Goal: Task Accomplishment & Management: Manage account settings

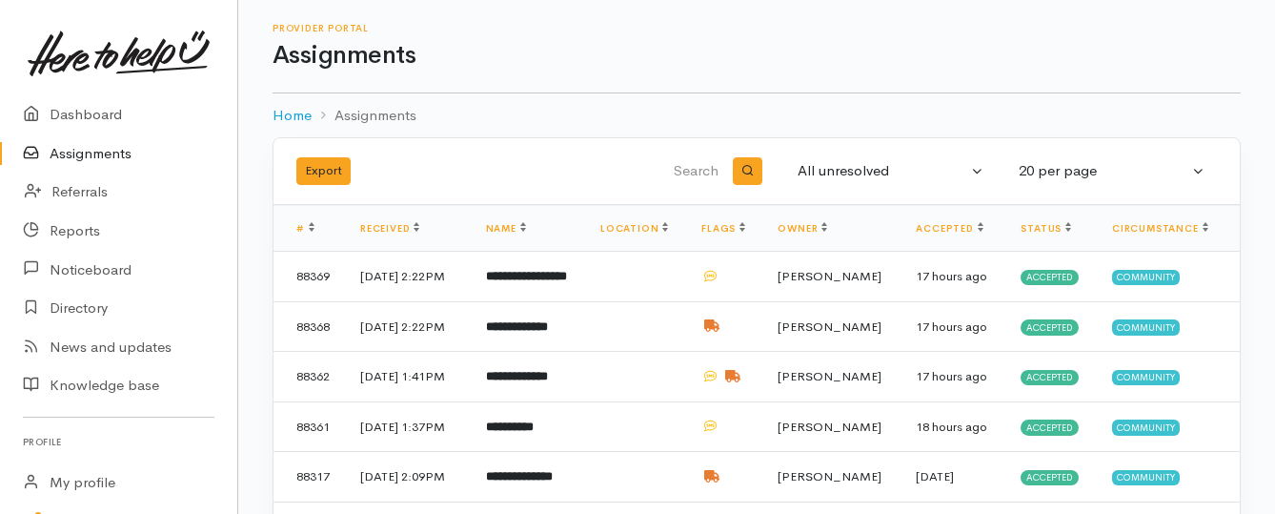
click at [88, 156] on link "Assignments" at bounding box center [118, 153] width 237 height 39
click at [88, 151] on link "Assignments" at bounding box center [118, 153] width 237 height 39
click at [90, 157] on link "Assignments" at bounding box center [118, 153] width 237 height 39
click at [105, 150] on link "Assignments" at bounding box center [118, 153] width 237 height 39
click at [107, 151] on link "Assignments" at bounding box center [118, 153] width 237 height 39
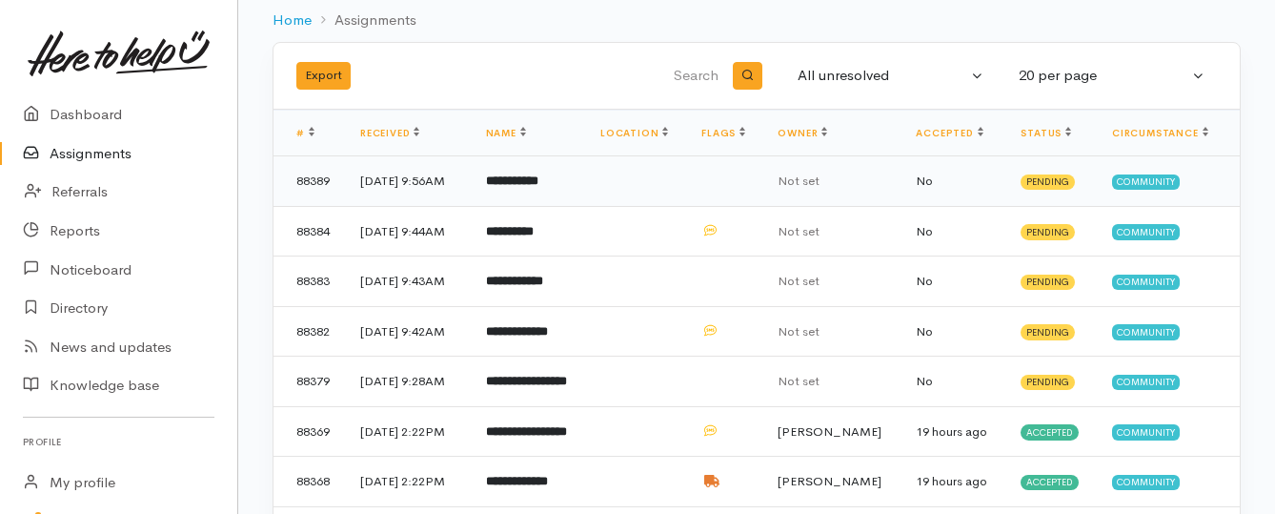
scroll to position [191, 0]
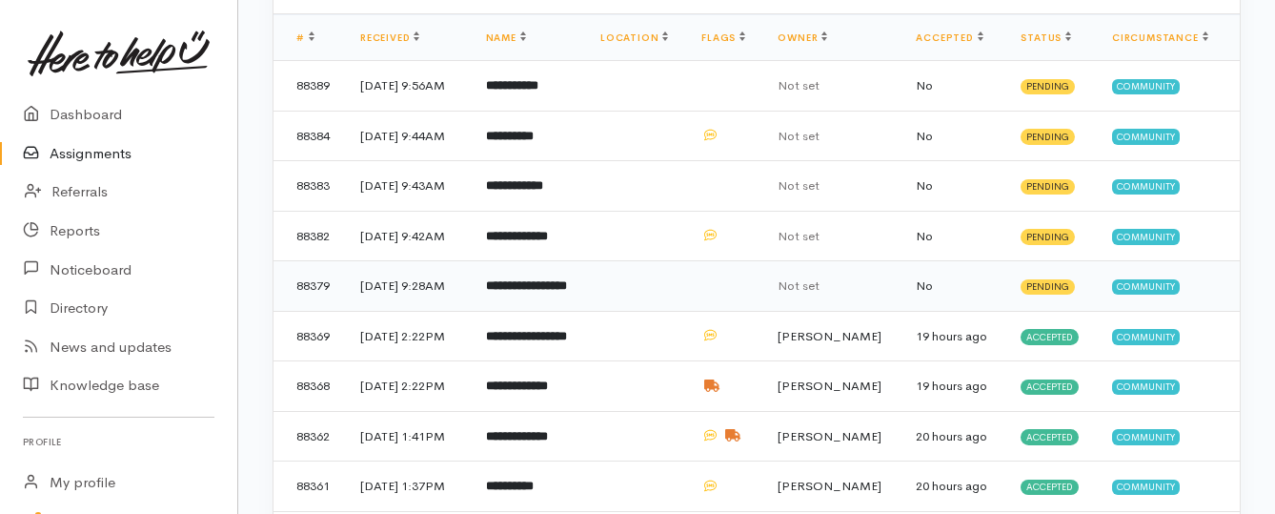
click at [560, 291] on td "**********" at bounding box center [528, 286] width 114 height 50
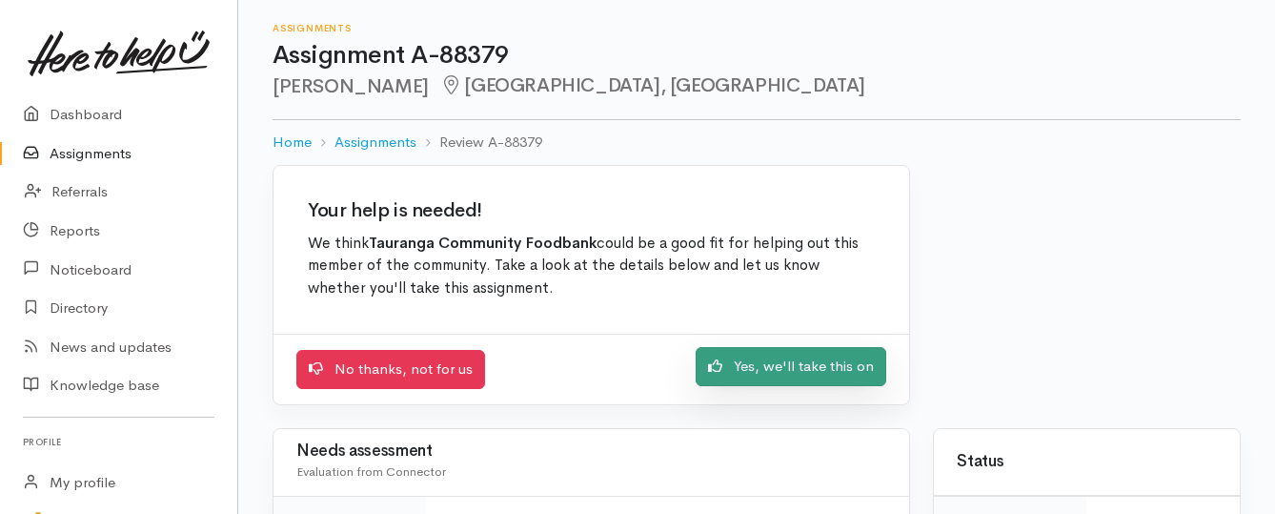
click at [731, 373] on link "Yes, we'll take this on" at bounding box center [791, 366] width 191 height 39
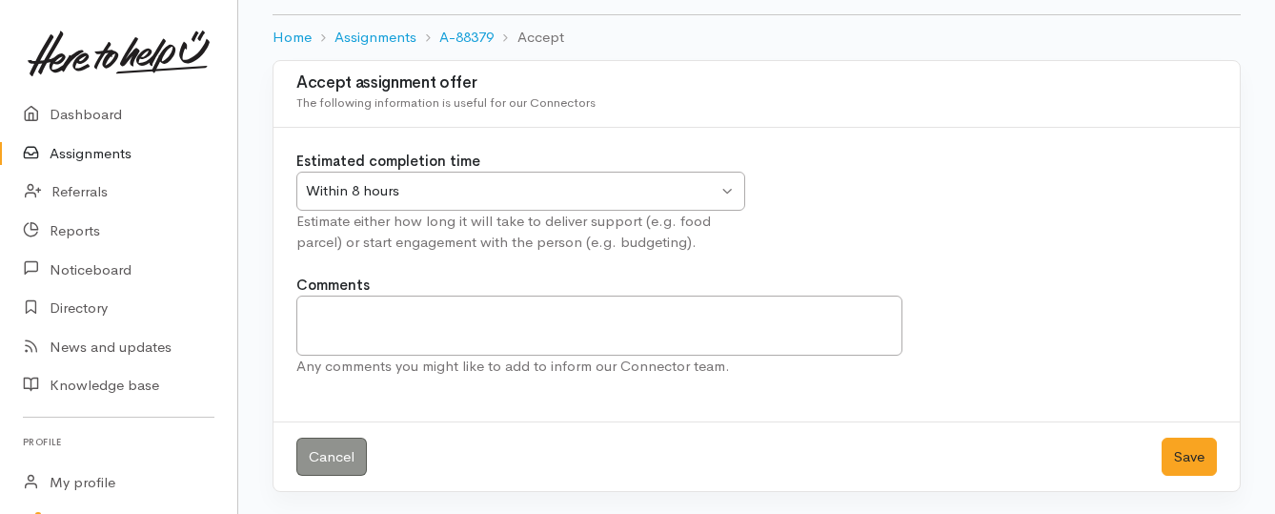
scroll to position [106, 0]
click at [1206, 462] on button "Save" at bounding box center [1188, 455] width 55 height 39
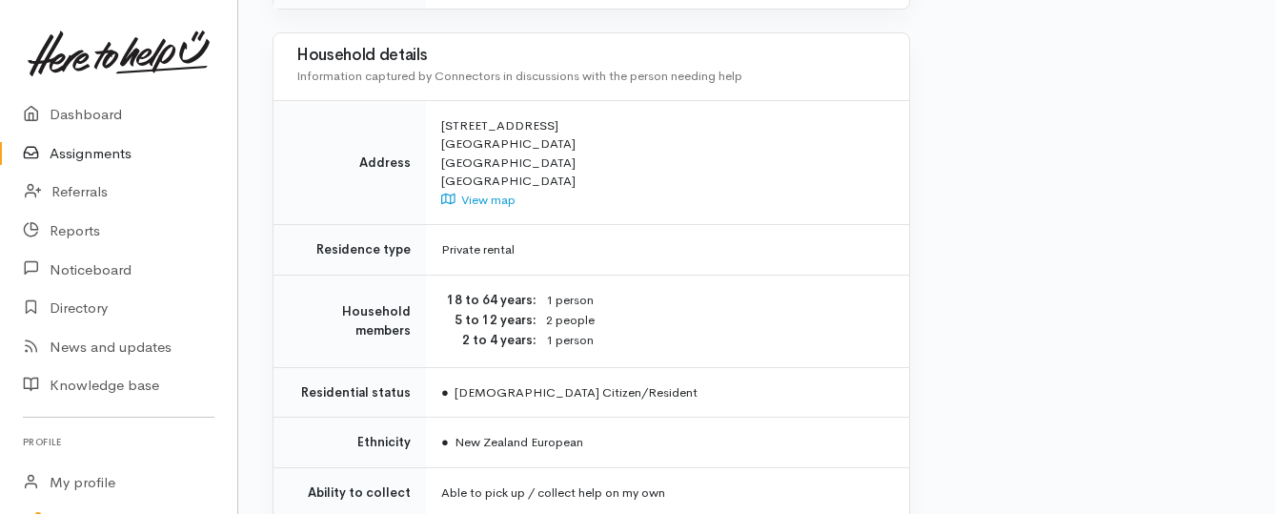
scroll to position [1620, 0]
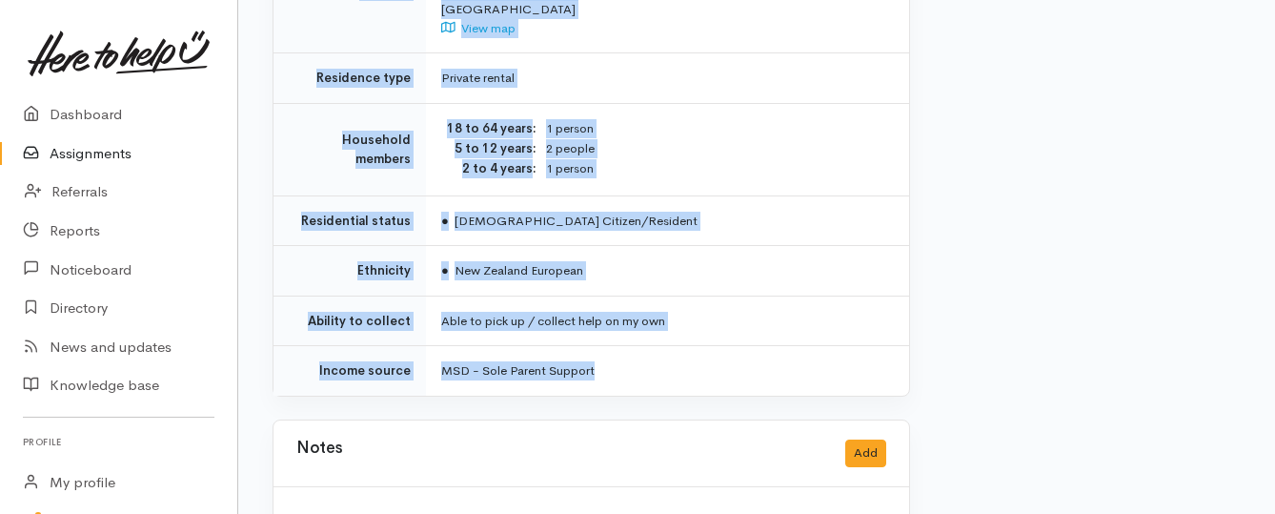
drag, startPoint x: 437, startPoint y: 73, endPoint x: 684, endPoint y: 334, distance: 359.2
copy div "**********"
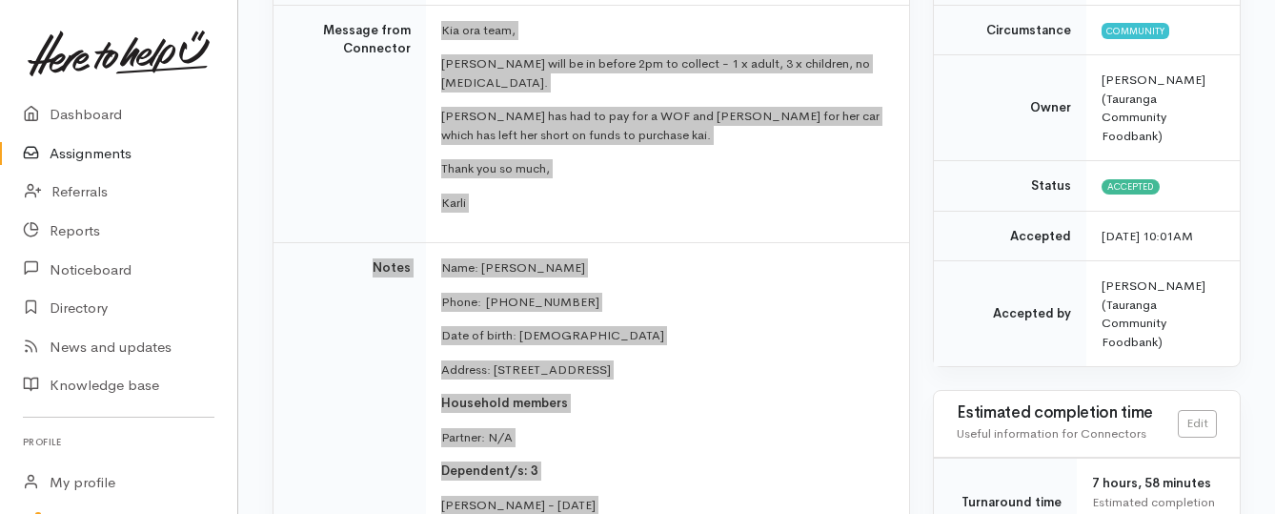
scroll to position [286, 0]
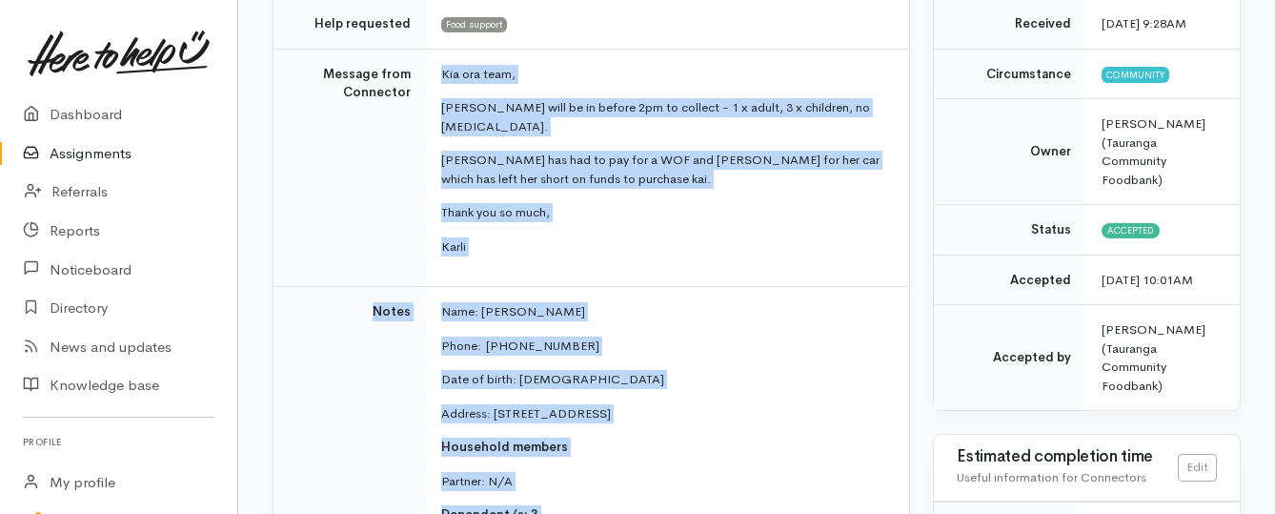
click at [89, 156] on link "Assignments" at bounding box center [118, 153] width 237 height 39
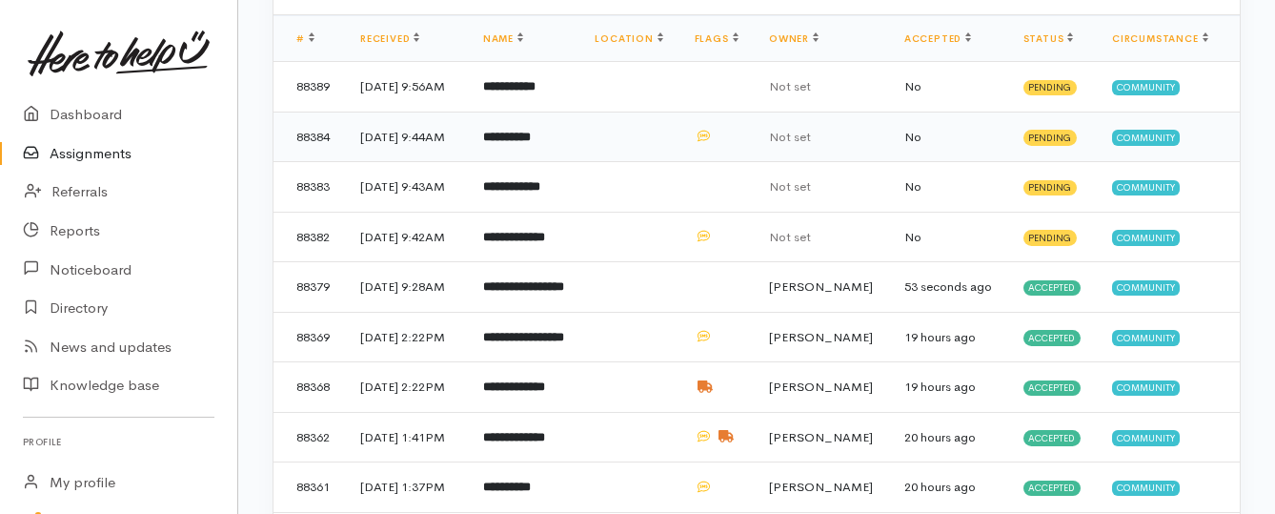
scroll to position [191, 0]
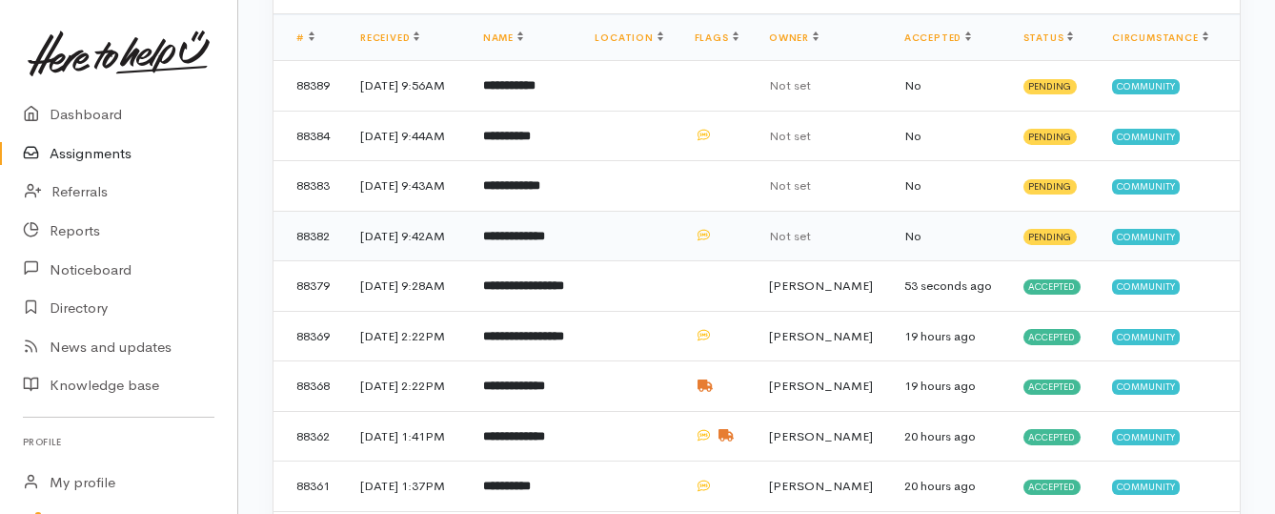
click at [545, 242] on b "**********" at bounding box center [514, 236] width 62 height 12
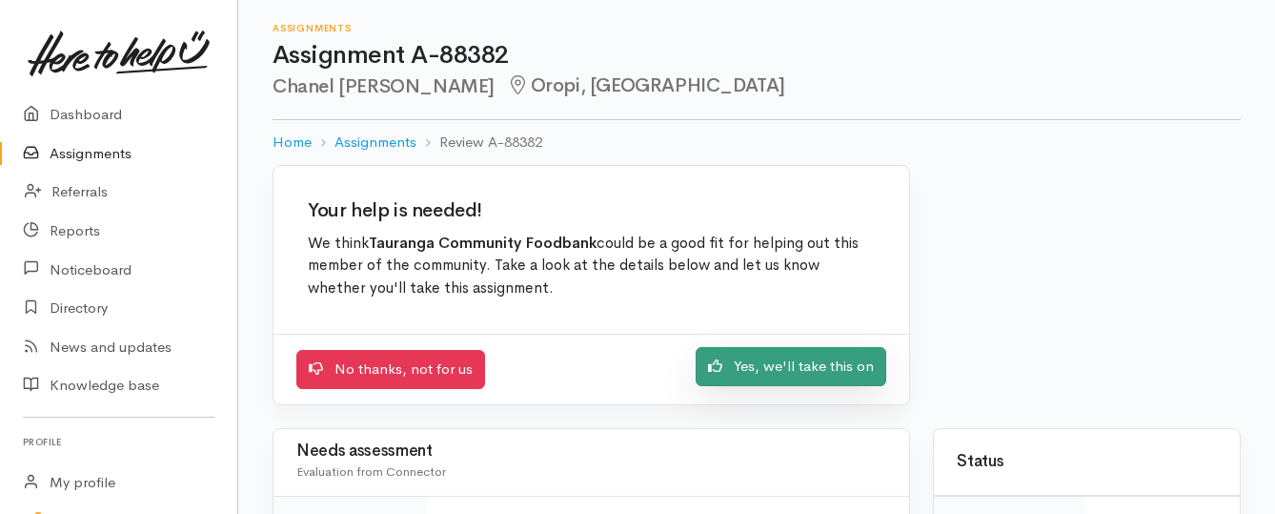
click at [799, 371] on link "Yes, we'll take this on" at bounding box center [791, 366] width 191 height 39
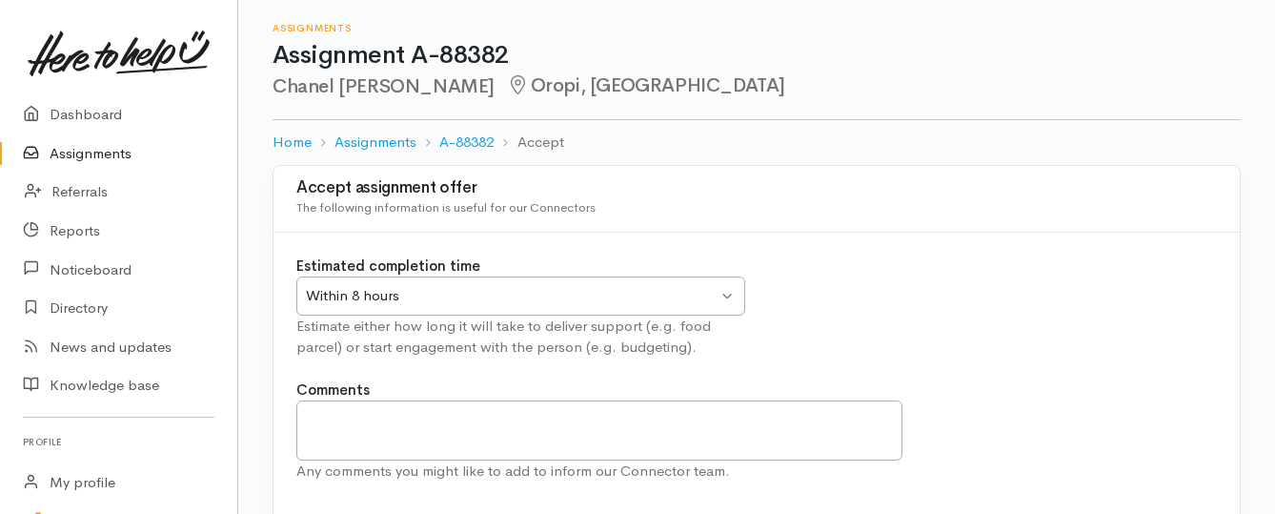
scroll to position [95, 0]
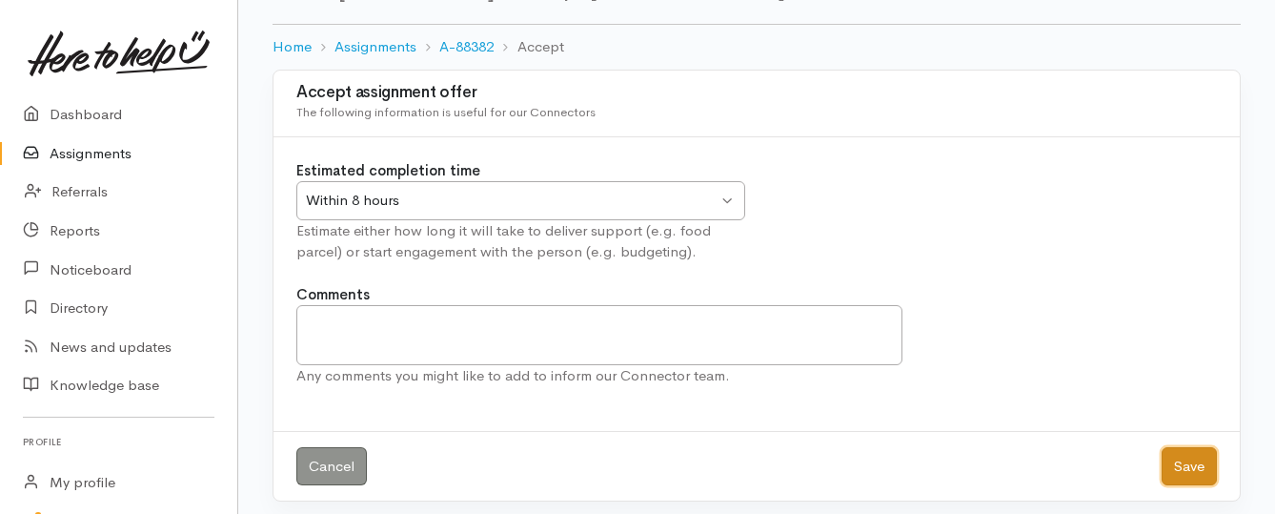
click at [1186, 467] on button "Save" at bounding box center [1188, 466] width 55 height 39
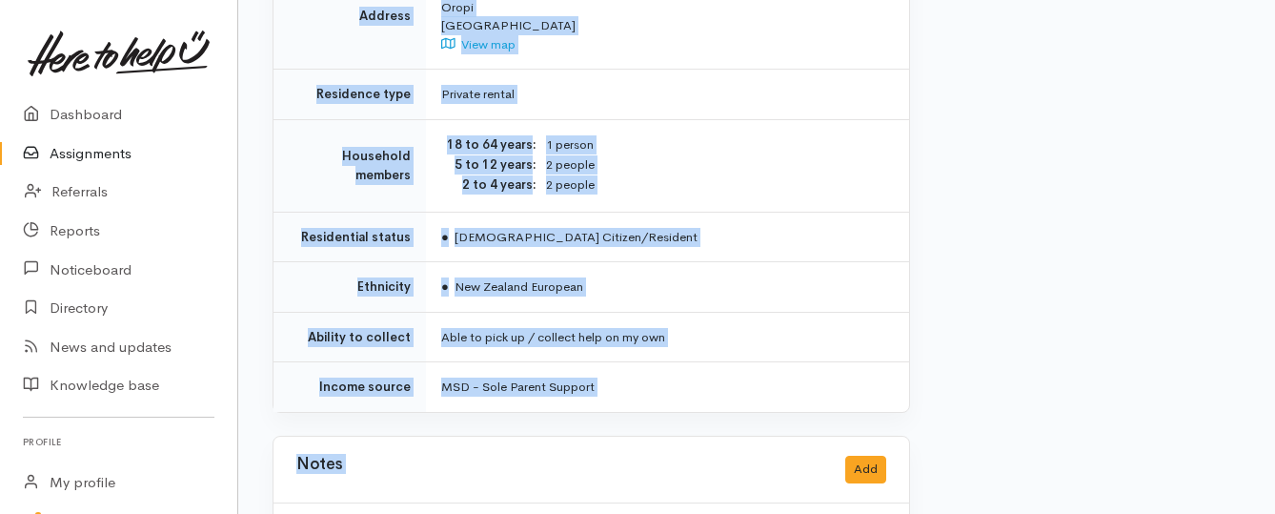
scroll to position [1715, 0]
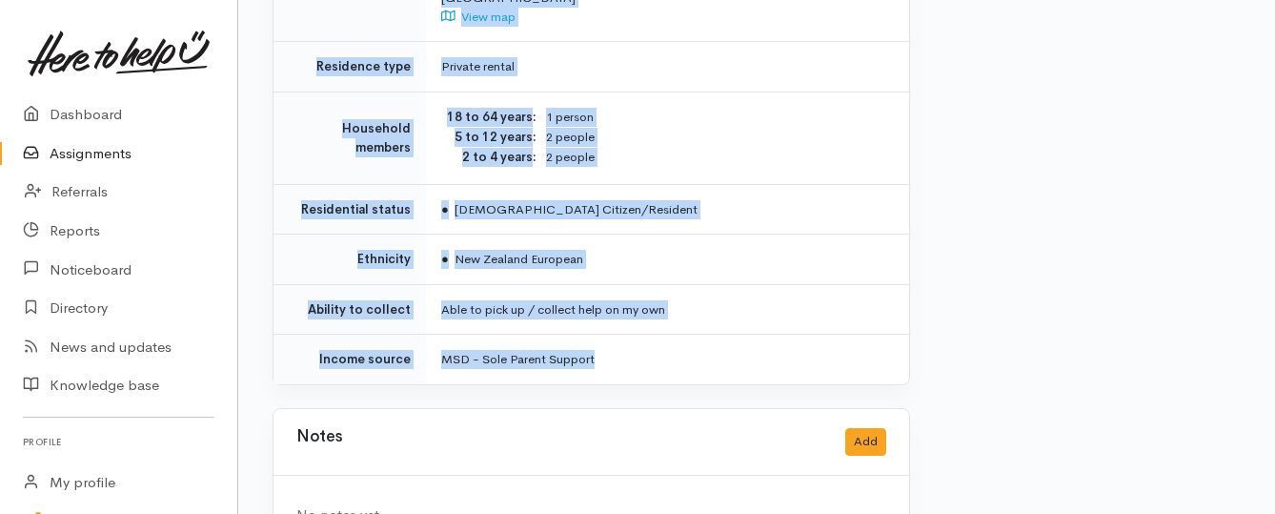
drag, startPoint x: 438, startPoint y: 246, endPoint x: 696, endPoint y: 333, distance: 271.5
copy div "**********"
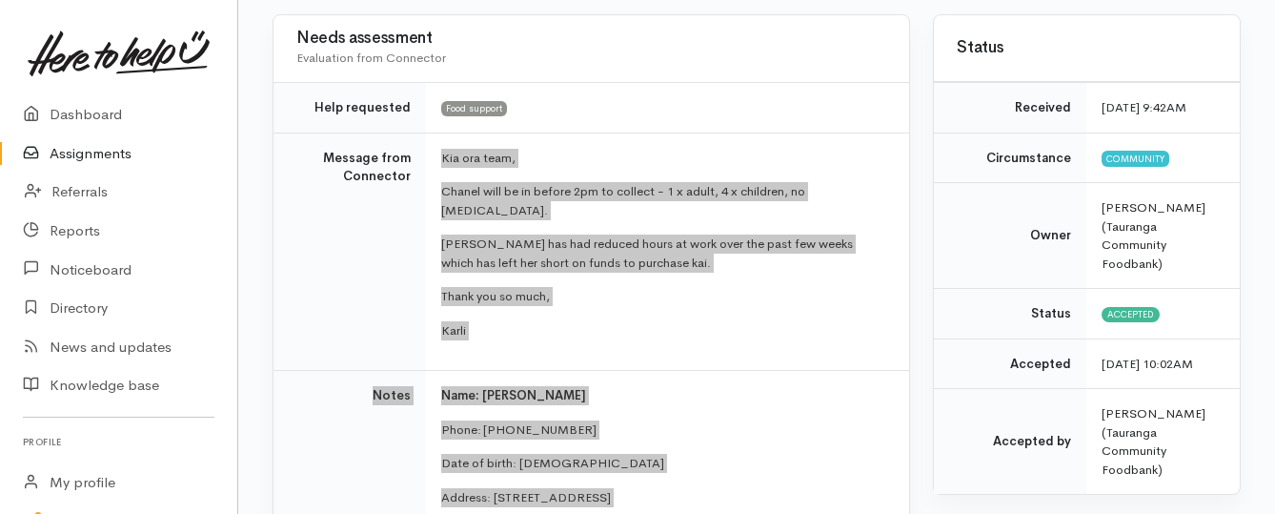
scroll to position [191, 0]
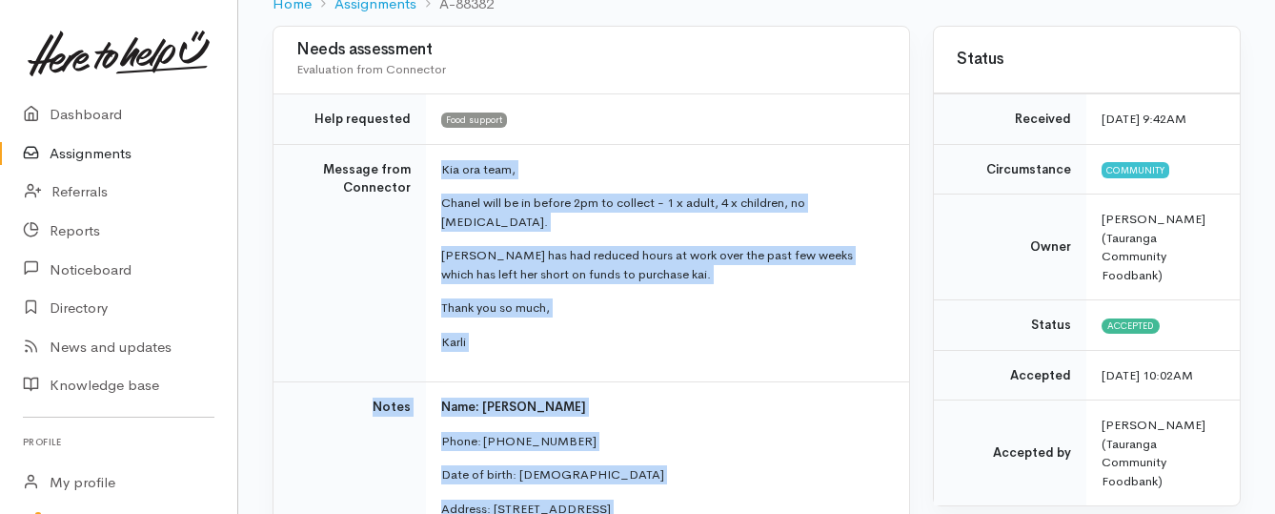
click at [106, 151] on link "Assignments" at bounding box center [118, 153] width 237 height 39
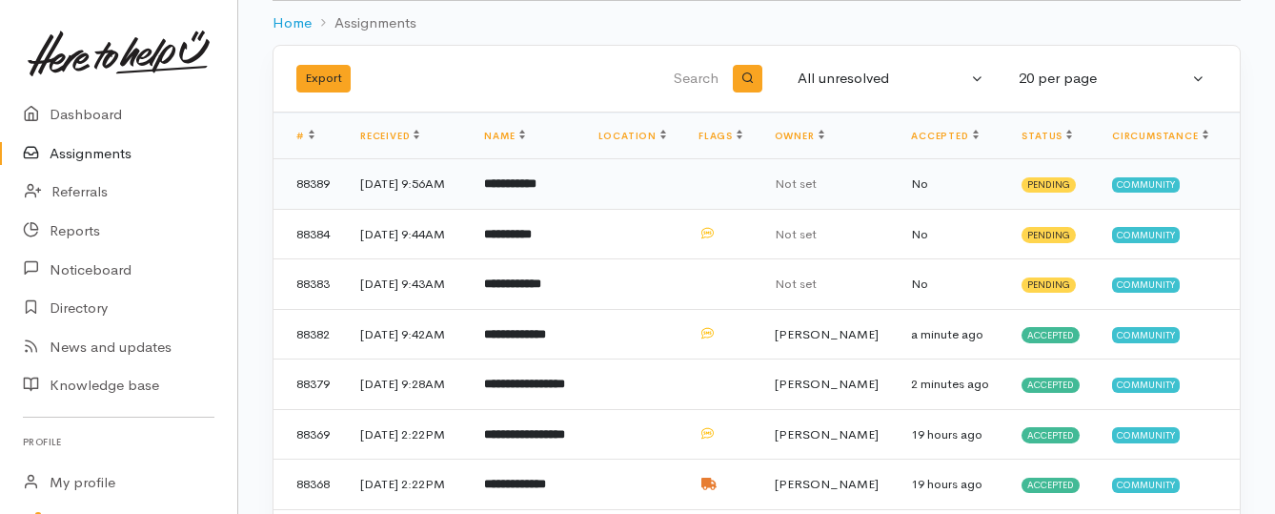
scroll to position [95, 0]
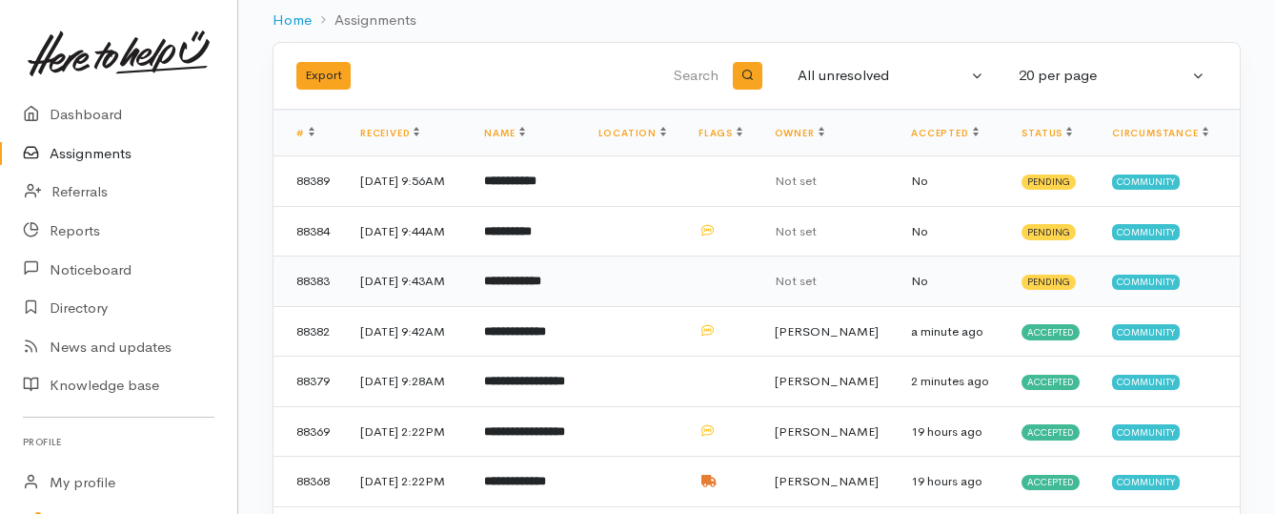
click at [538, 287] on b "**********" at bounding box center [512, 280] width 57 height 12
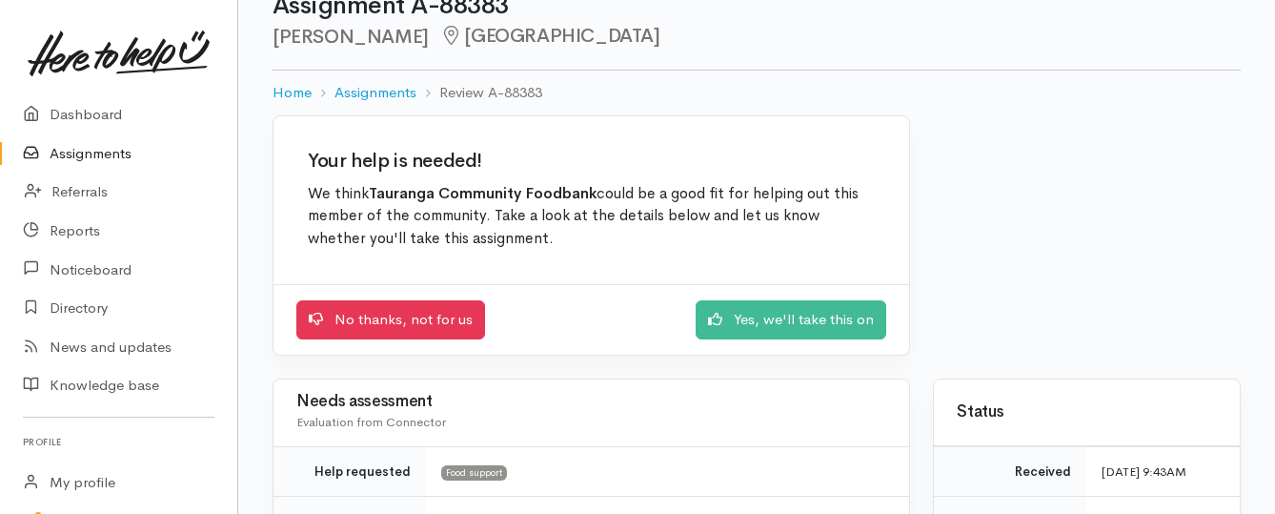
scroll to position [95, 0]
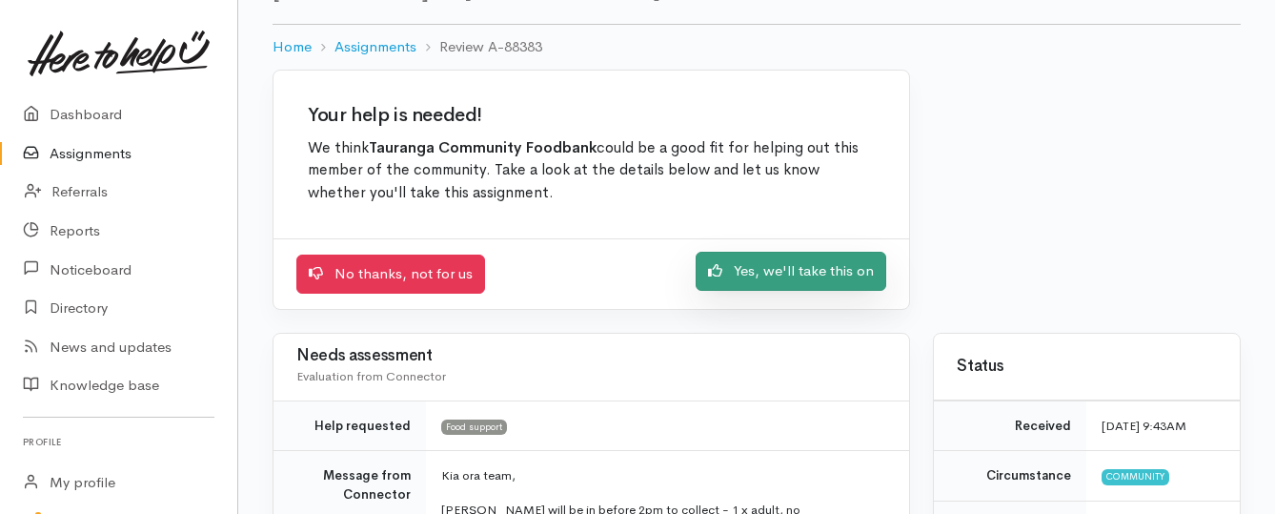
click at [792, 279] on link "Yes, we'll take this on" at bounding box center [791, 271] width 191 height 39
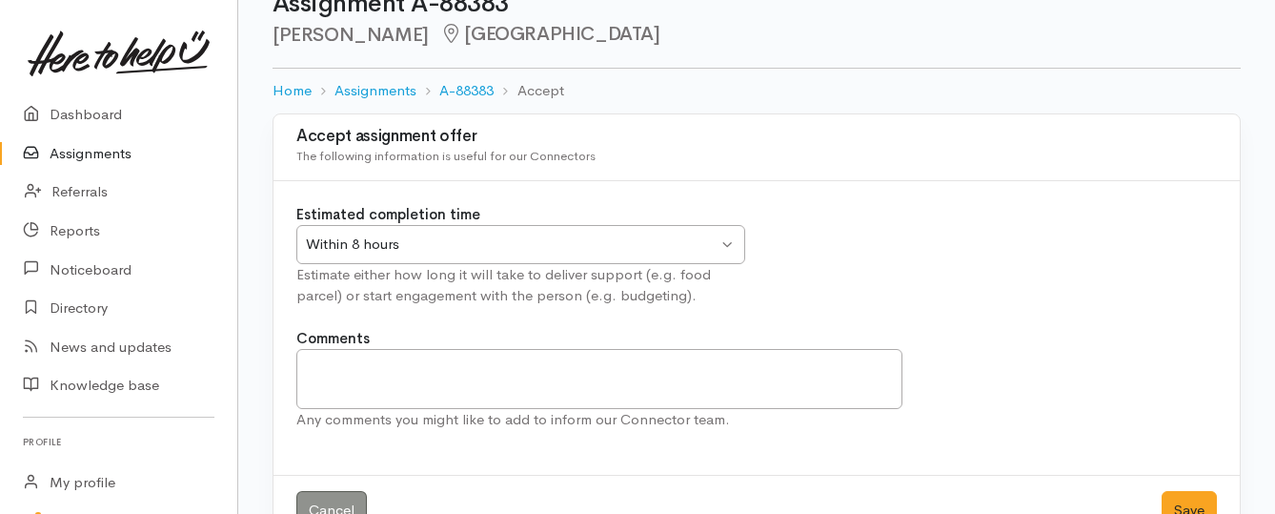
scroll to position [106, 0]
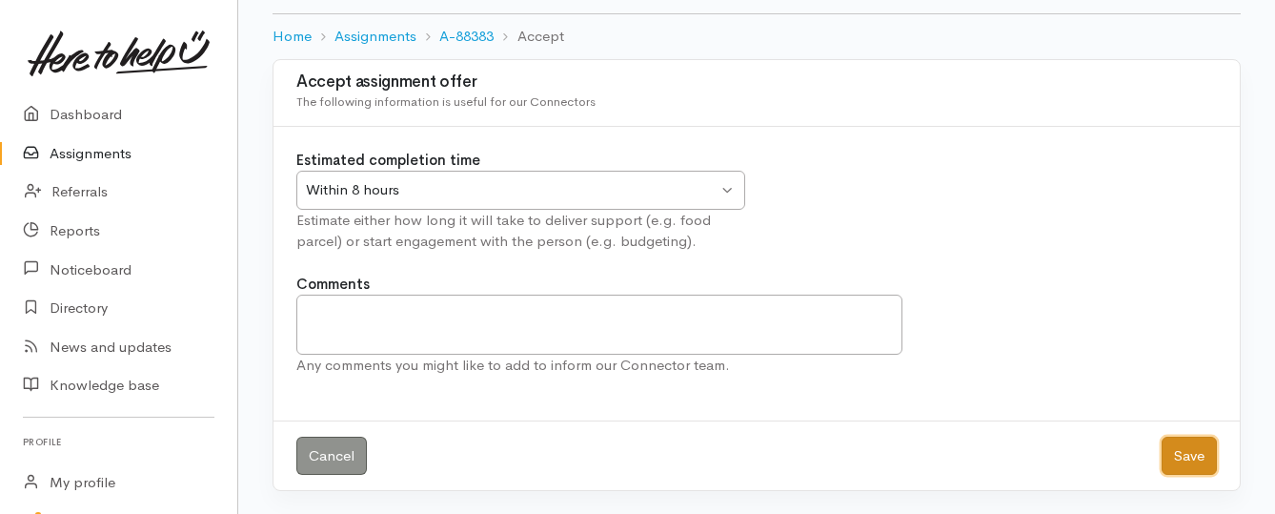
click at [1179, 462] on button "Save" at bounding box center [1188, 455] width 55 height 39
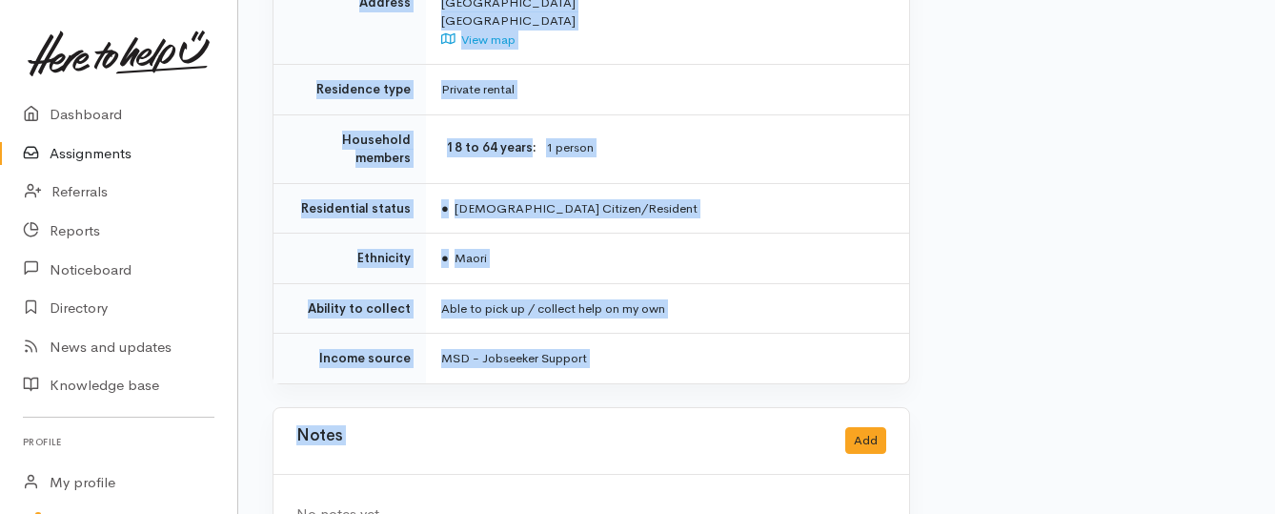
scroll to position [1512, 0]
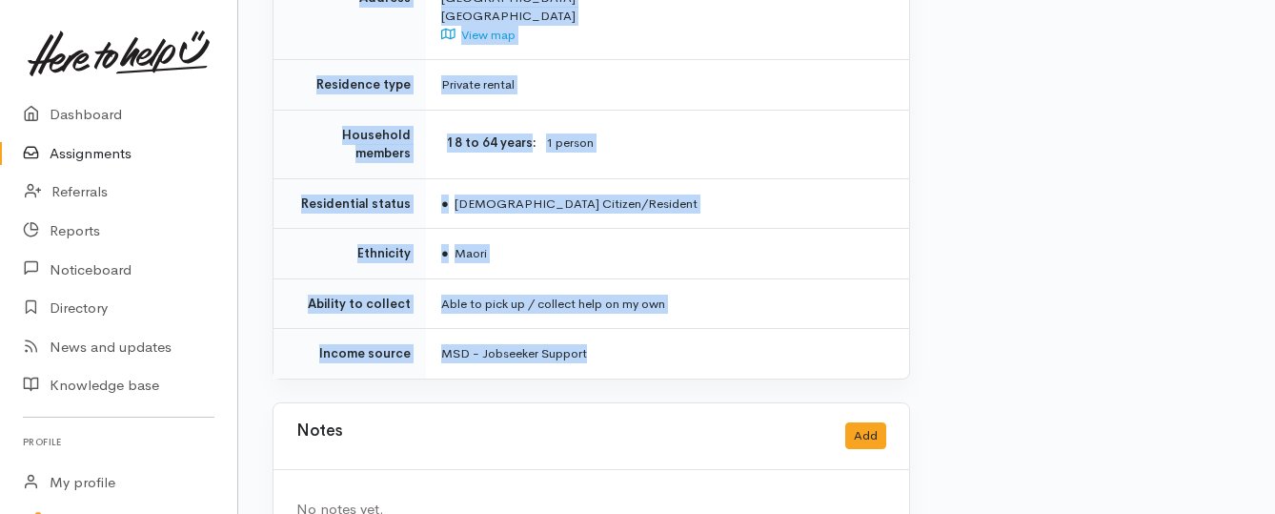
drag, startPoint x: 438, startPoint y: 146, endPoint x: 697, endPoint y: 301, distance: 302.1
copy div "**********"
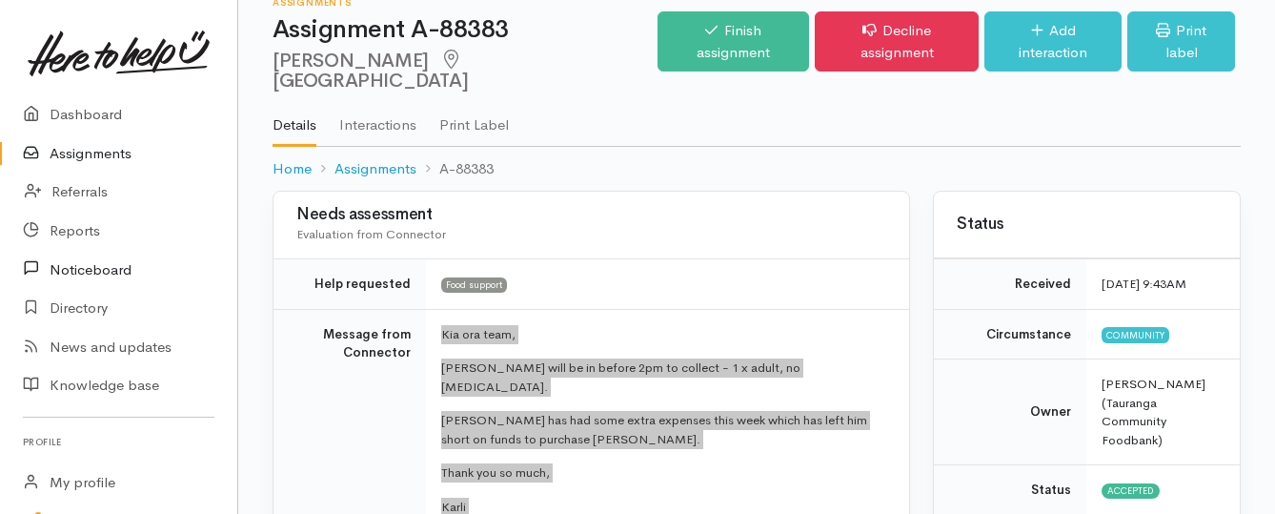
scroll to position [0, 0]
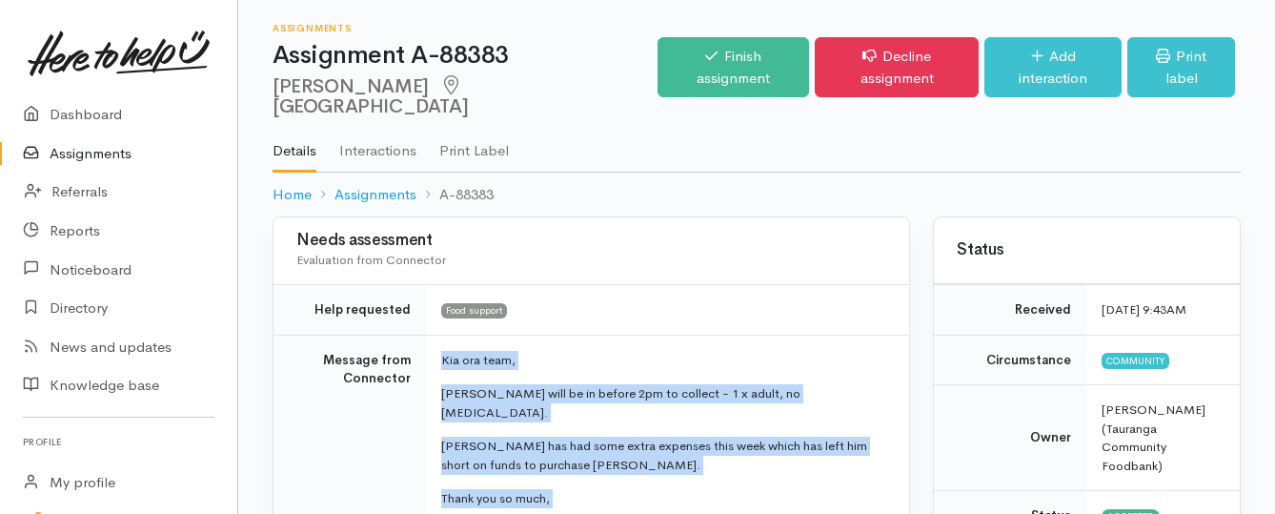
click at [87, 150] on link "Assignments" at bounding box center [118, 153] width 237 height 39
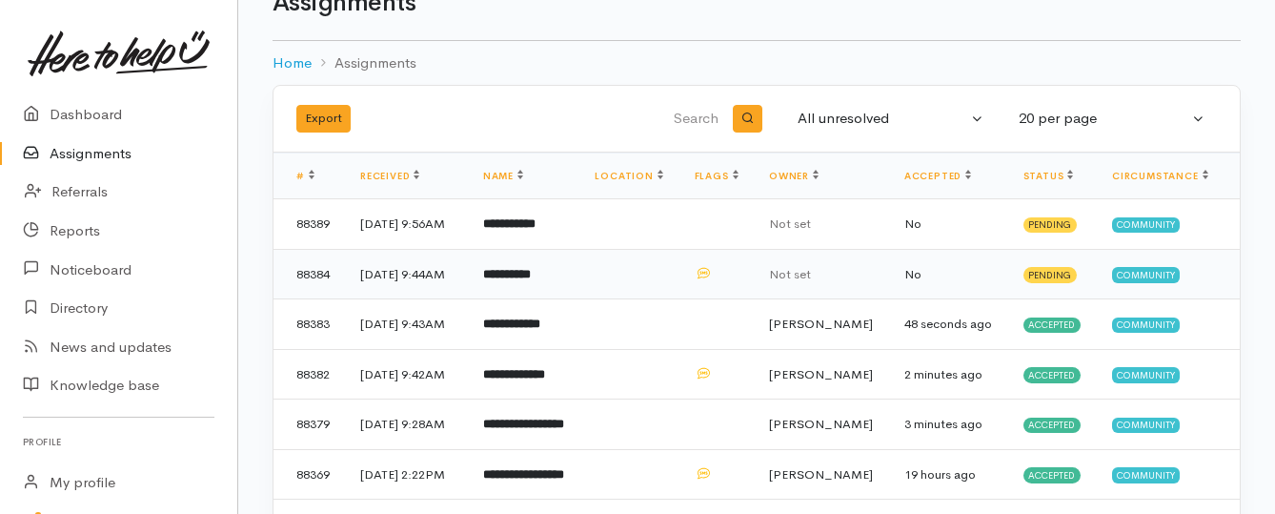
scroll to position [95, 0]
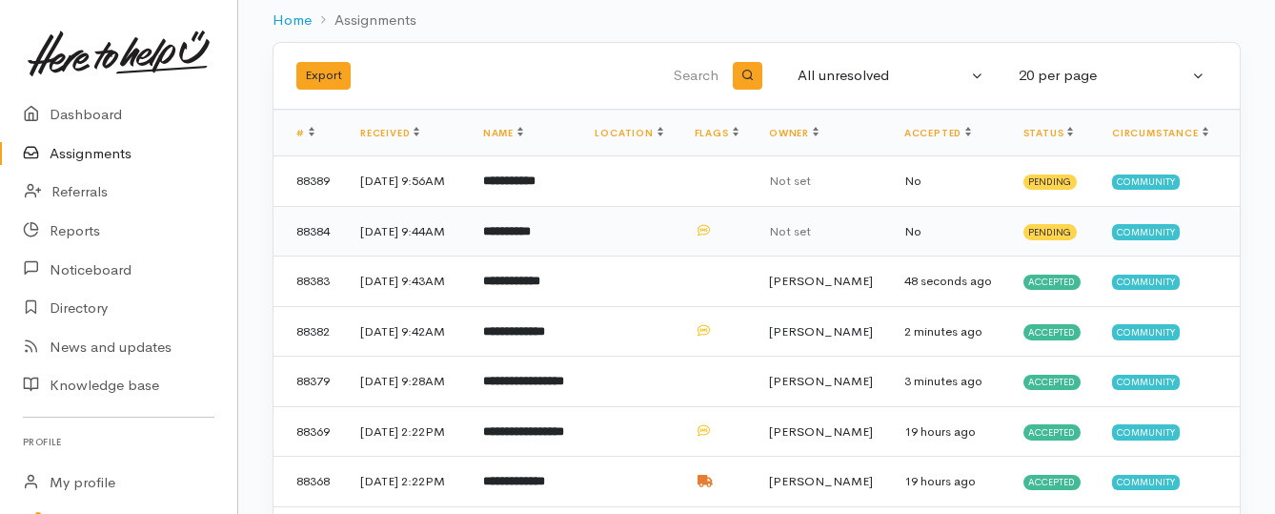
click at [531, 237] on b "**********" at bounding box center [507, 231] width 48 height 12
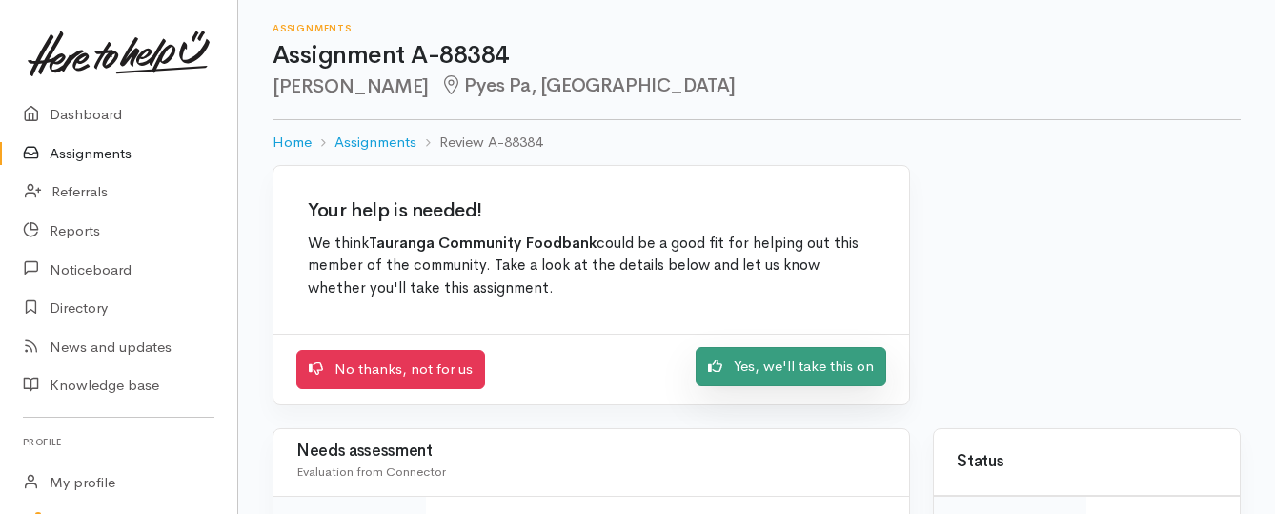
click at [735, 368] on link "Yes, we'll take this on" at bounding box center [791, 366] width 191 height 39
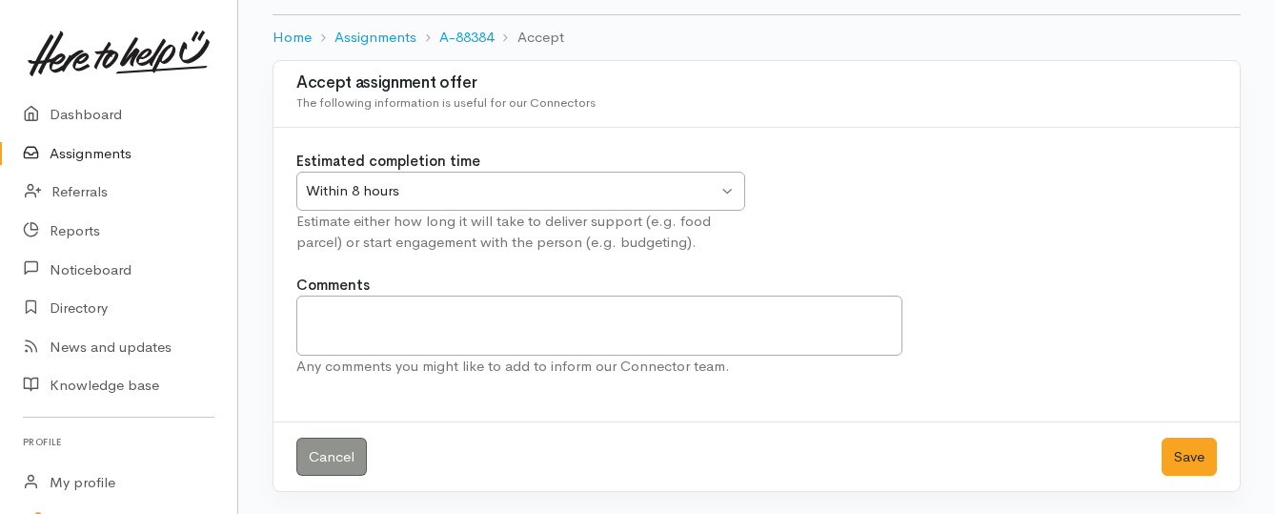
scroll to position [106, 0]
click at [1179, 454] on button "Save" at bounding box center [1188, 455] width 55 height 39
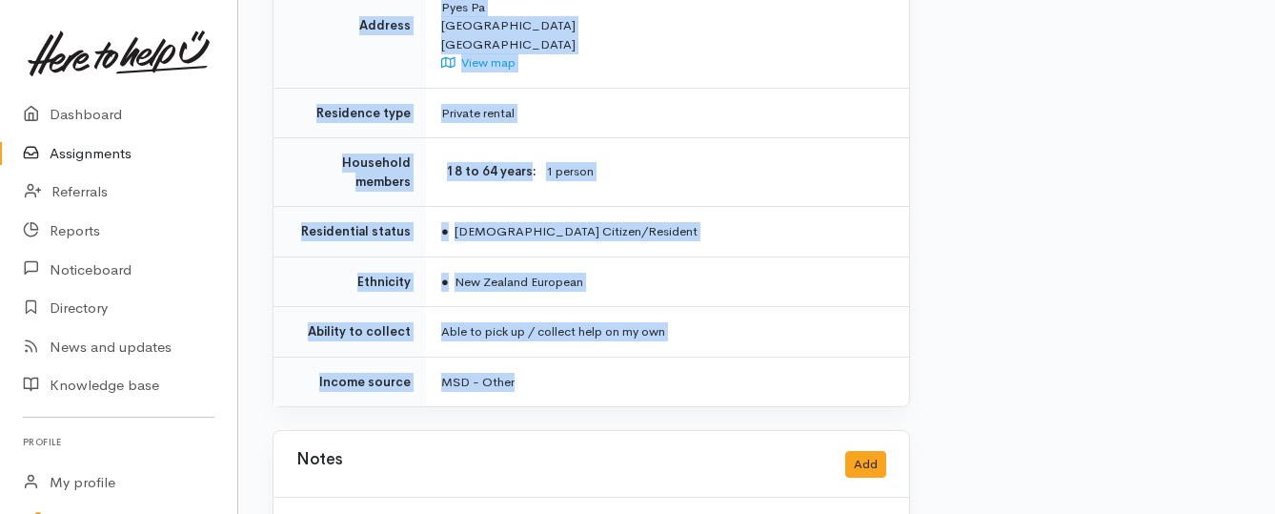
scroll to position [1429, 0]
drag, startPoint x: 443, startPoint y: 242, endPoint x: 609, endPoint y: 333, distance: 189.3
copy div "**********"
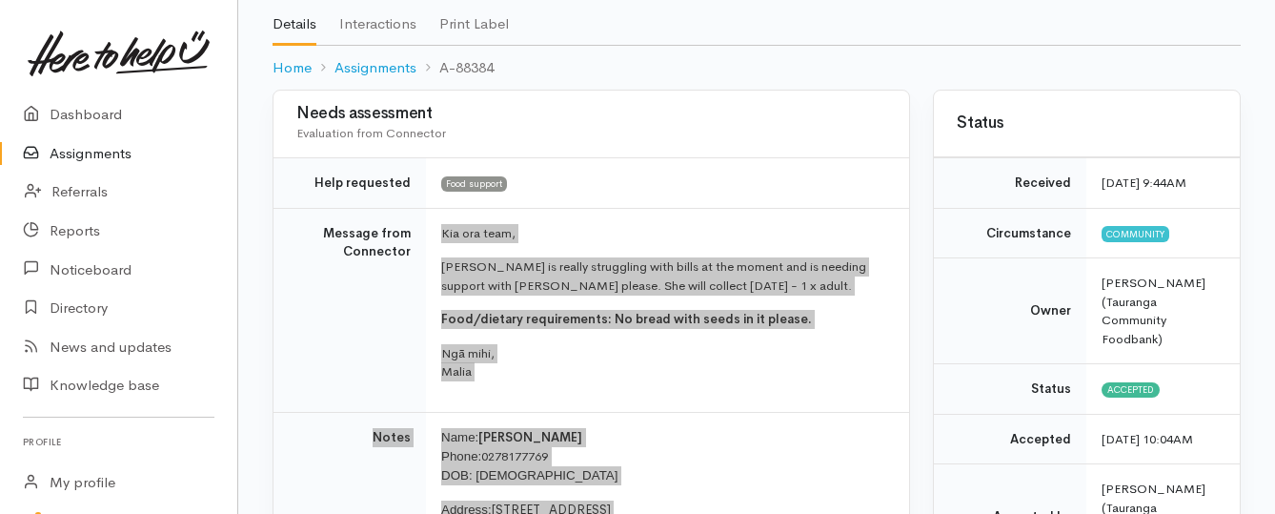
scroll to position [95, 0]
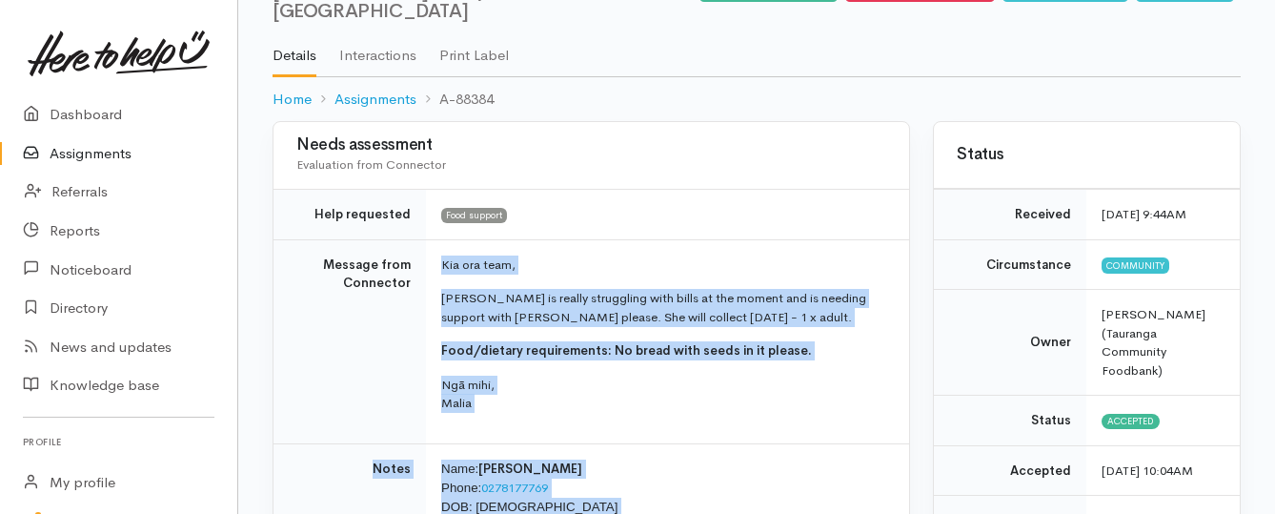
click at [77, 151] on link "Assignments" at bounding box center [118, 153] width 237 height 39
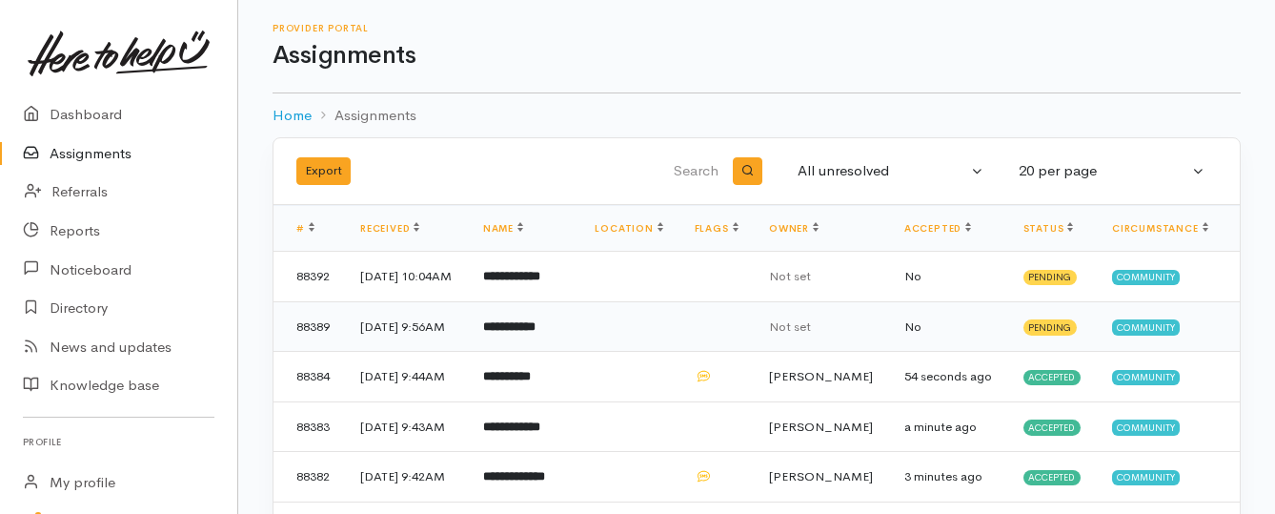
click at [531, 333] on b "**********" at bounding box center [509, 326] width 52 height 12
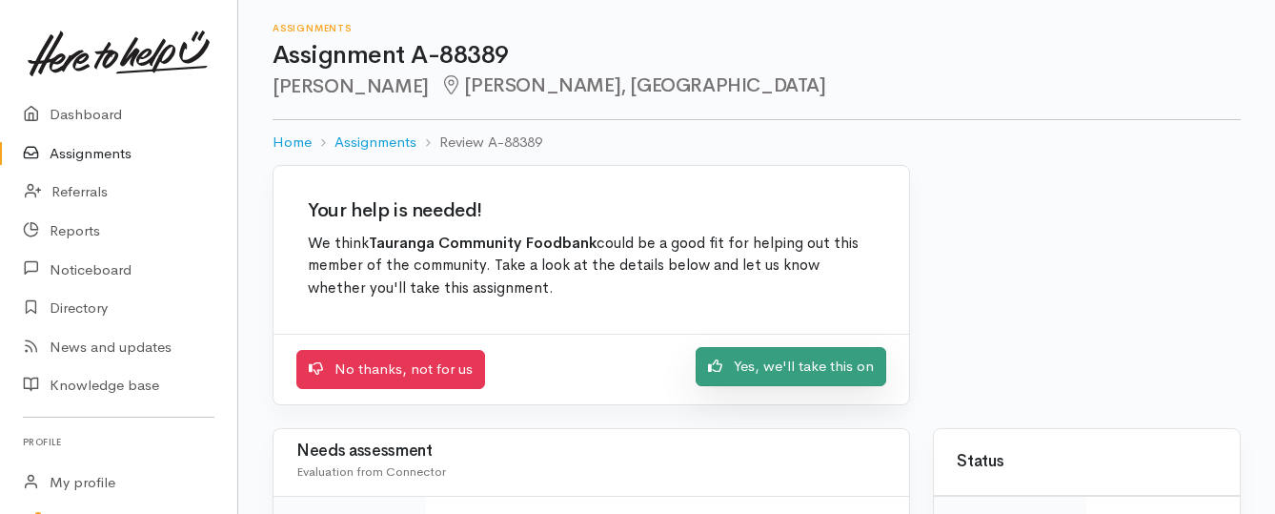
click at [768, 368] on link "Yes, we'll take this on" at bounding box center [791, 366] width 191 height 39
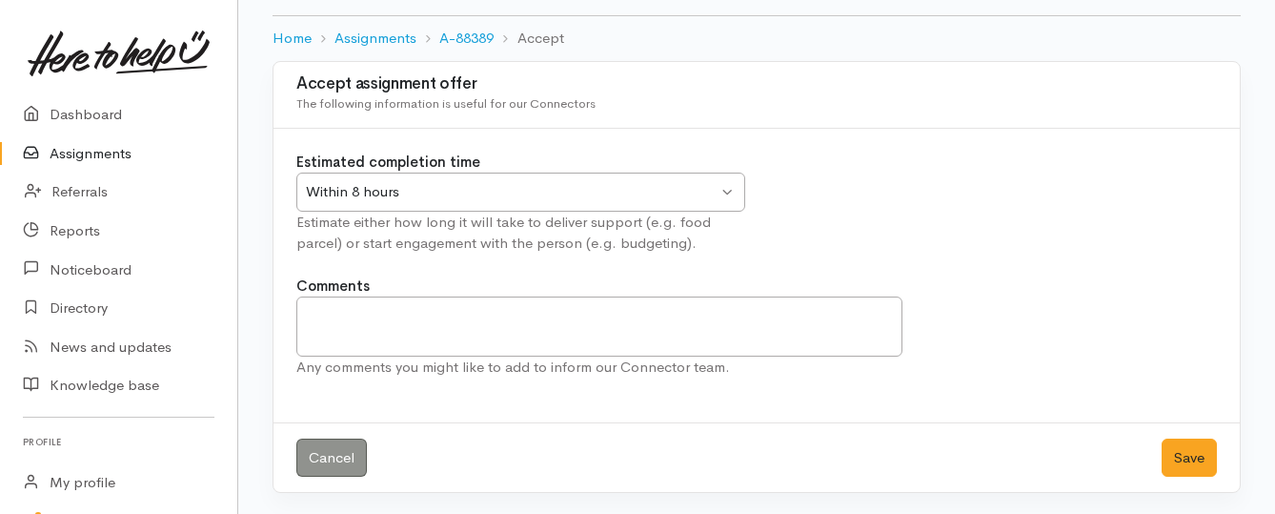
scroll to position [106, 0]
click at [1199, 456] on button "Save" at bounding box center [1188, 455] width 55 height 39
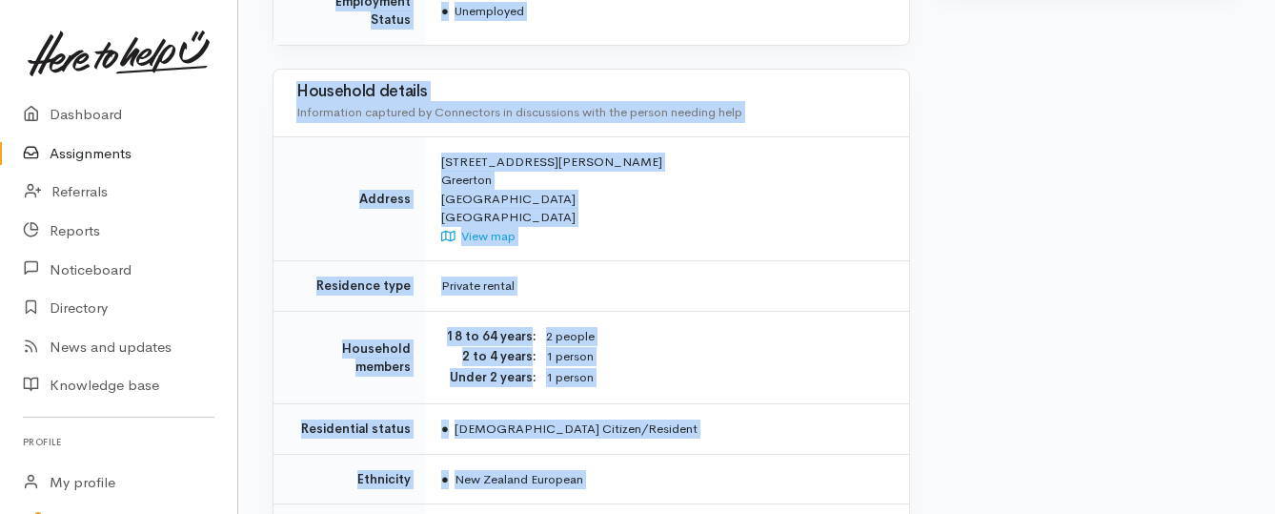
scroll to position [1429, 0]
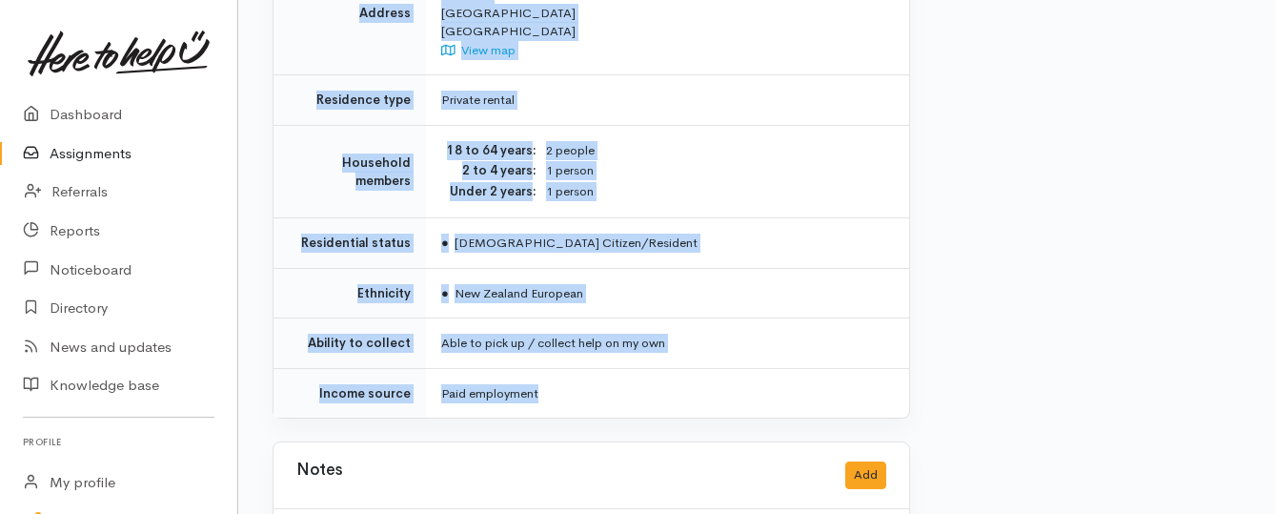
drag, startPoint x: 435, startPoint y: 236, endPoint x: 730, endPoint y: 342, distance: 312.8
copy div "**********"
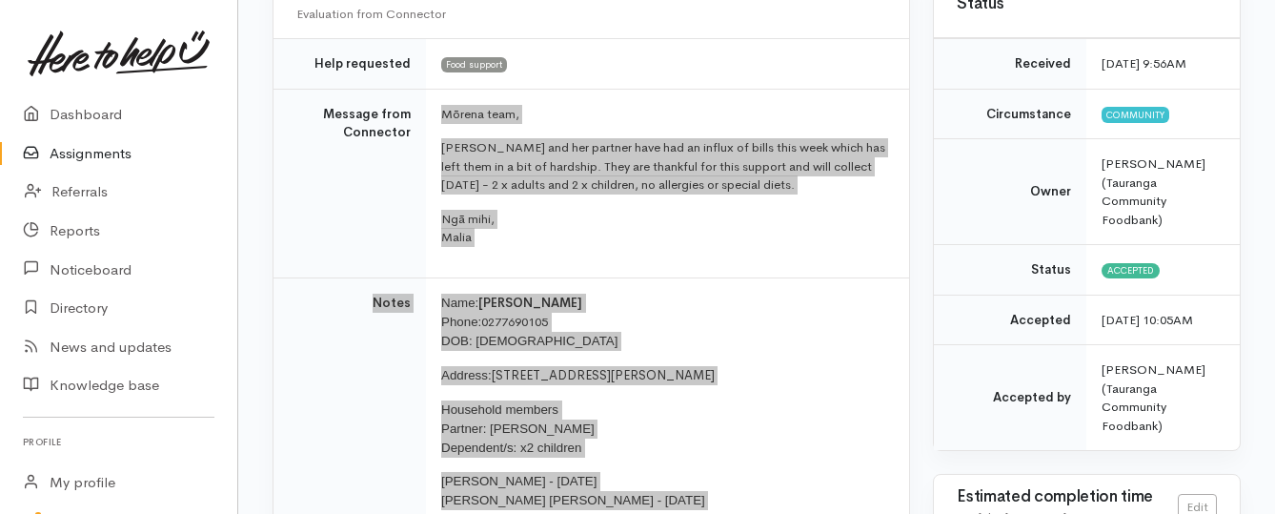
scroll to position [191, 0]
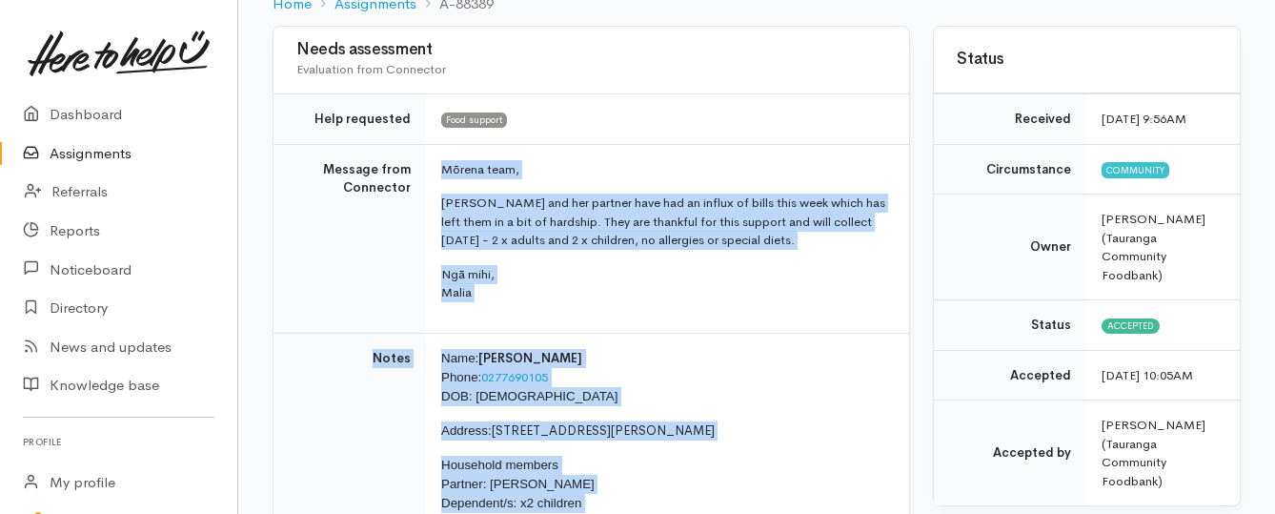
click at [111, 148] on link "Assignments" at bounding box center [118, 153] width 237 height 39
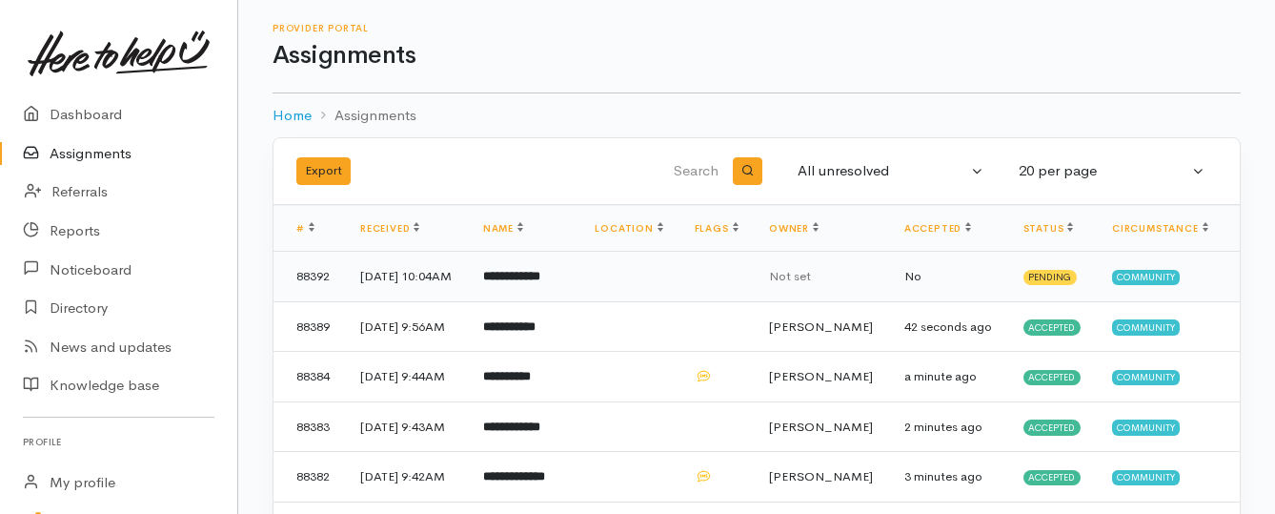
click at [528, 282] on b "**********" at bounding box center [511, 276] width 57 height 12
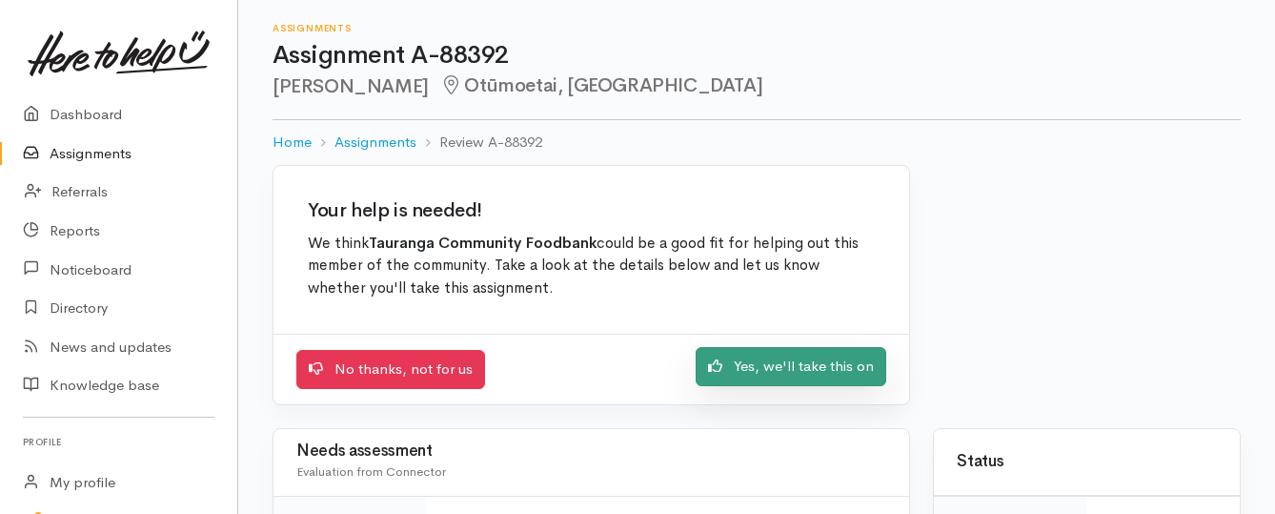
click at [735, 369] on link "Yes, we'll take this on" at bounding box center [791, 366] width 191 height 39
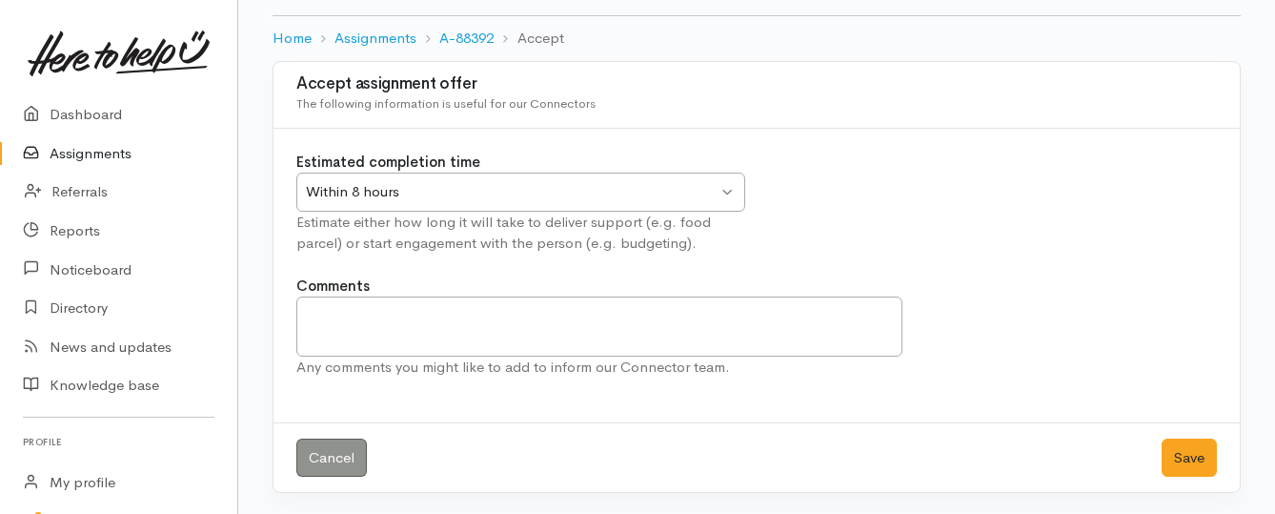
scroll to position [106, 0]
click at [1197, 459] on button "Save" at bounding box center [1188, 455] width 55 height 39
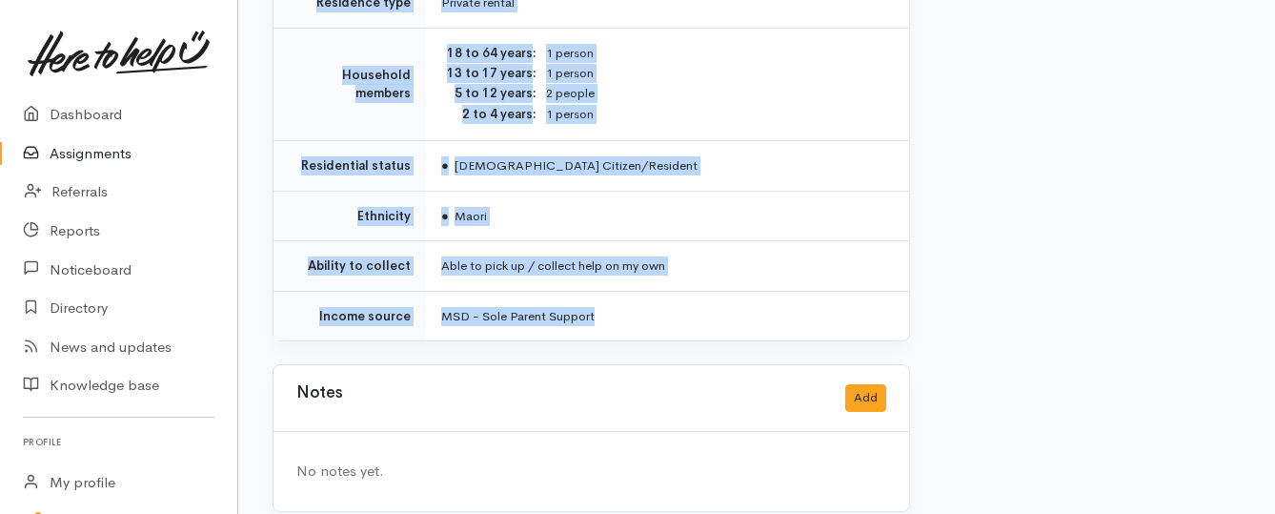
scroll to position [1712, 0]
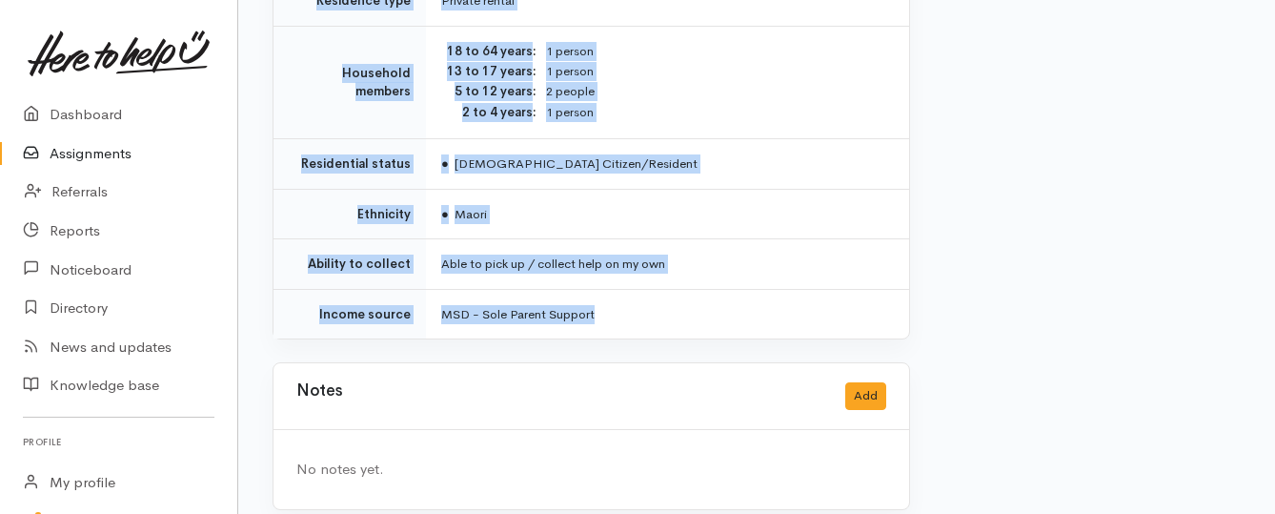
drag, startPoint x: 441, startPoint y: 170, endPoint x: 659, endPoint y: 314, distance: 261.9
copy div "**********"
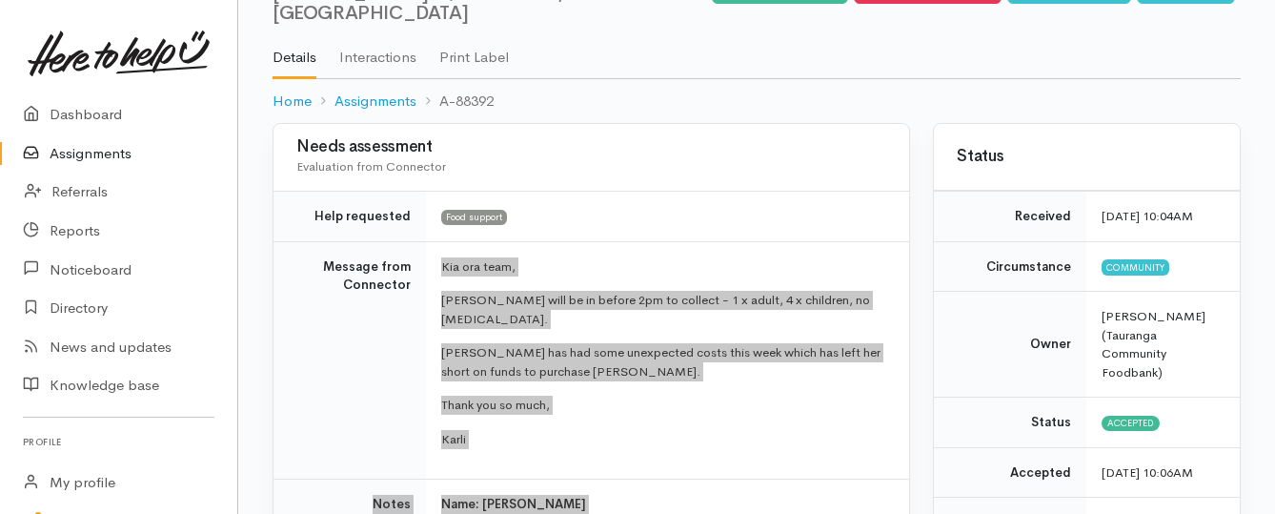
scroll to position [92, 0]
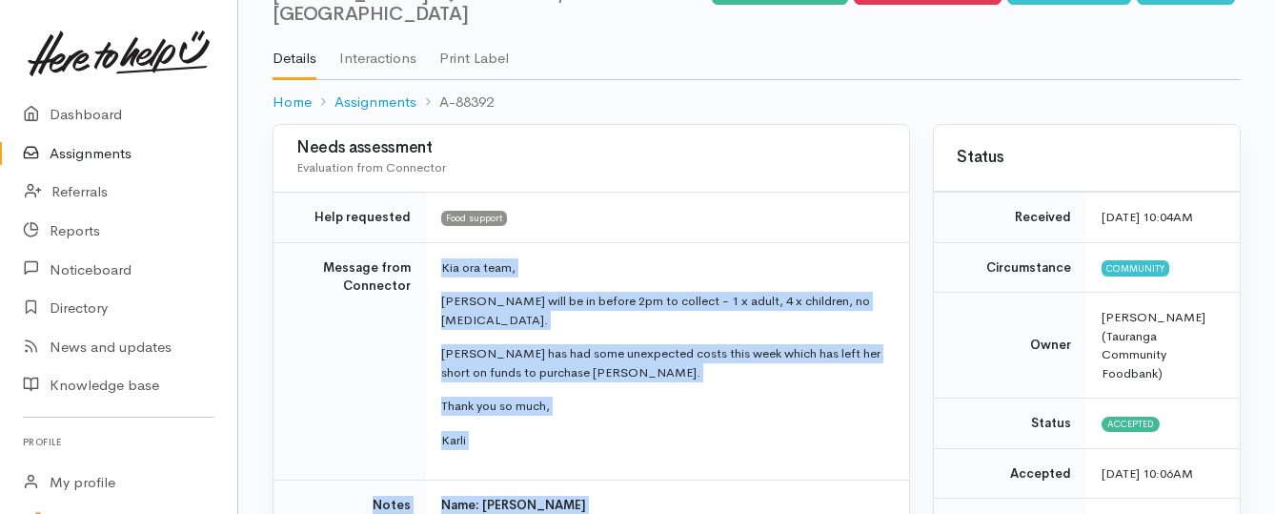
click at [111, 155] on link "Assignments" at bounding box center [118, 153] width 237 height 39
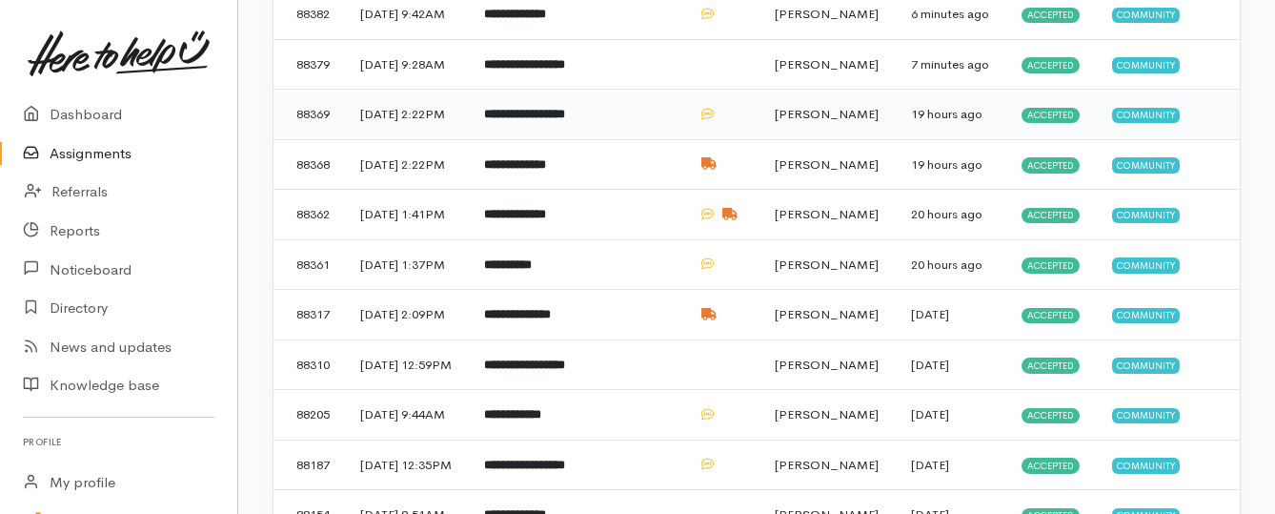
scroll to position [476, 0]
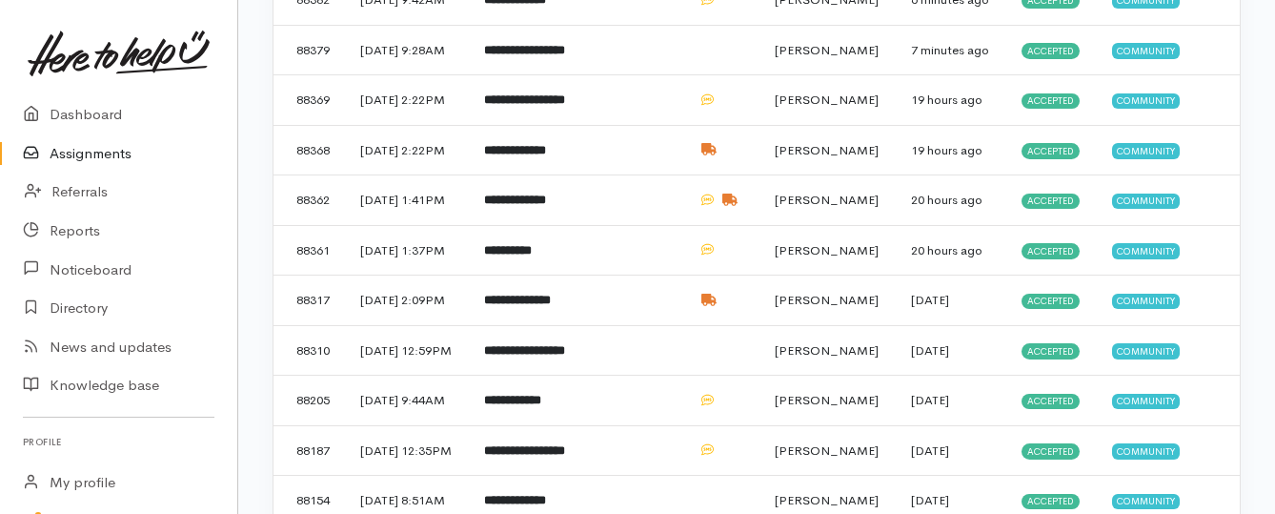
click at [96, 151] on link "Assignments" at bounding box center [118, 153] width 237 height 39
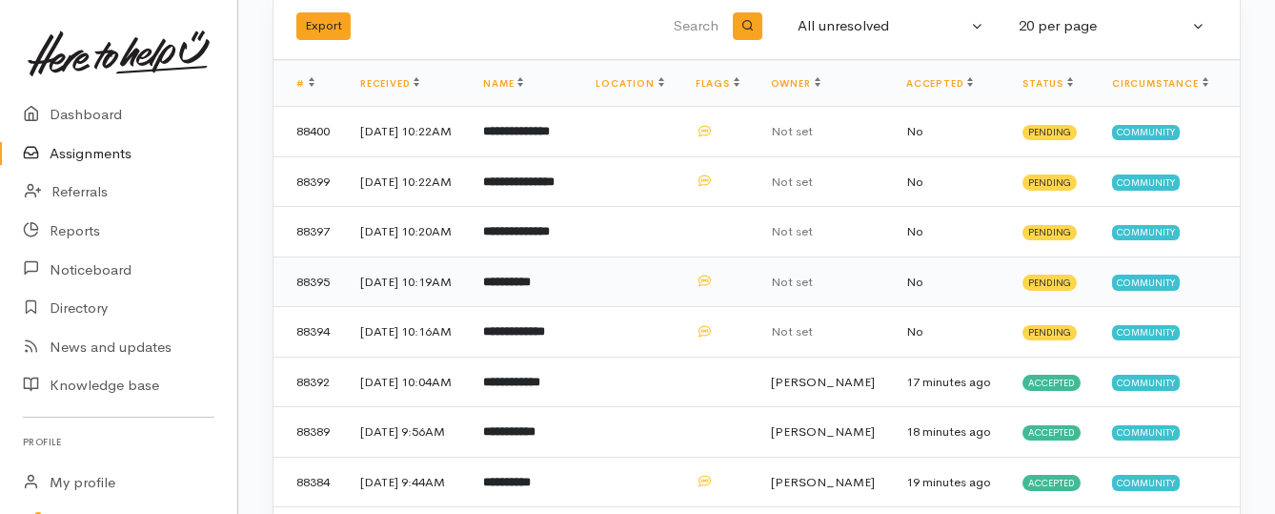
scroll to position [191, 0]
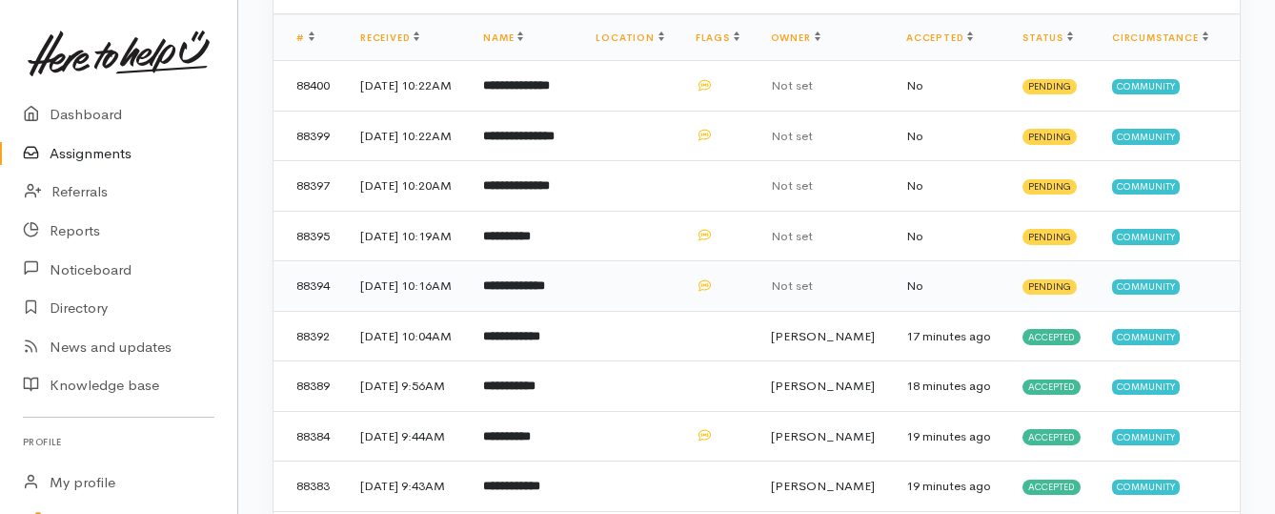
click at [516, 292] on b "**********" at bounding box center [514, 285] width 62 height 12
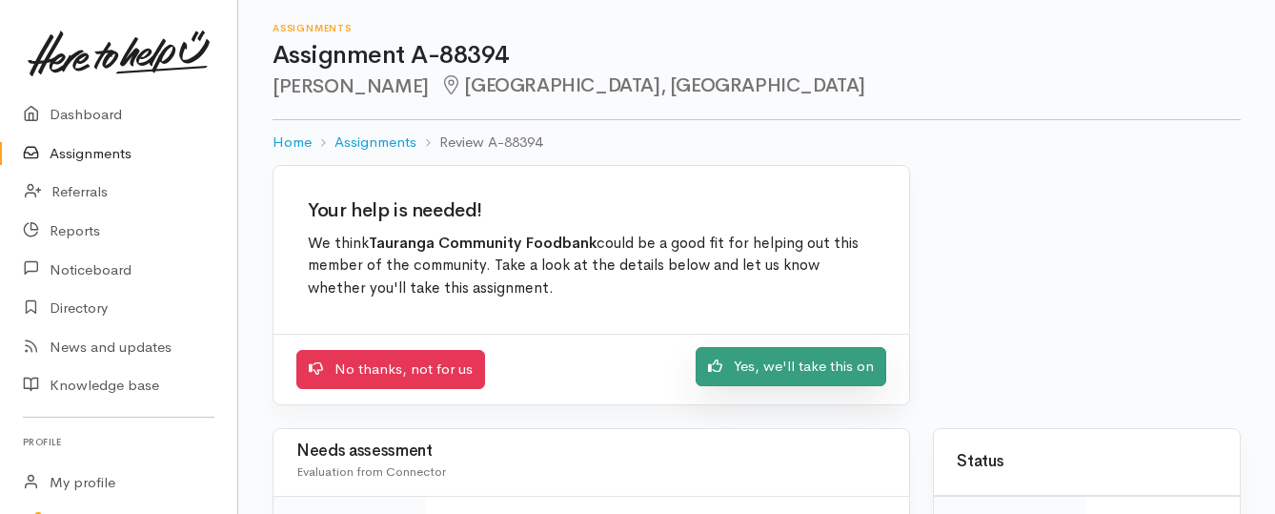
click at [768, 376] on link "Yes, we'll take this on" at bounding box center [791, 366] width 191 height 39
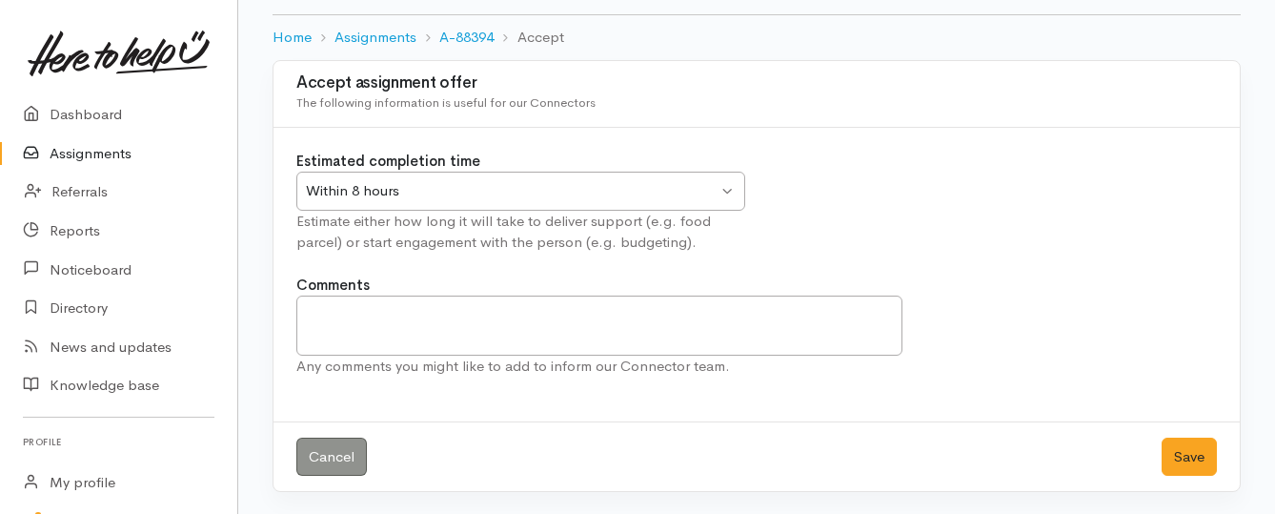
scroll to position [106, 0]
click at [1176, 453] on button "Save" at bounding box center [1188, 455] width 55 height 39
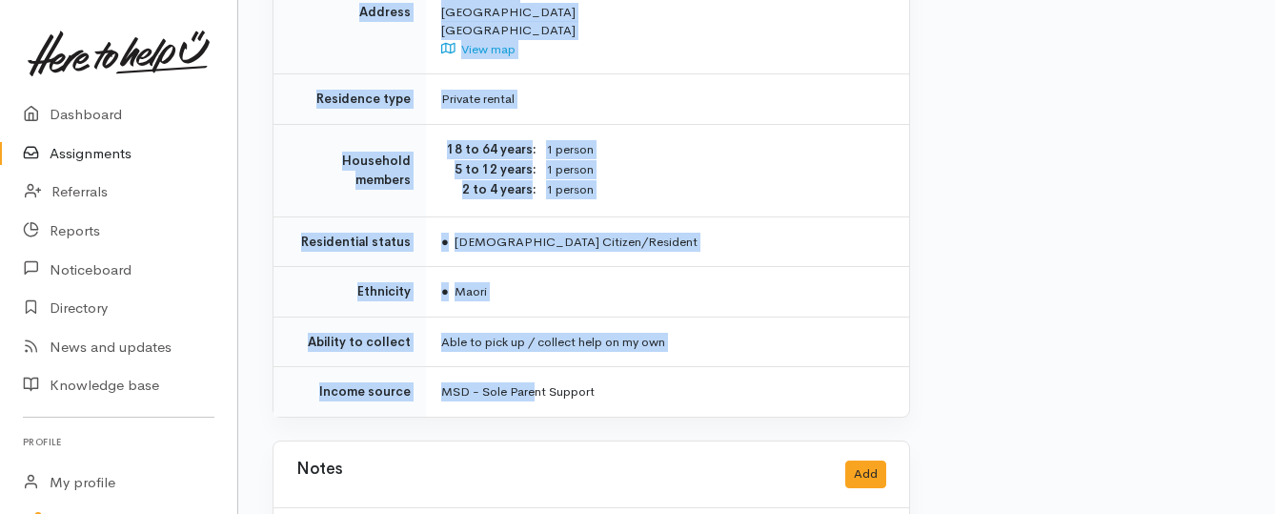
scroll to position [1715, 0]
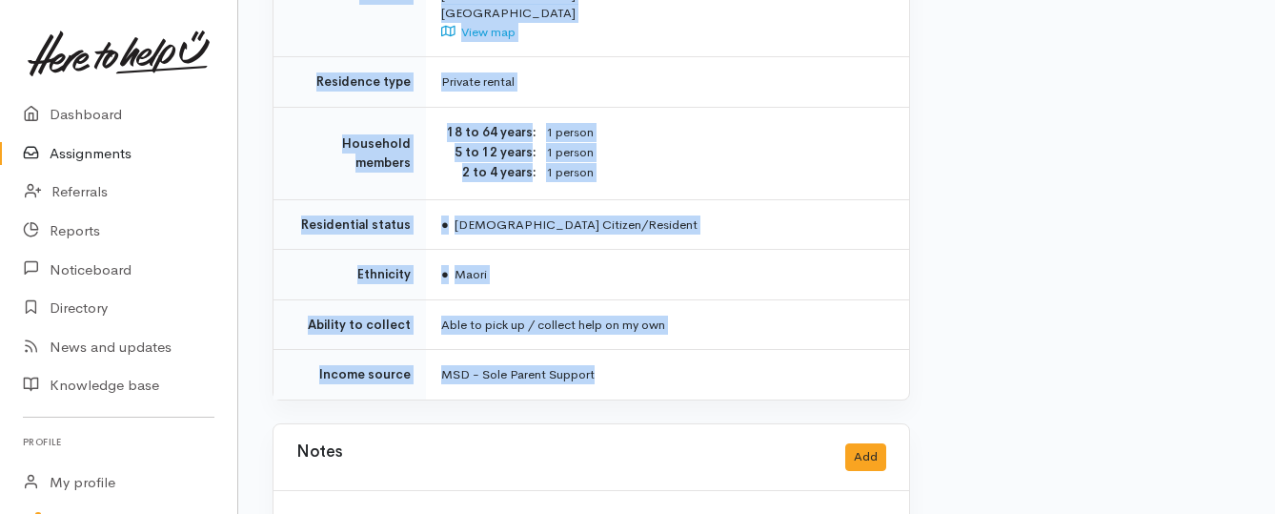
drag, startPoint x: 432, startPoint y: 365, endPoint x: 611, endPoint y: 352, distance: 179.6
copy div "**********"
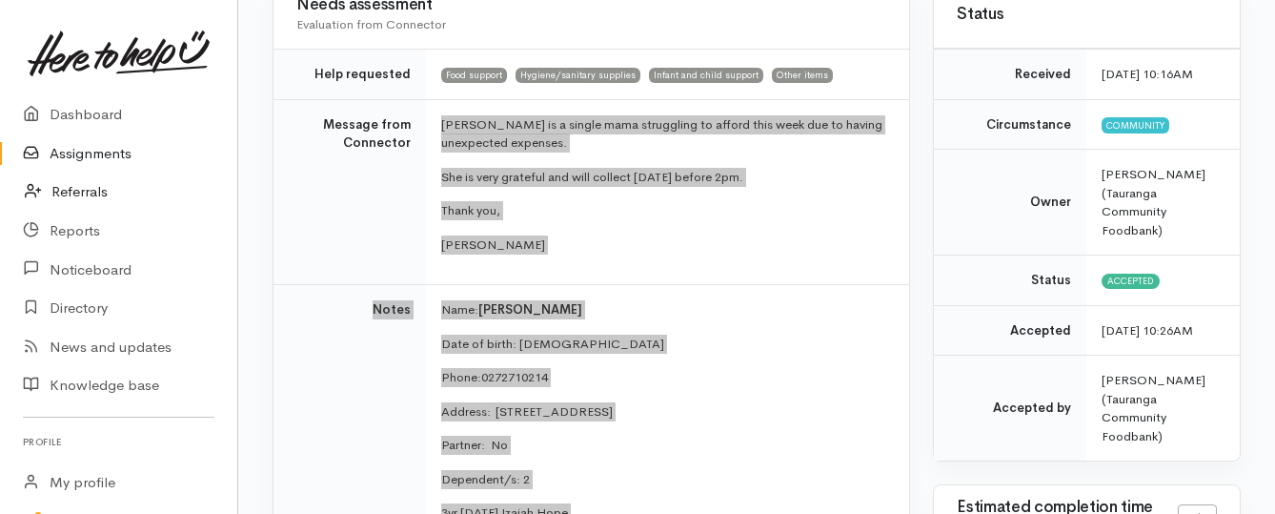
scroll to position [191, 0]
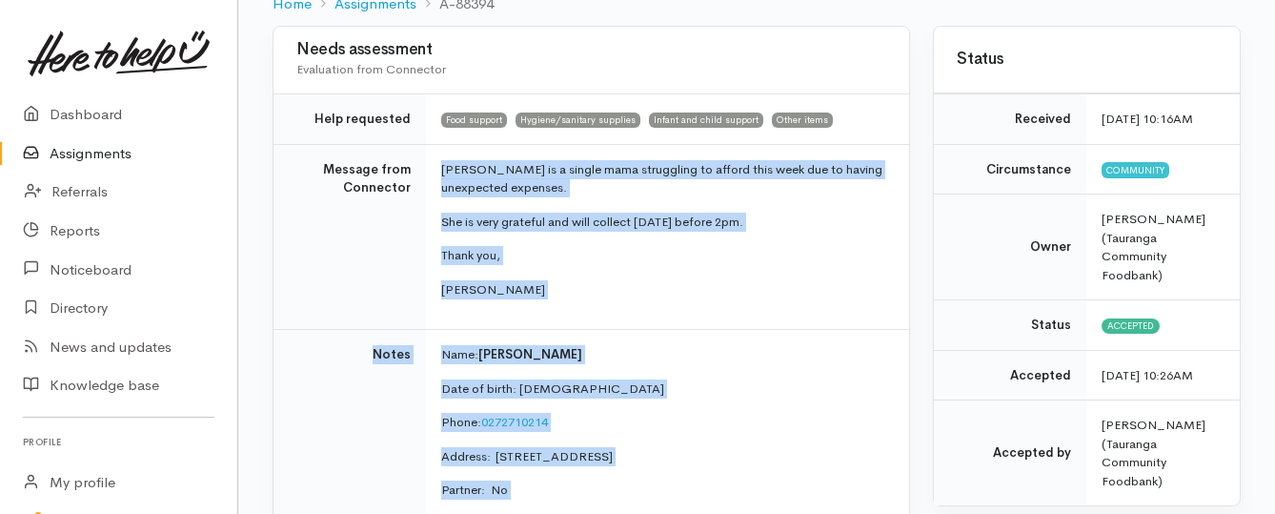
click at [97, 150] on link "Assignments" at bounding box center [118, 153] width 237 height 39
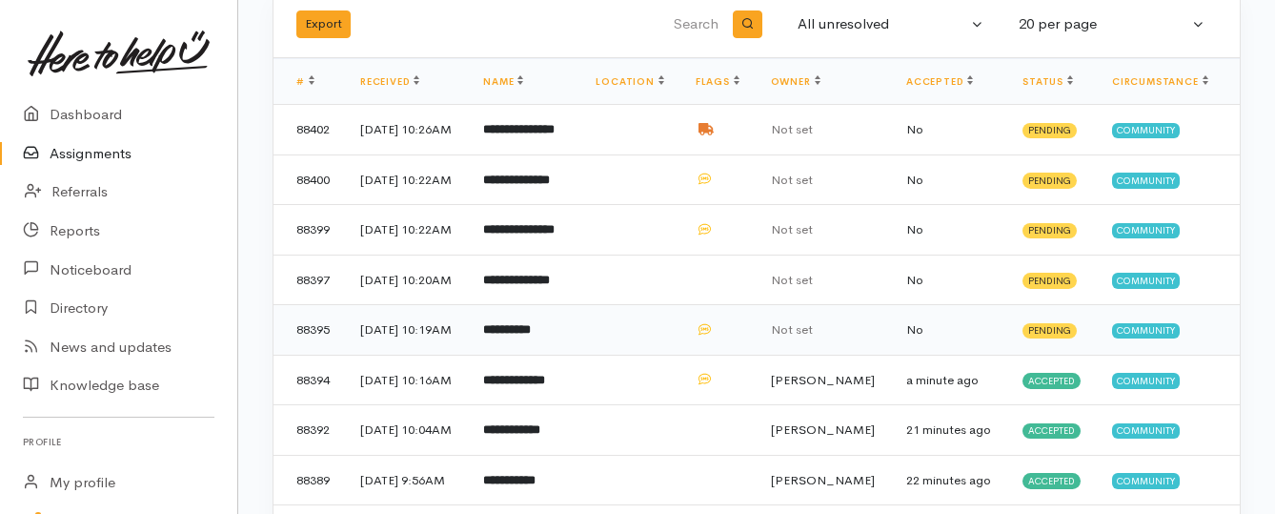
scroll to position [191, 0]
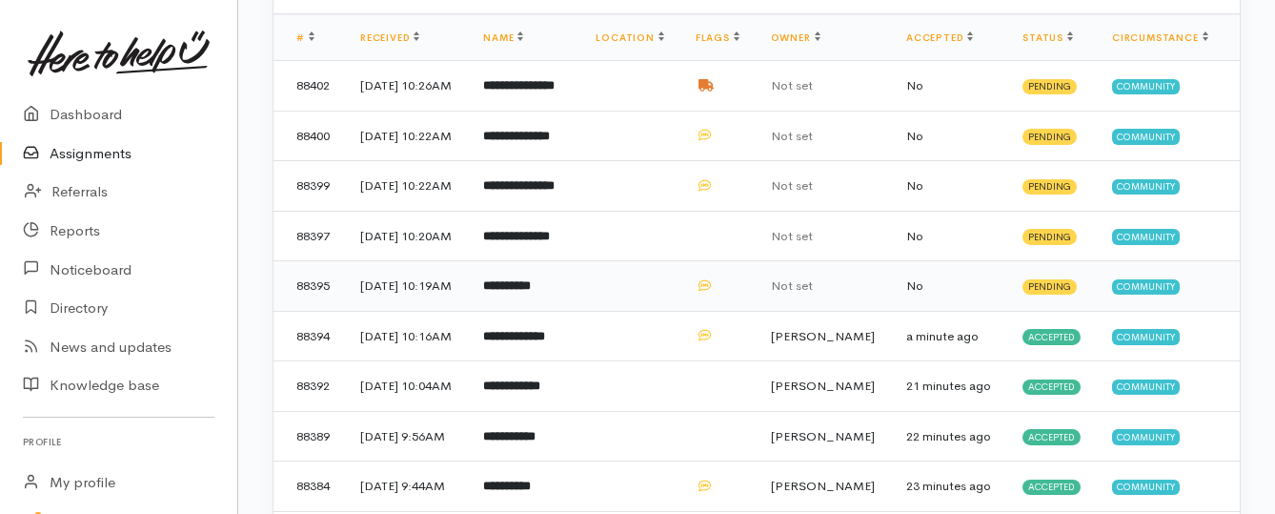
click at [531, 292] on b "**********" at bounding box center [507, 285] width 48 height 12
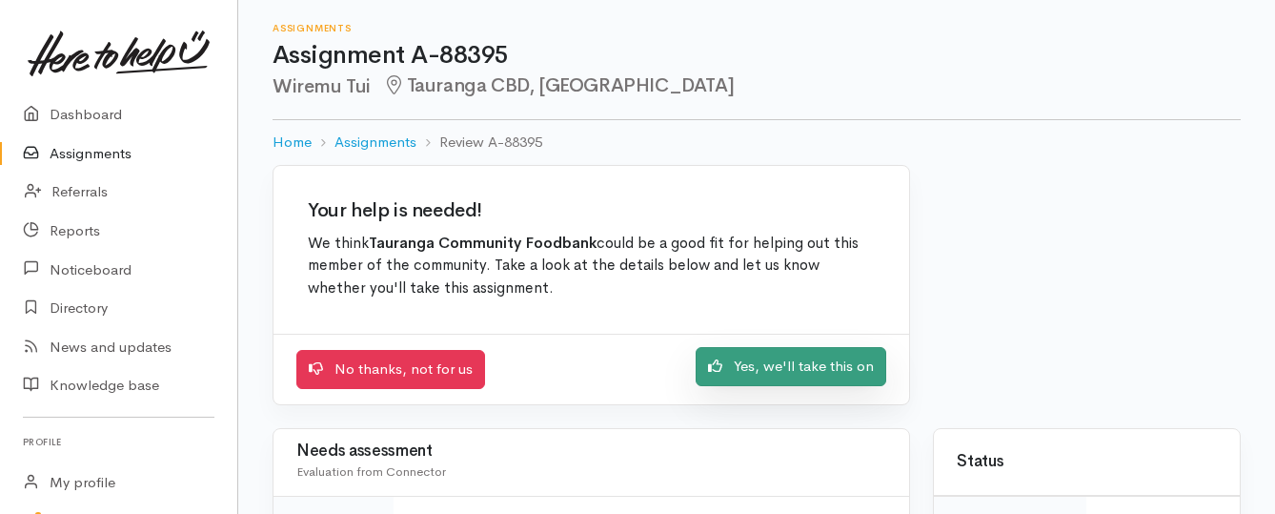
click at [751, 365] on link "Yes, we'll take this on" at bounding box center [791, 366] width 191 height 39
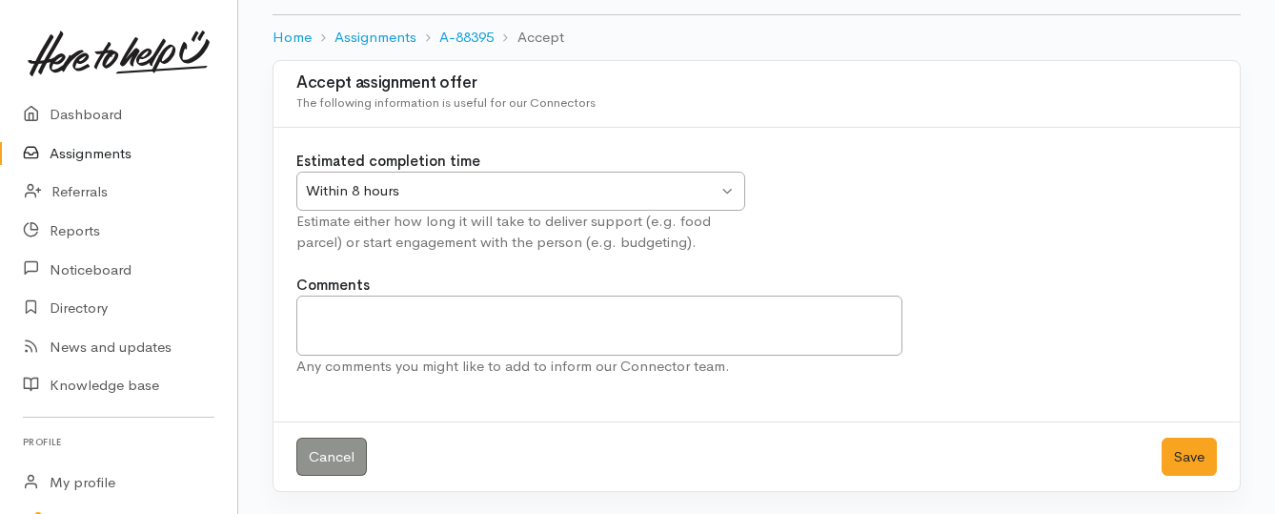
scroll to position [106, 0]
click at [1184, 458] on button "Save" at bounding box center [1188, 455] width 55 height 39
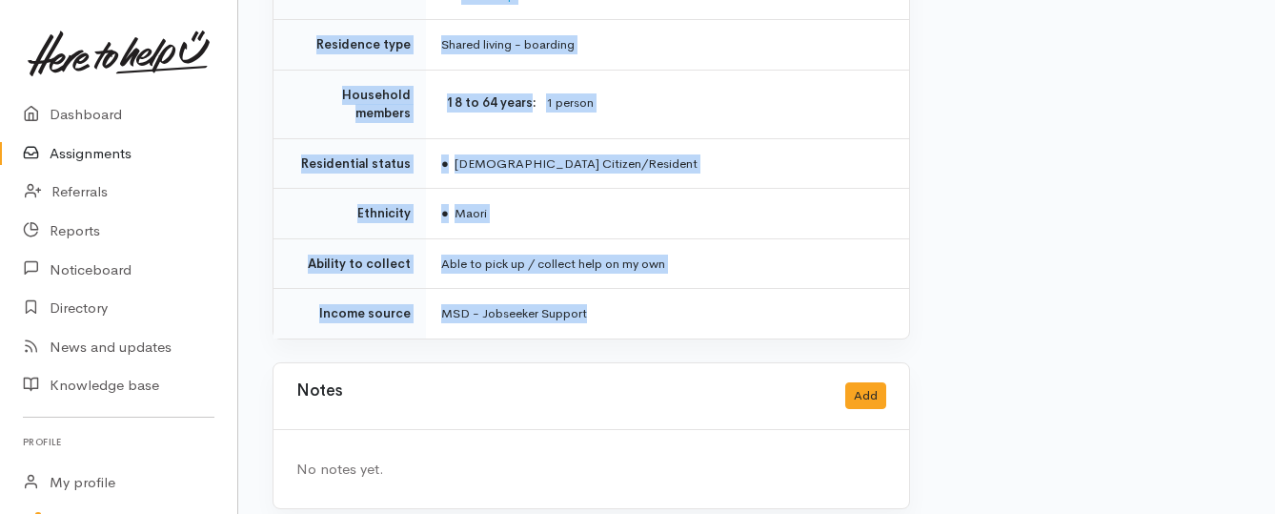
scroll to position [1705, 0]
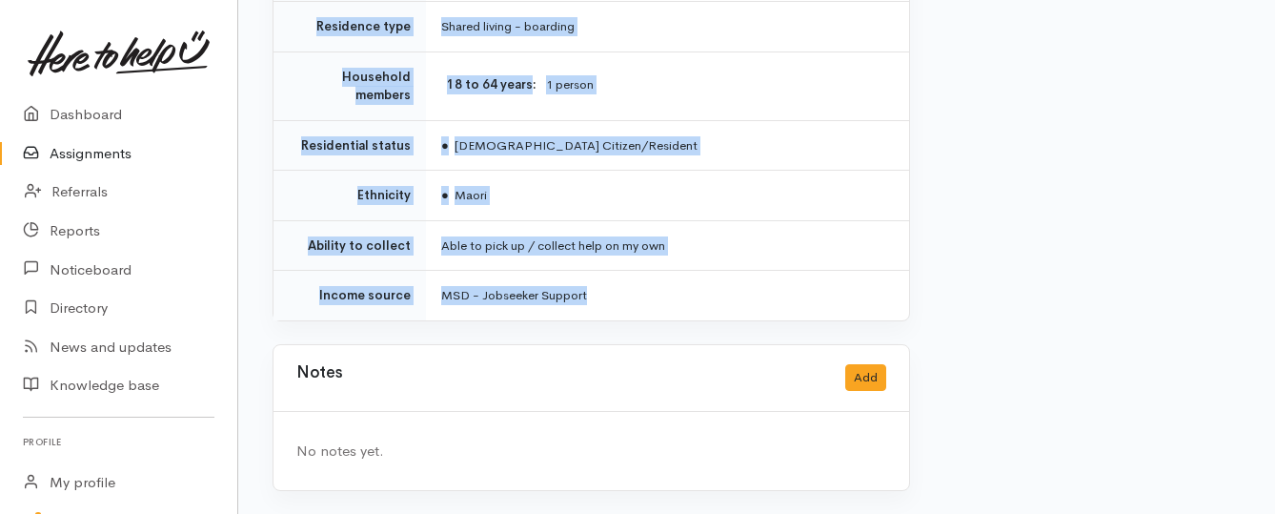
drag, startPoint x: 412, startPoint y: 192, endPoint x: 602, endPoint y: 300, distance: 218.9
copy div "**********"
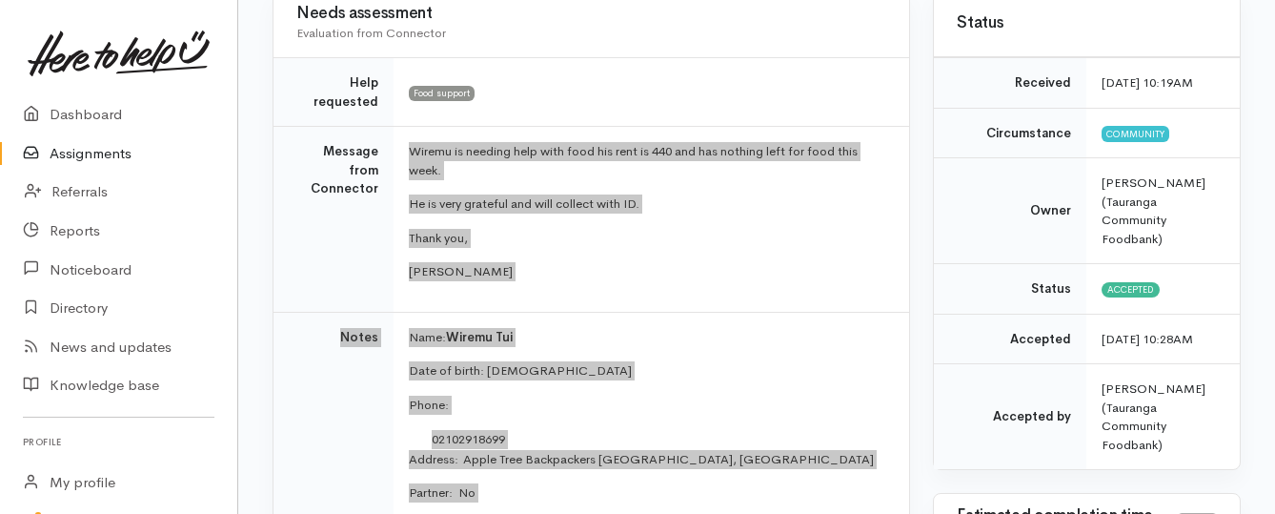
scroll to position [180, 0]
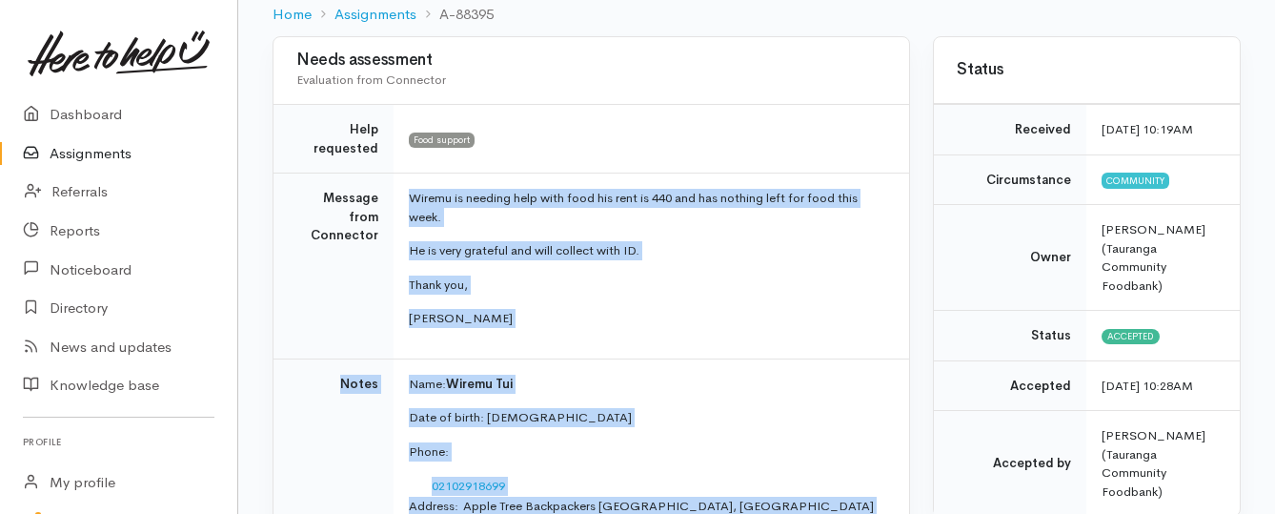
click at [58, 150] on link "Assignments" at bounding box center [118, 153] width 237 height 39
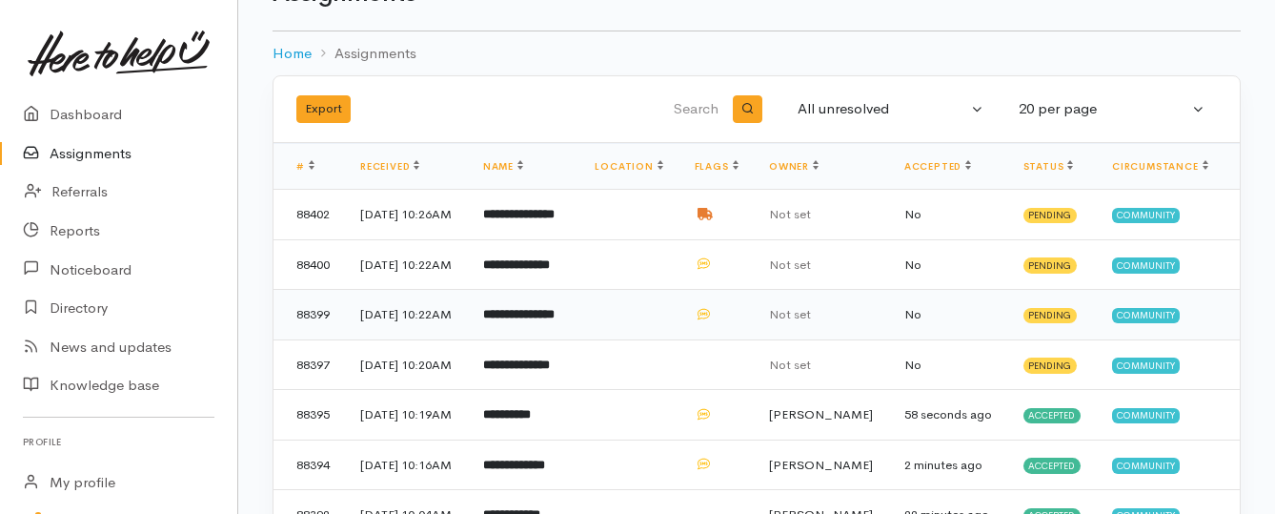
scroll to position [95, 0]
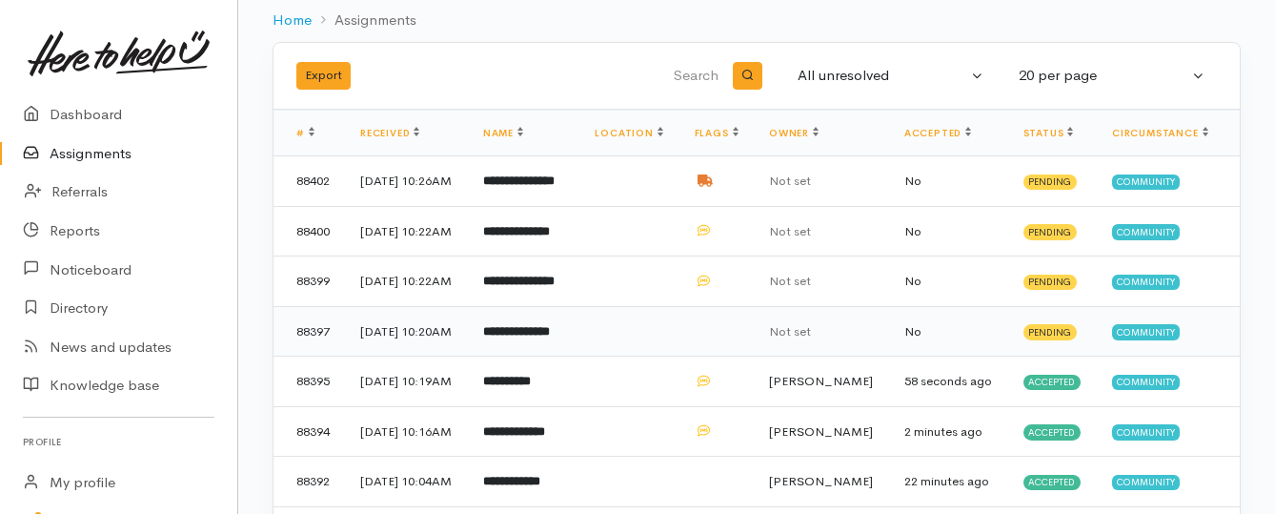
click at [580, 356] on td "**********" at bounding box center [524, 331] width 112 height 50
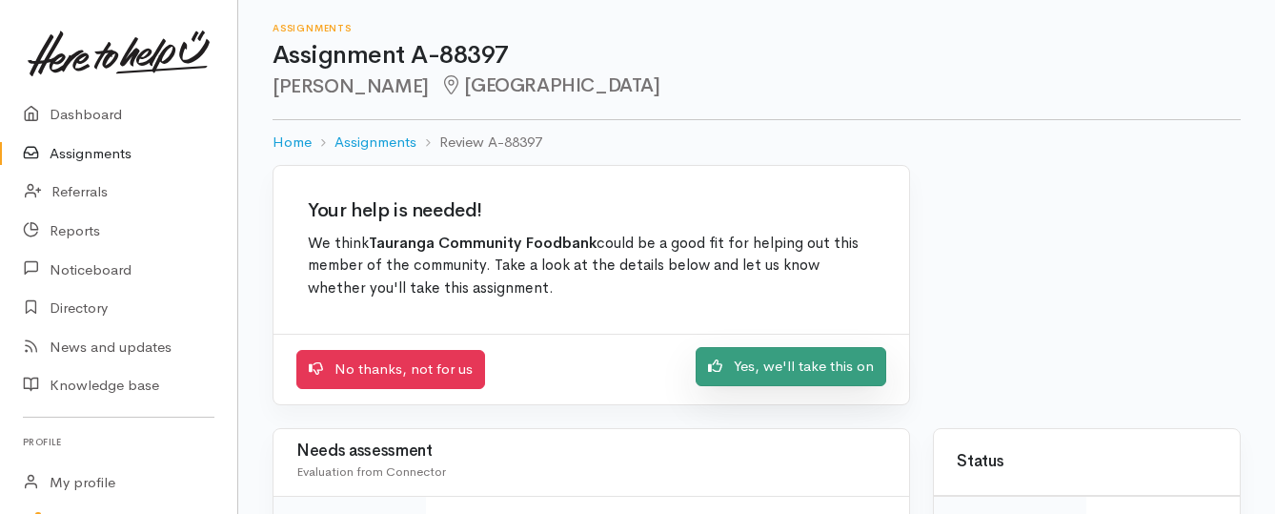
click at [772, 366] on link "Yes, we'll take this on" at bounding box center [791, 366] width 191 height 39
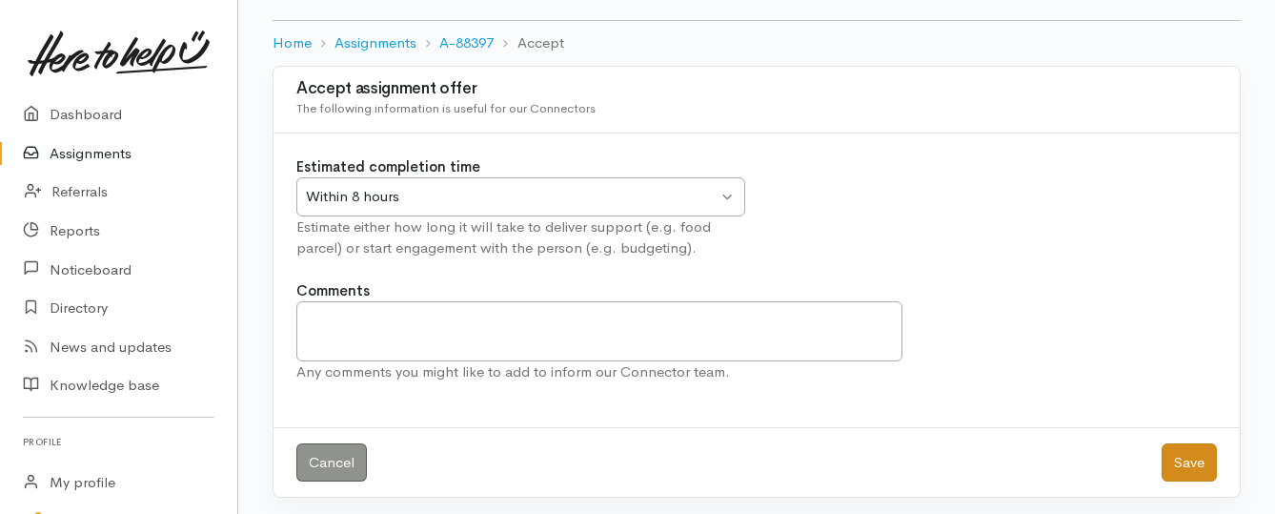
scroll to position [106, 0]
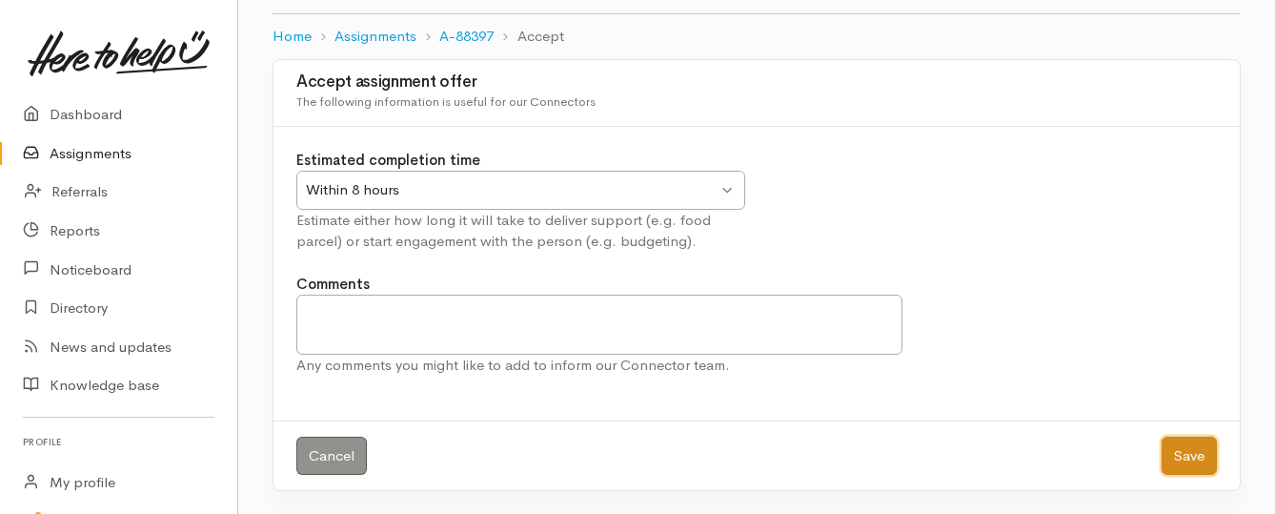
click at [1181, 456] on button "Save" at bounding box center [1188, 455] width 55 height 39
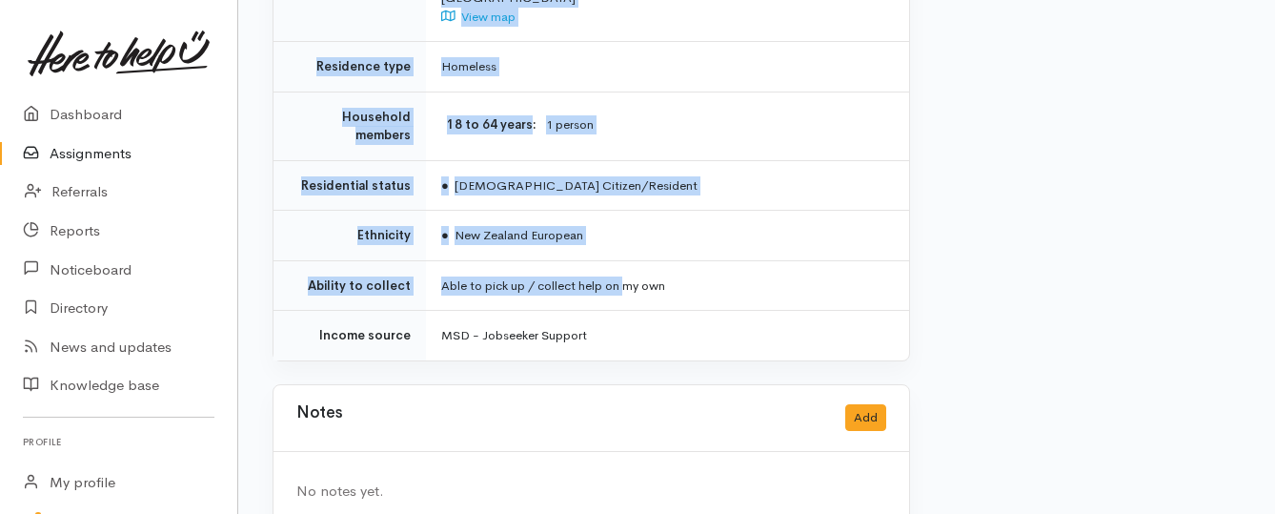
scroll to position [1526, 0]
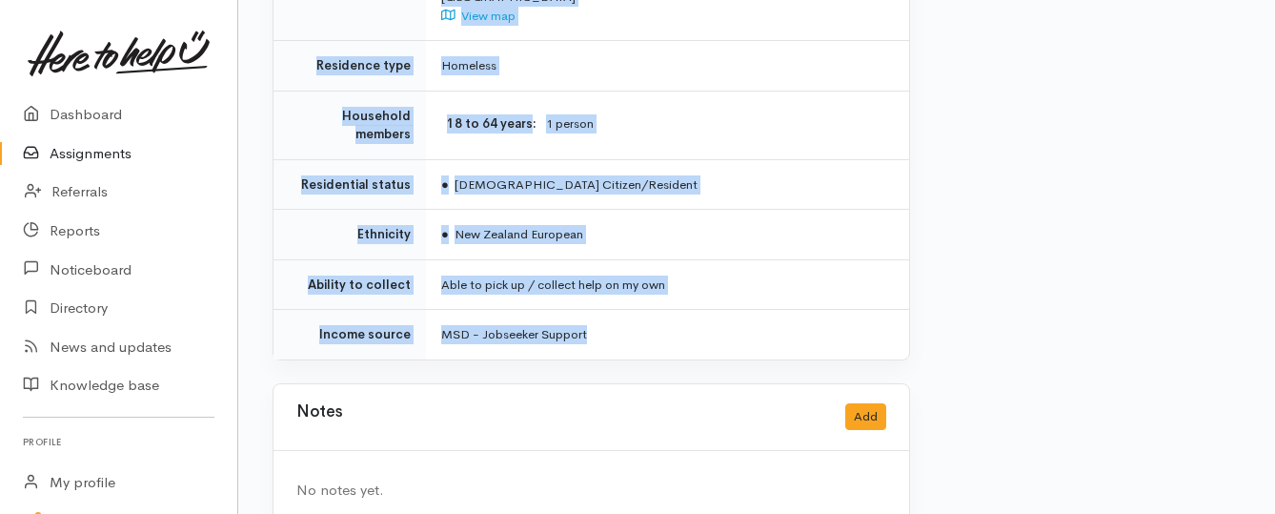
drag, startPoint x: 446, startPoint y: 151, endPoint x: 641, endPoint y: 291, distance: 240.3
copy div "**********"
click at [131, 152] on link "Assignments" at bounding box center [118, 153] width 237 height 39
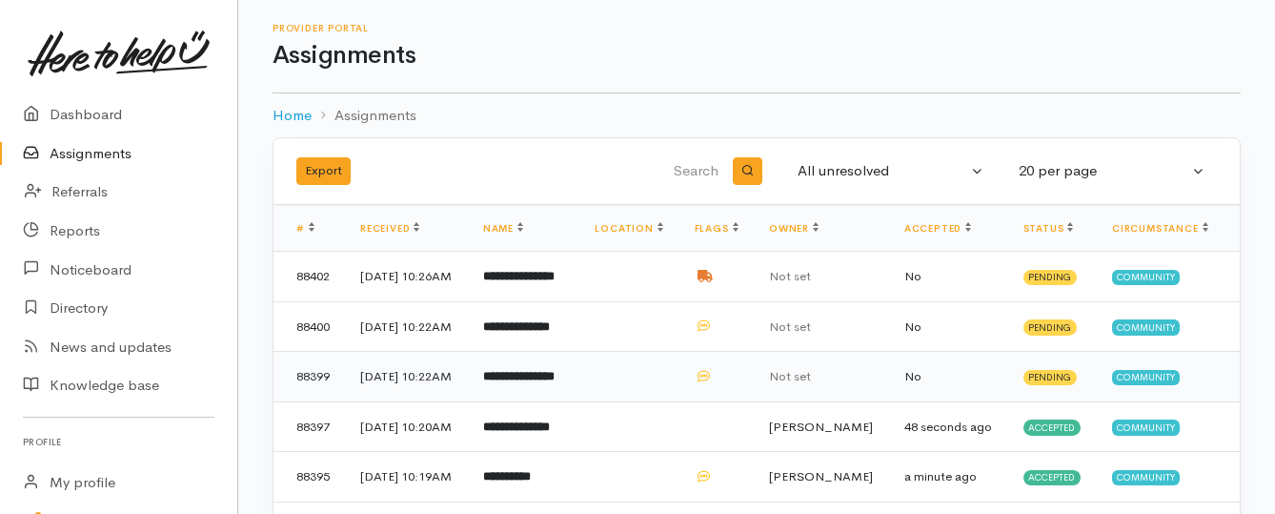
click at [555, 382] on b "**********" at bounding box center [518, 376] width 71 height 12
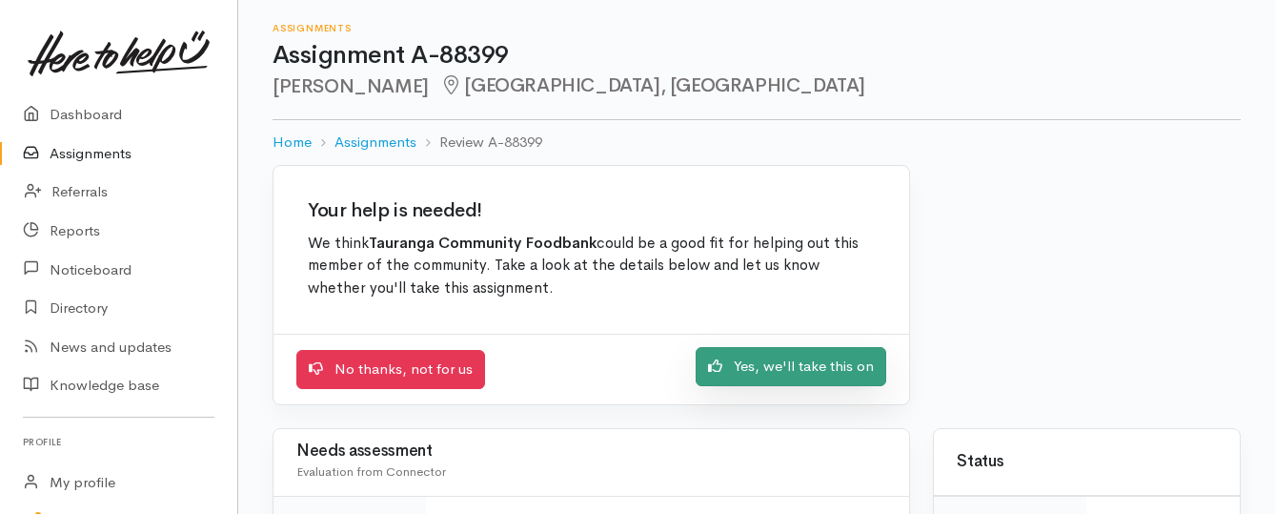
click at [753, 368] on link "Yes, we'll take this on" at bounding box center [791, 366] width 191 height 39
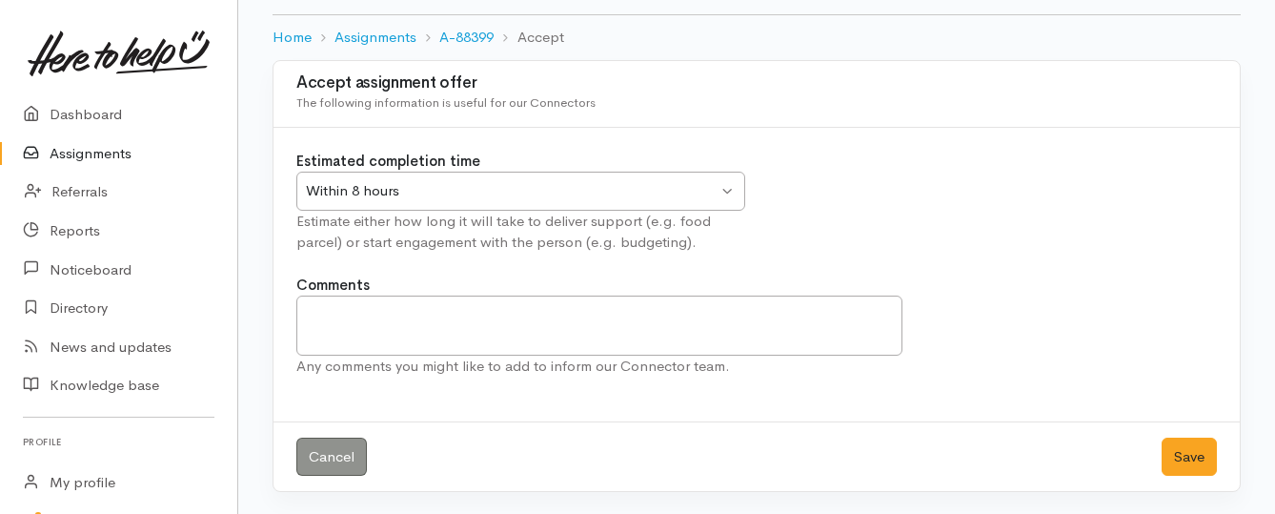
scroll to position [106, 0]
click at [1176, 457] on button "Save" at bounding box center [1188, 455] width 55 height 39
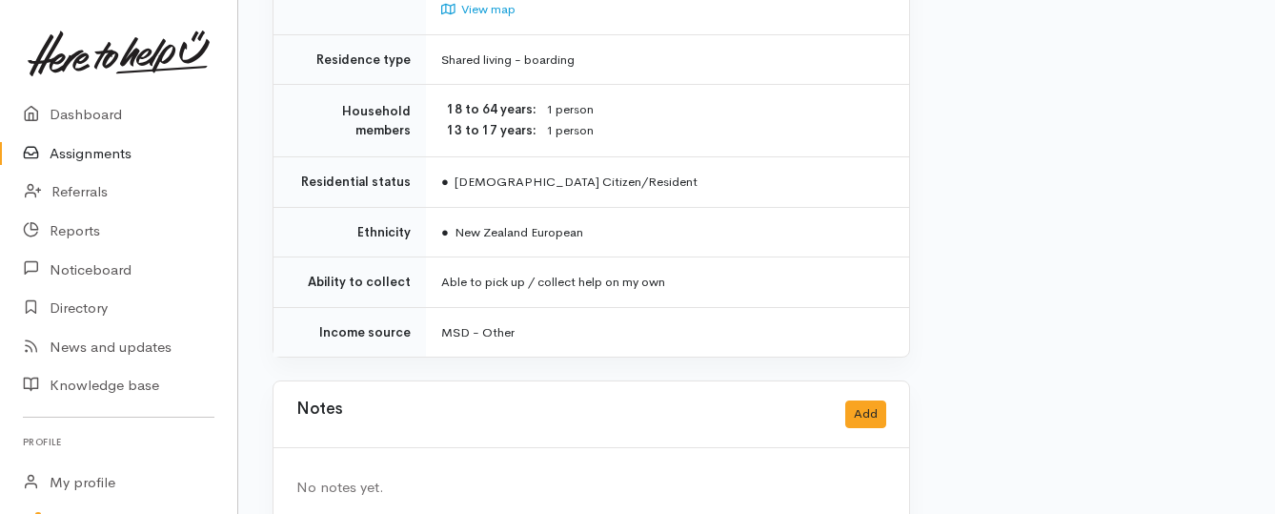
scroll to position [1518, 0]
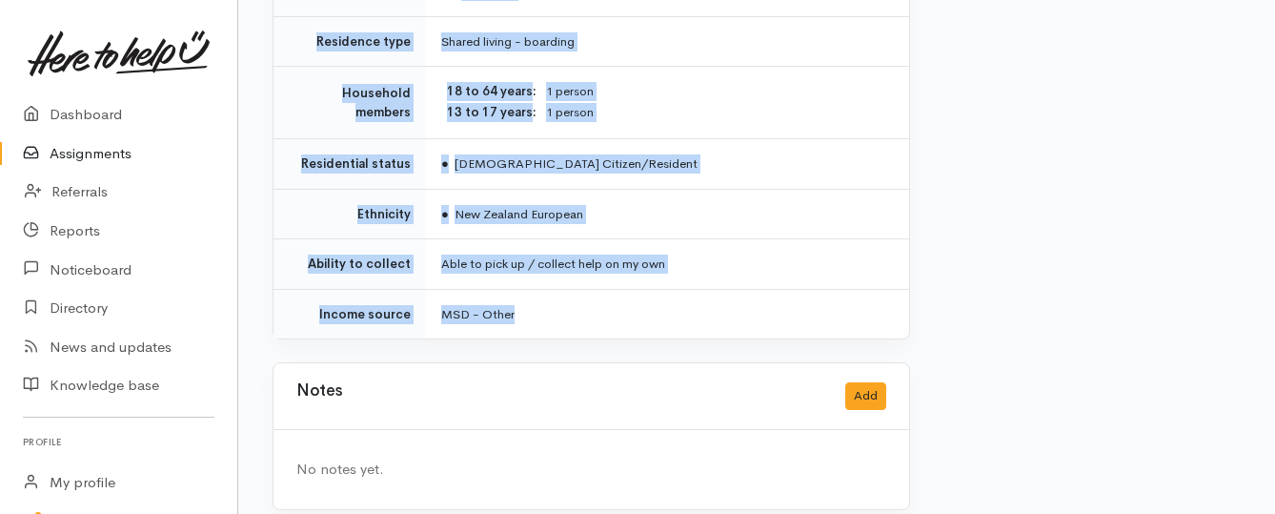
drag, startPoint x: 437, startPoint y: 265, endPoint x: 561, endPoint y: 300, distance: 128.8
copy div "**********"
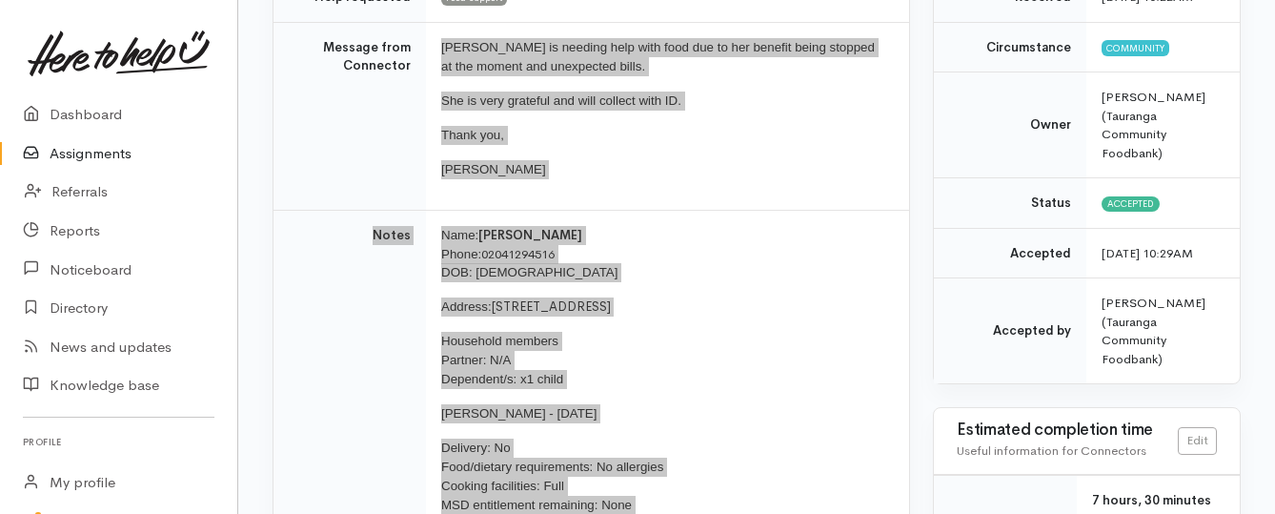
scroll to position [279, 0]
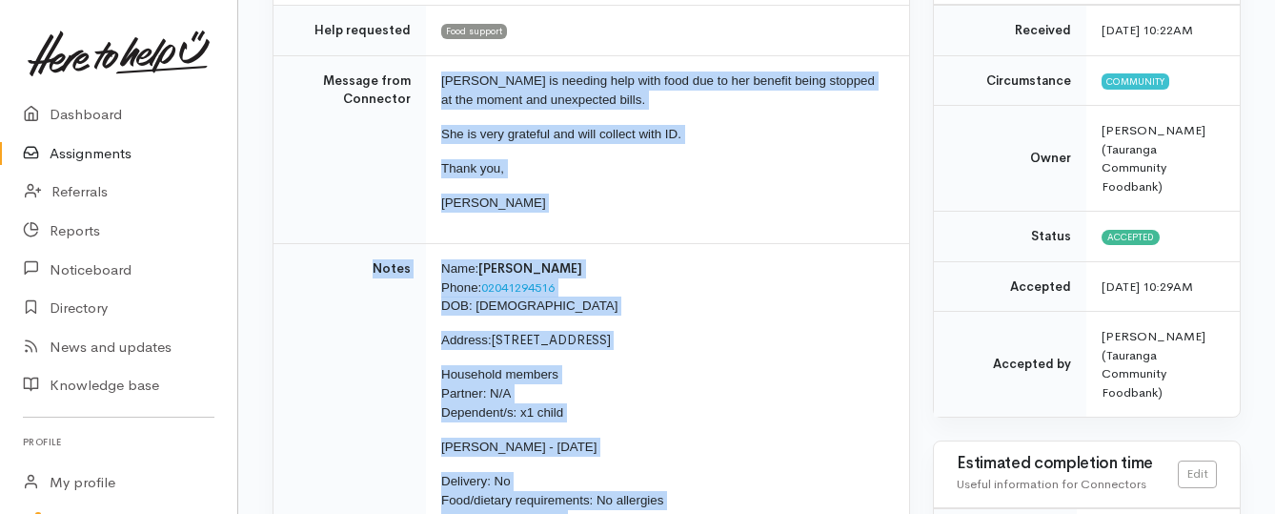
click at [73, 149] on link "Assignments" at bounding box center [118, 153] width 237 height 39
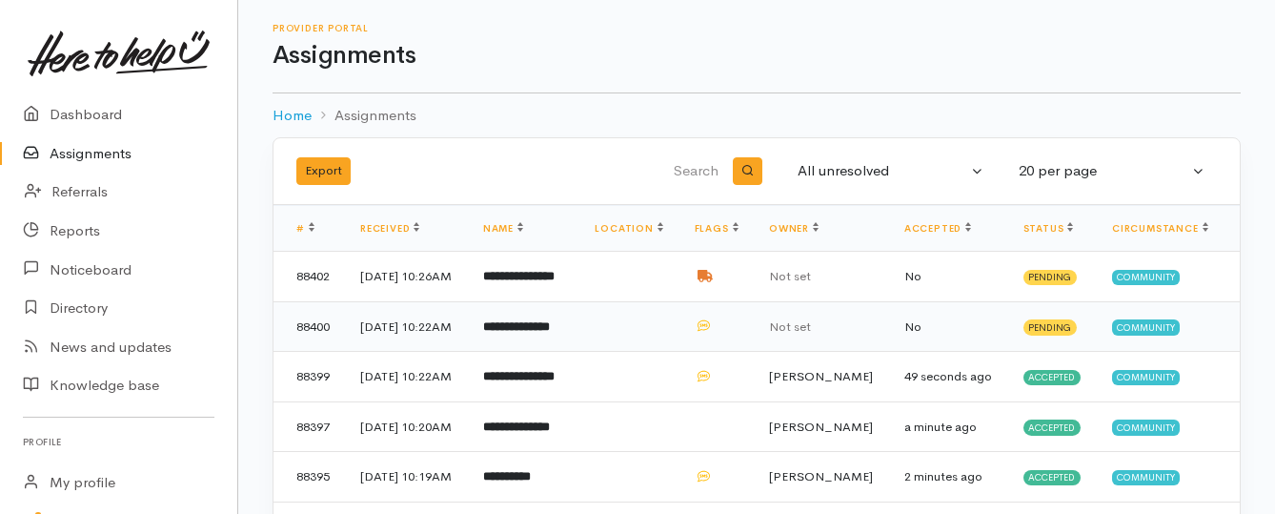
click at [545, 352] on td "**********" at bounding box center [524, 326] width 112 height 50
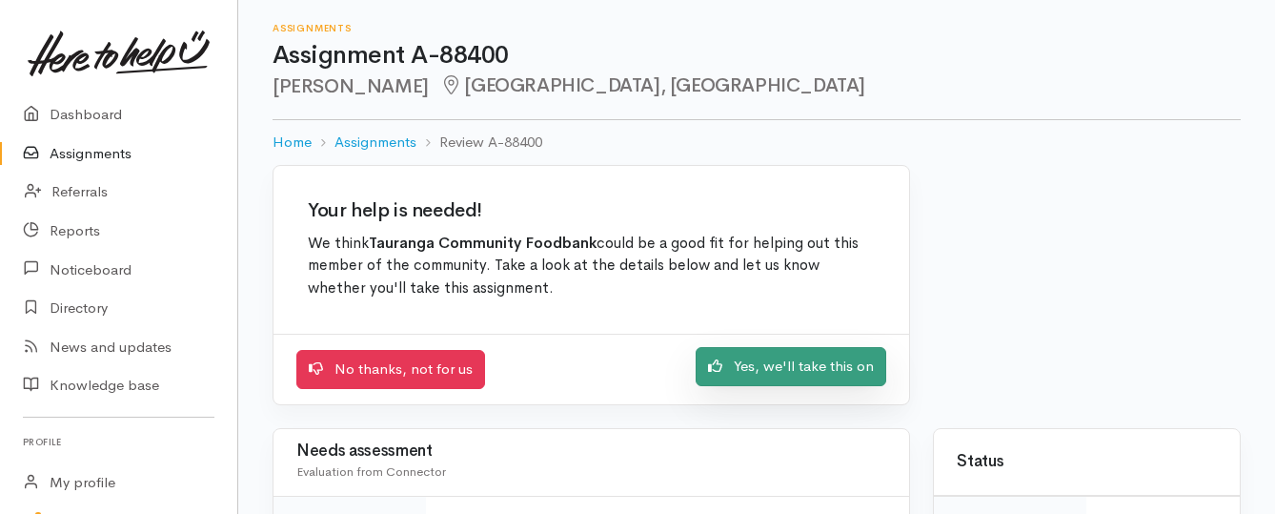
click at [729, 371] on link "Yes, we'll take this on" at bounding box center [791, 366] width 191 height 39
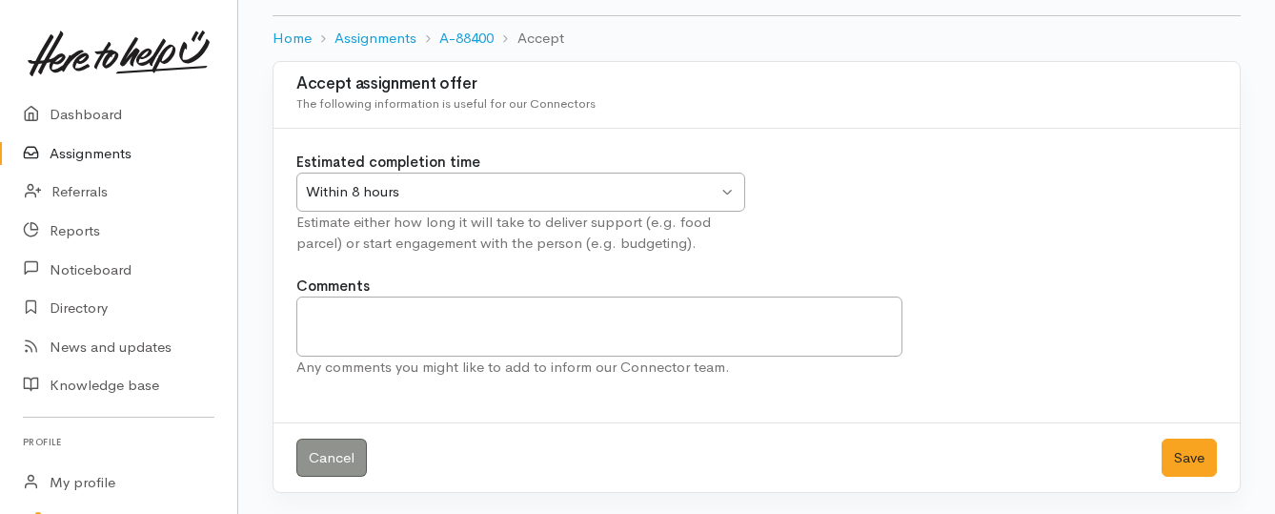
scroll to position [106, 0]
click at [1196, 458] on button "Save" at bounding box center [1188, 455] width 55 height 39
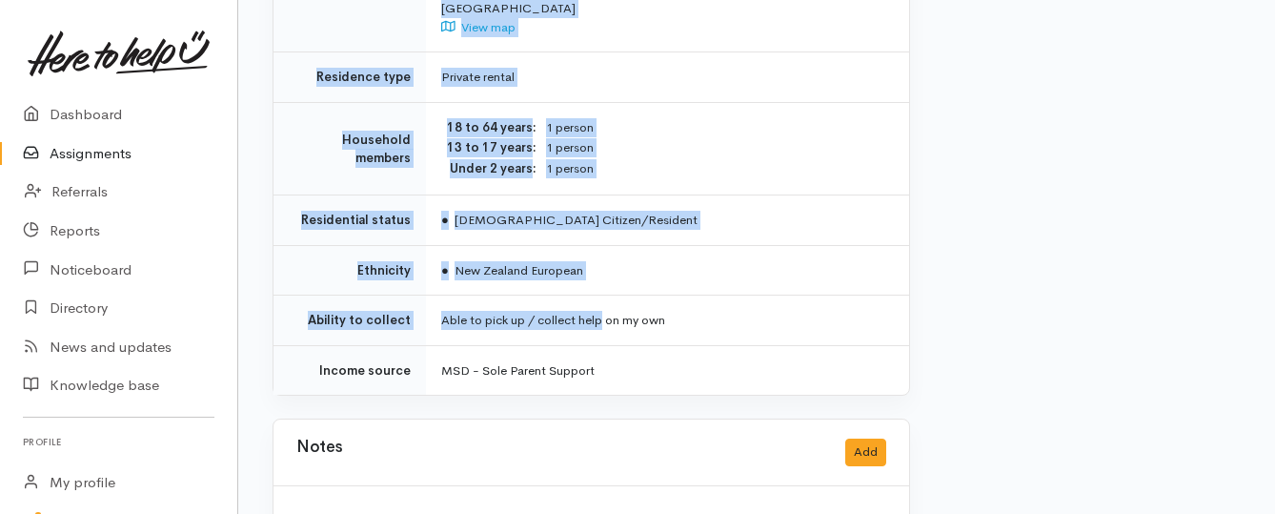
scroll to position [1524, 0]
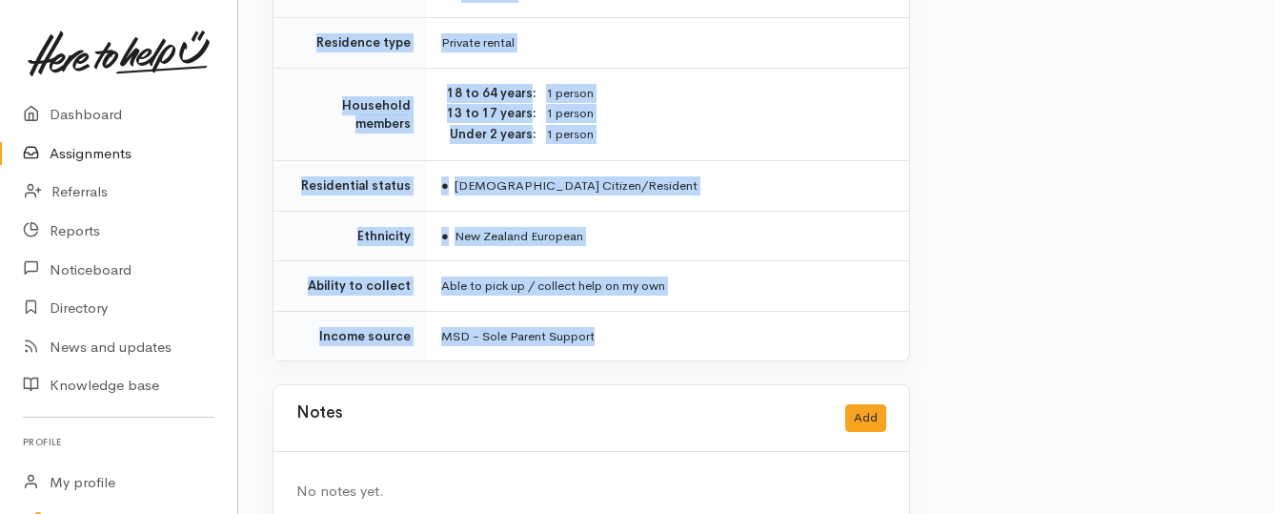
drag, startPoint x: 439, startPoint y: 171, endPoint x: 614, endPoint y: 303, distance: 219.0
copy div "**********"
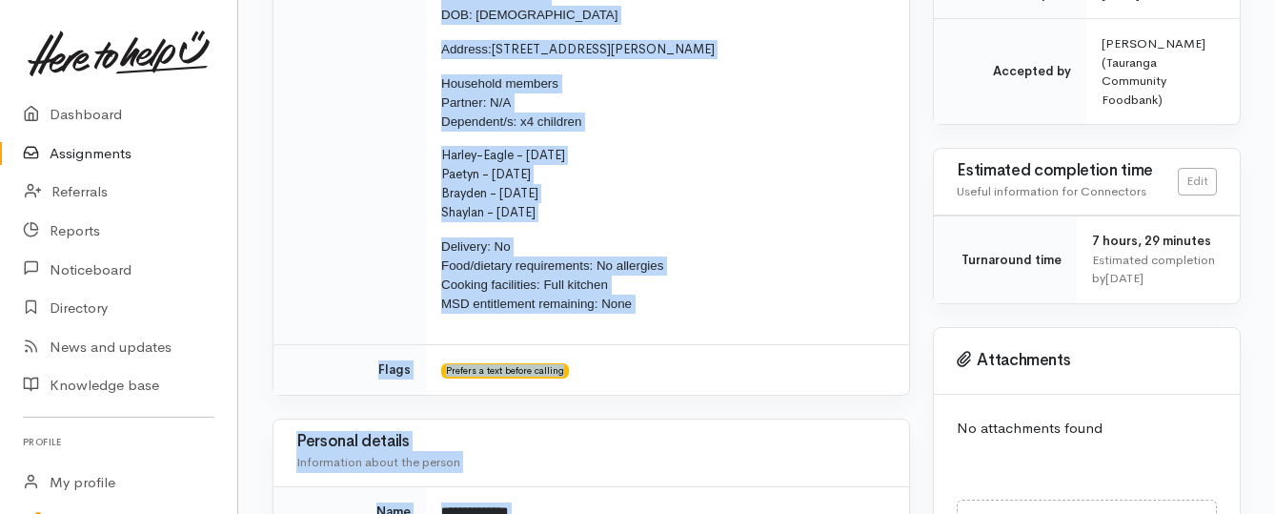
scroll to position [95, 0]
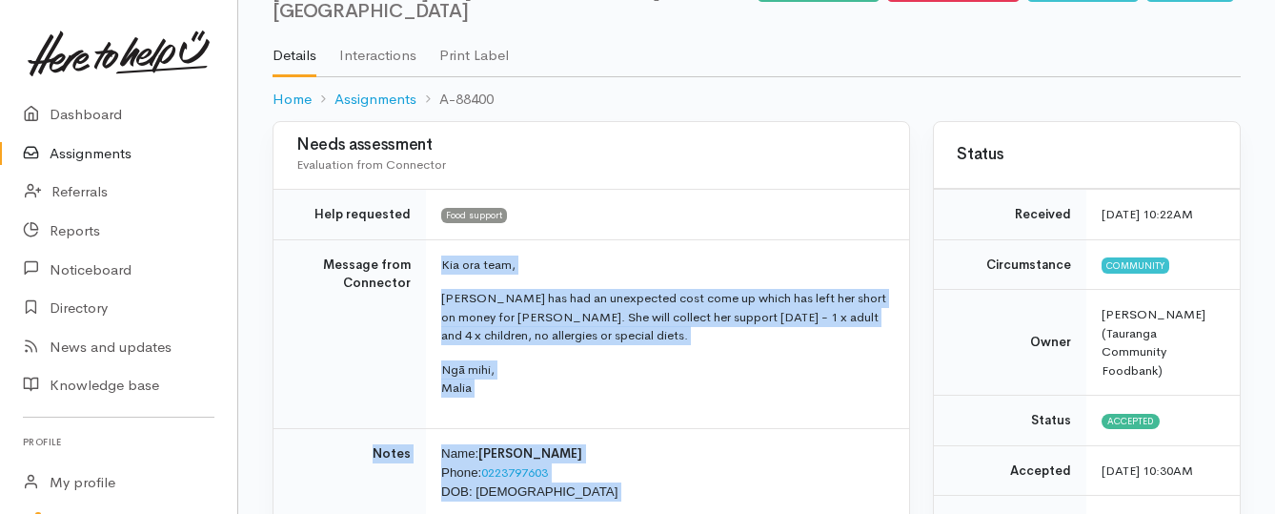
click at [80, 153] on link "Assignments" at bounding box center [118, 153] width 237 height 39
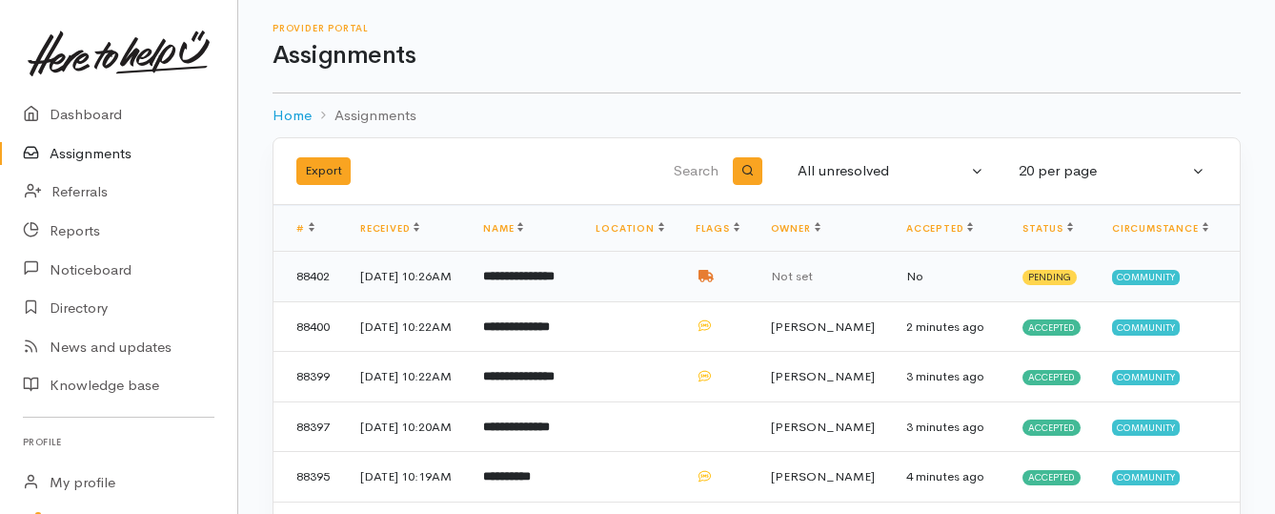
click at [548, 282] on b "**********" at bounding box center [518, 276] width 71 height 12
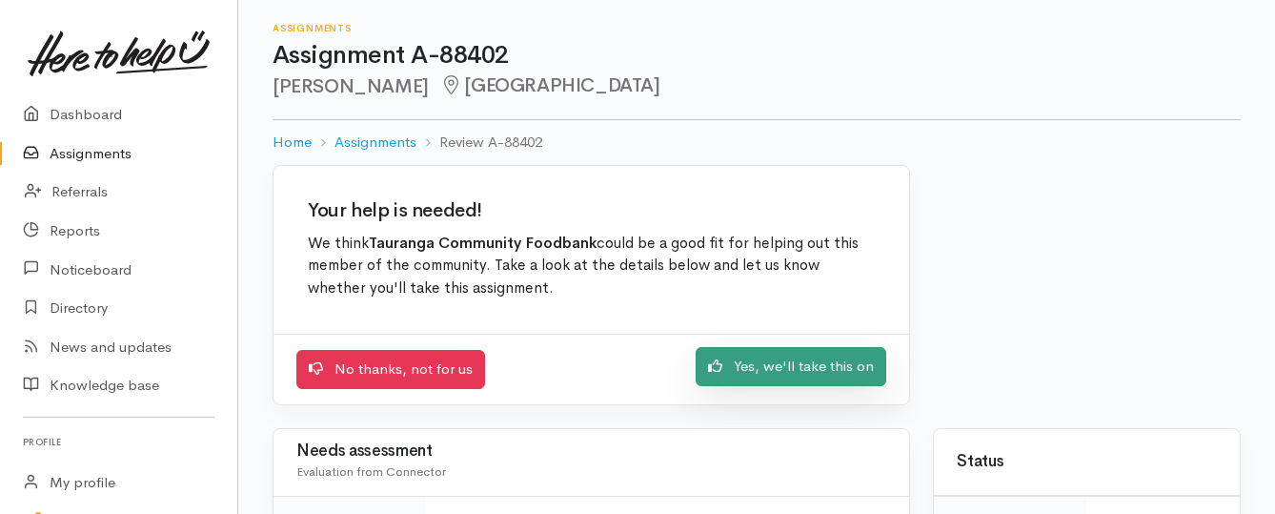
click at [733, 373] on link "Yes, we'll take this on" at bounding box center [791, 366] width 191 height 39
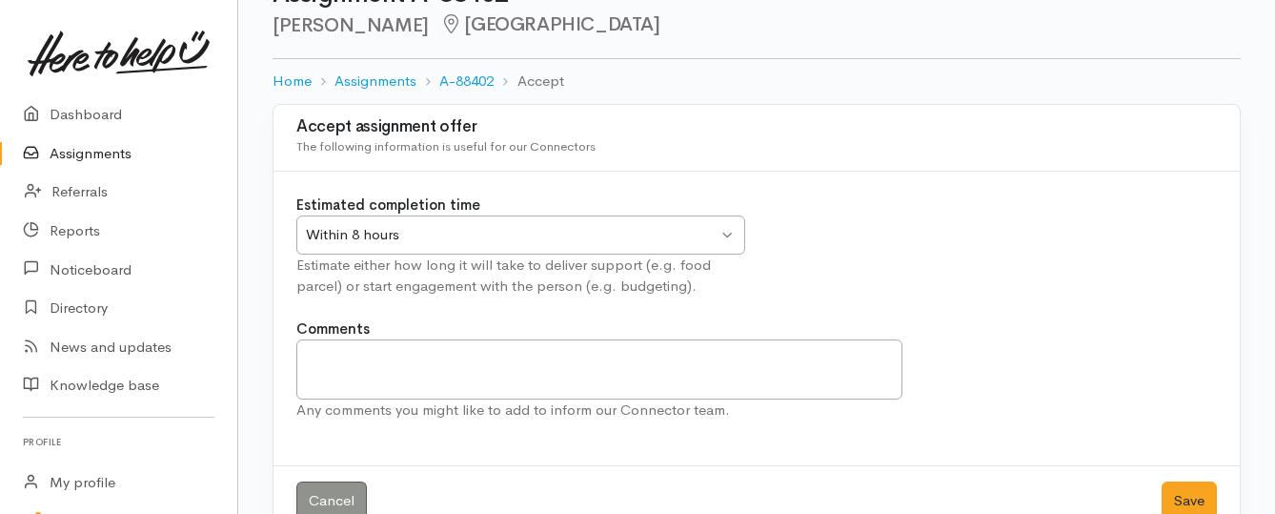
scroll to position [95, 0]
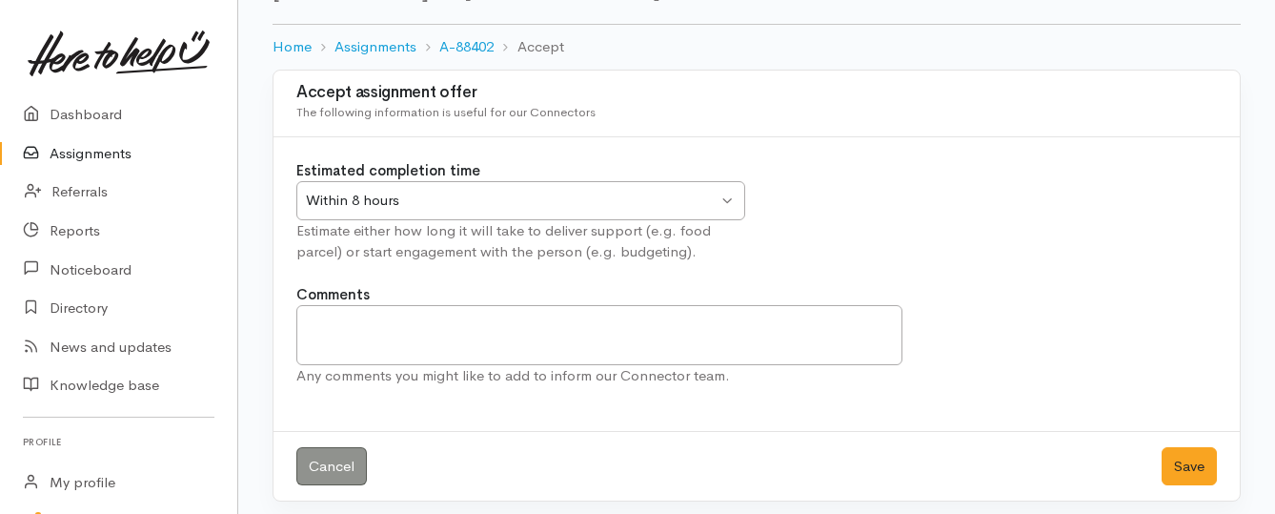
click at [727, 195] on div "Within 8 hours Within 8 hours" at bounding box center [520, 200] width 449 height 39
click at [1174, 467] on button "Save" at bounding box center [1188, 466] width 55 height 39
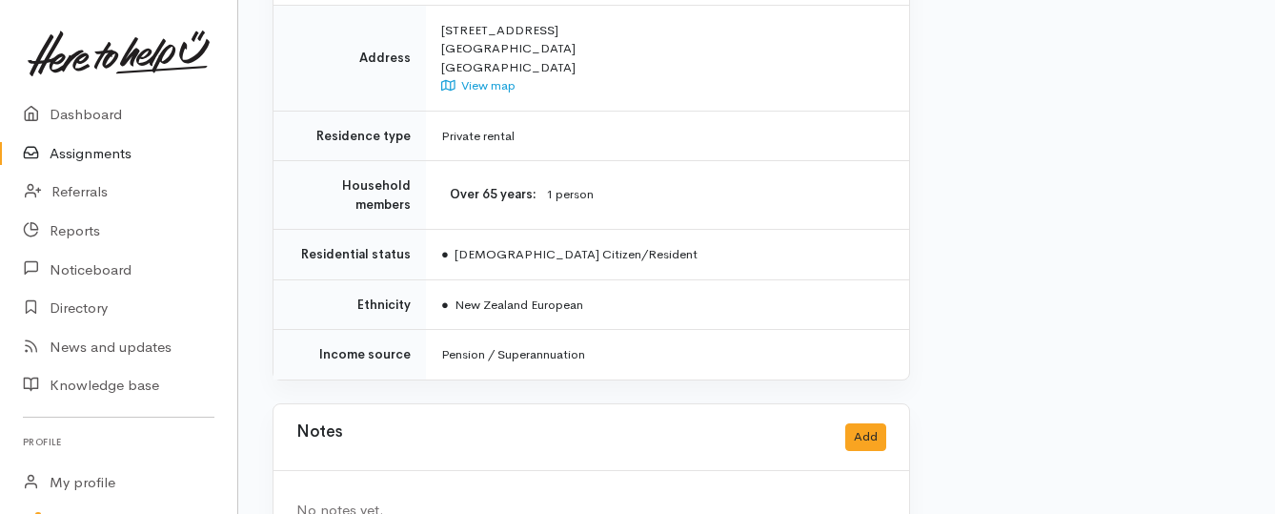
scroll to position [1524, 0]
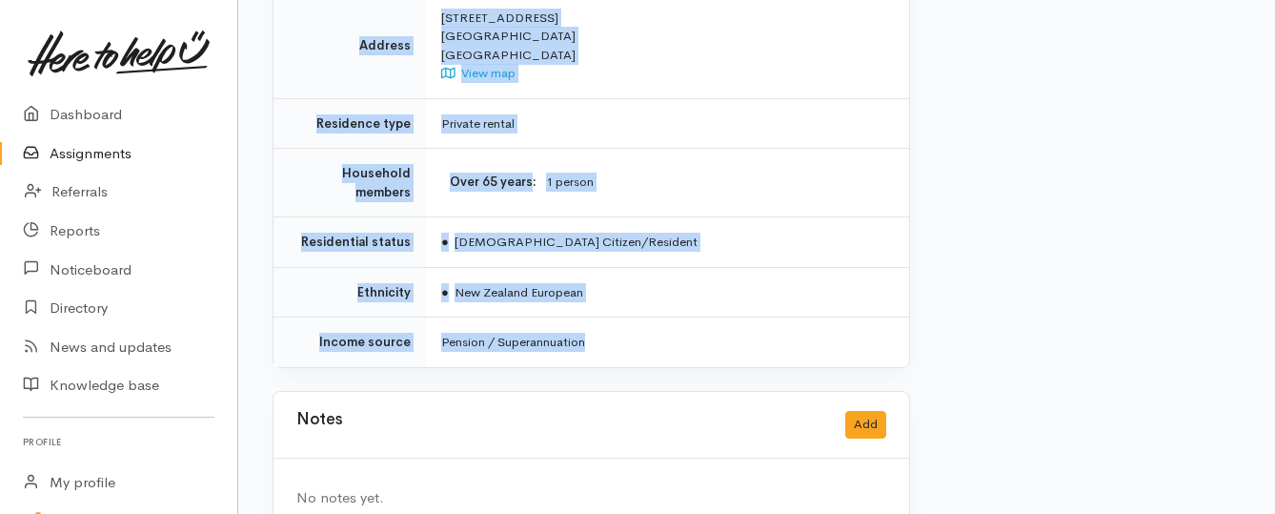
drag, startPoint x: 435, startPoint y: 245, endPoint x: 599, endPoint y: 309, distance: 175.9
copy div "Kia ora etam, Roderick has received a high power bill this week and is requesti…"
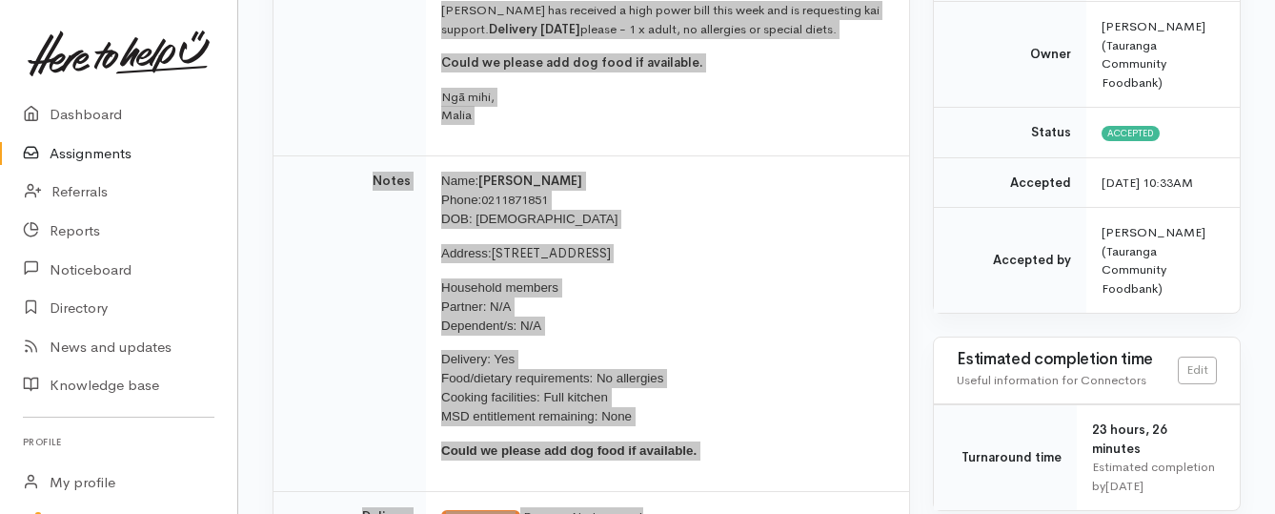
scroll to position [191, 0]
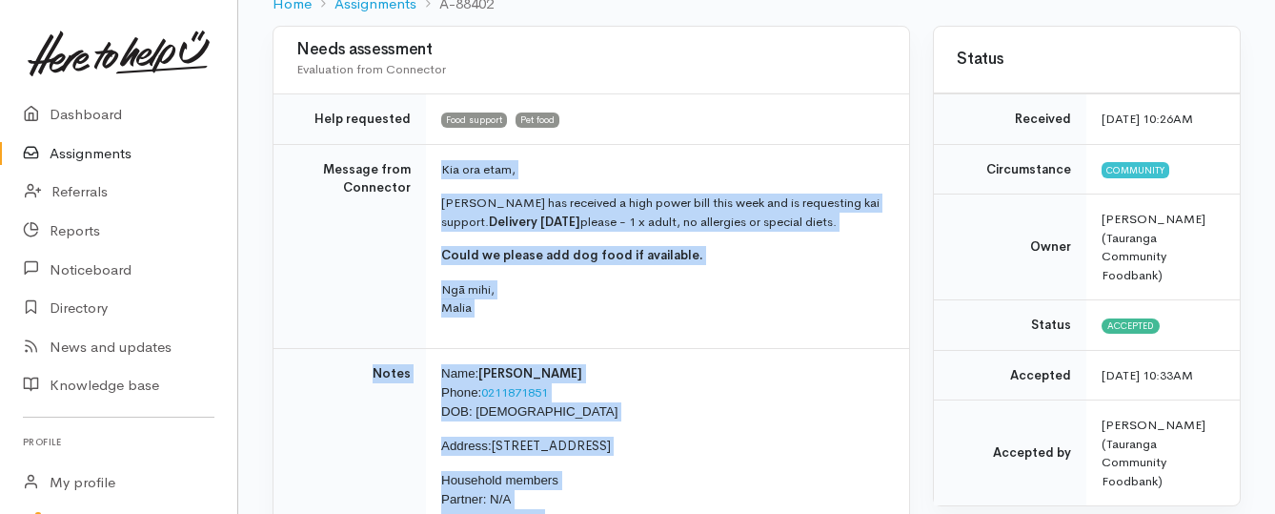
click at [59, 157] on link "Assignments" at bounding box center [118, 153] width 237 height 39
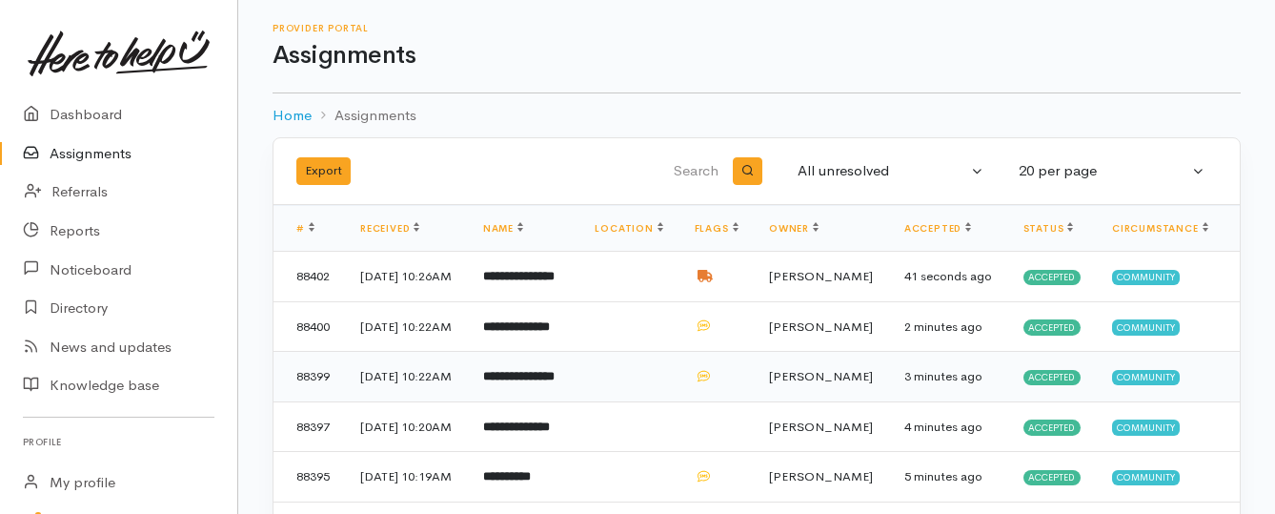
scroll to position [95, 0]
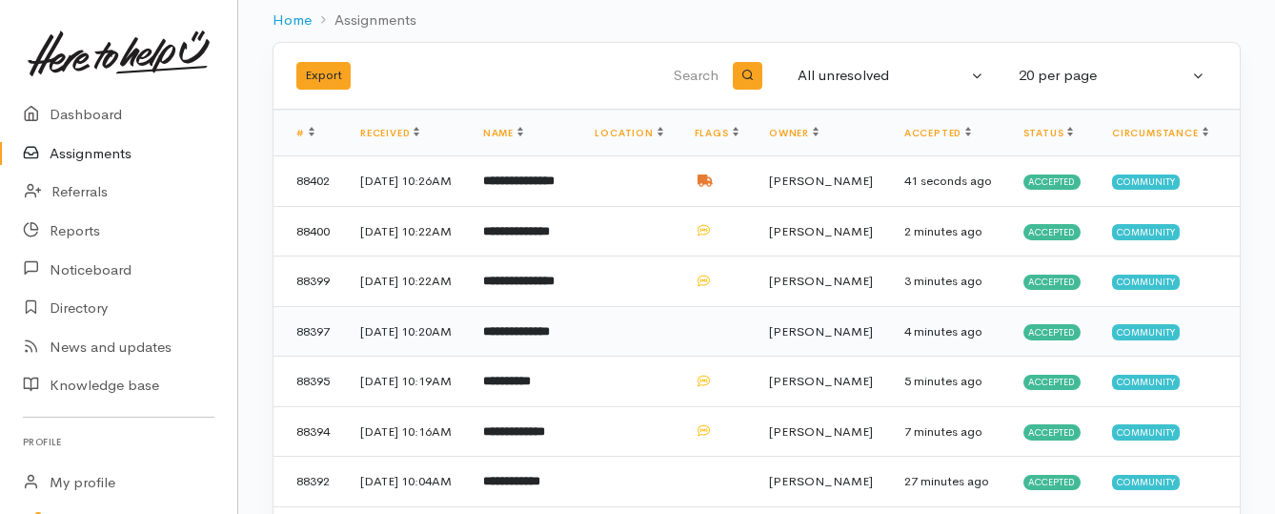
click at [625, 356] on td at bounding box center [628, 331] width 99 height 50
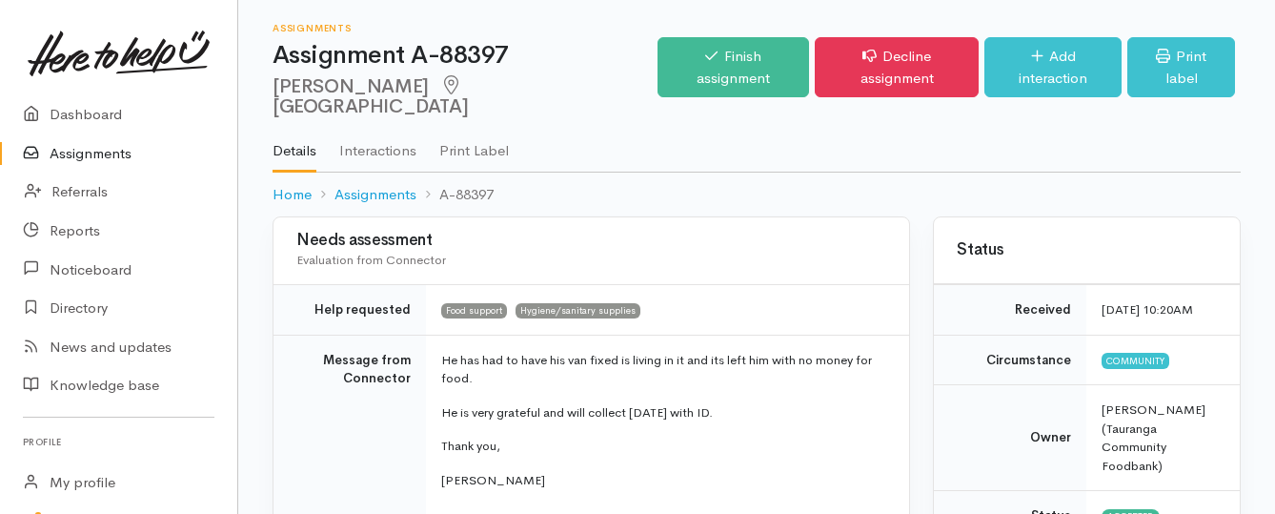
click at [124, 152] on link "Assignments" at bounding box center [118, 153] width 237 height 39
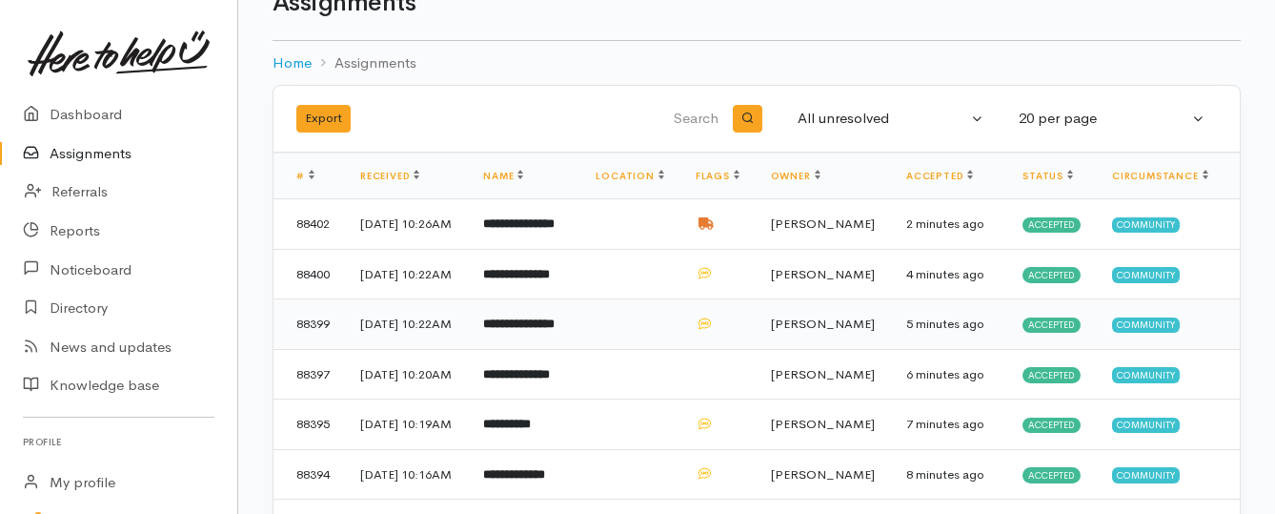
scroll to position [95, 0]
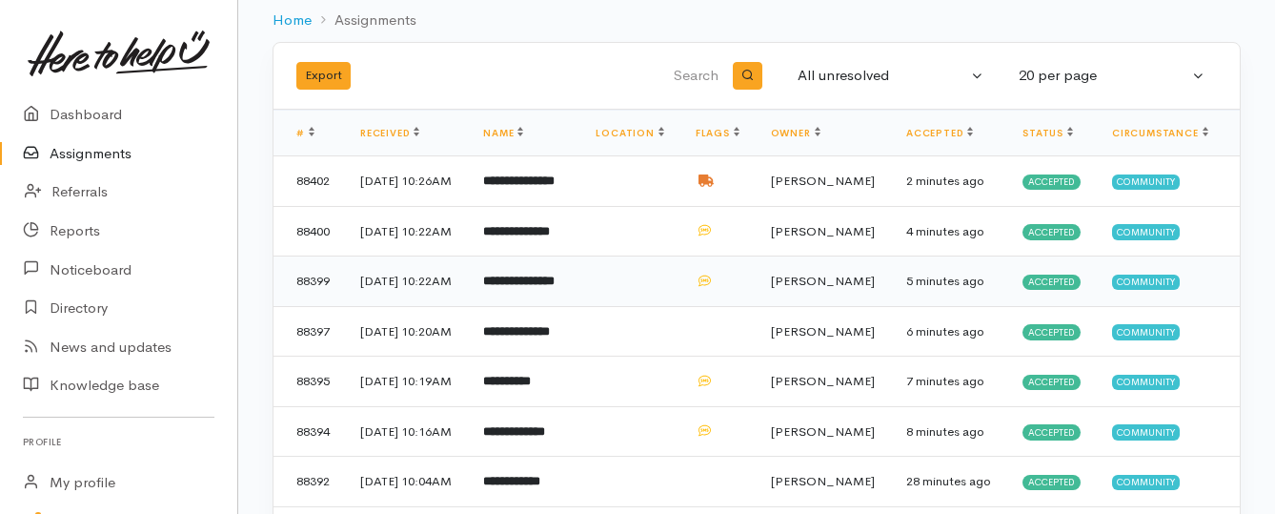
click at [555, 287] on b "**********" at bounding box center [518, 280] width 71 height 12
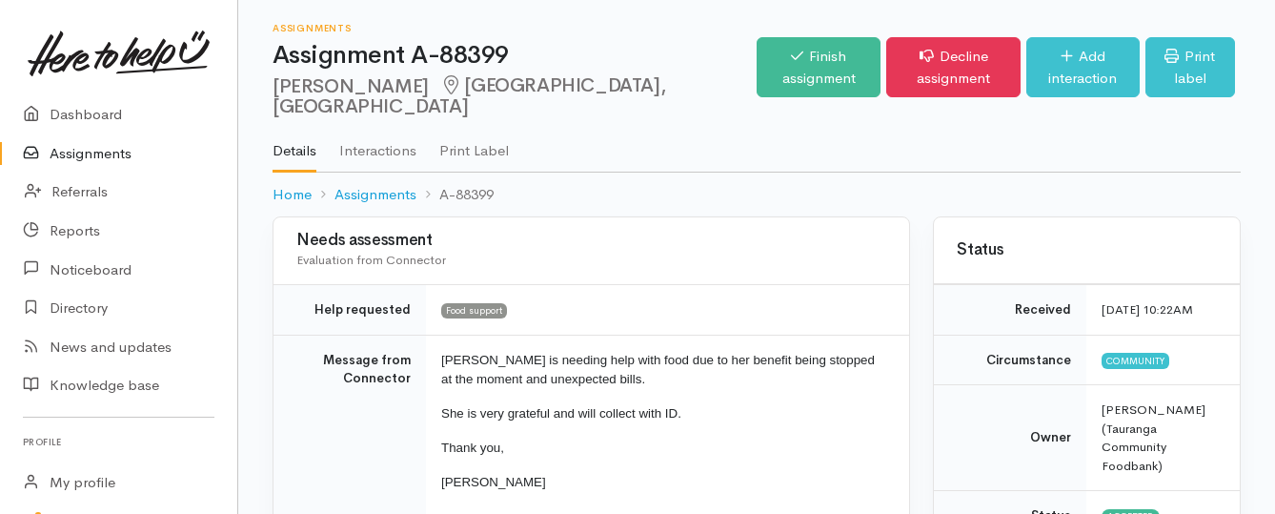
click at [106, 156] on link "Assignments" at bounding box center [118, 153] width 237 height 39
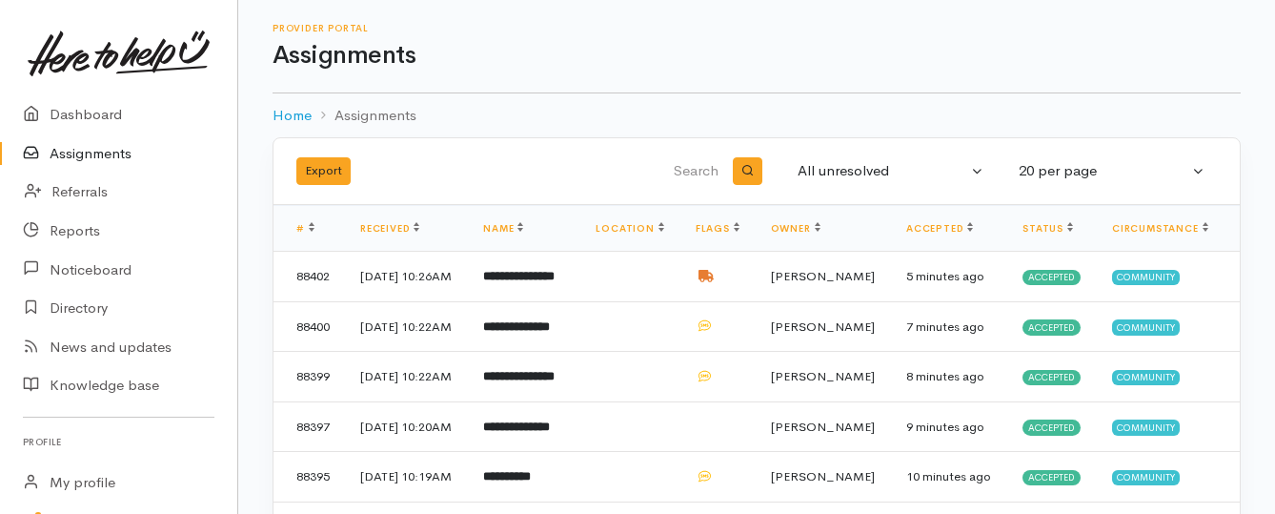
click at [96, 153] on link "Assignments" at bounding box center [118, 153] width 237 height 39
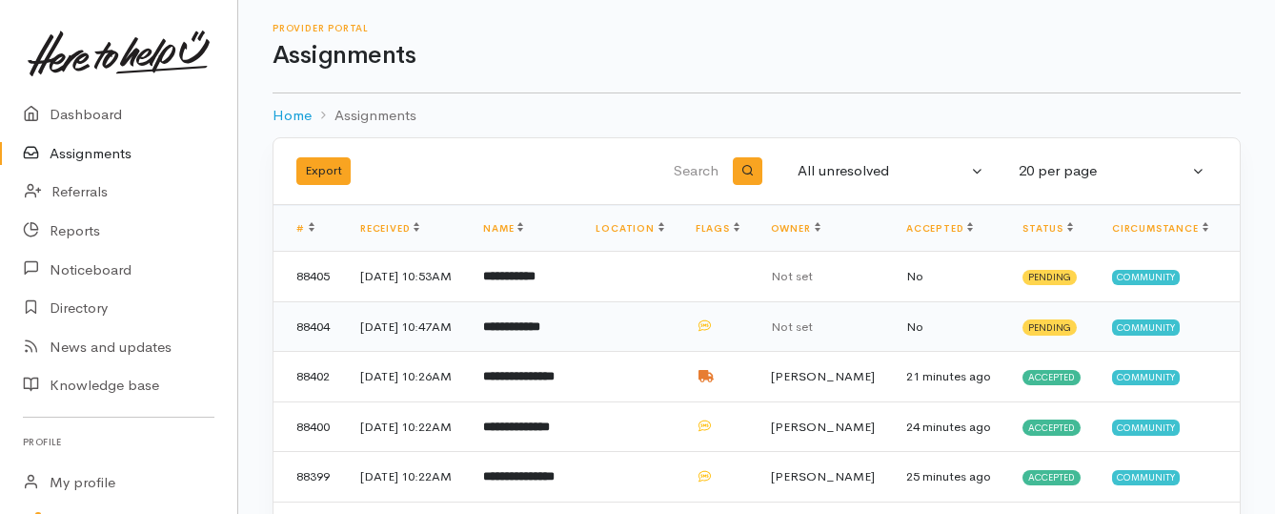
click at [540, 333] on b "**********" at bounding box center [511, 326] width 57 height 12
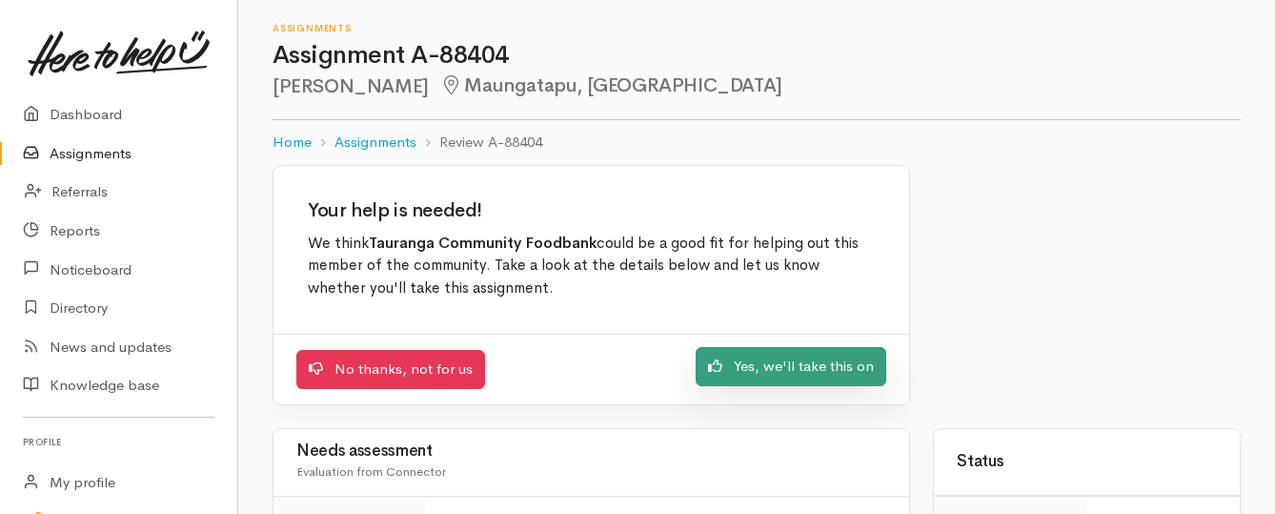
click at [751, 360] on link "Yes, we'll take this on" at bounding box center [791, 366] width 191 height 39
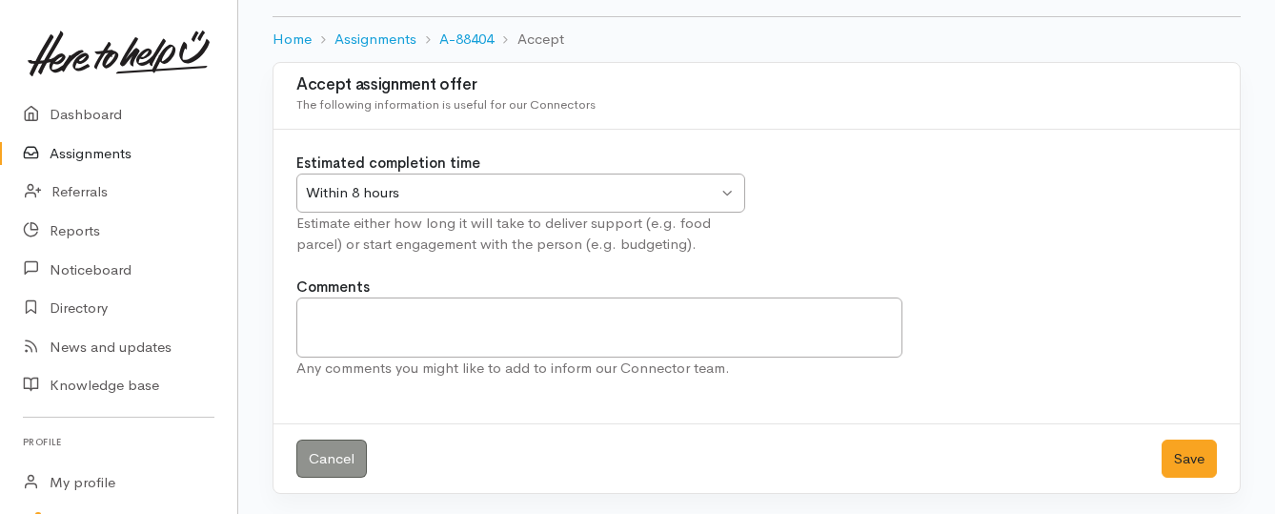
scroll to position [106, 0]
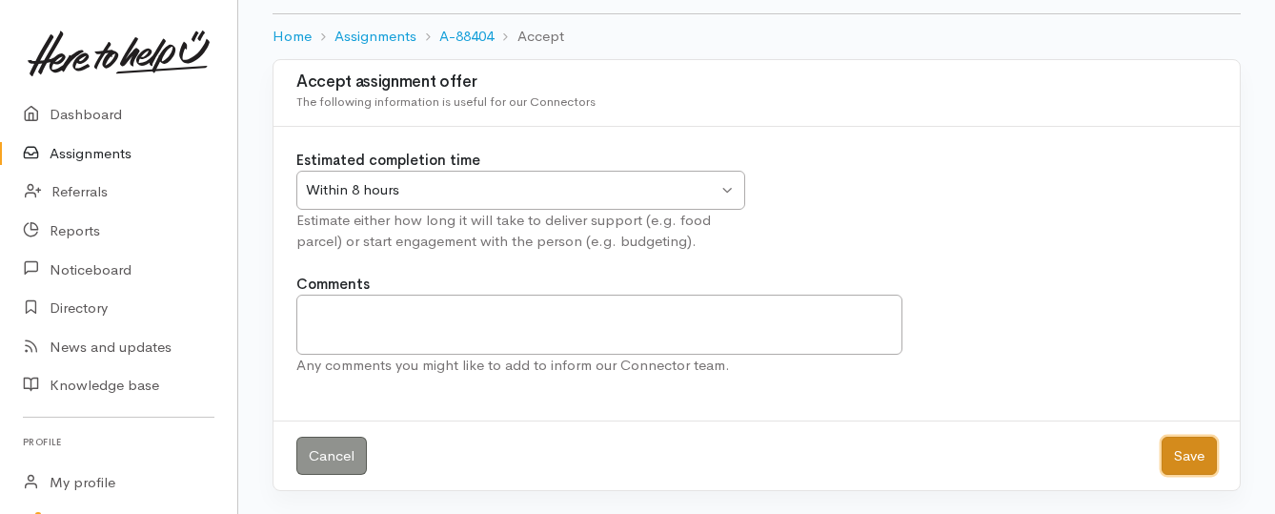
click at [1181, 448] on button "Save" at bounding box center [1188, 455] width 55 height 39
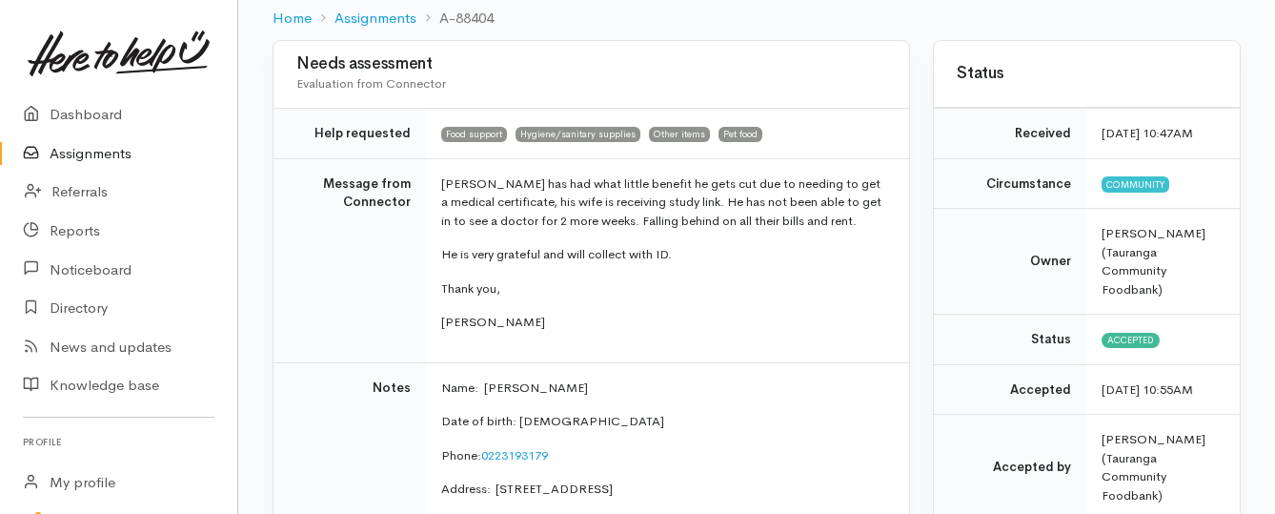
scroll to position [191, 0]
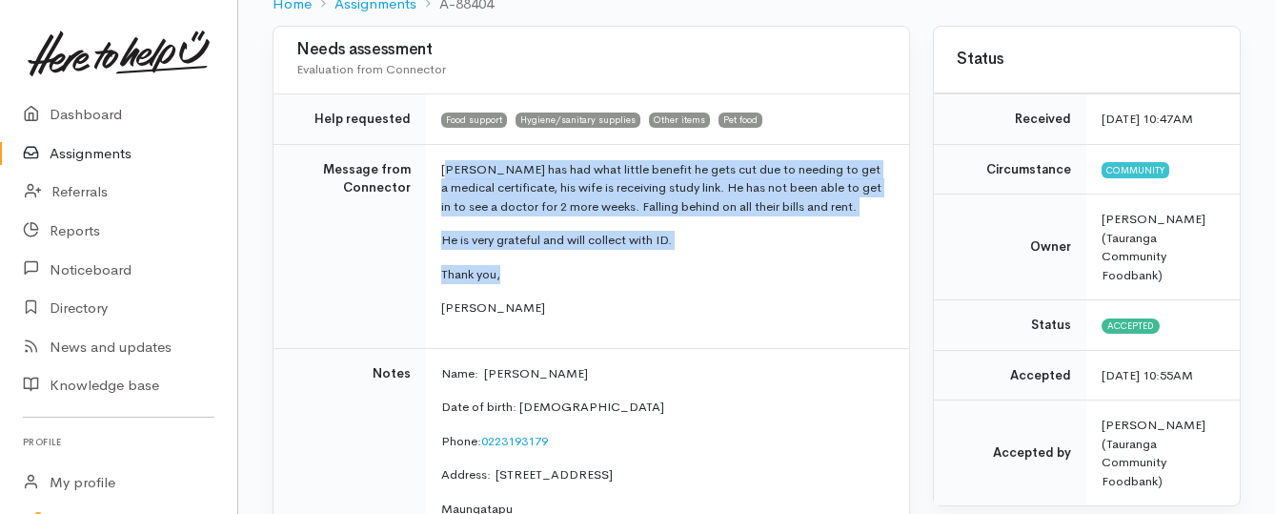
drag, startPoint x: 445, startPoint y: 166, endPoint x: 684, endPoint y: 253, distance: 254.7
click at [684, 253] on td "Joshua has had what little benefit he gets cut due to needing to get a medical …" at bounding box center [667, 246] width 483 height 204
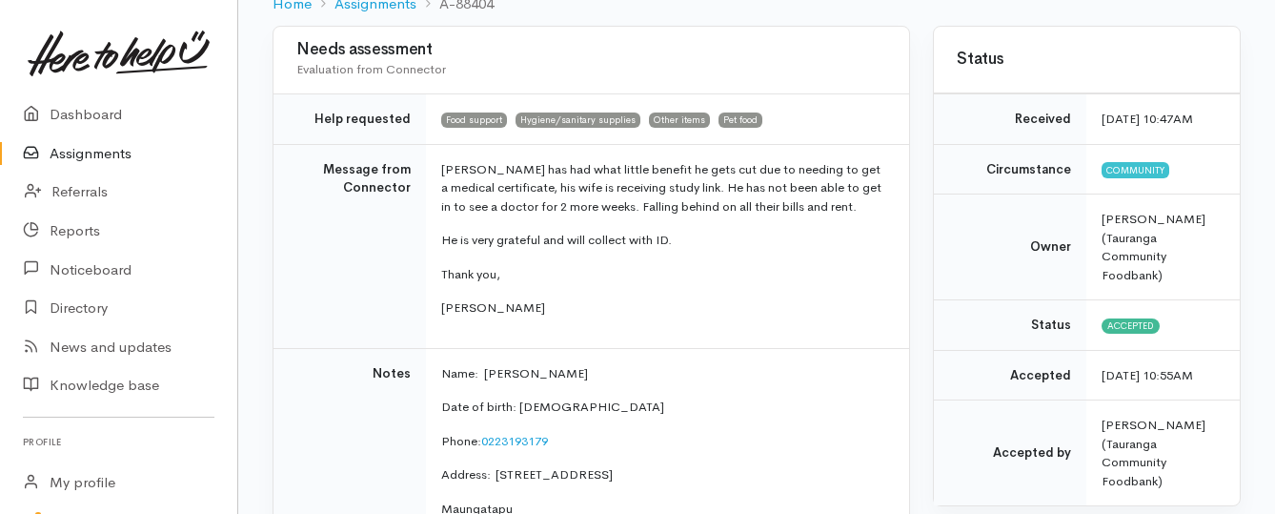
click at [437, 171] on td "Joshua has had what little benefit he gets cut due to needing to get a medical …" at bounding box center [667, 246] width 483 height 204
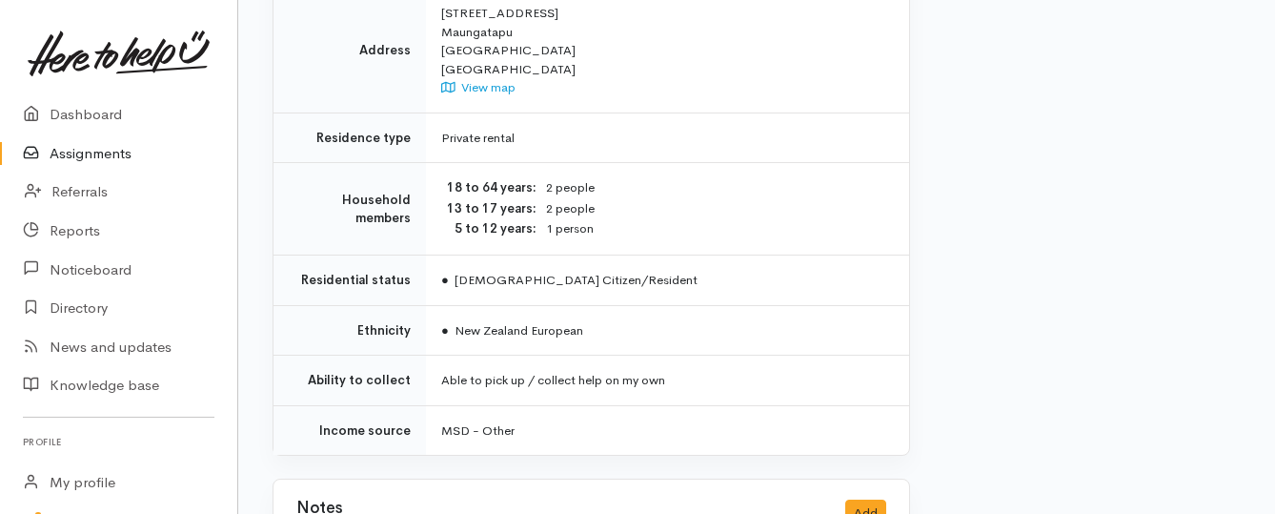
scroll to position [1810, 0]
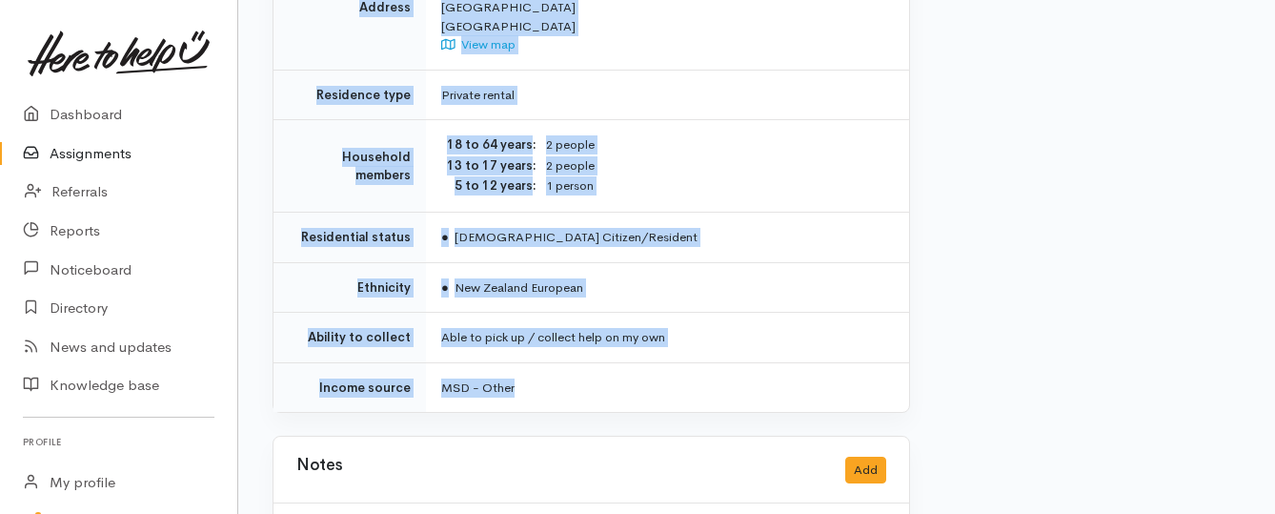
drag, startPoint x: 442, startPoint y: 171, endPoint x: 668, endPoint y: 351, distance: 288.2
copy div "**********"
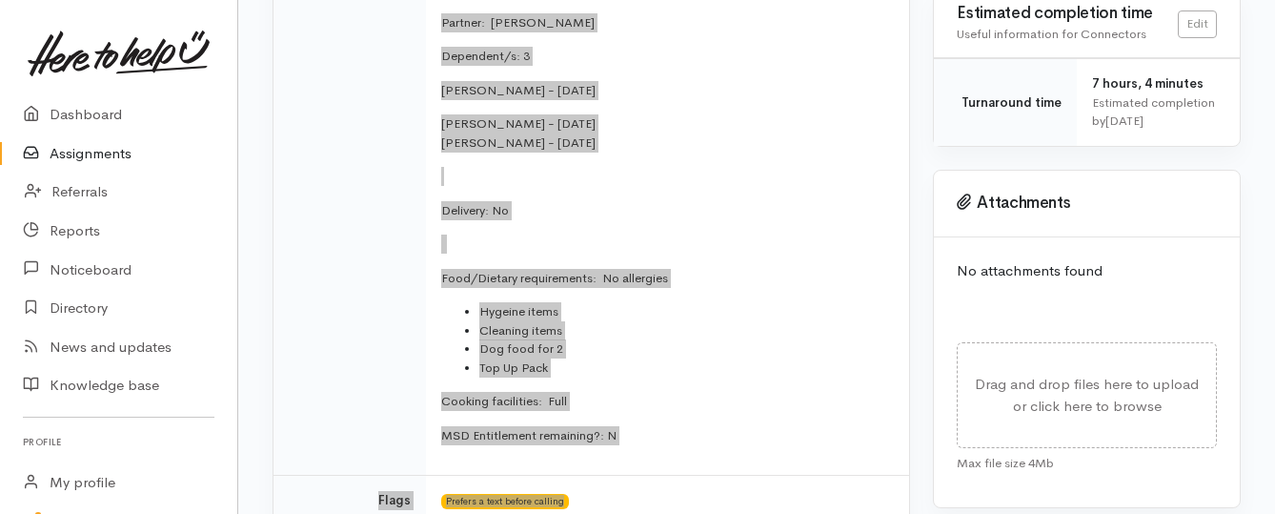
scroll to position [762, 0]
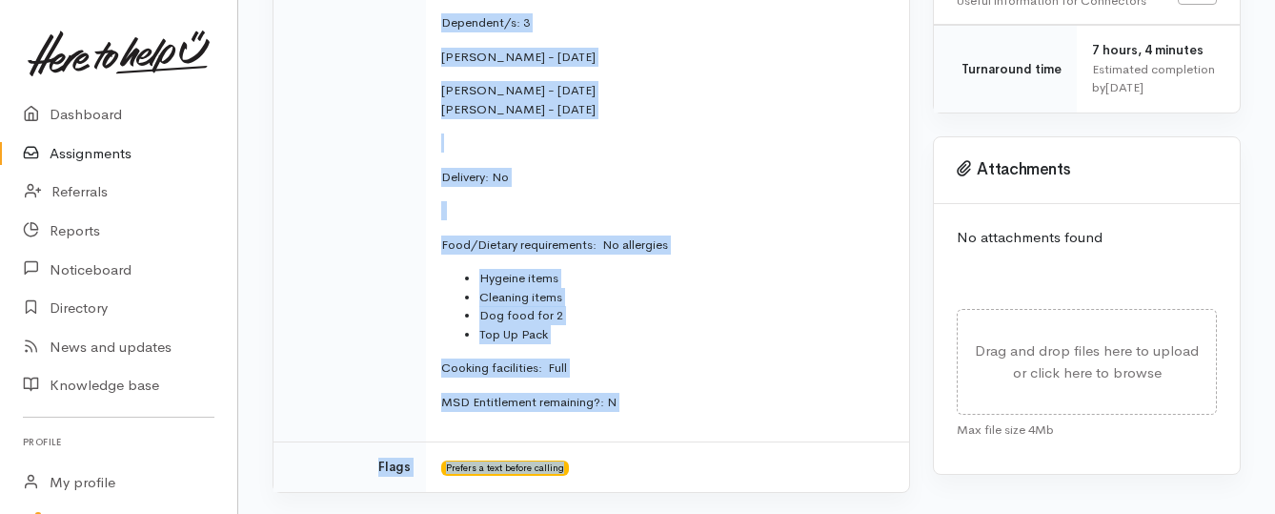
click at [106, 157] on link "Assignments" at bounding box center [118, 153] width 237 height 39
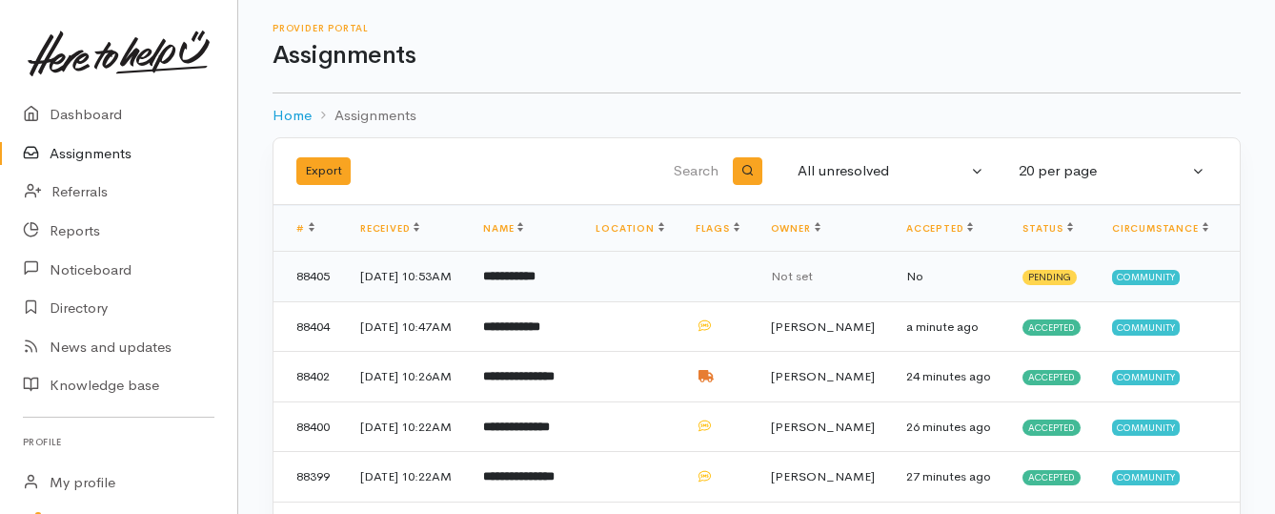
click at [535, 282] on b "**********" at bounding box center [509, 276] width 52 height 12
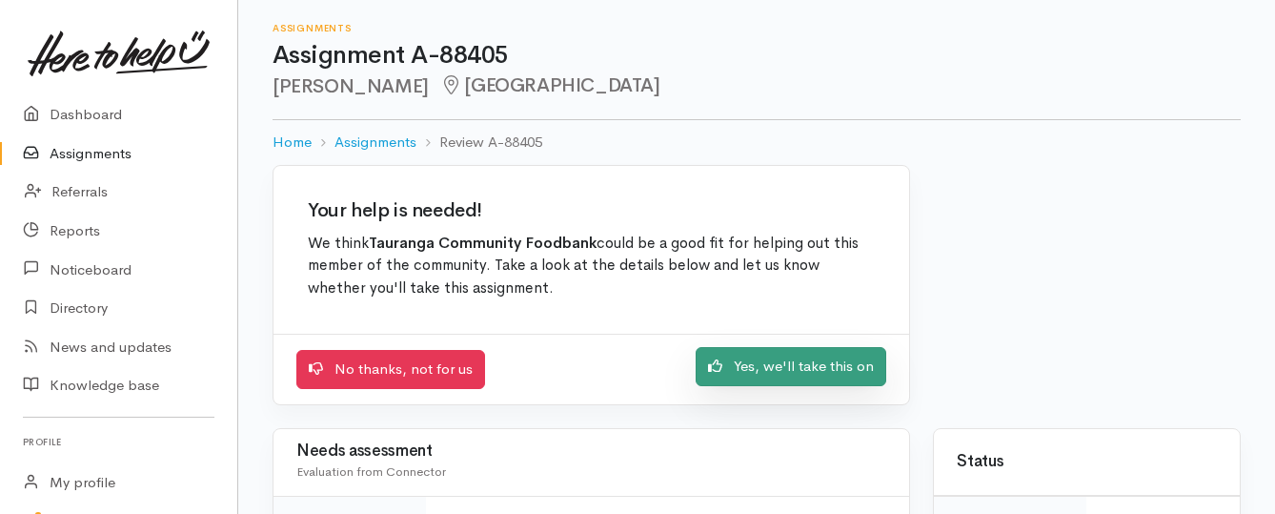
click at [753, 369] on link "Yes, we'll take this on" at bounding box center [791, 366] width 191 height 39
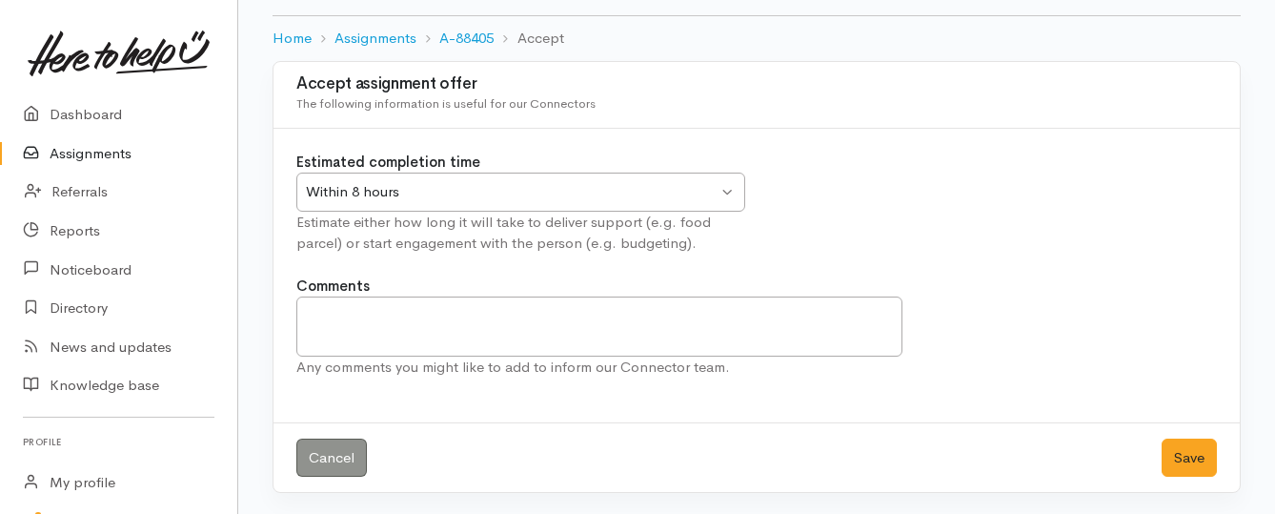
scroll to position [106, 0]
click at [1180, 454] on button "Save" at bounding box center [1188, 455] width 55 height 39
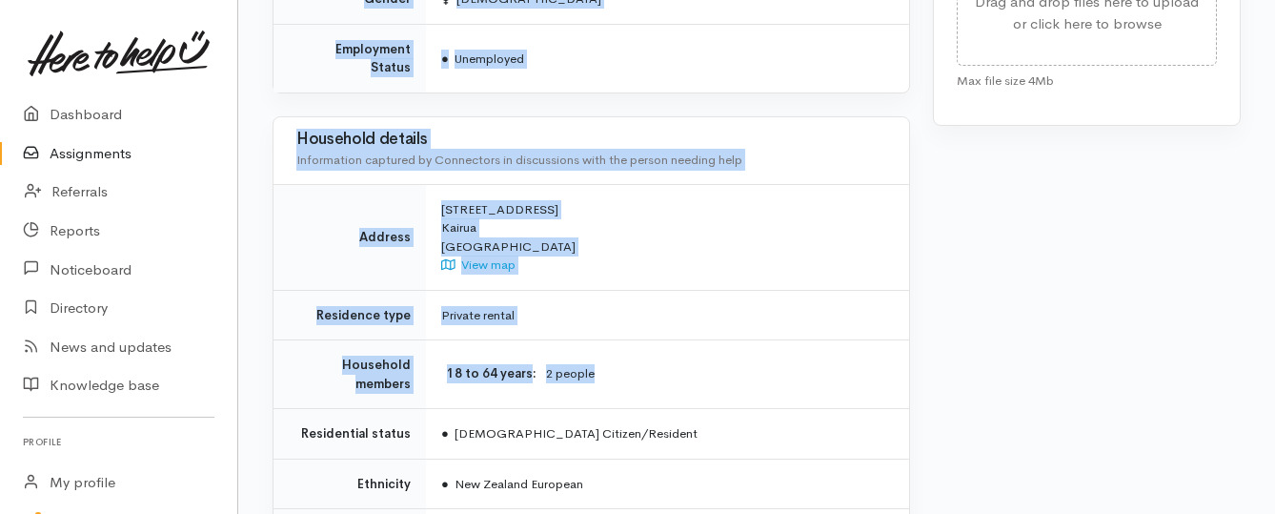
scroll to position [1334, 0]
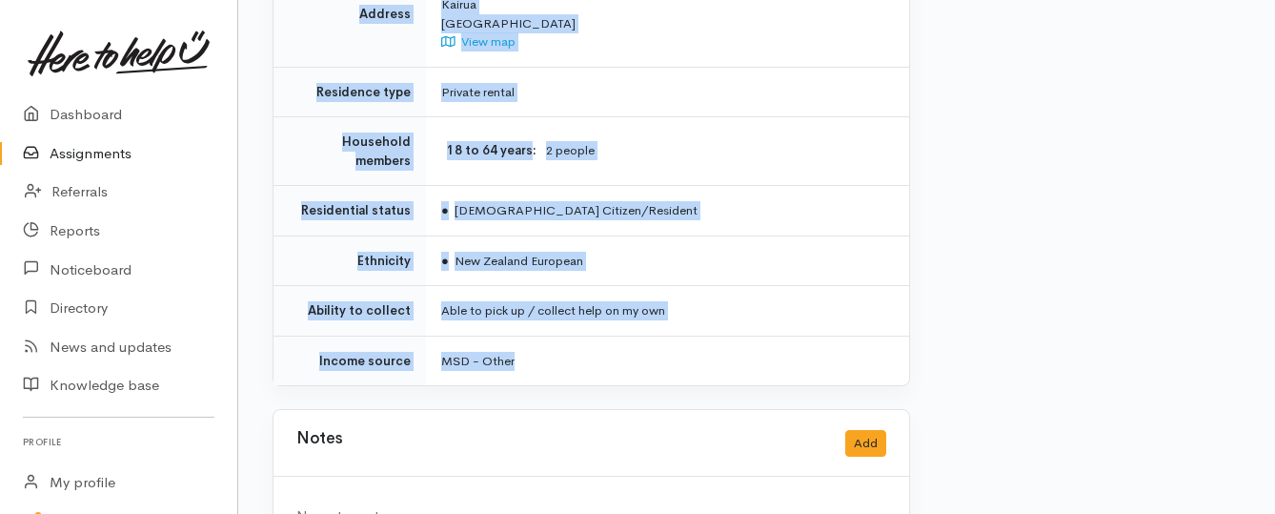
drag, startPoint x: 442, startPoint y: 151, endPoint x: 731, endPoint y: 284, distance: 318.0
copy div "**********"
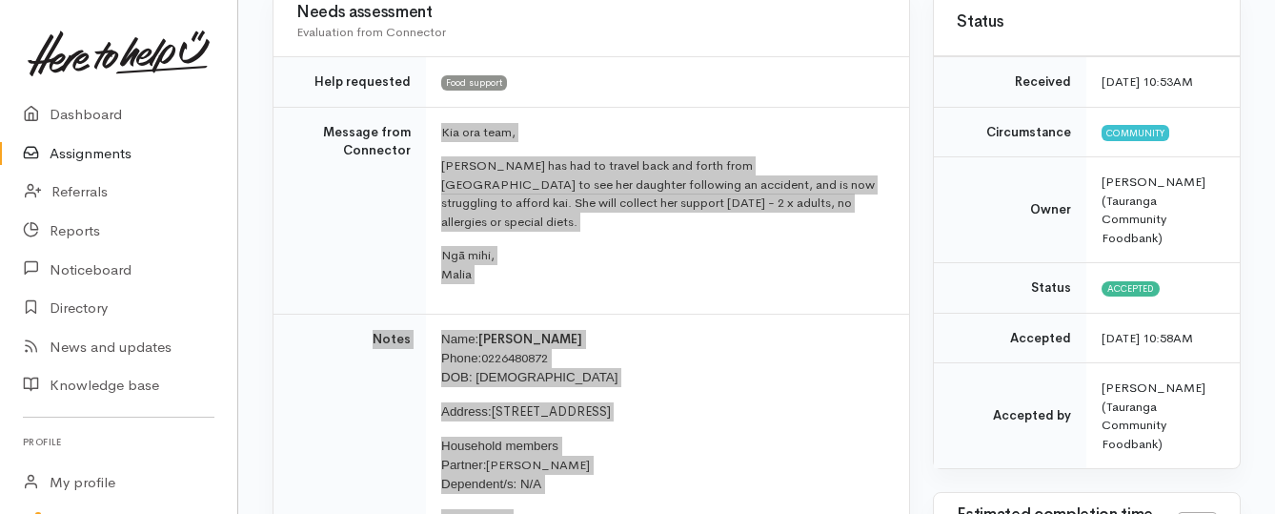
scroll to position [191, 0]
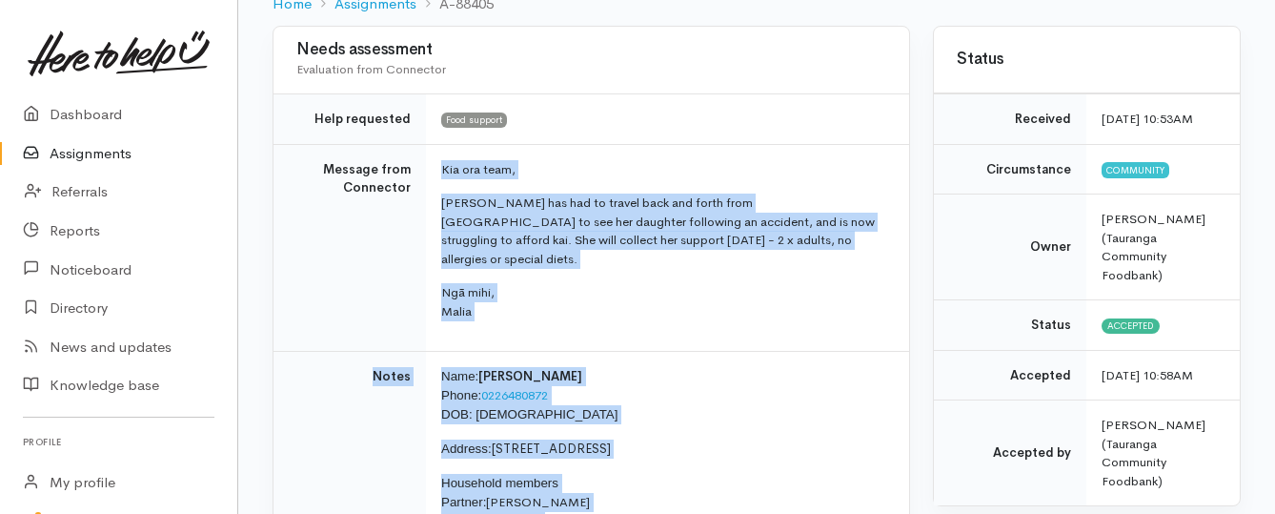
click at [77, 159] on link "Assignments" at bounding box center [118, 153] width 237 height 39
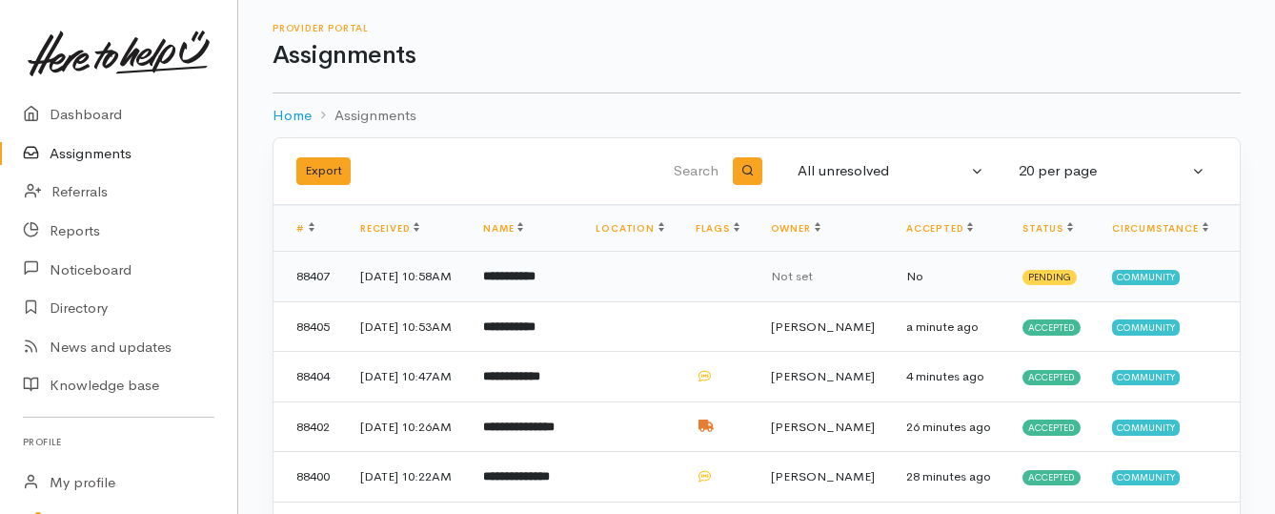
click at [545, 295] on td "**********" at bounding box center [524, 277] width 112 height 50
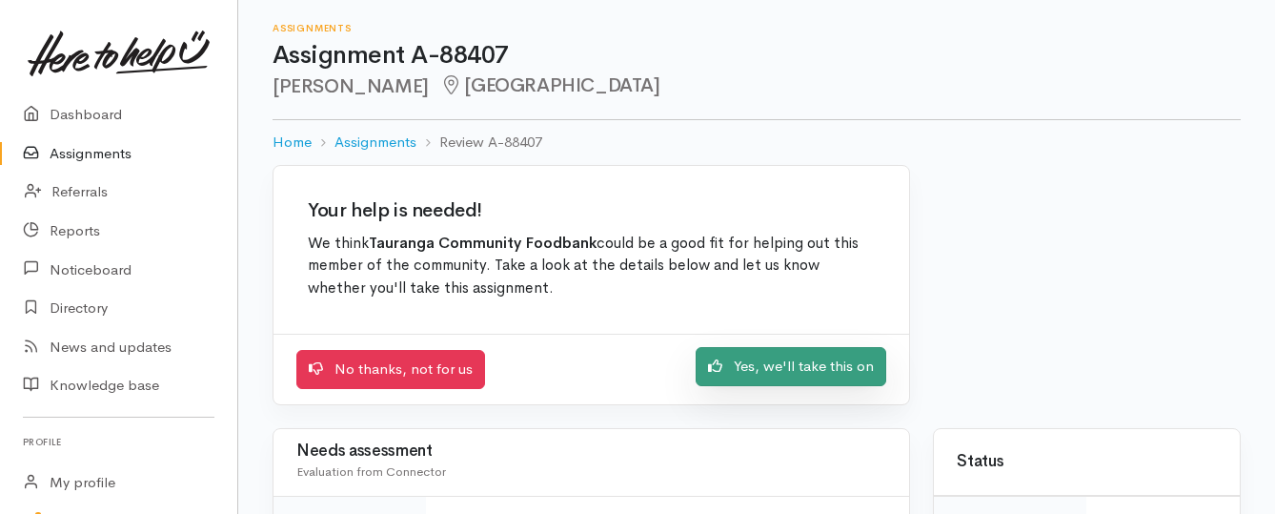
click at [749, 372] on link "Yes, we'll take this on" at bounding box center [791, 366] width 191 height 39
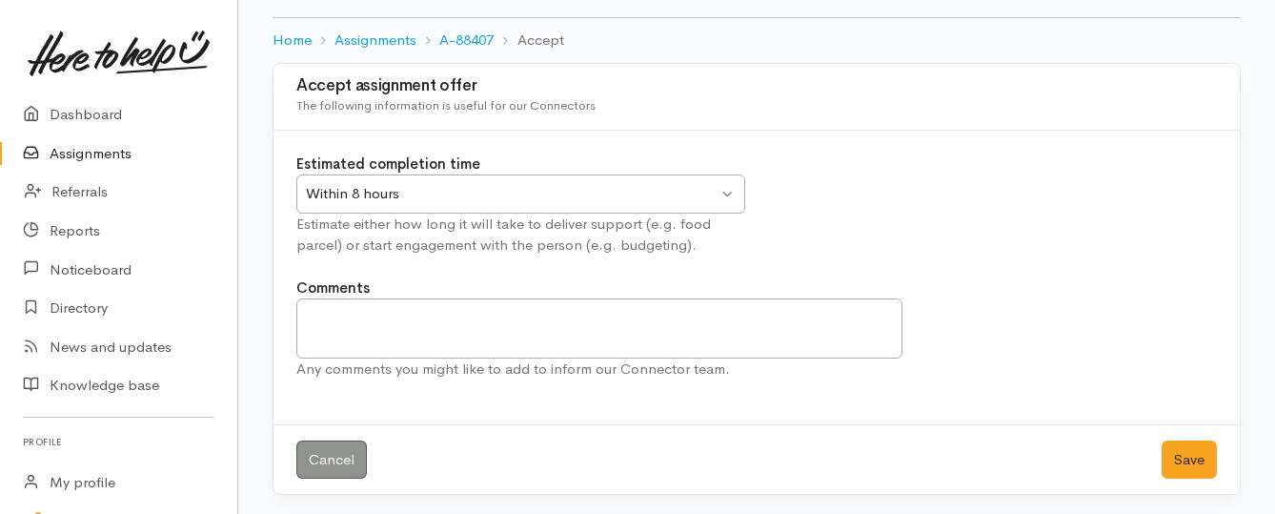
scroll to position [106, 0]
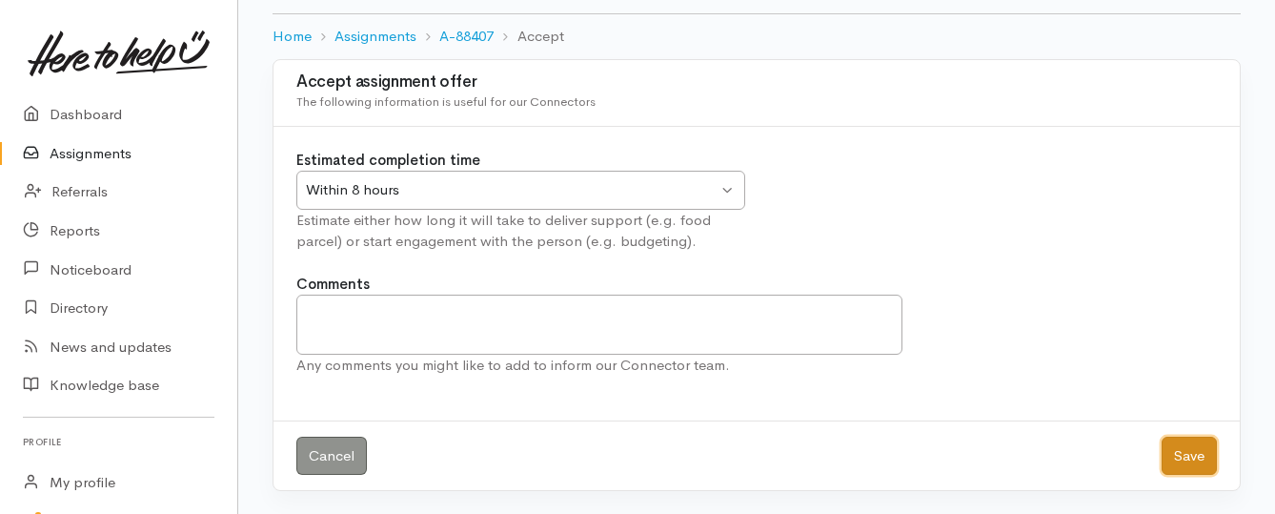
click at [1181, 465] on button "Save" at bounding box center [1188, 455] width 55 height 39
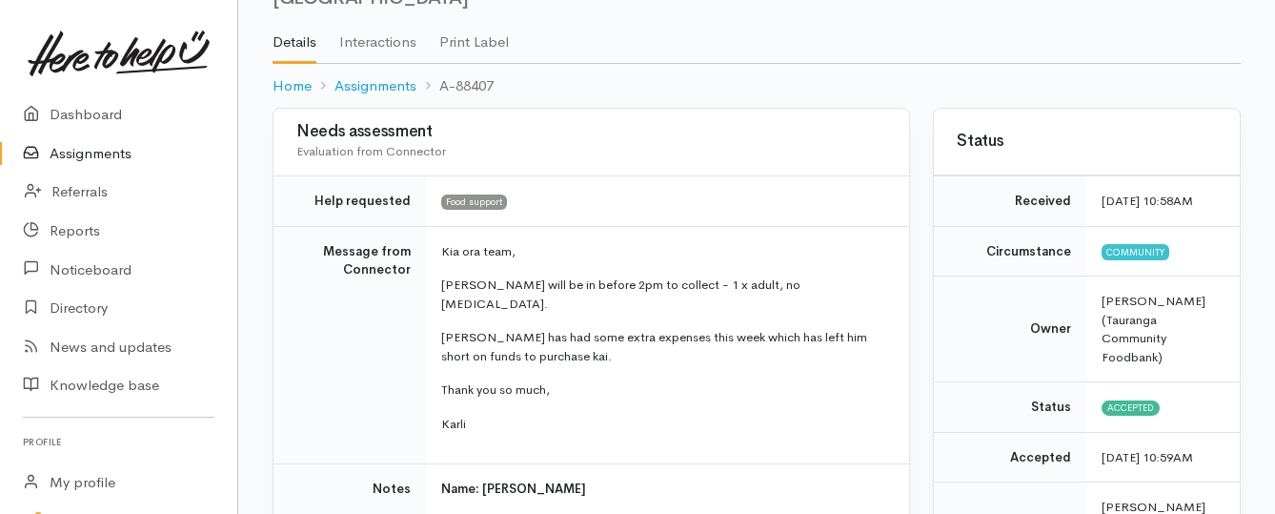
scroll to position [95, 0]
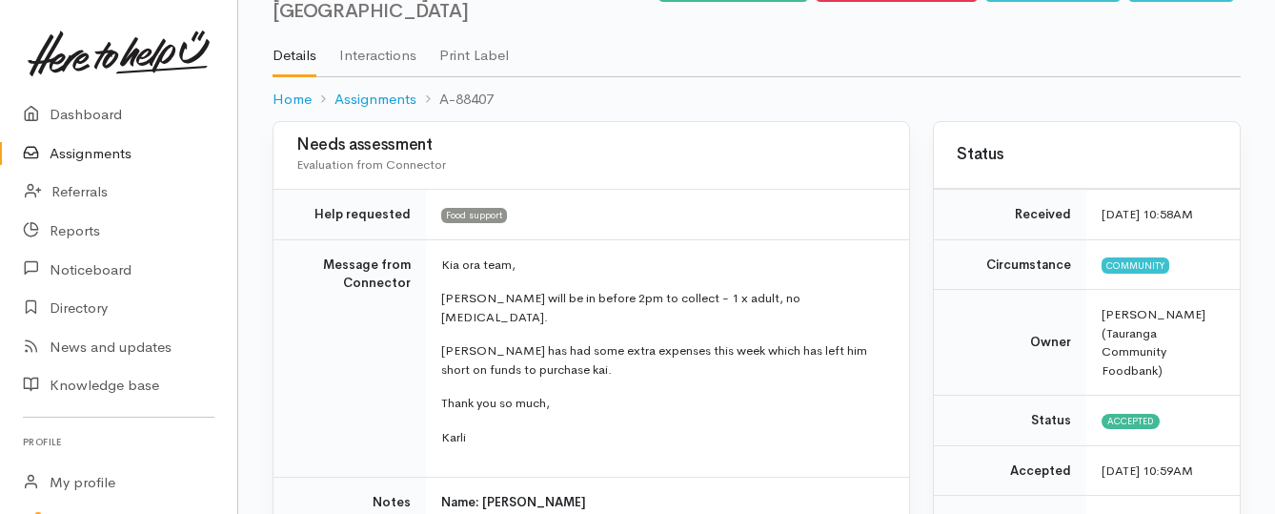
click at [74, 159] on link "Assignments" at bounding box center [118, 153] width 237 height 39
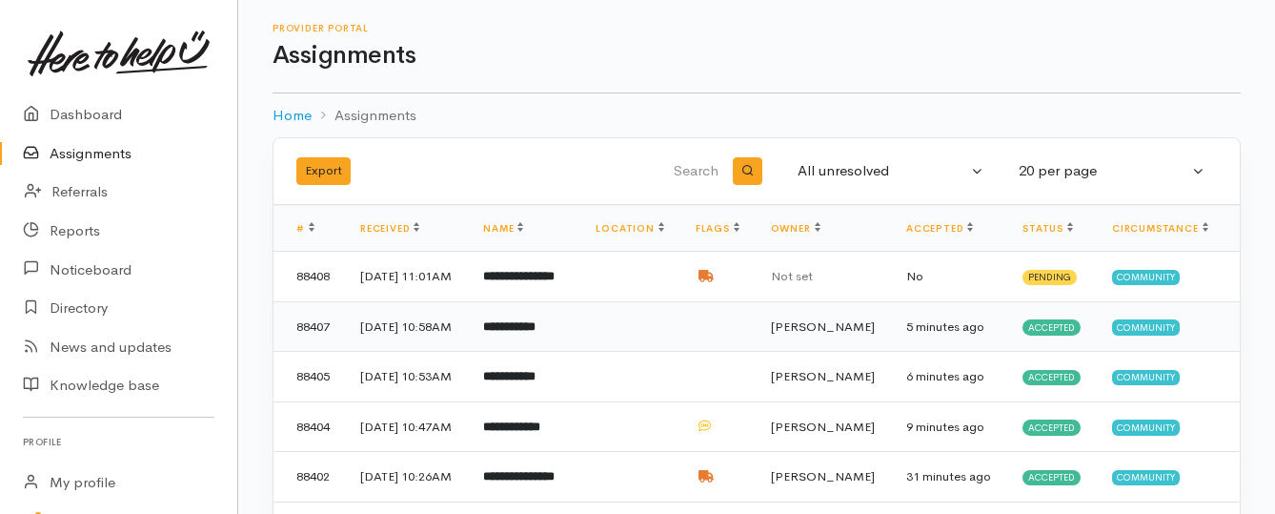
click at [535, 333] on b "**********" at bounding box center [509, 326] width 52 height 12
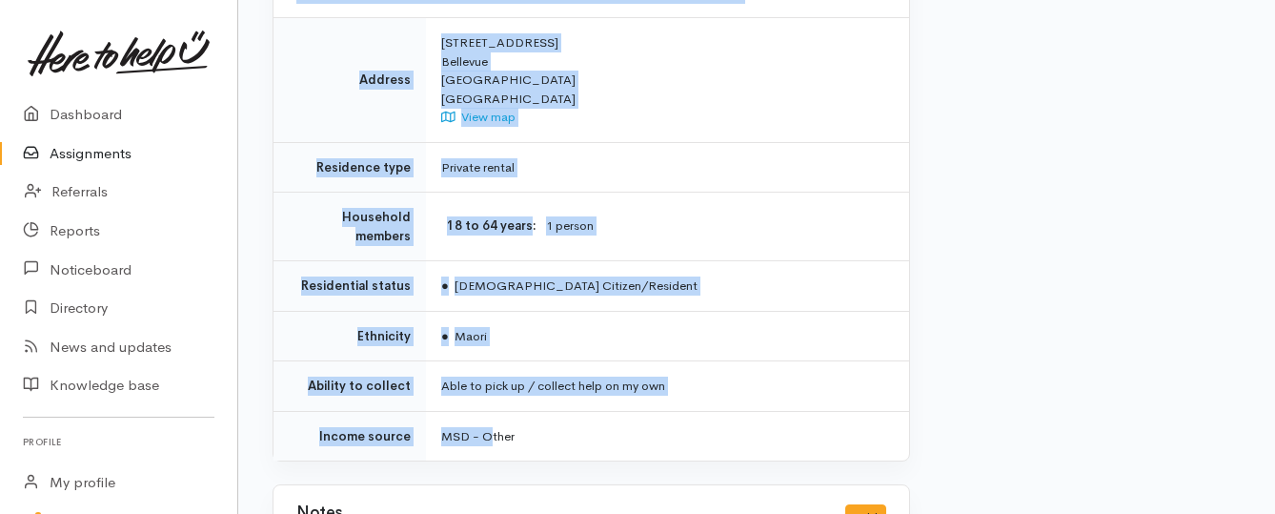
scroll to position [1429, 0]
drag, startPoint x: 435, startPoint y: 338, endPoint x: 545, endPoint y: 391, distance: 121.5
copy div "**********"
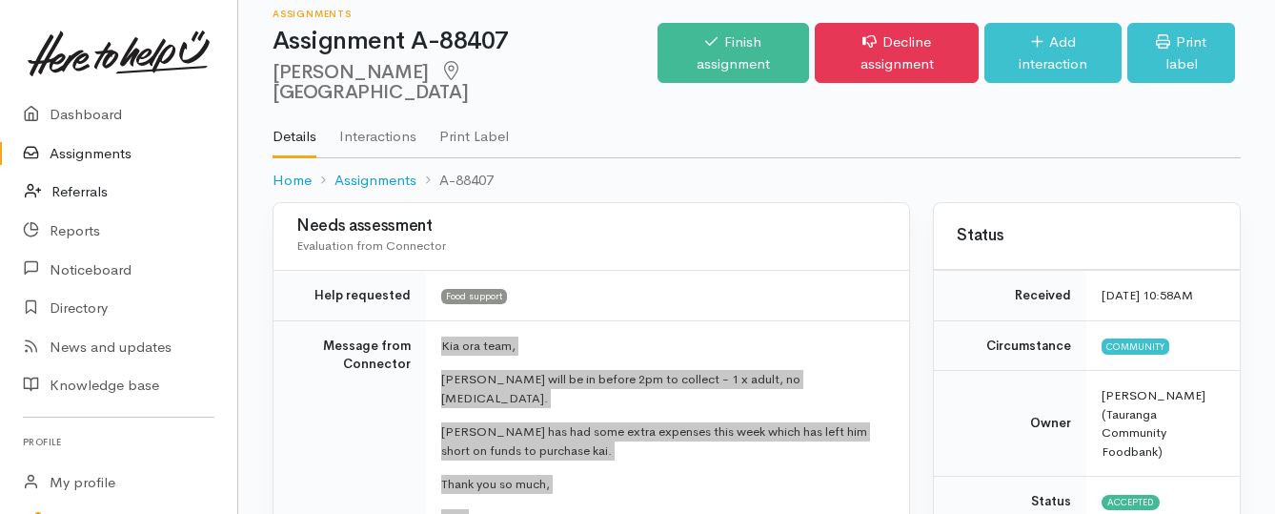
scroll to position [0, 0]
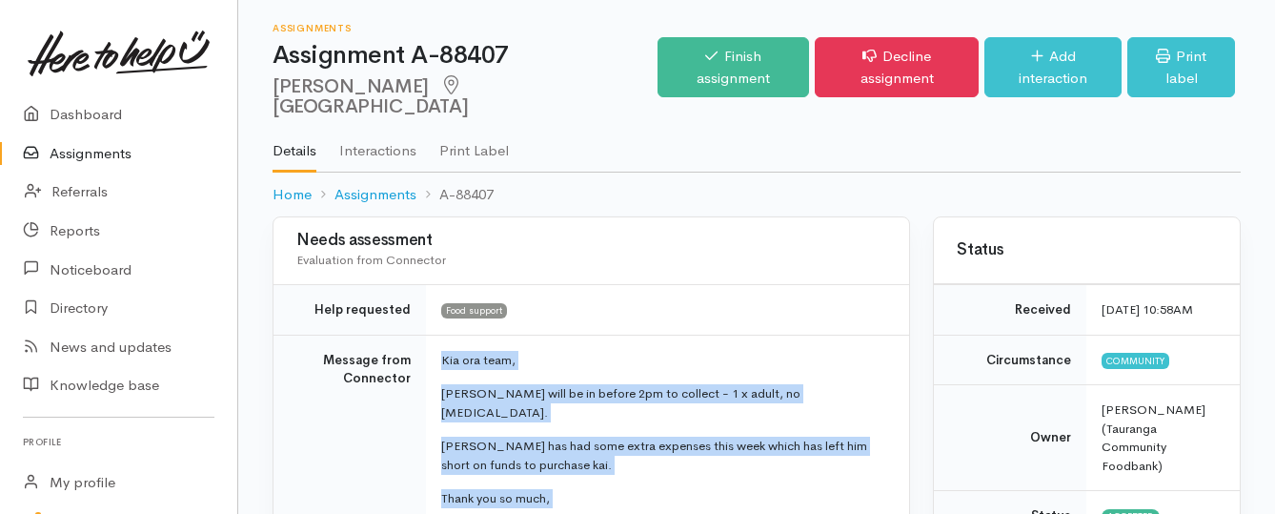
click at [80, 152] on link "Assignments" at bounding box center [118, 153] width 237 height 39
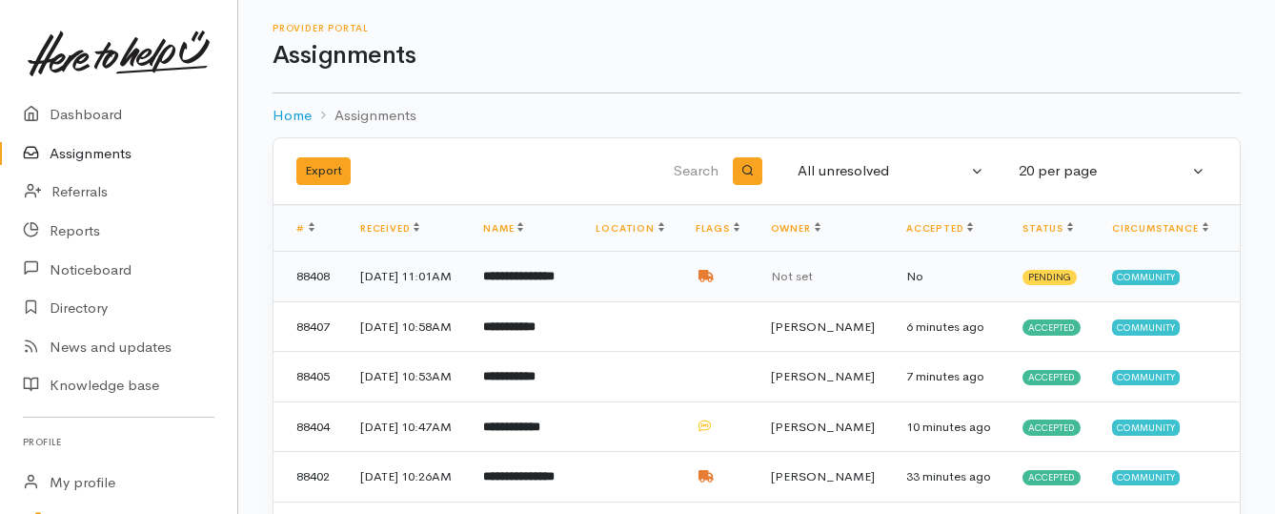
click at [549, 282] on b "**********" at bounding box center [518, 276] width 71 height 12
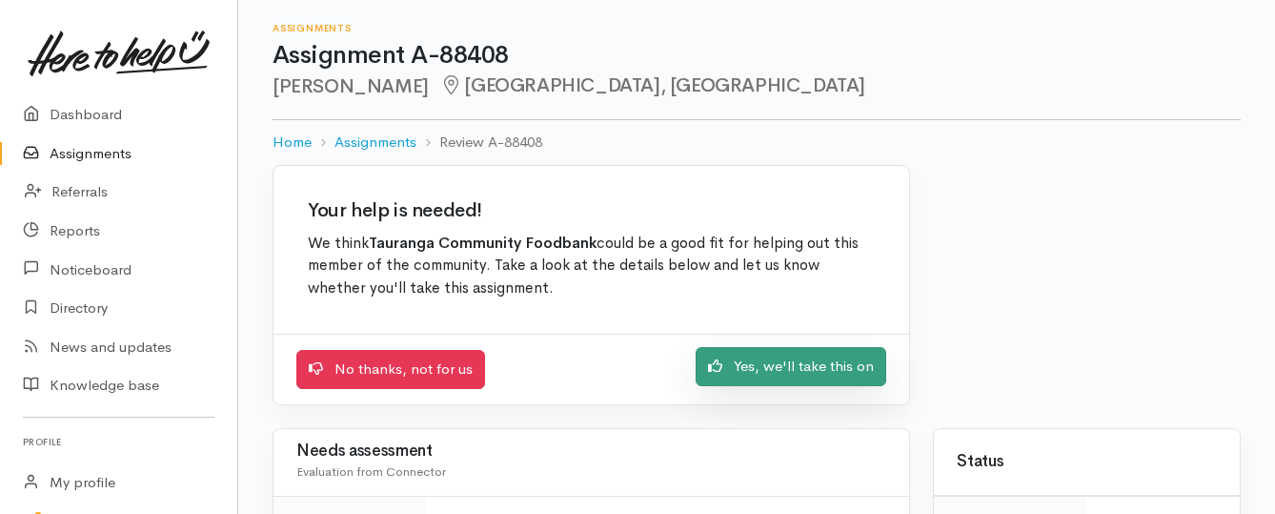
click at [720, 369] on icon at bounding box center [715, 365] width 14 height 14
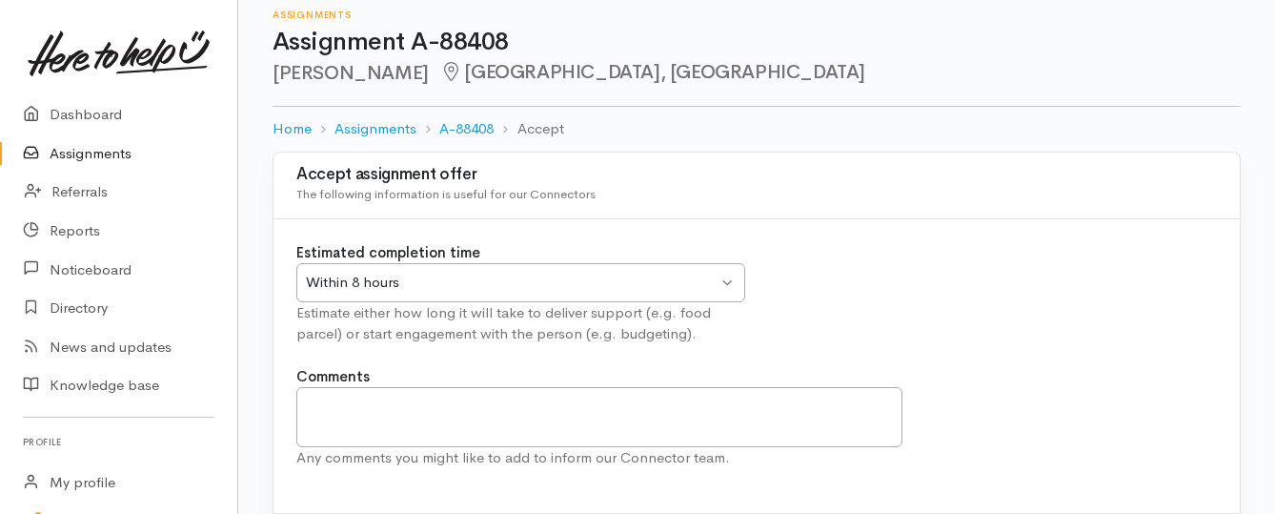
scroll to position [95, 0]
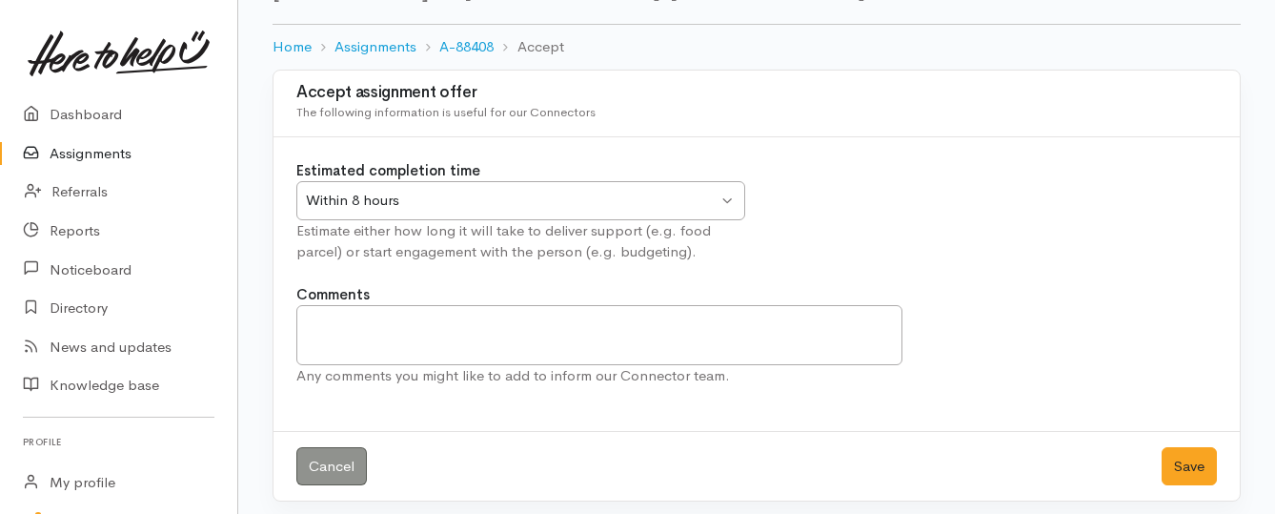
drag, startPoint x: 645, startPoint y: 196, endPoint x: 615, endPoint y: 197, distance: 30.5
click at [644, 195] on div "Within 8 hours" at bounding box center [512, 201] width 412 height 22
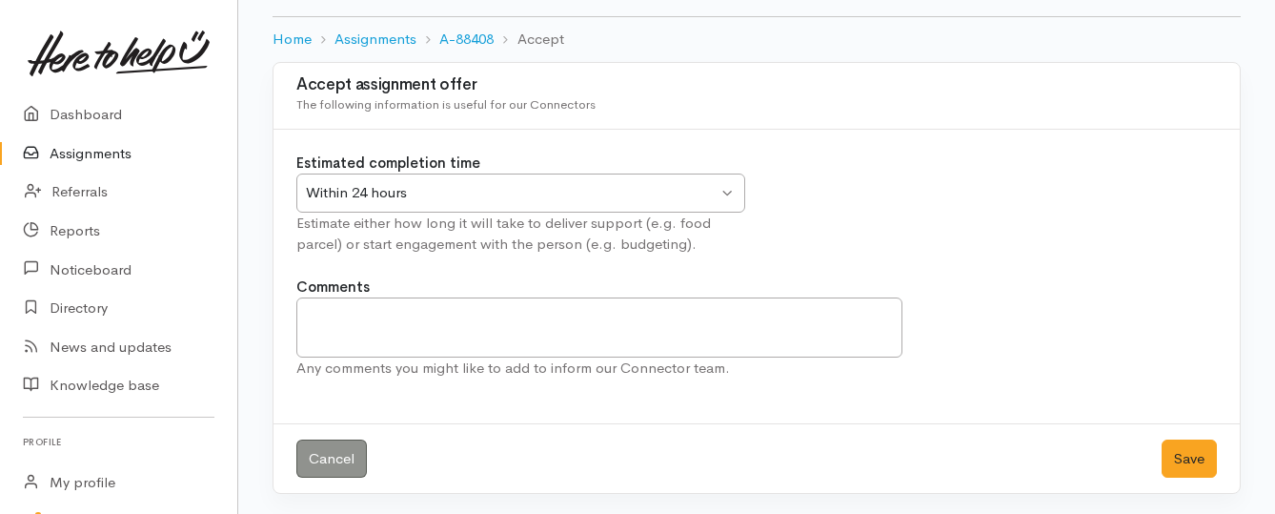
scroll to position [106, 0]
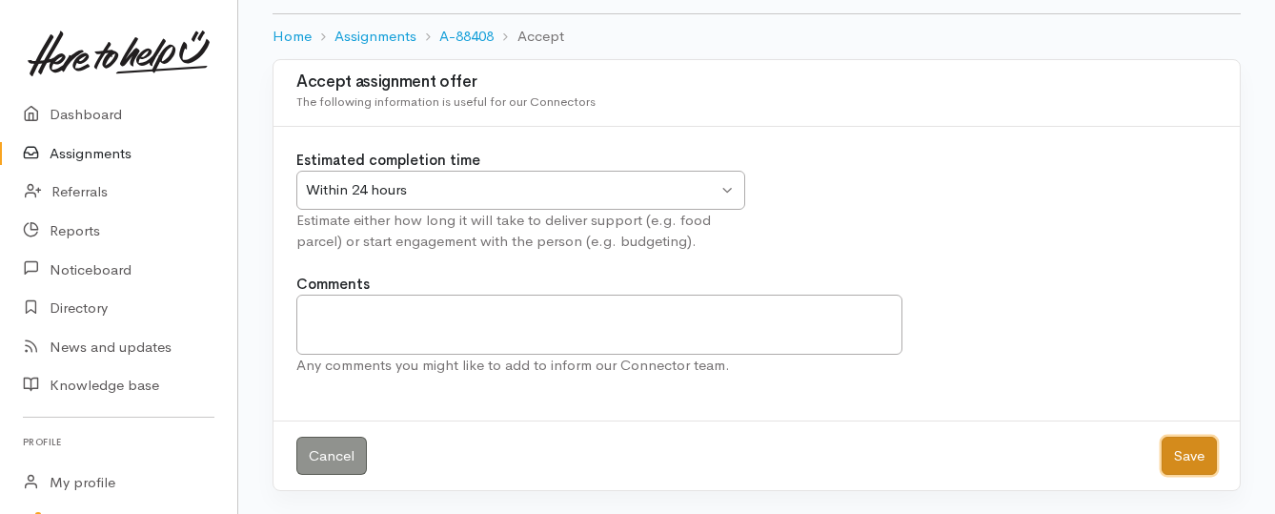
click at [1188, 460] on button "Save" at bounding box center [1188, 455] width 55 height 39
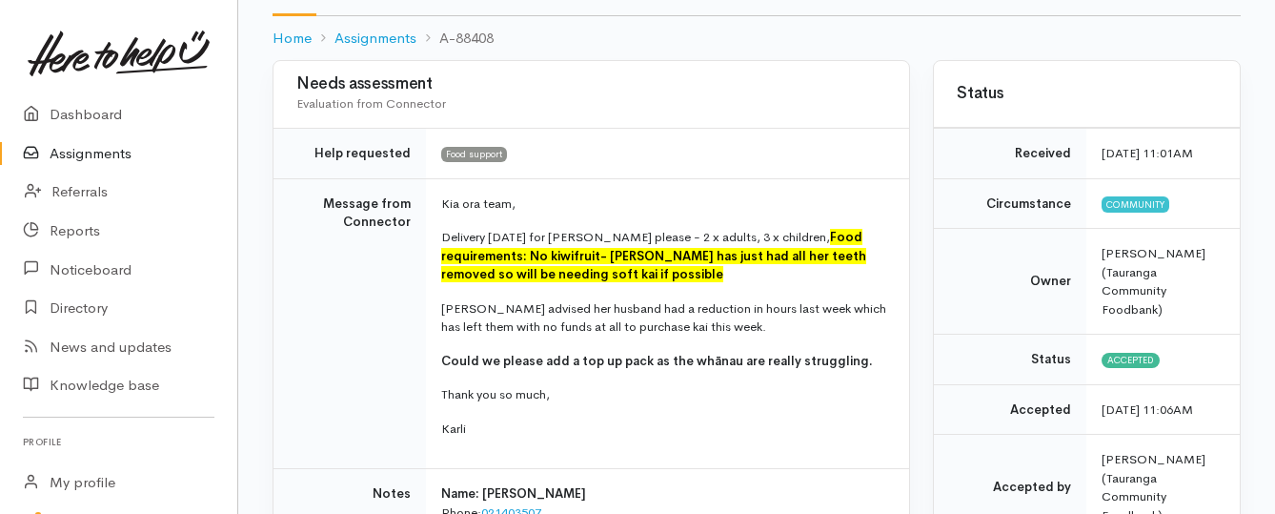
scroll to position [191, 0]
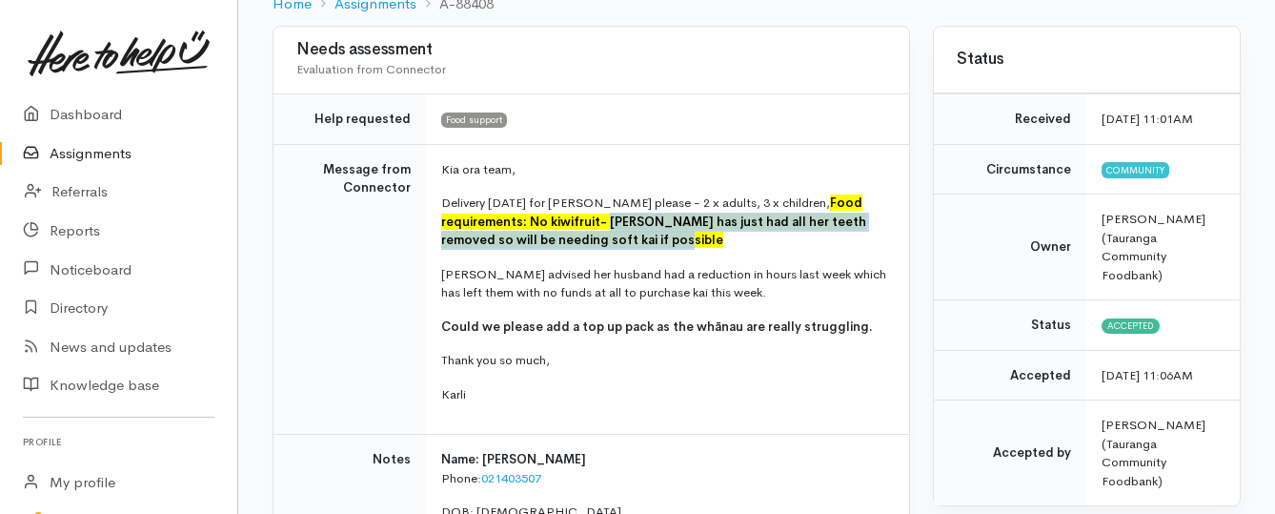
drag, startPoint x: 609, startPoint y: 219, endPoint x: 649, endPoint y: 242, distance: 46.1
click at [649, 242] on p "Delivery tomorrow for Rebecca please - 2 x adults, 3 x children, Food requireme…" at bounding box center [663, 221] width 445 height 56
copy span "Rebecca has just had all her teeth removed so will be needing soft kai if possi…"
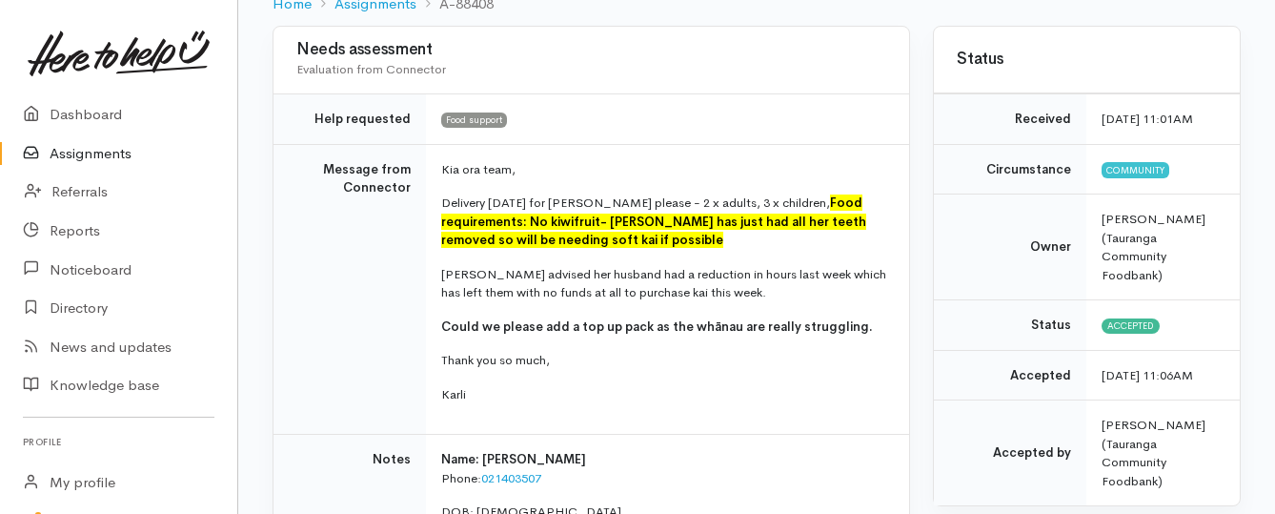
click at [440, 170] on td "Kia ora team, Delivery tomorrow for Rebecca please - 2 x adults, 3 x children, …" at bounding box center [667, 289] width 483 height 291
click at [445, 166] on p "Kia ora team," at bounding box center [663, 169] width 445 height 19
click at [455, 168] on p "Kia ora team," at bounding box center [663, 169] width 445 height 19
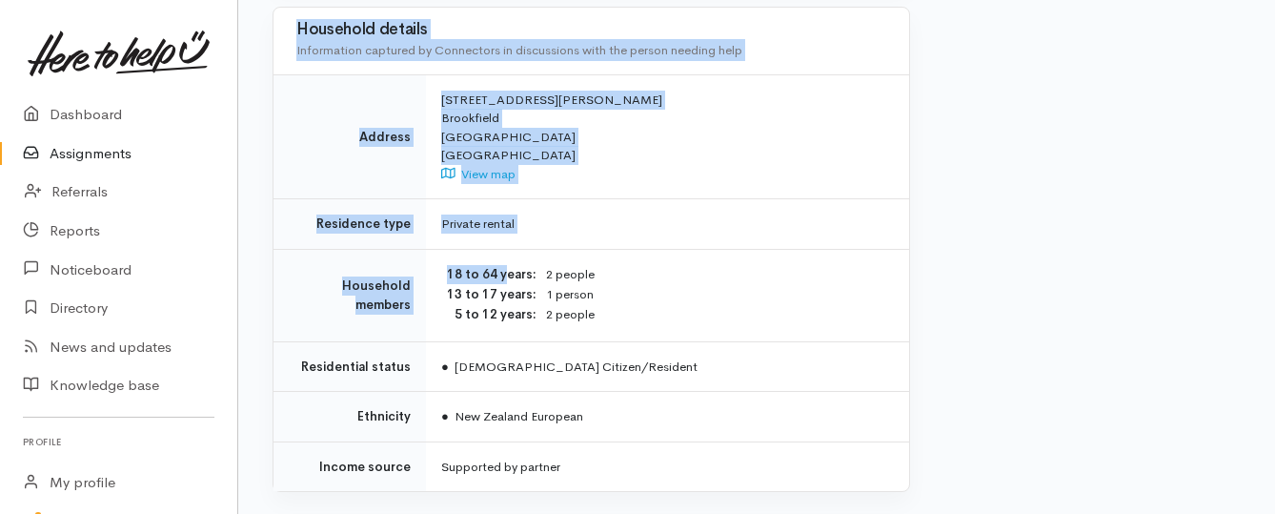
scroll to position [1867, 0]
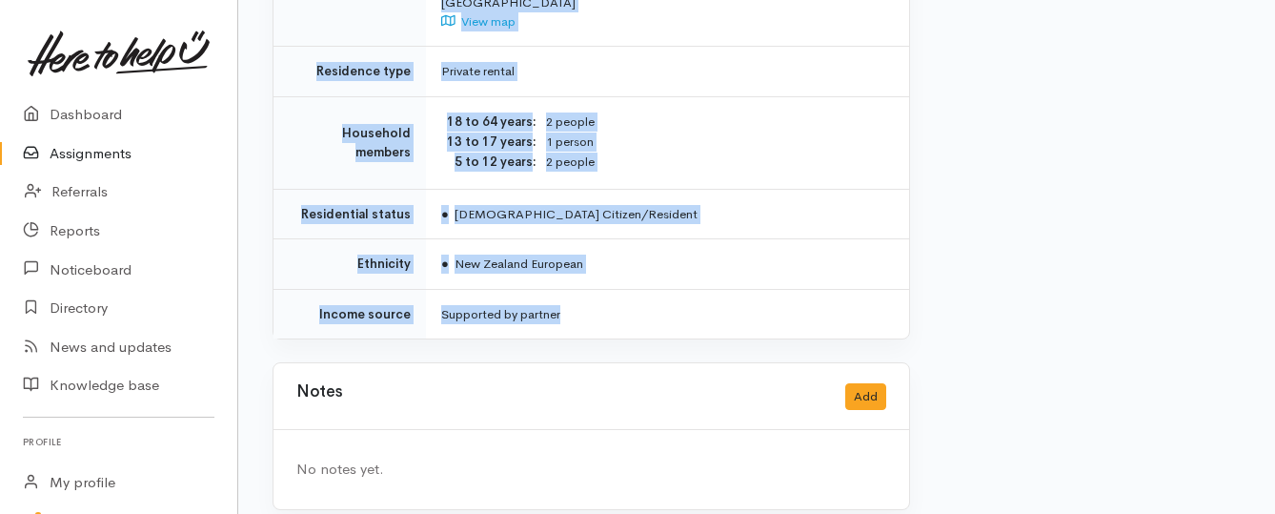
drag, startPoint x: 436, startPoint y: 167, endPoint x: 584, endPoint y: 287, distance: 190.3
copy div "Kia ora team, Delivery tomorrow for Rebecca please - 2 x adults, 3 x children, …"
click at [86, 146] on link "Assignments" at bounding box center [118, 153] width 237 height 39
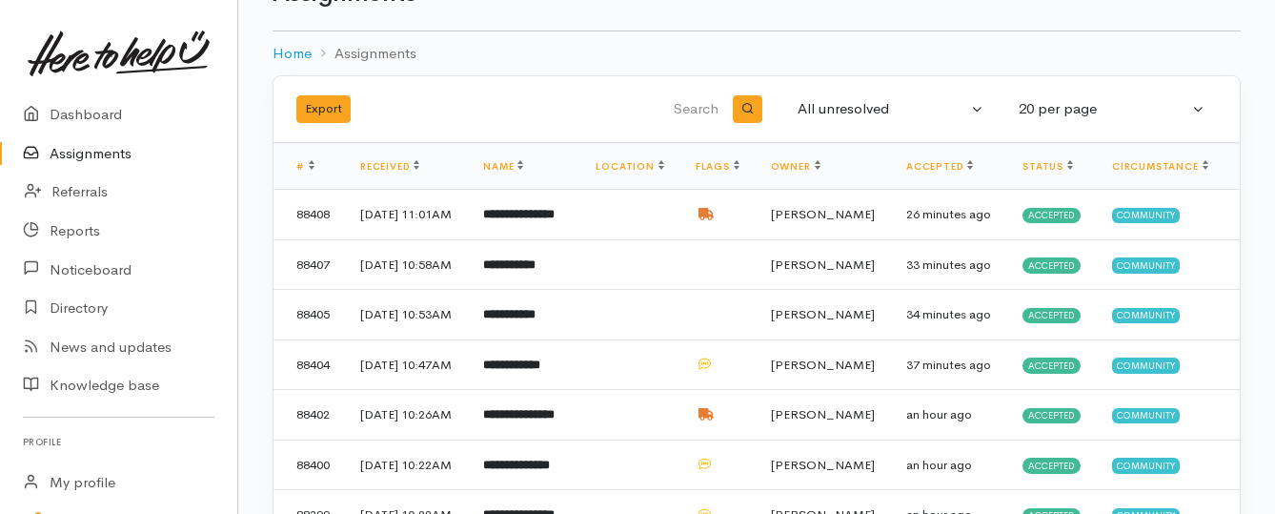
scroll to position [95, 0]
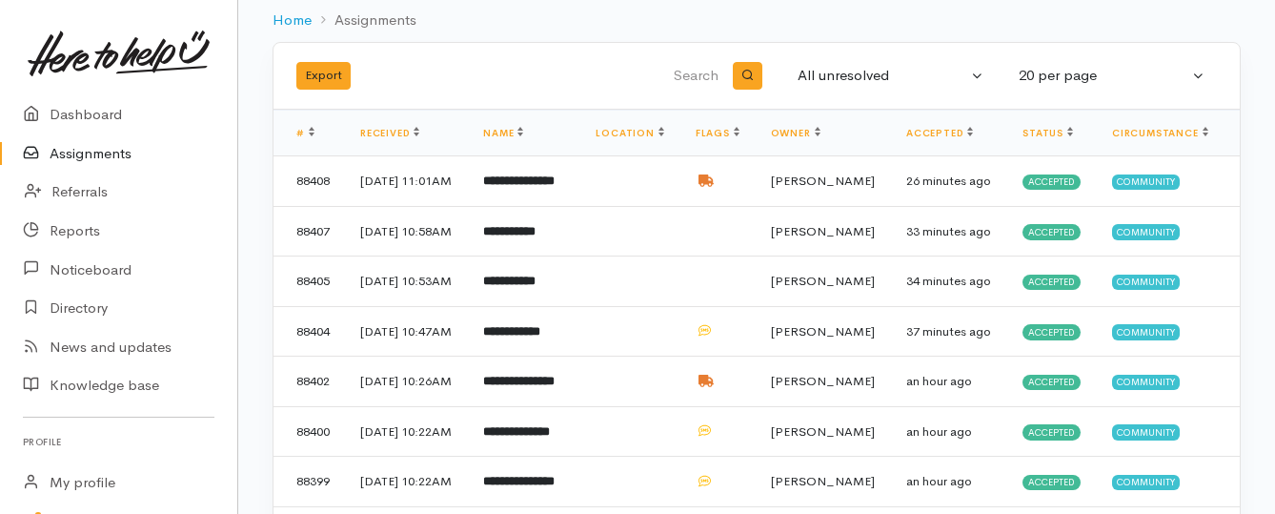
click at [101, 150] on link "Assignments" at bounding box center [118, 153] width 237 height 39
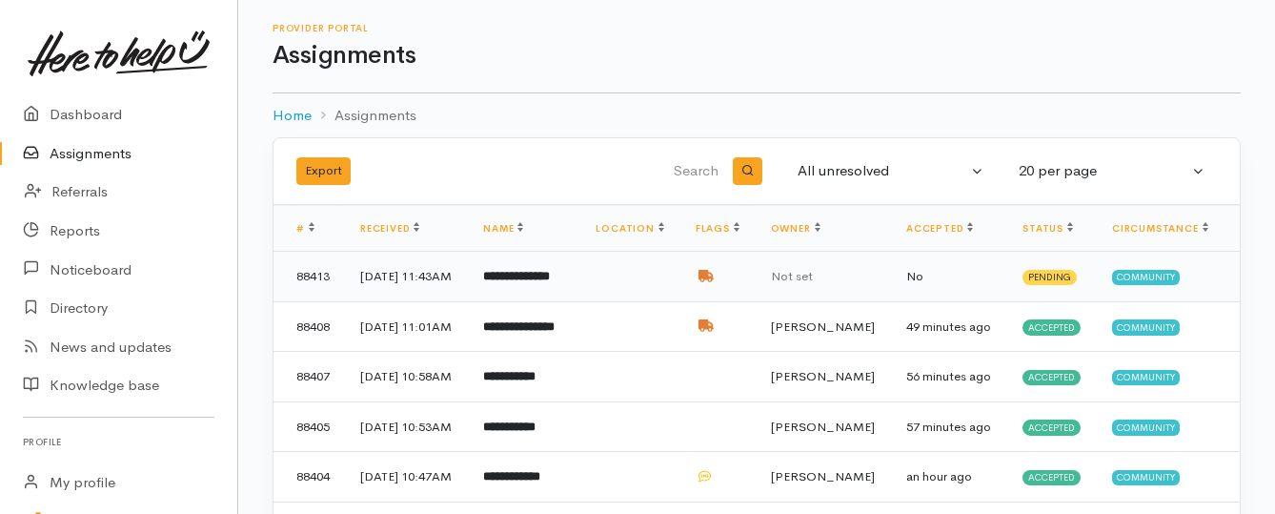
click at [540, 282] on b "**********" at bounding box center [516, 276] width 67 height 12
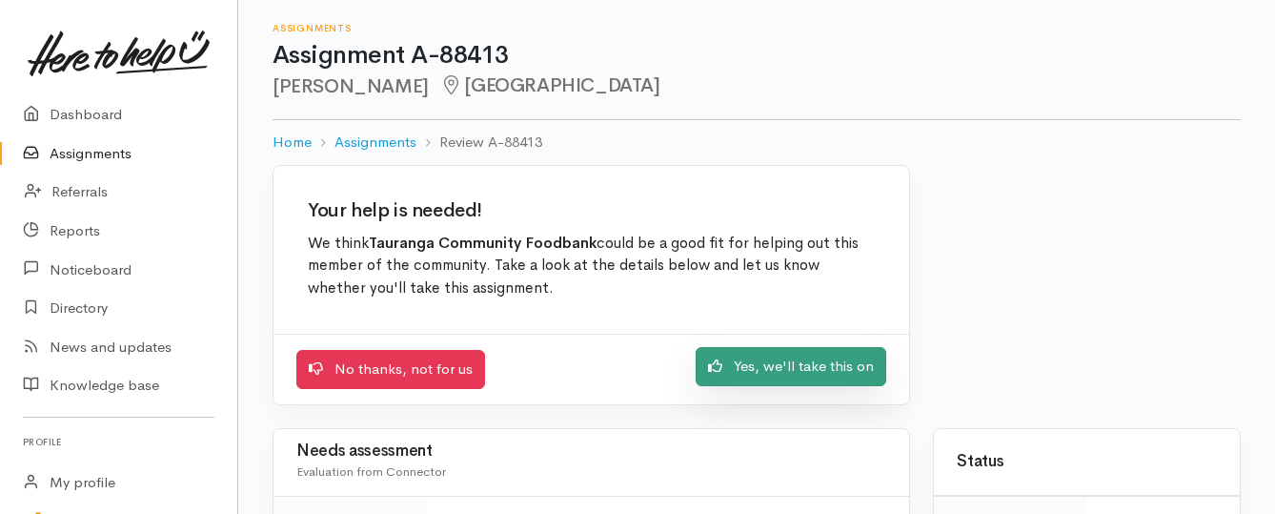
click at [750, 373] on link "Yes, we'll take this on" at bounding box center [791, 366] width 191 height 39
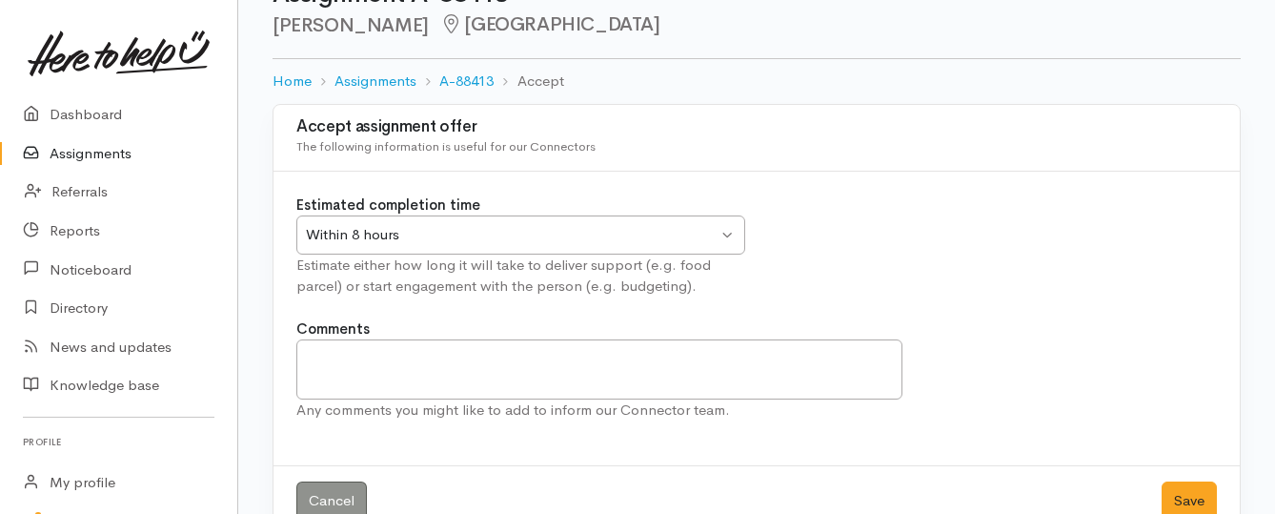
scroll to position [106, 0]
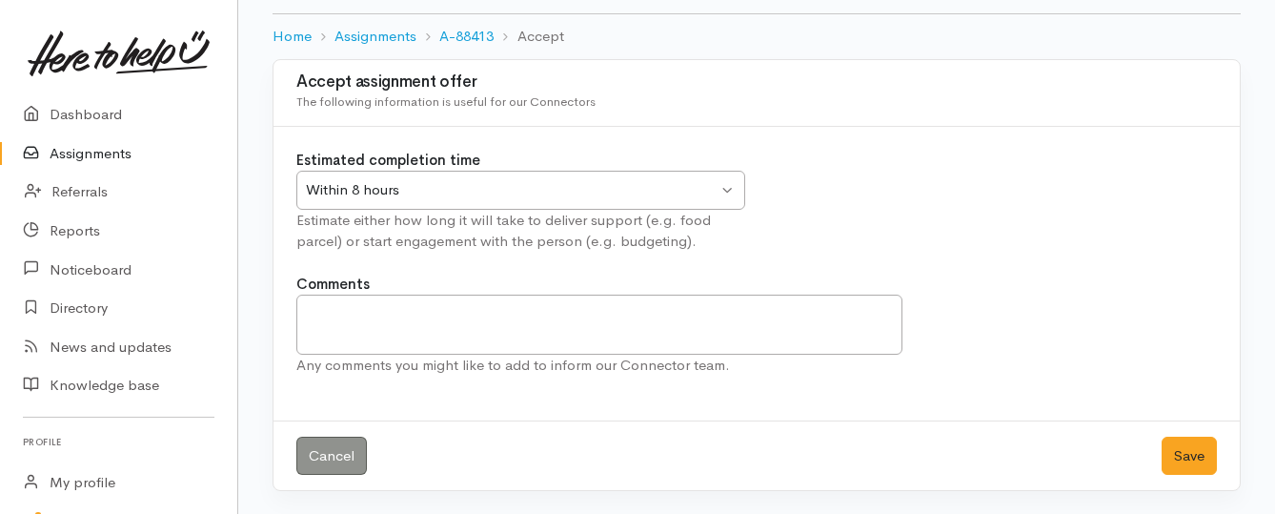
click at [725, 189] on div "Within 8 hours Within 8 hours" at bounding box center [520, 190] width 449 height 39
click at [1180, 447] on button "Save" at bounding box center [1188, 455] width 55 height 39
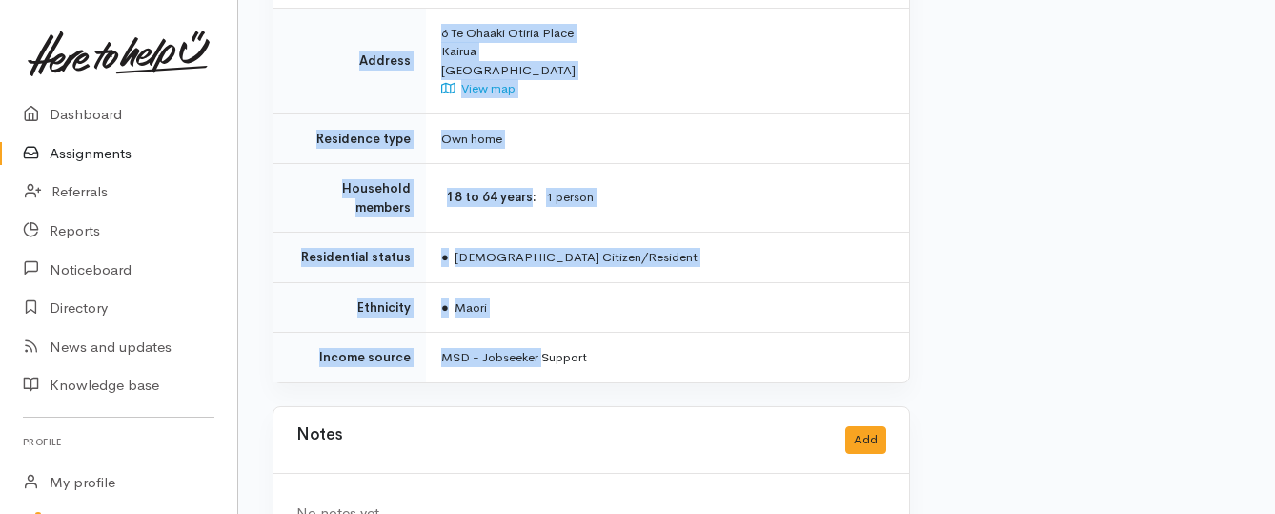
scroll to position [1524, 0]
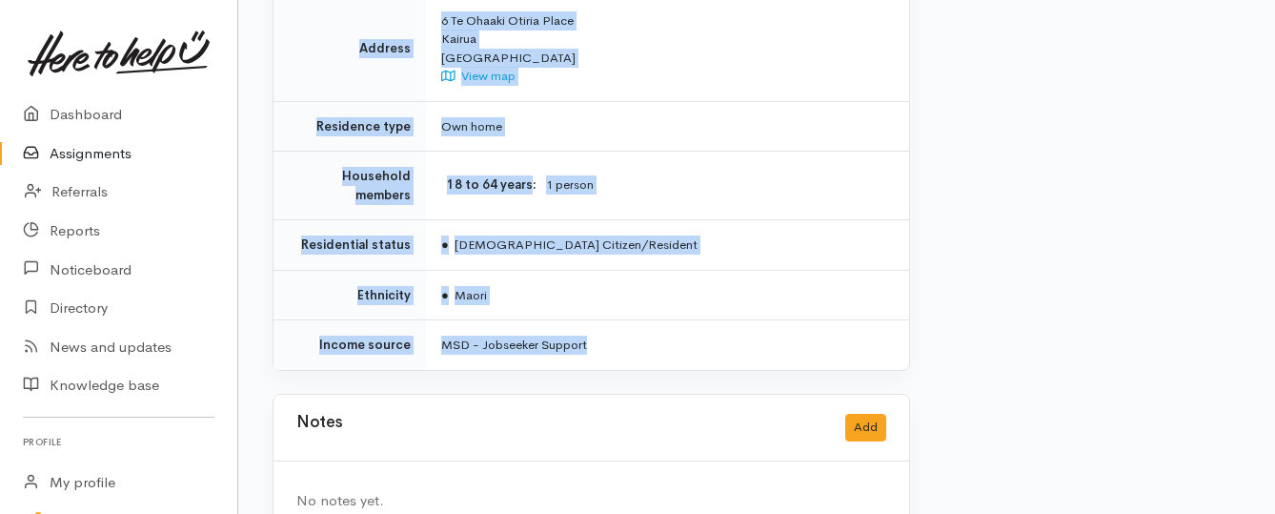
drag, startPoint x: 445, startPoint y: 239, endPoint x: 609, endPoint y: 302, distance: 175.5
copy div "Kia ora team, George is needing support with kai due to extra bills. He also ha…"
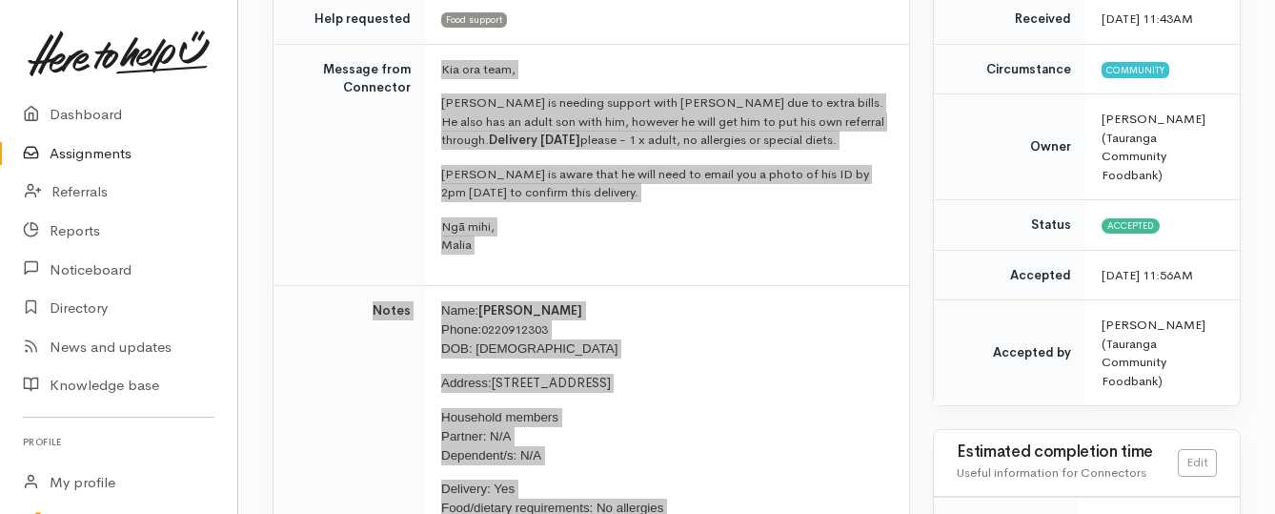
scroll to position [286, 0]
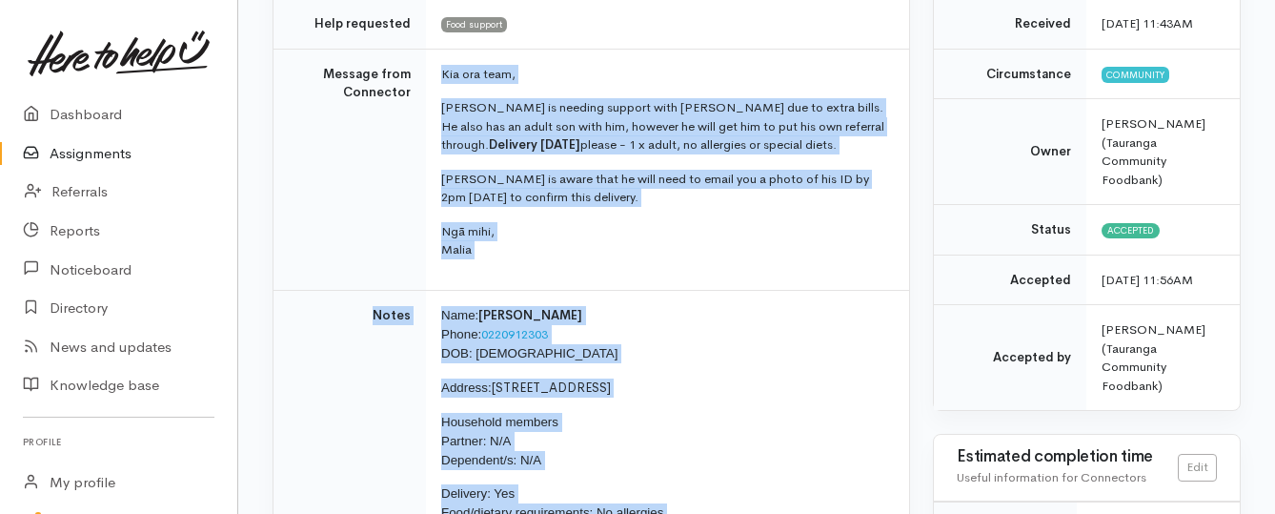
click at [115, 157] on link "Assignments" at bounding box center [118, 153] width 237 height 39
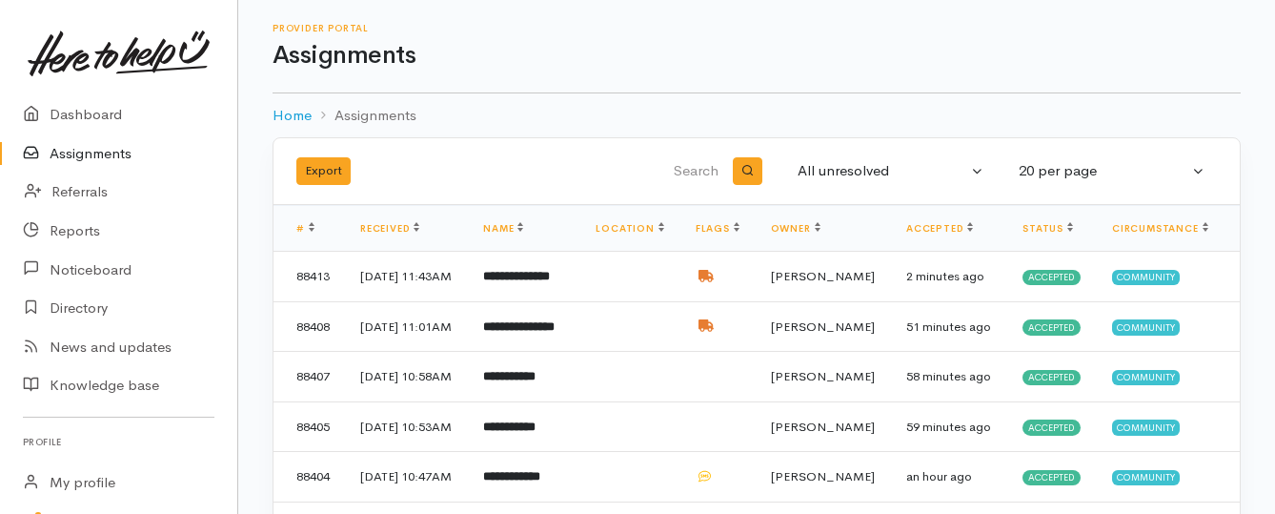
click at [106, 154] on link "Assignments" at bounding box center [118, 153] width 237 height 39
click at [99, 149] on link "Assignments" at bounding box center [118, 153] width 237 height 39
click at [99, 151] on link "Assignments" at bounding box center [118, 153] width 237 height 39
click at [104, 146] on link "Assignments" at bounding box center [118, 153] width 237 height 39
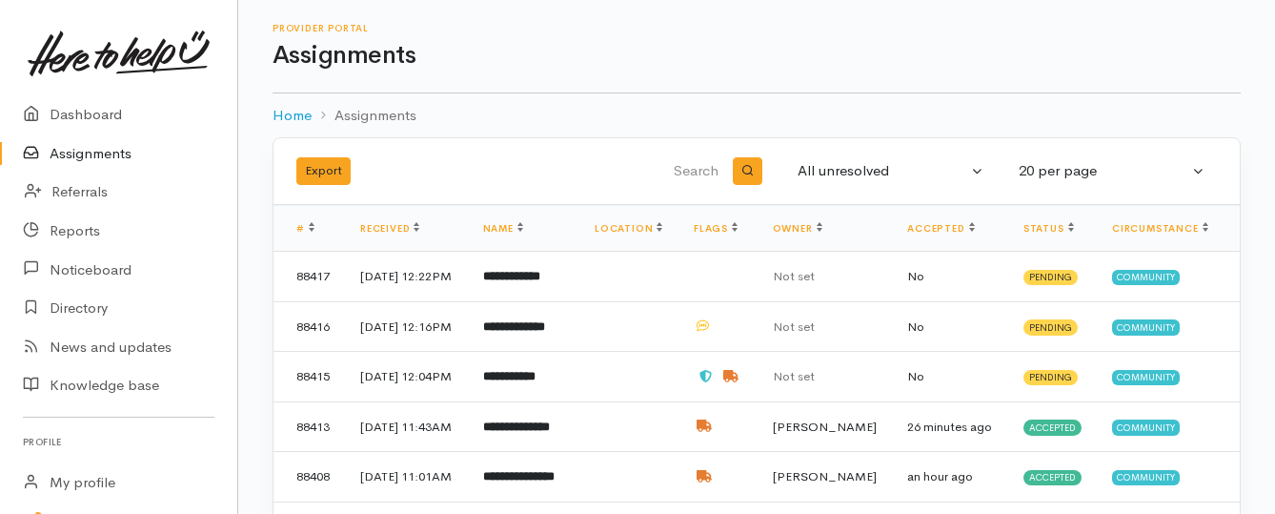
click at [102, 160] on link "Assignments" at bounding box center [118, 153] width 237 height 39
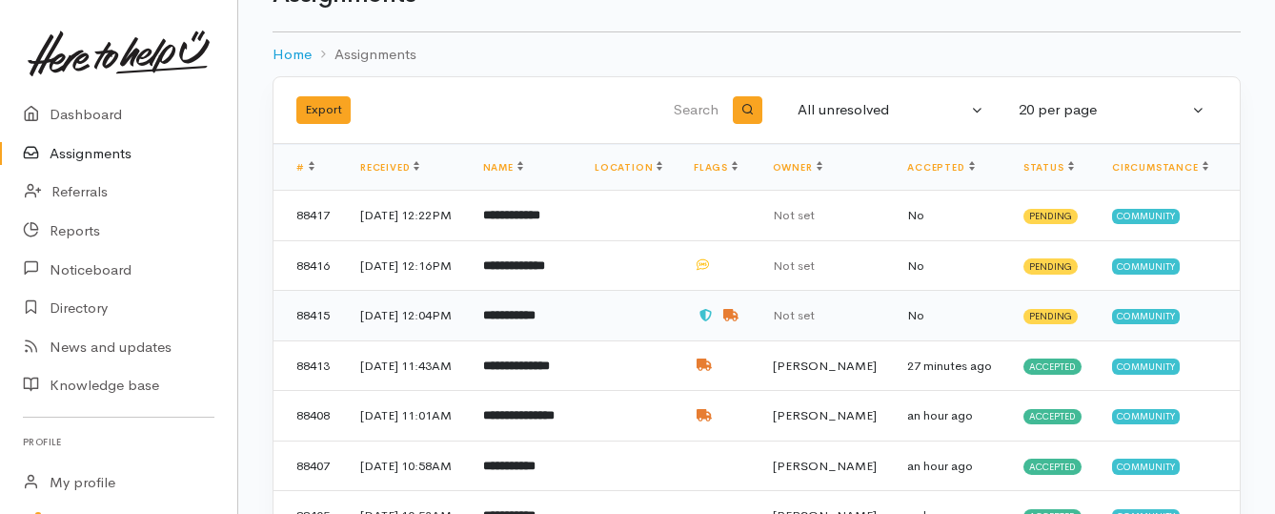
scroll to position [95, 0]
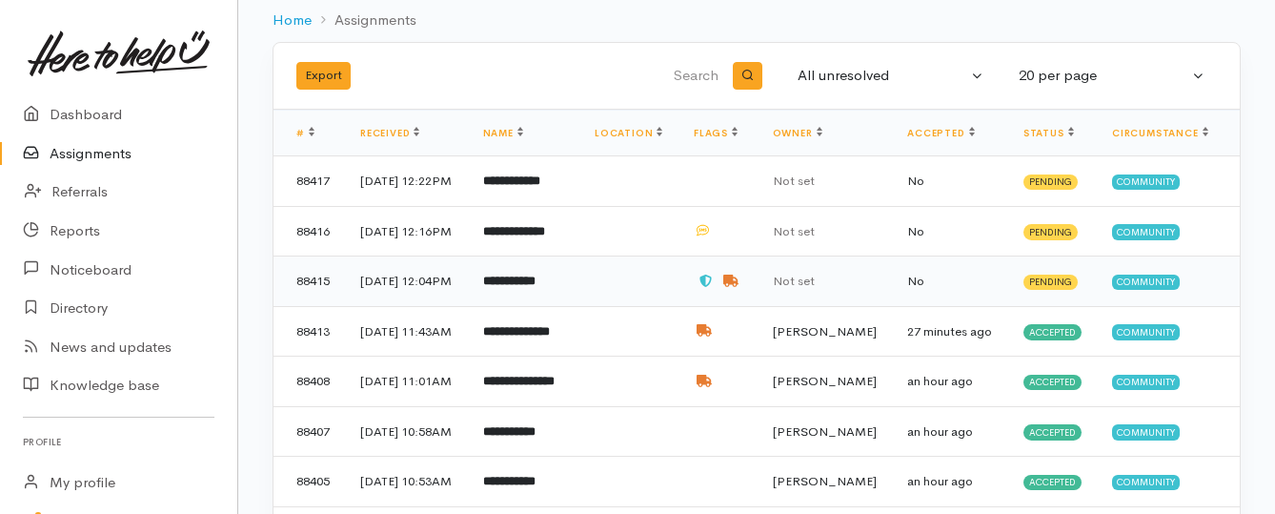
click at [530, 287] on b "**********" at bounding box center [509, 280] width 52 height 12
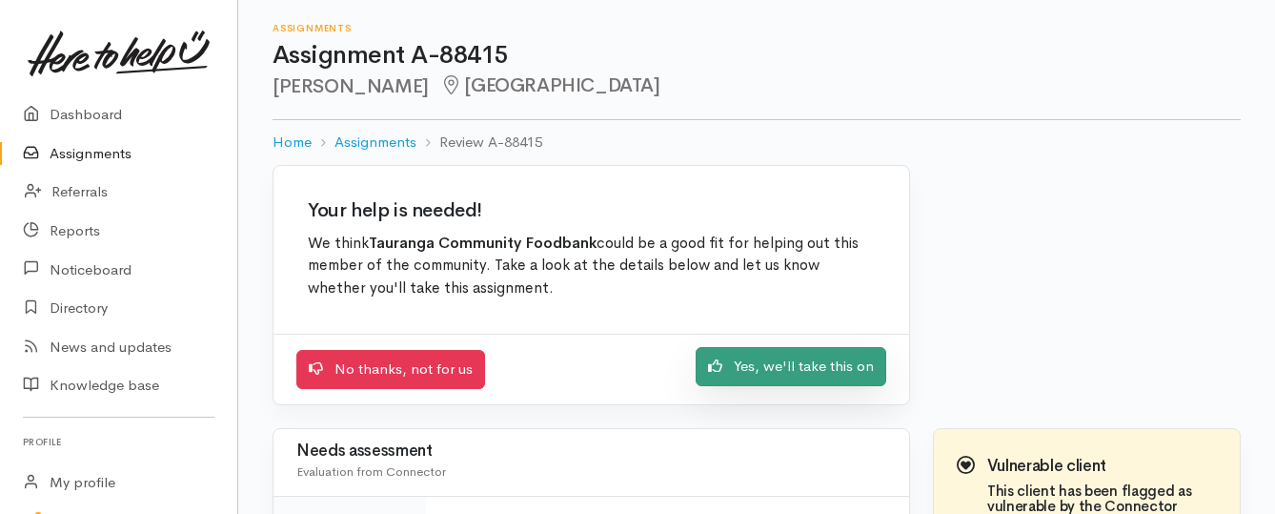
click at [749, 369] on link "Yes, we'll take this on" at bounding box center [791, 366] width 191 height 39
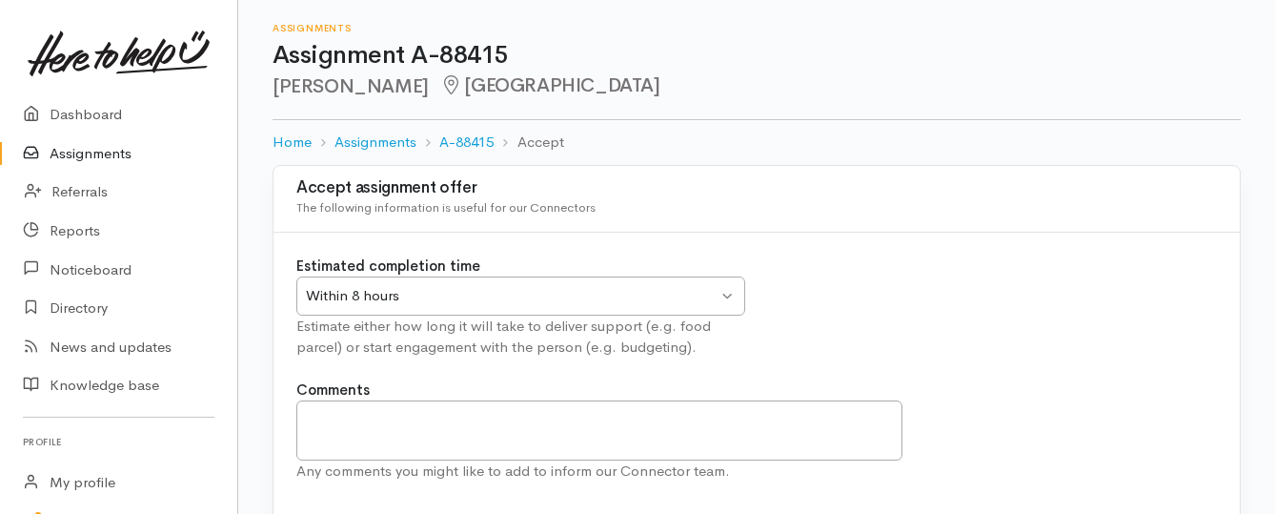
click at [666, 293] on div "Within 8 hours" at bounding box center [512, 296] width 412 height 22
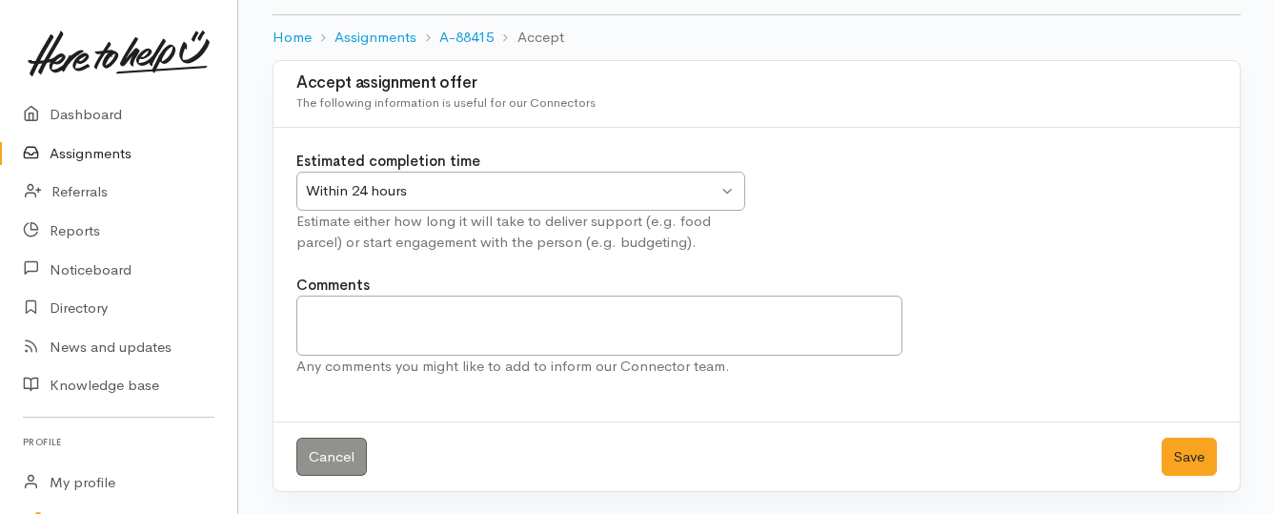
scroll to position [106, 0]
click at [1190, 457] on button "Save" at bounding box center [1188, 455] width 55 height 39
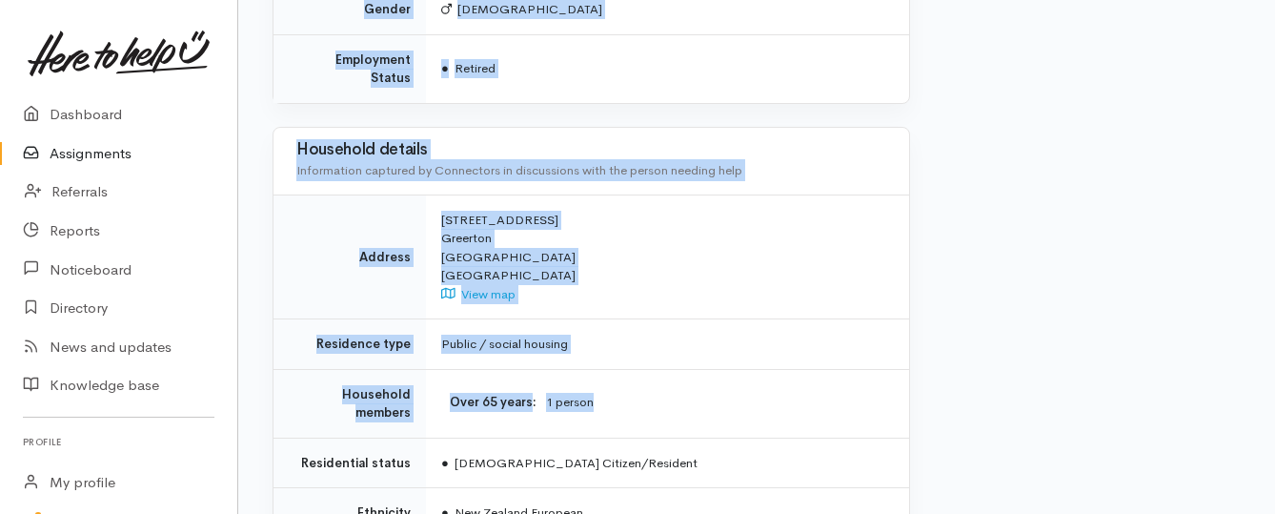
scroll to position [1715, 0]
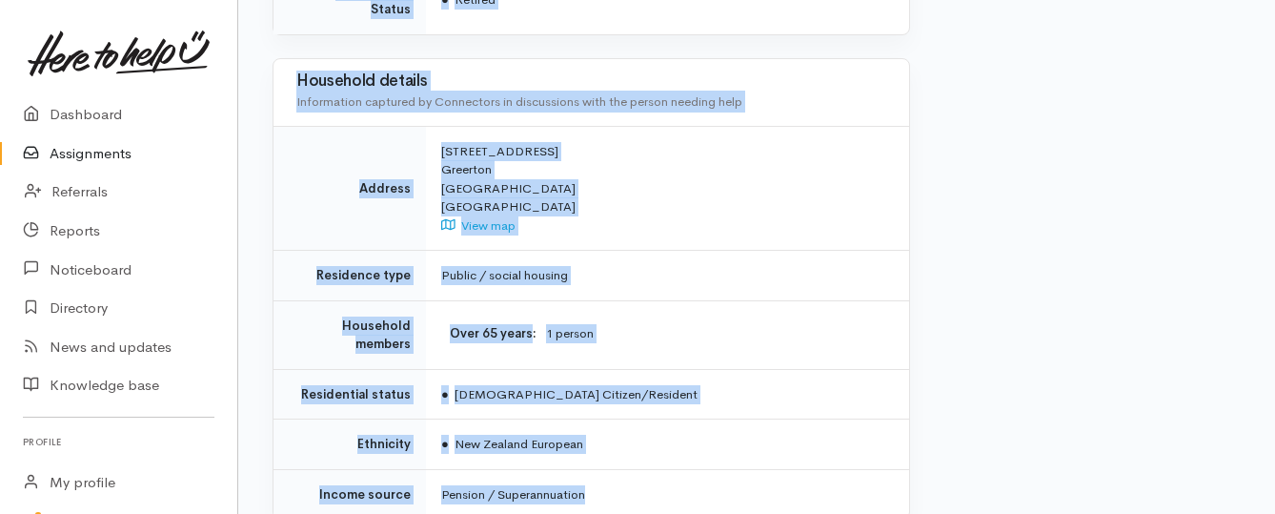
drag, startPoint x: 440, startPoint y: 150, endPoint x: 697, endPoint y: 393, distance: 354.5
copy div "Kia ora team, Super support delivery for Ross please - 1 x adult, no food aller…"
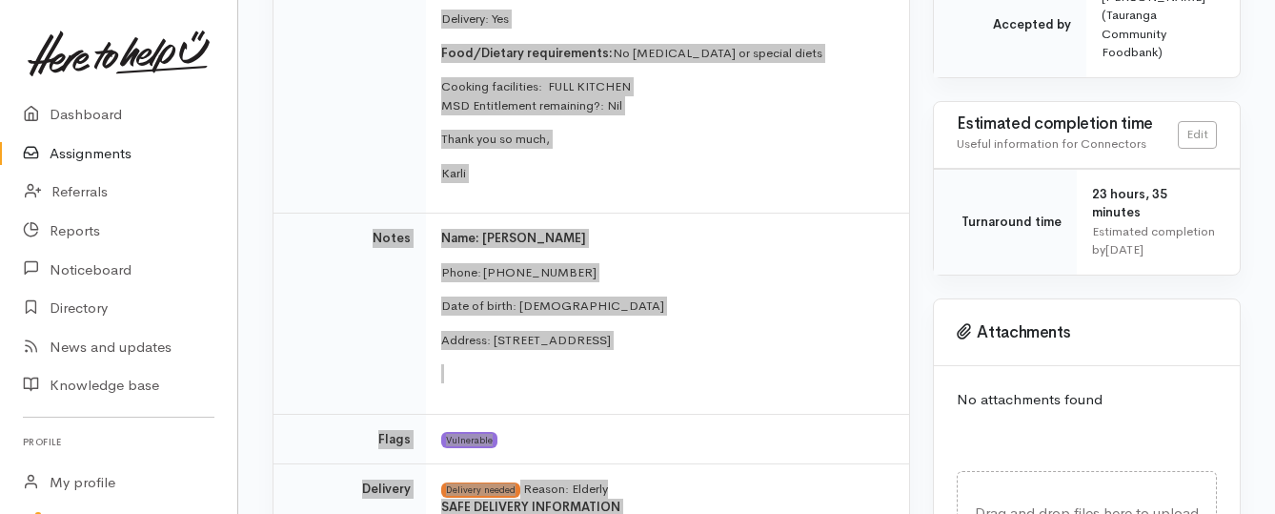
scroll to position [857, 0]
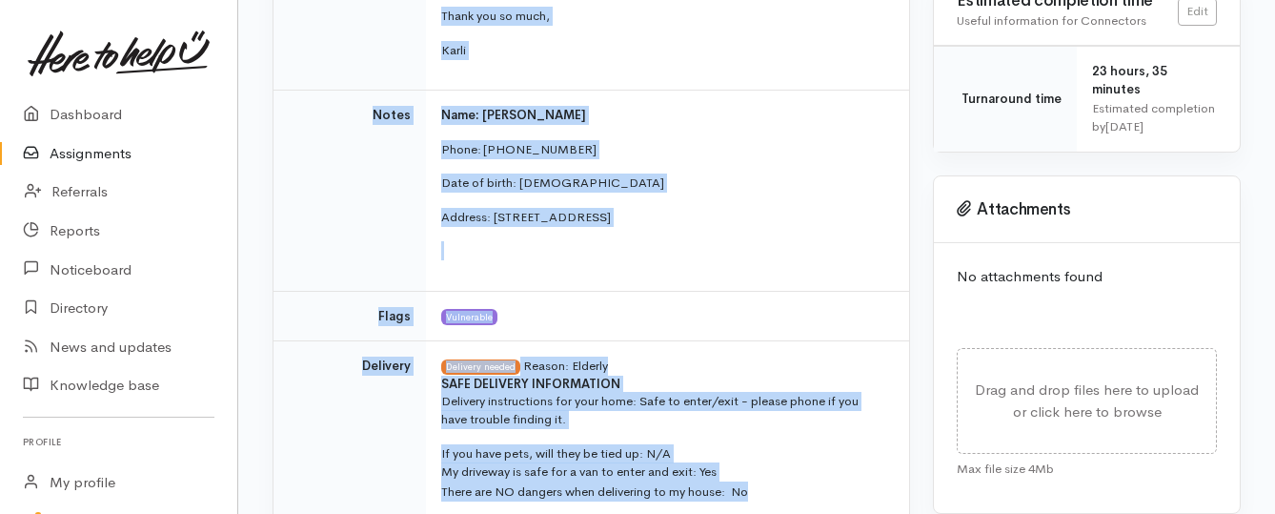
click at [797, 444] on p "If you have pets, will they be tied up: N/A My driveway is safe for a van to en…" at bounding box center [663, 472] width 445 height 57
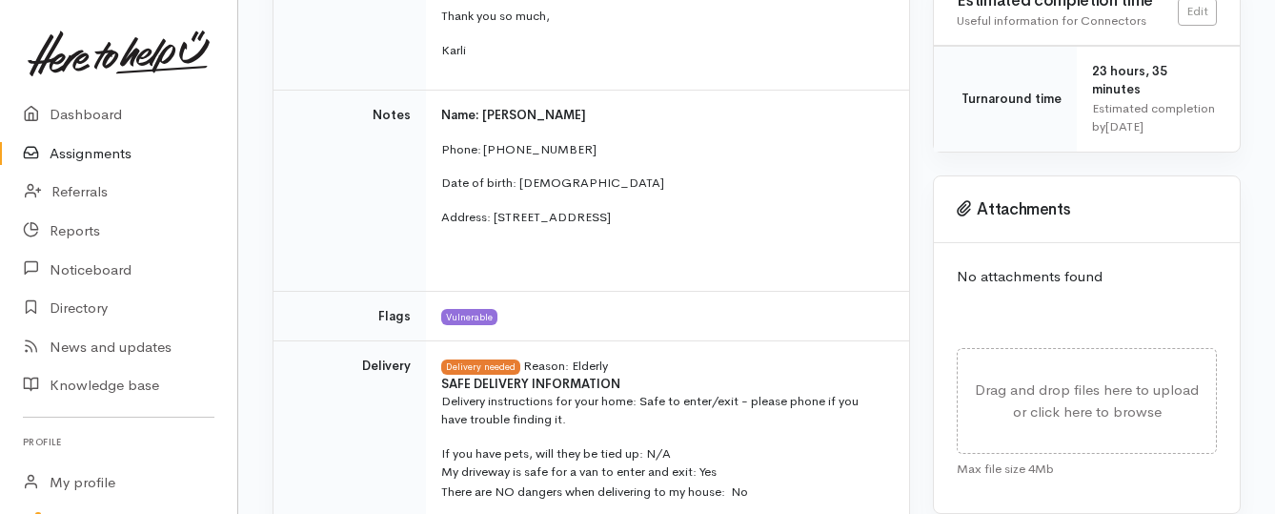
drag, startPoint x: 751, startPoint y: 342, endPoint x: 763, endPoint y: 353, distance: 16.9
click at [763, 392] on p "Delivery instructions for your home: Safe to enter/exit - please phone if you h…" at bounding box center [663, 410] width 445 height 37
copy p "please phone if you have trouble finding it."
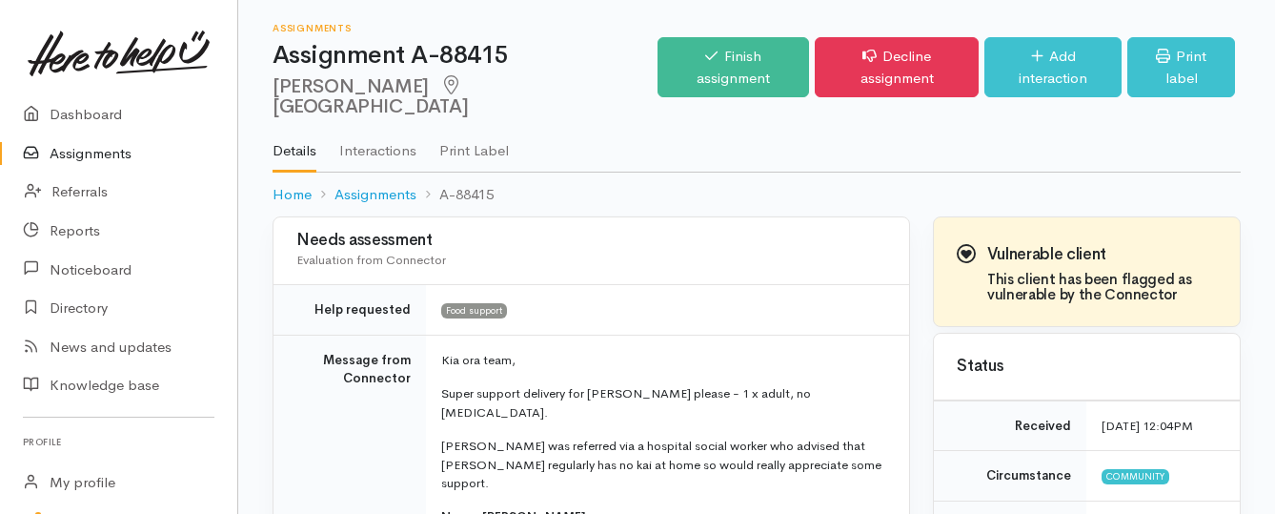
scroll to position [95, 0]
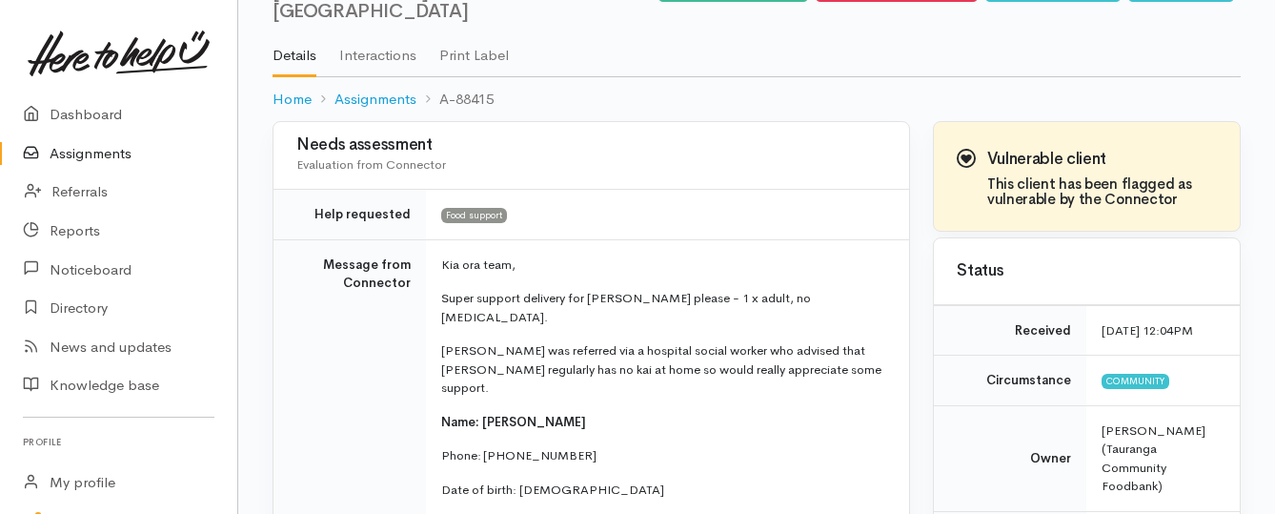
click at [125, 162] on link "Assignments" at bounding box center [118, 153] width 237 height 39
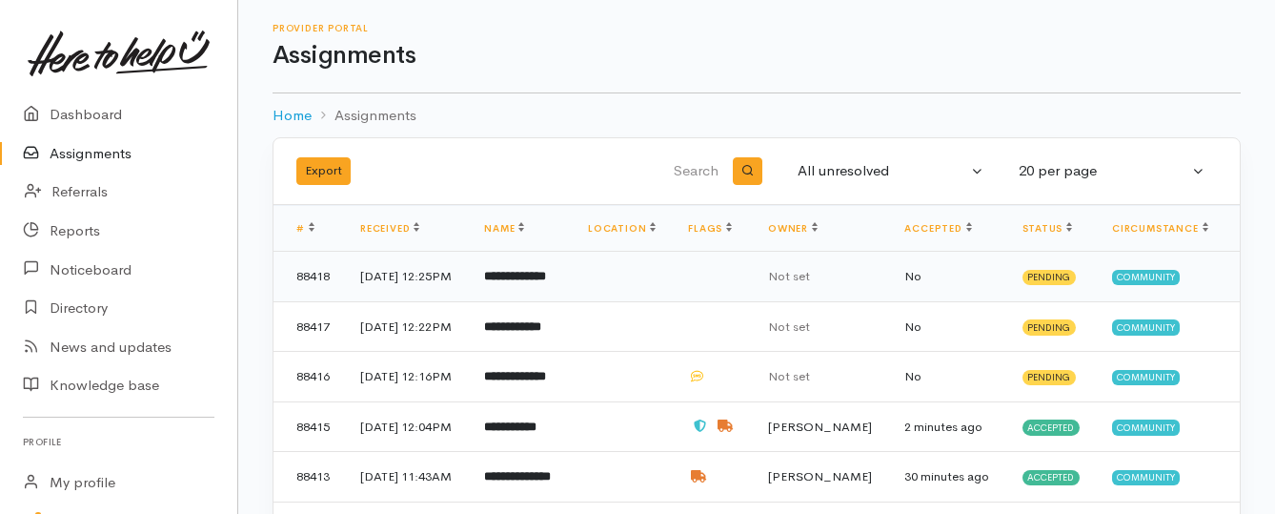
scroll to position [95, 0]
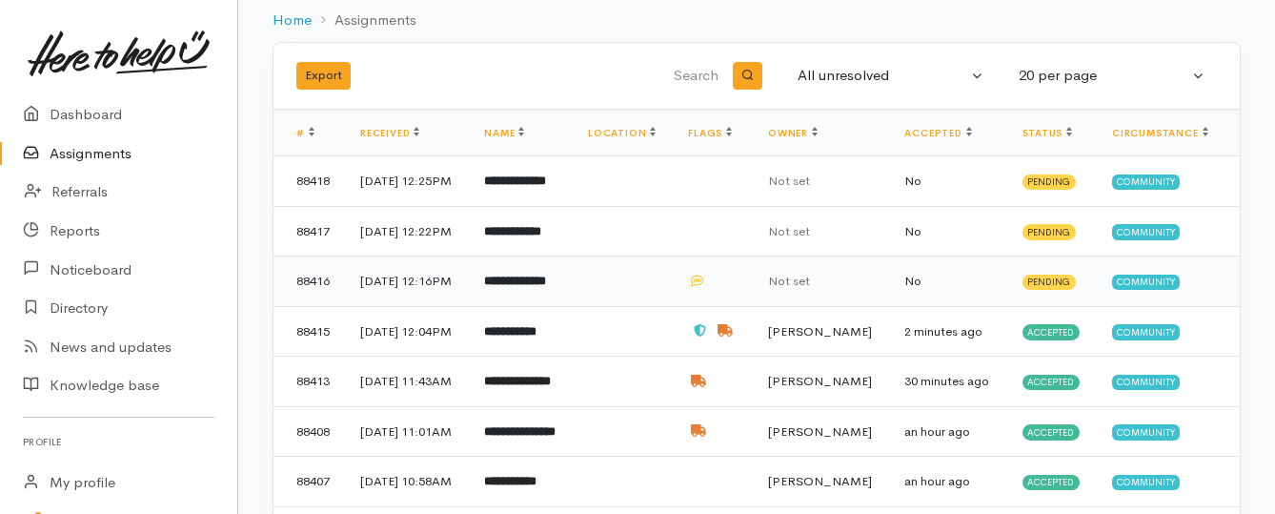
click at [543, 287] on b "**********" at bounding box center [515, 280] width 62 height 12
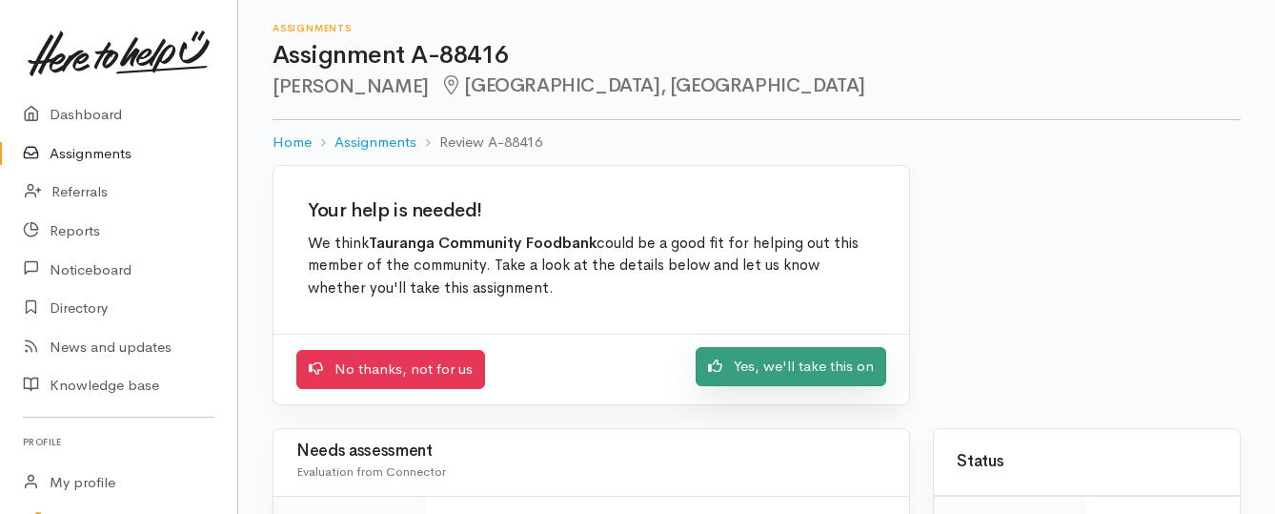
click at [768, 367] on link "Yes, we'll take this on" at bounding box center [791, 366] width 191 height 39
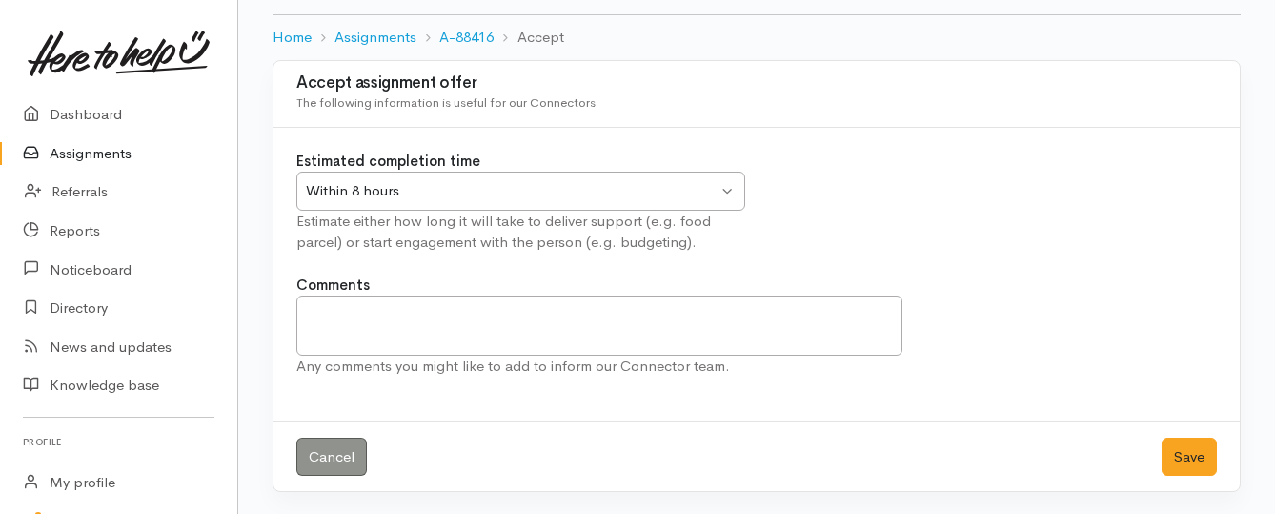
scroll to position [106, 0]
click at [1177, 451] on button "Save" at bounding box center [1188, 455] width 55 height 39
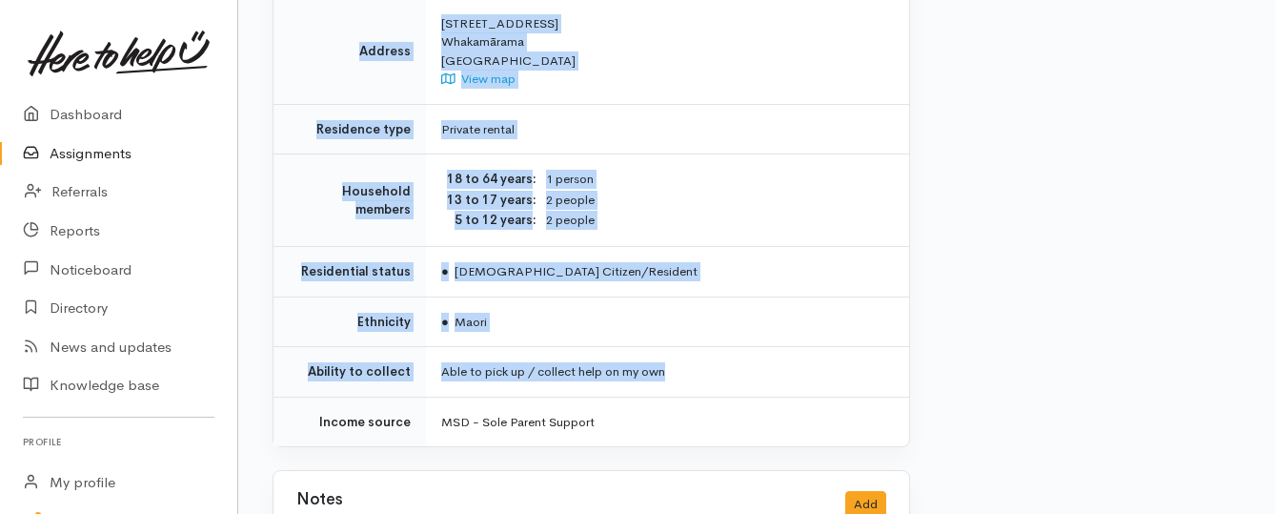
scroll to position [1524, 0]
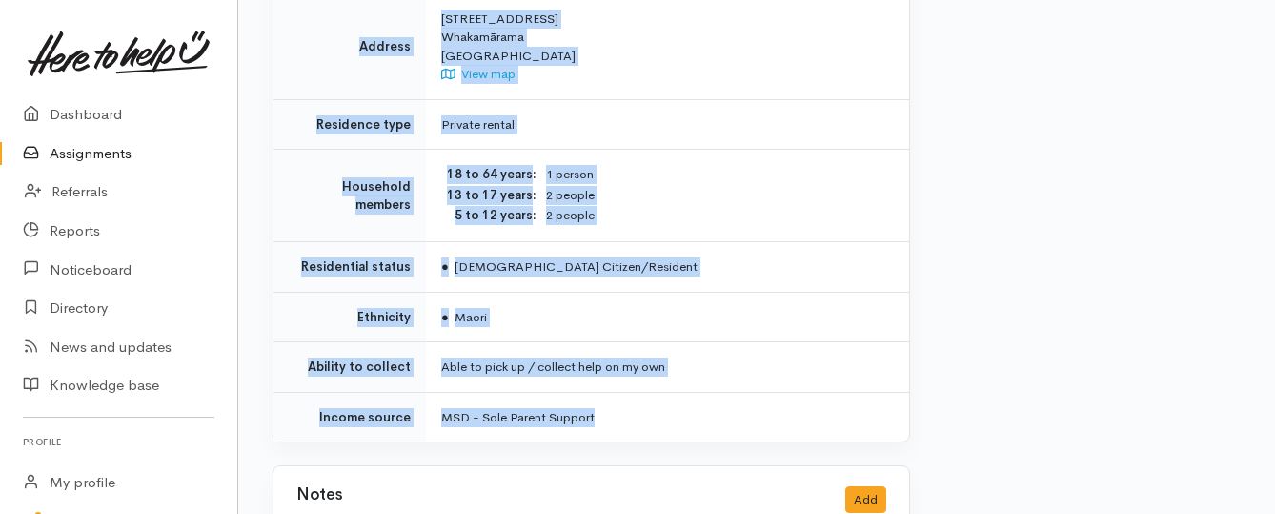
drag, startPoint x: 439, startPoint y: 244, endPoint x: 699, endPoint y: 358, distance: 284.1
copy div "**********"
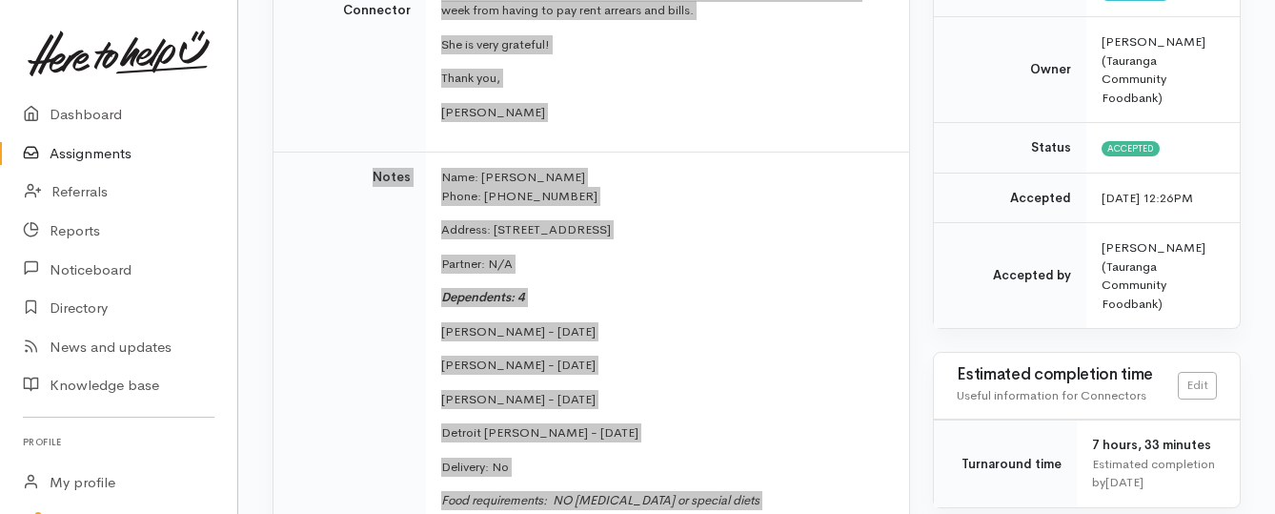
scroll to position [0, 0]
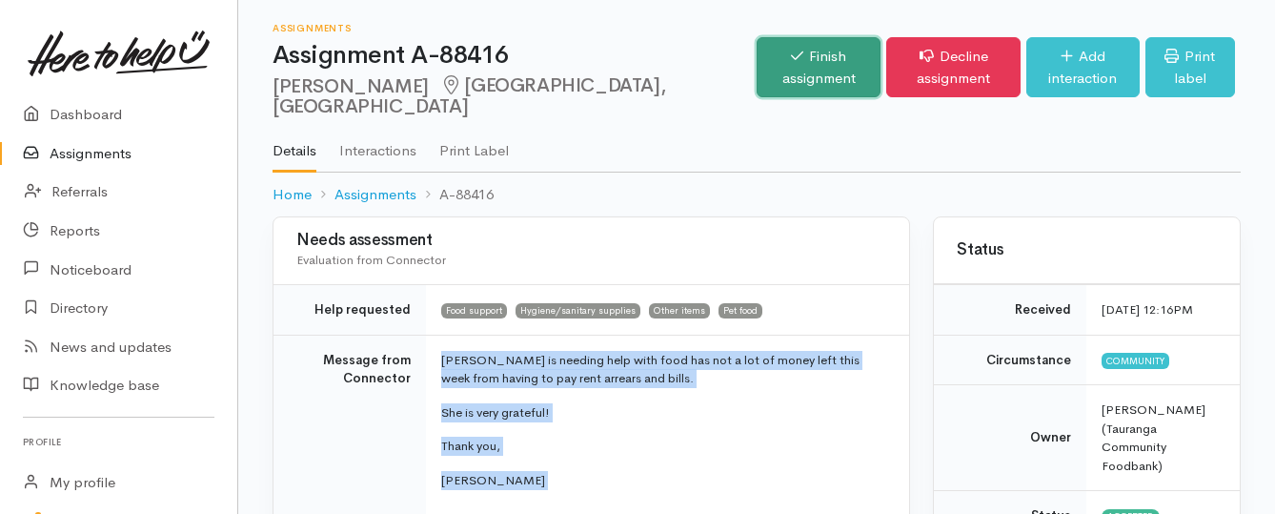
click at [756, 50] on link "Finish assignment" at bounding box center [818, 67] width 124 height 60
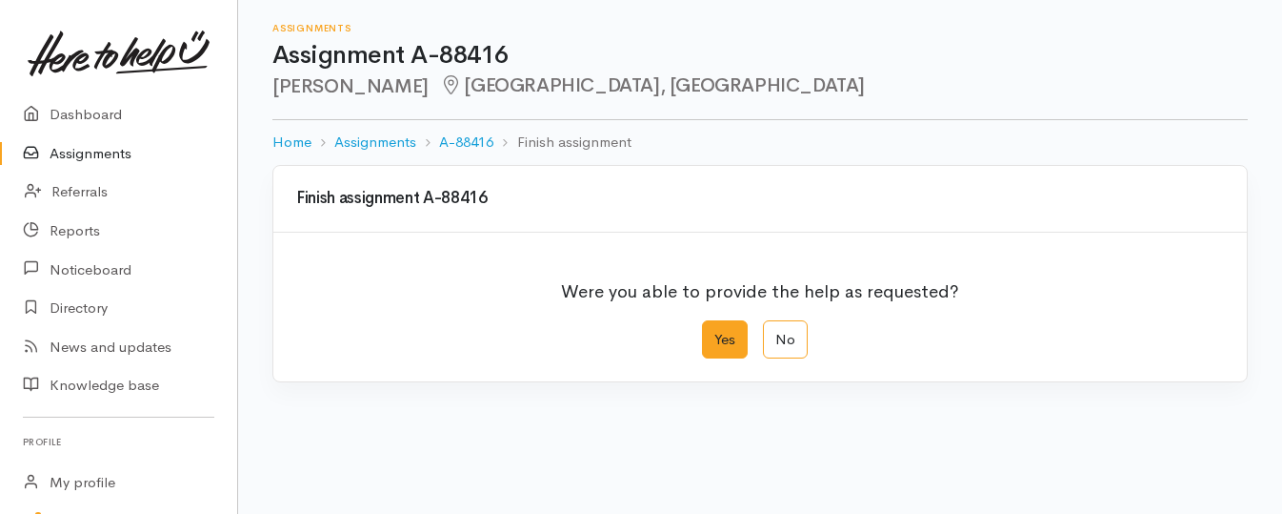
click at [734, 340] on label "Yes" at bounding box center [725, 339] width 46 height 39
click at [715, 333] on input "Yes" at bounding box center [708, 326] width 12 height 12
radio input "true"
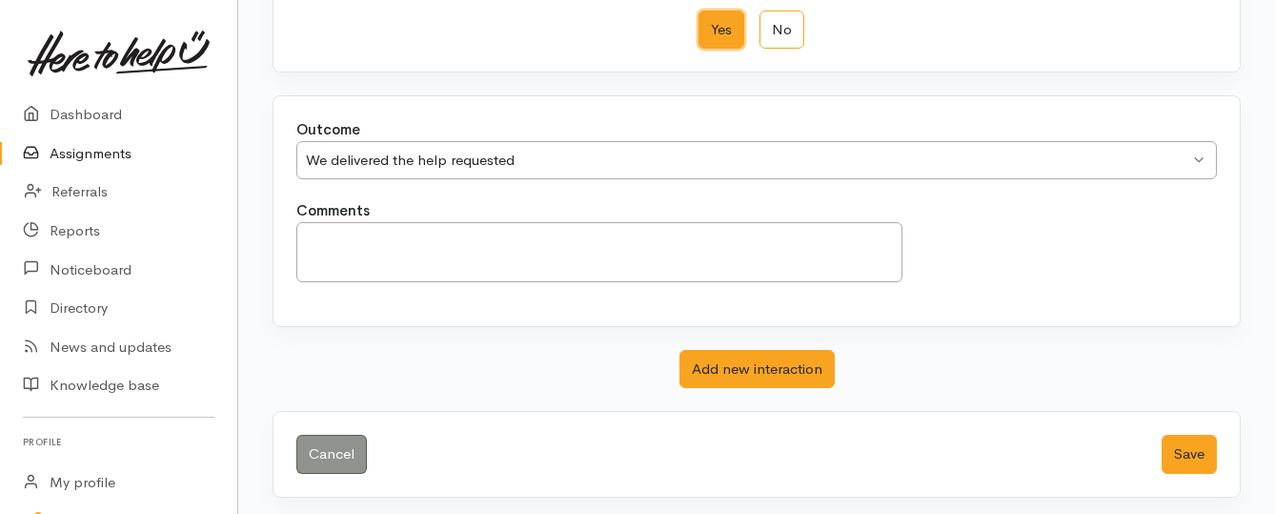
scroll to position [316, 0]
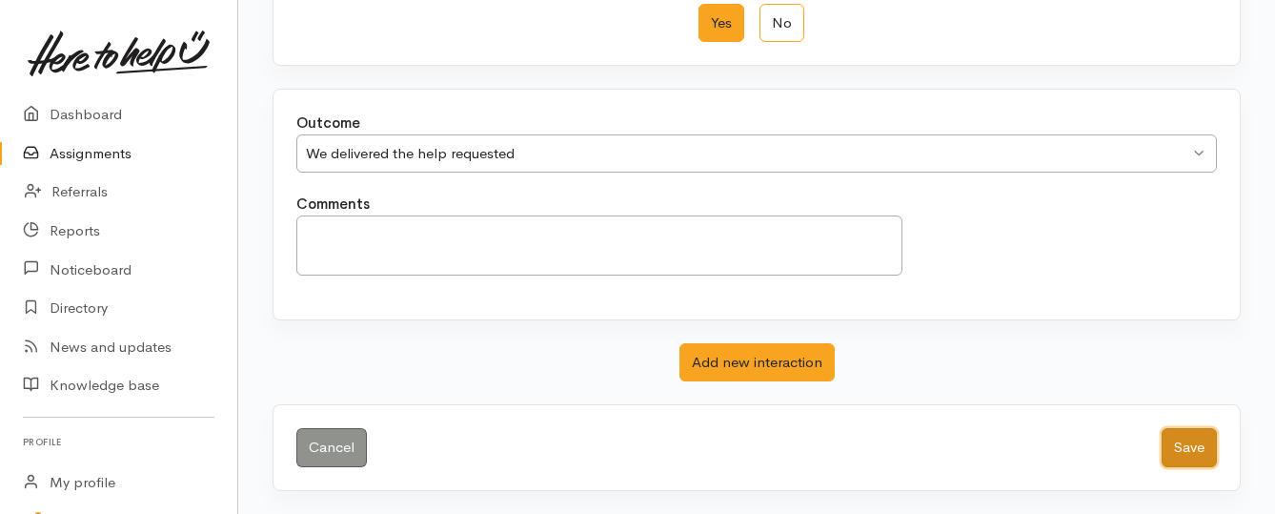
click at [1190, 439] on button "Save" at bounding box center [1188, 447] width 55 height 39
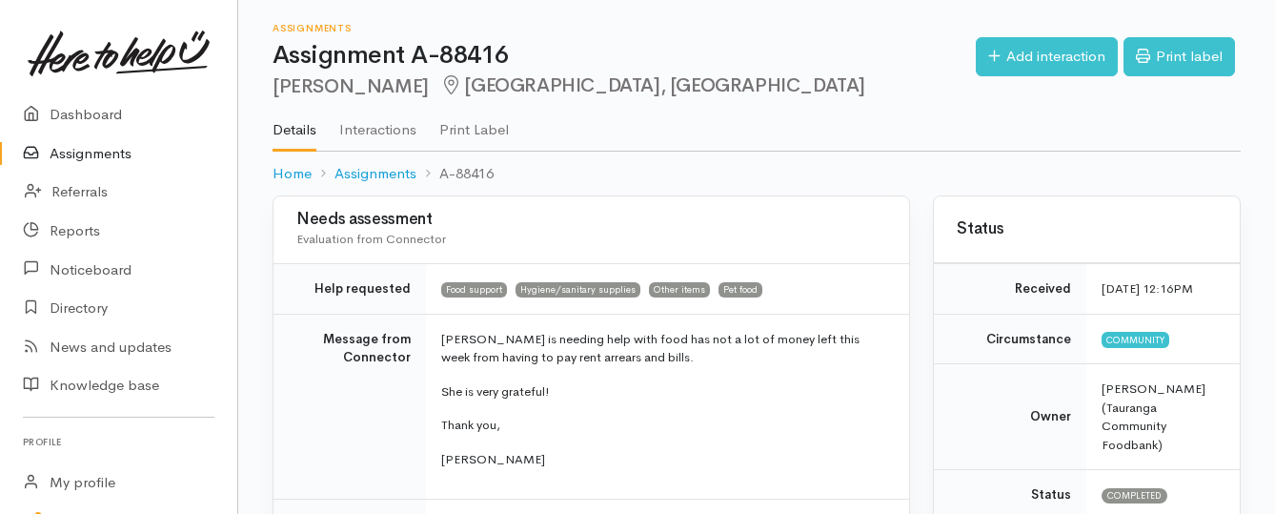
click at [122, 154] on link "Assignments" at bounding box center [118, 153] width 237 height 39
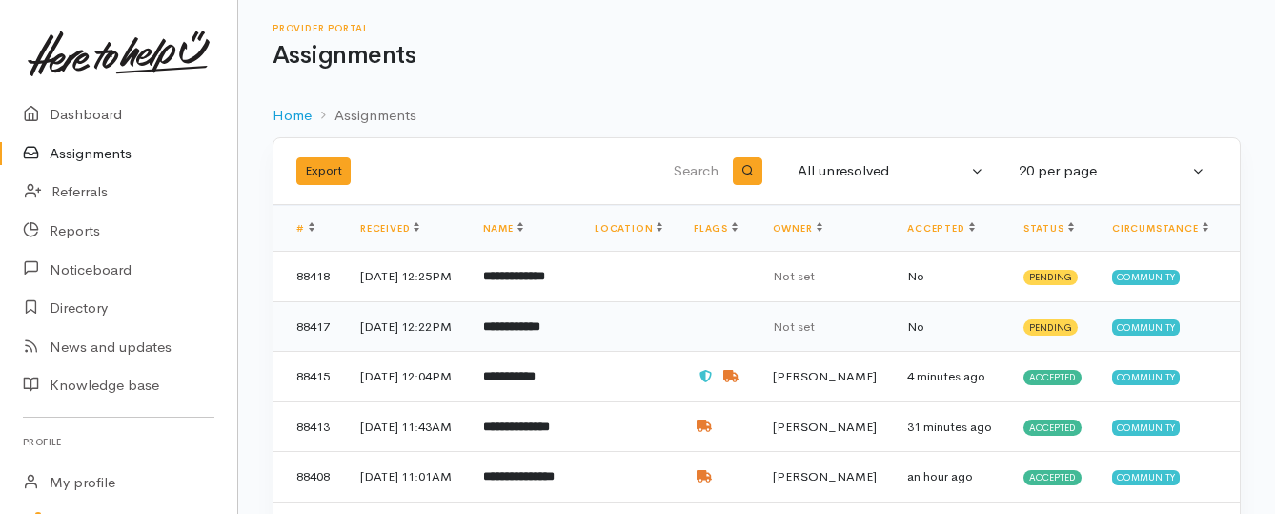
click at [540, 333] on b "**********" at bounding box center [511, 326] width 57 height 12
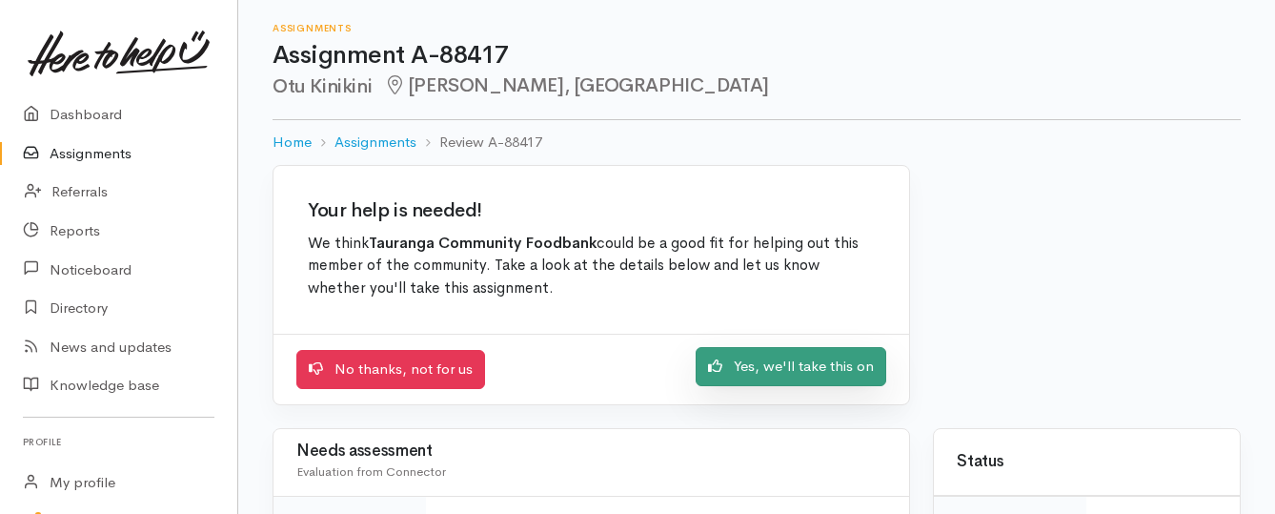
click at [796, 366] on link "Yes, we'll take this on" at bounding box center [791, 366] width 191 height 39
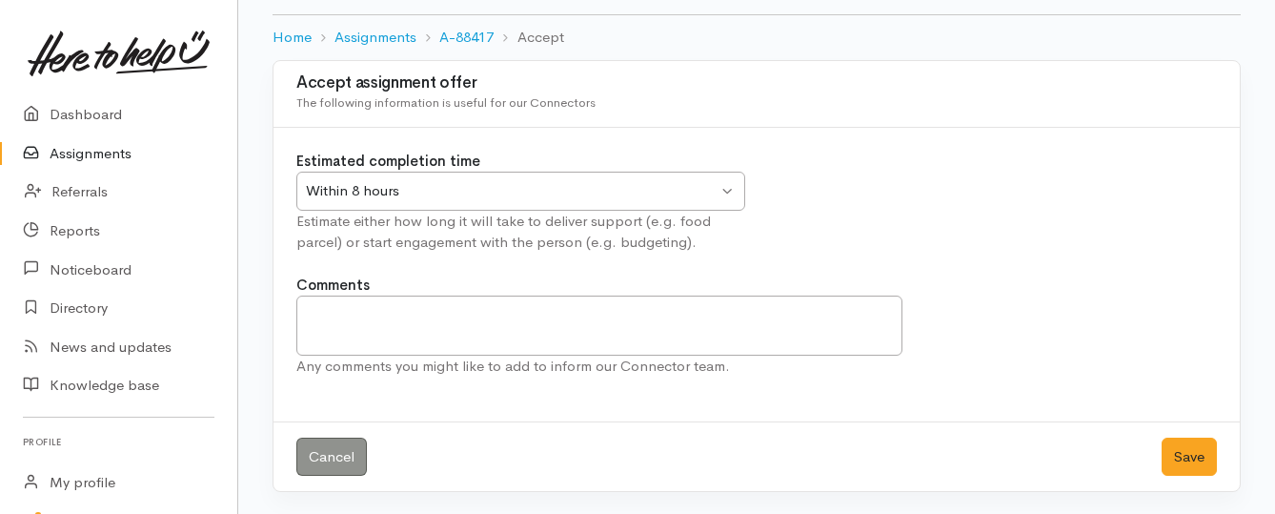
scroll to position [106, 0]
click at [1176, 451] on button "Save" at bounding box center [1188, 455] width 55 height 39
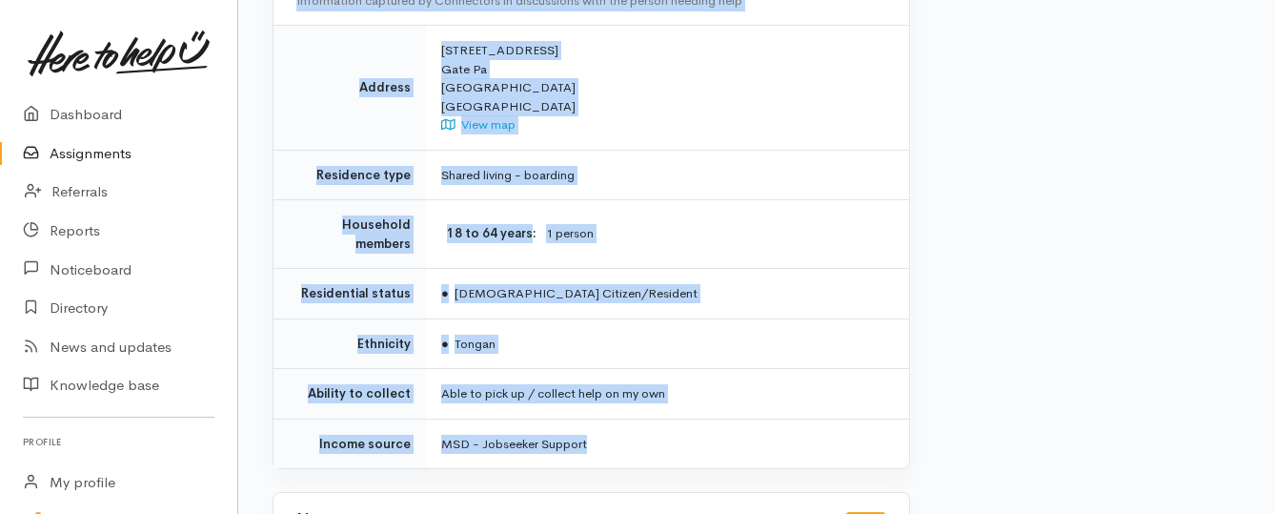
scroll to position [1524, 0]
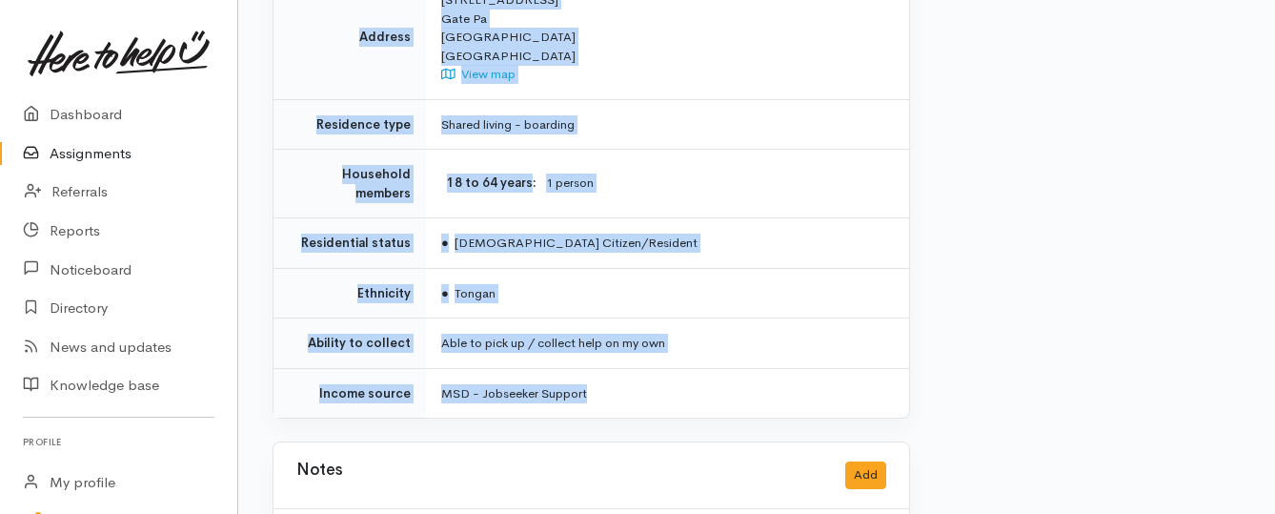
drag, startPoint x: 432, startPoint y: 146, endPoint x: 697, endPoint y: 363, distance: 343.3
copy div "**********"
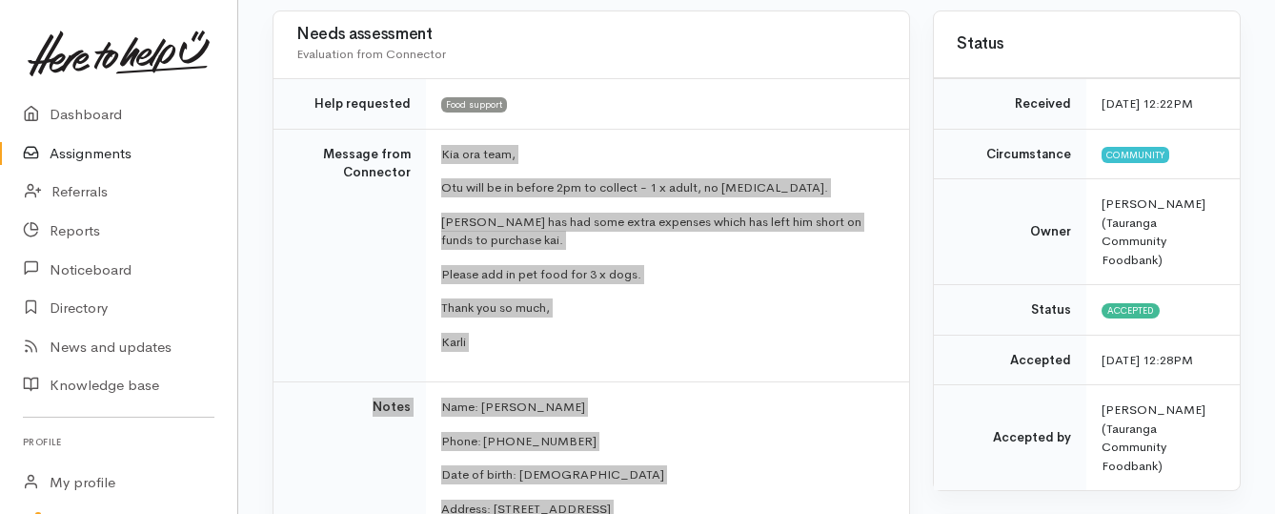
scroll to position [191, 0]
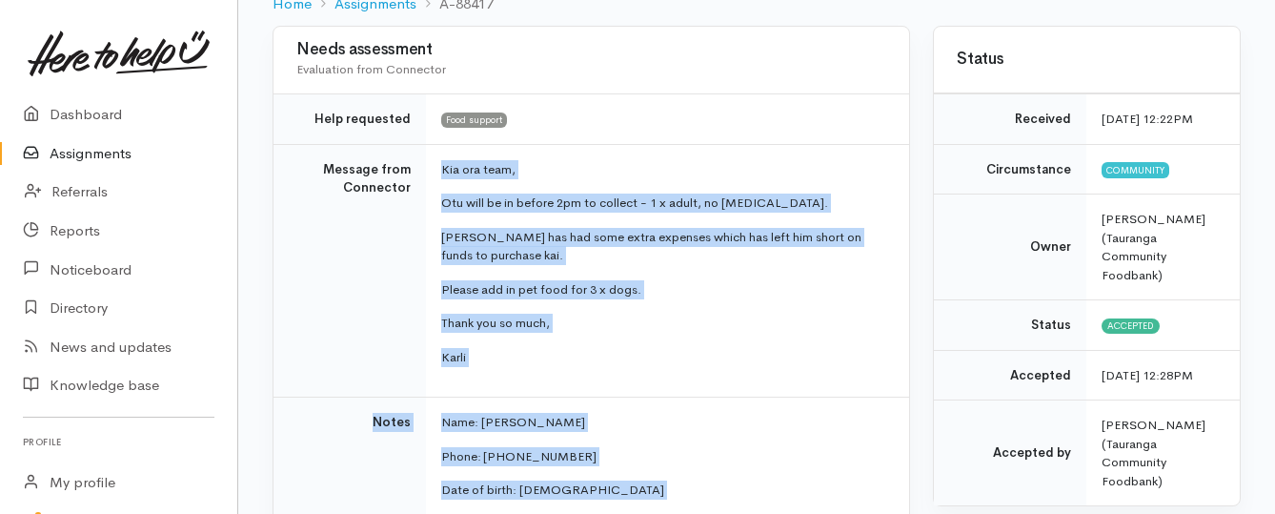
click at [87, 154] on link "Assignments" at bounding box center [118, 153] width 237 height 39
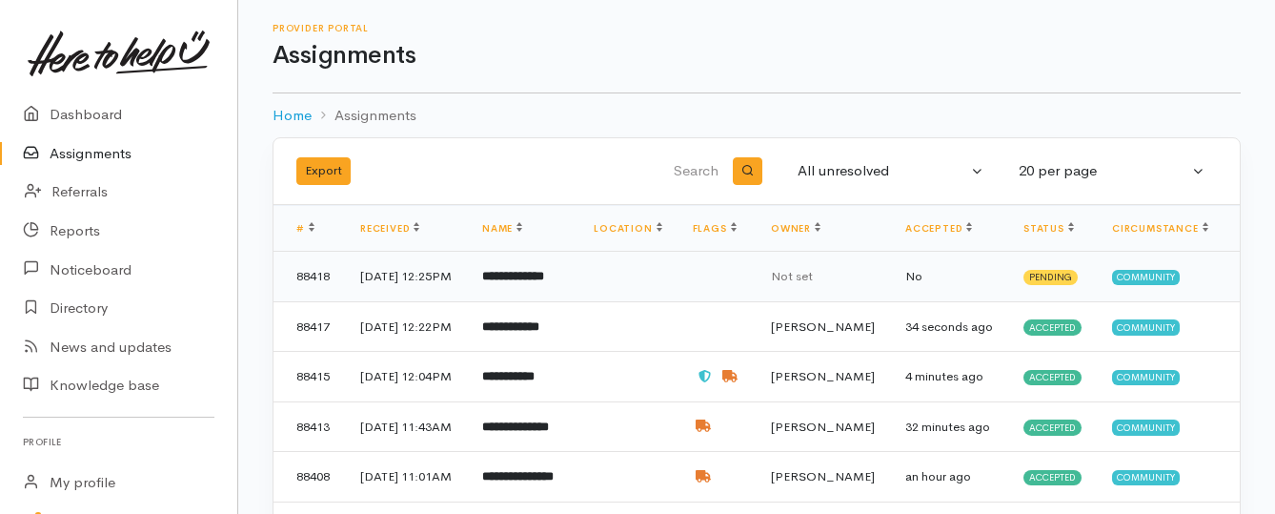
click at [569, 293] on td "**********" at bounding box center [522, 277] width 111 height 50
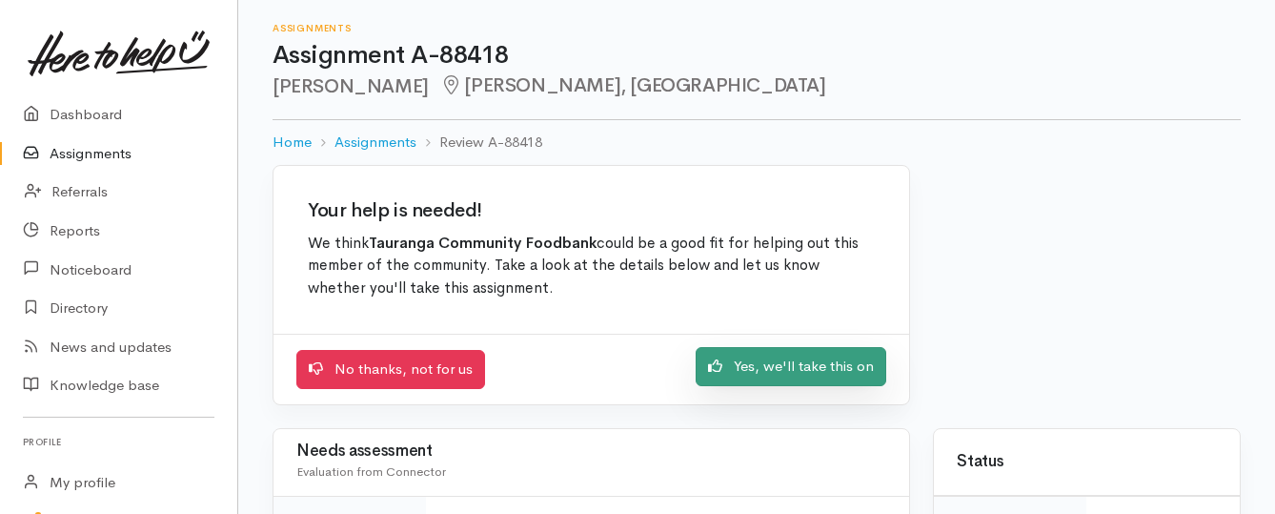
click at [812, 375] on link "Yes, we'll take this on" at bounding box center [791, 366] width 191 height 39
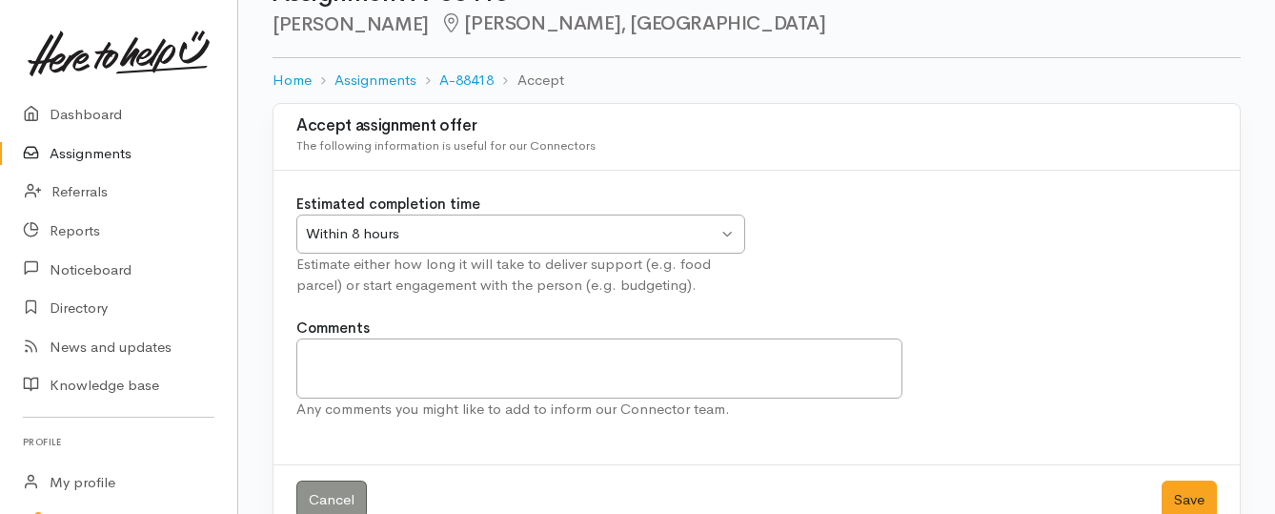
scroll to position [95, 0]
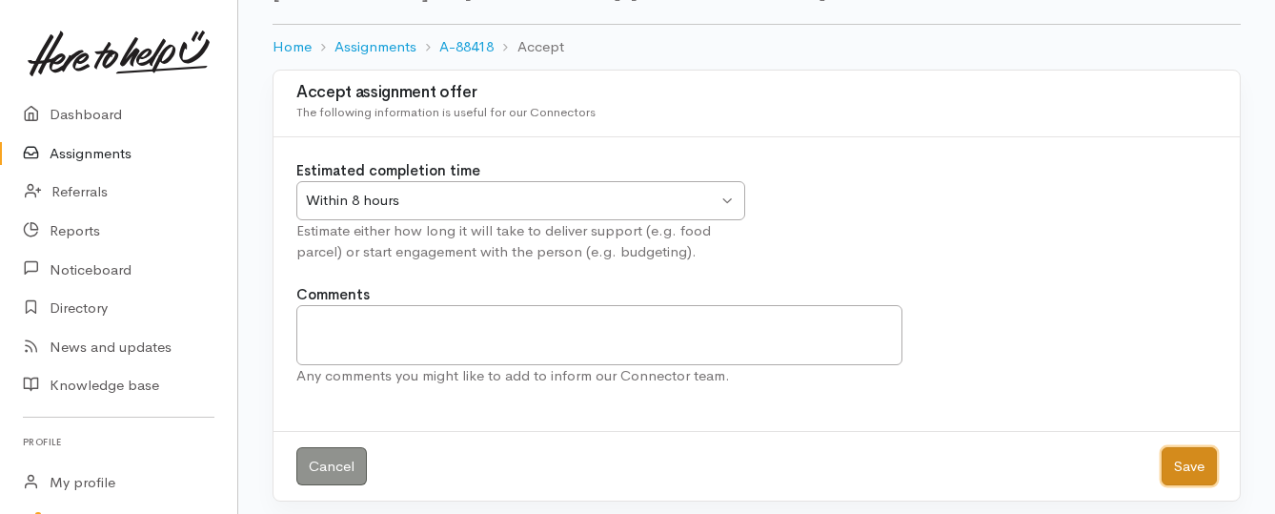
click at [1176, 465] on button "Save" at bounding box center [1188, 466] width 55 height 39
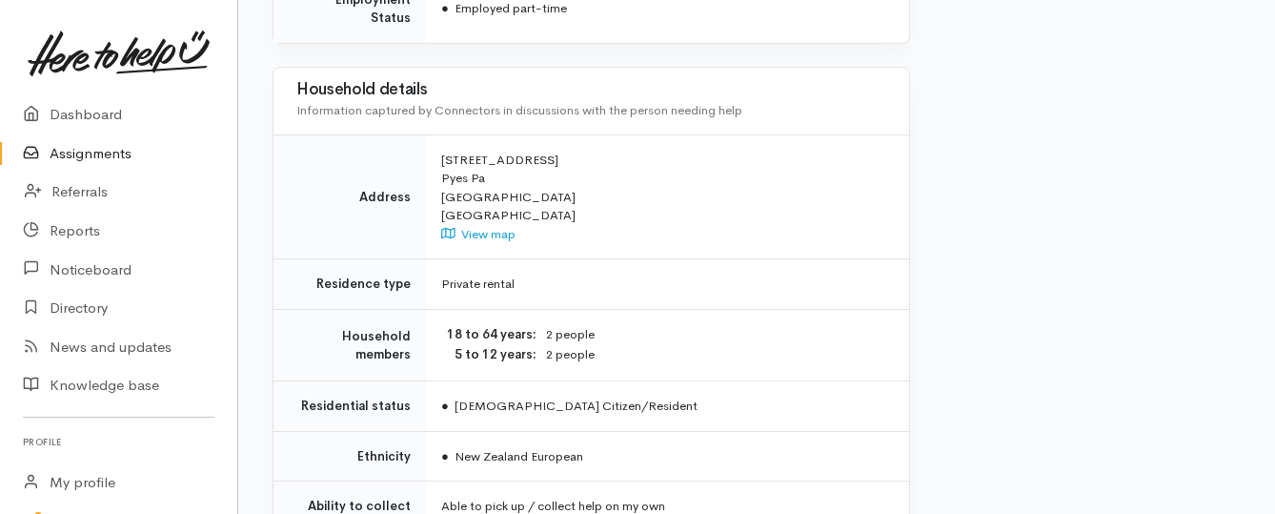
scroll to position [1524, 0]
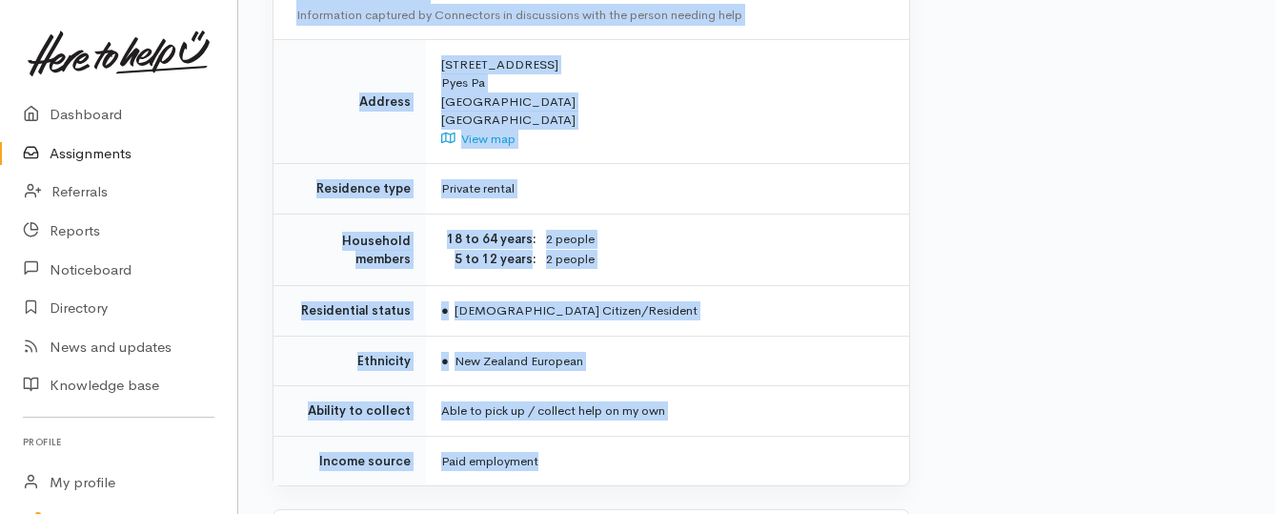
drag, startPoint x: 440, startPoint y: 237, endPoint x: 610, endPoint y: 400, distance: 235.2
copy div "**********"
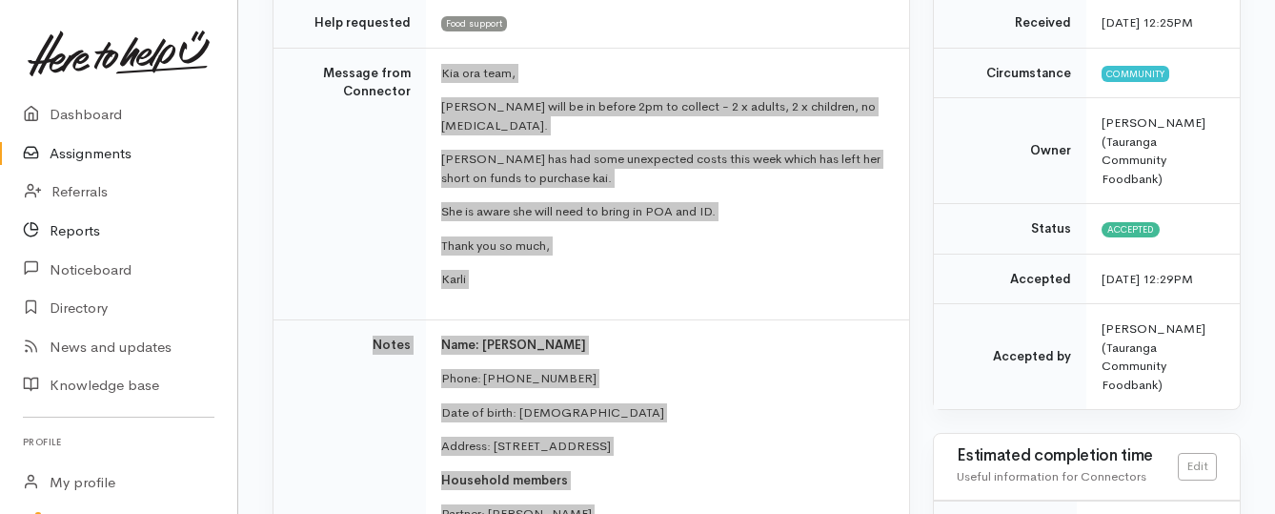
scroll to position [286, 0]
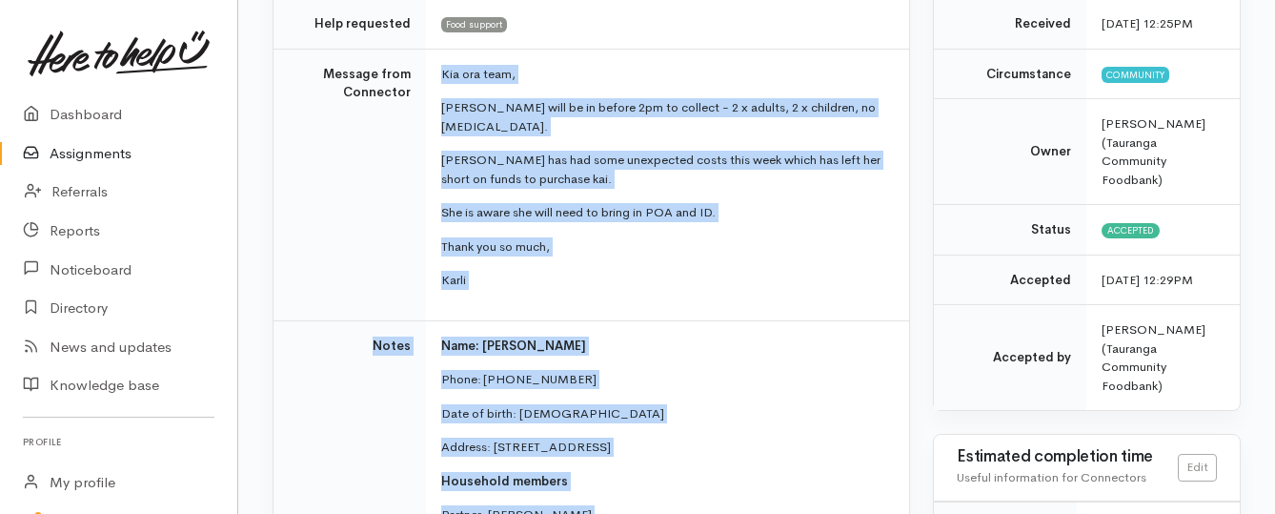
click at [73, 154] on link "Assignments" at bounding box center [118, 153] width 237 height 39
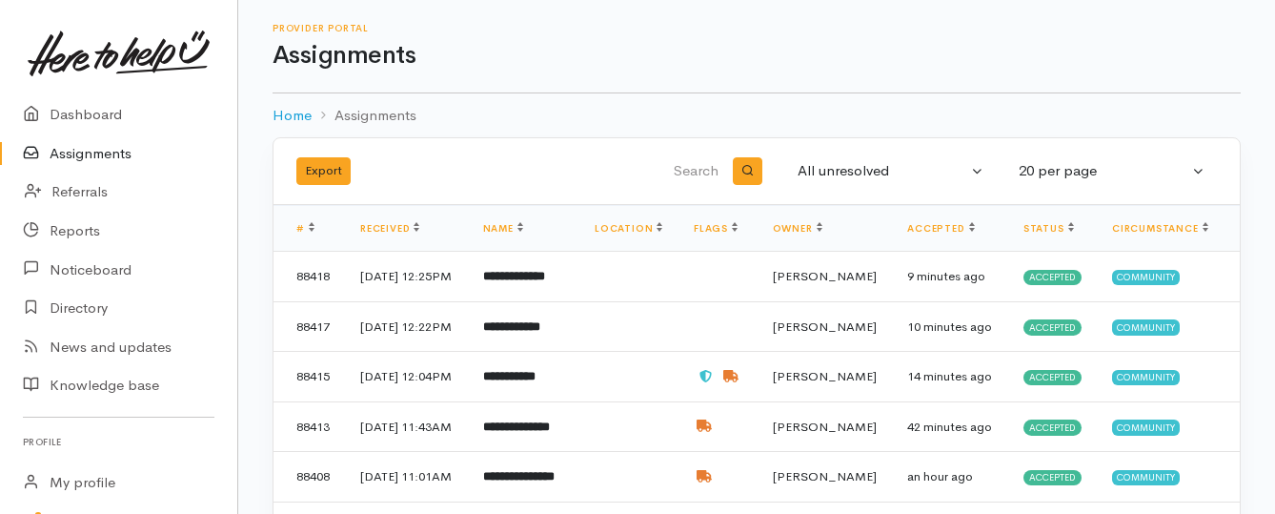
click at [71, 151] on link "Assignments" at bounding box center [118, 153] width 237 height 39
click at [69, 151] on link "Assignments" at bounding box center [118, 153] width 237 height 39
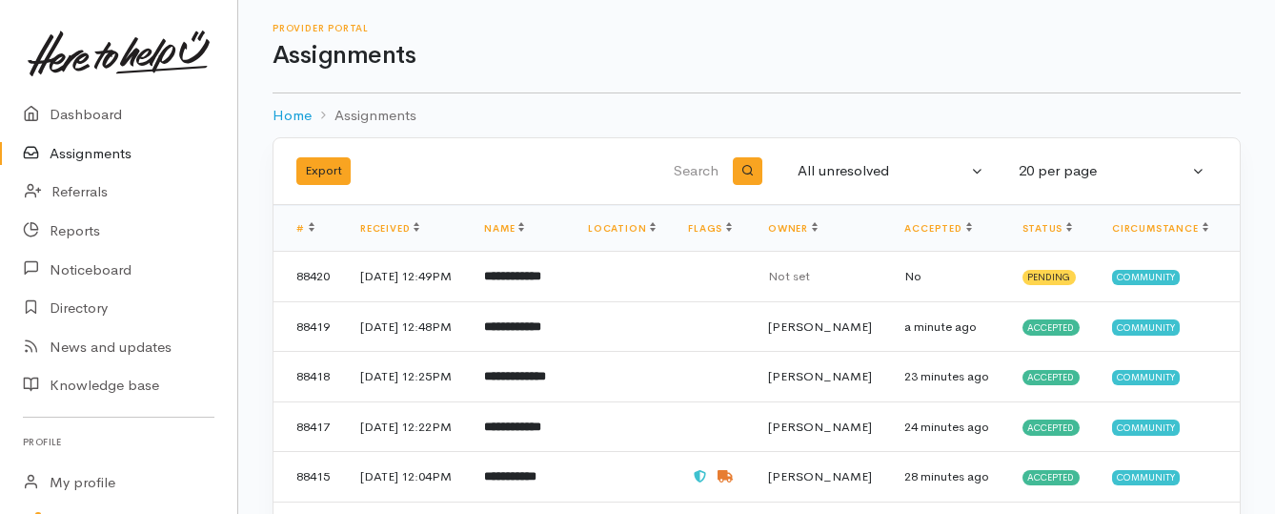
click at [82, 156] on link "Assignments" at bounding box center [118, 153] width 237 height 39
click at [518, 282] on b "**********" at bounding box center [515, 276] width 62 height 12
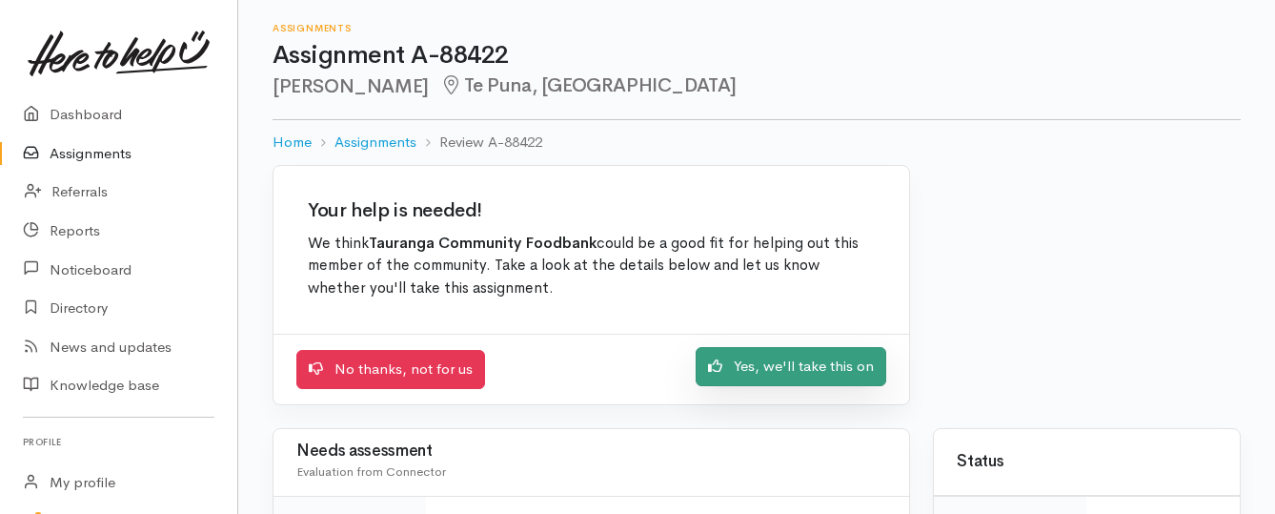
click at [751, 352] on link "Yes, we'll take this on" at bounding box center [791, 366] width 191 height 39
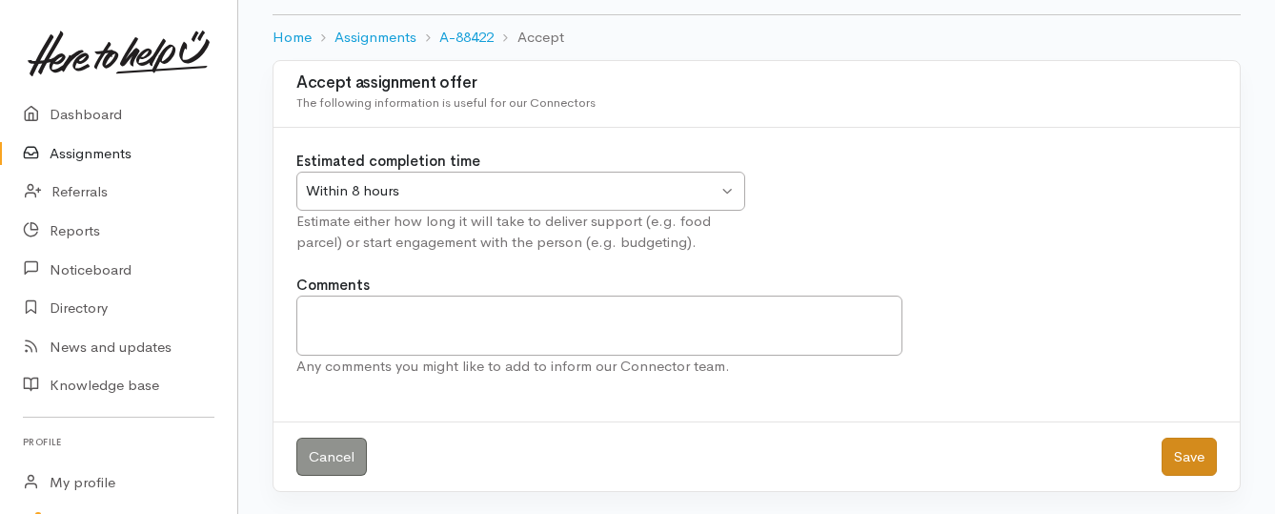
scroll to position [106, 0]
click at [1176, 455] on button "Save" at bounding box center [1188, 455] width 55 height 39
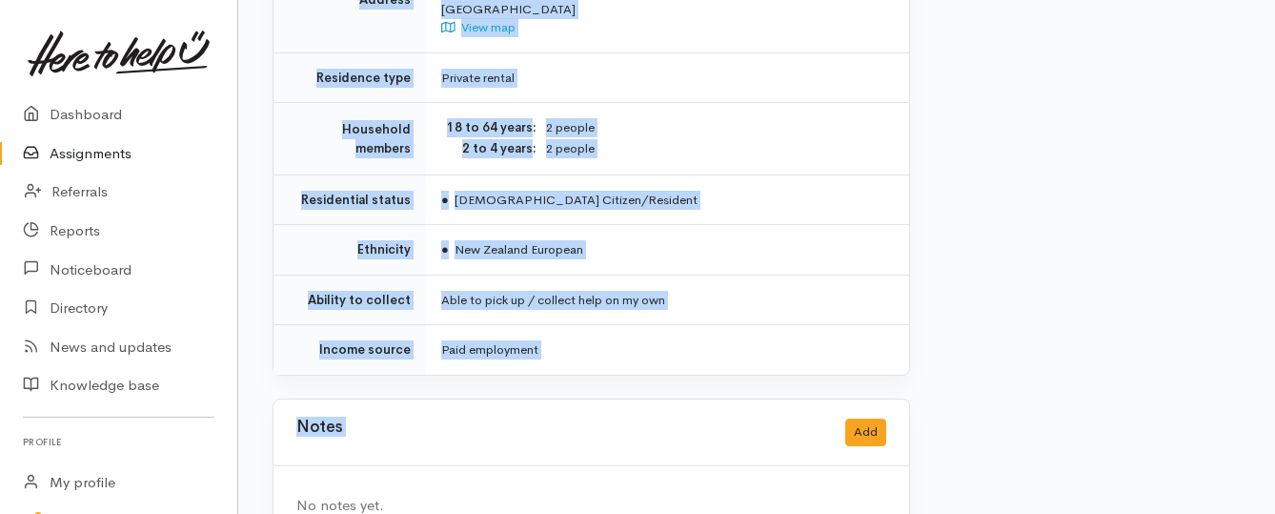
scroll to position [1620, 0]
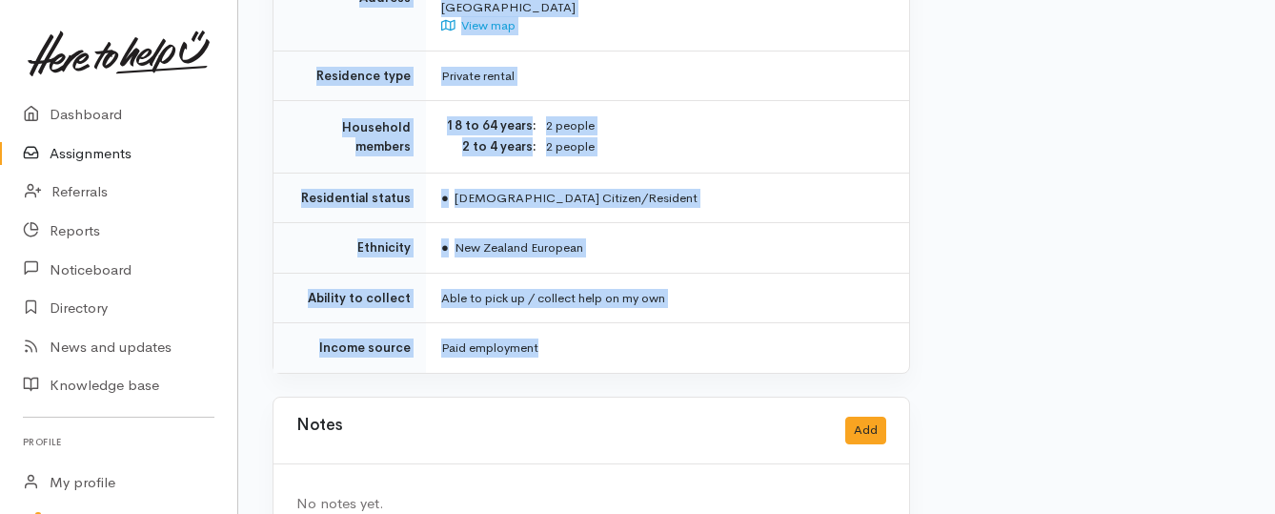
drag, startPoint x: 438, startPoint y: 240, endPoint x: 669, endPoint y: 322, distance: 244.7
copy div "**********"
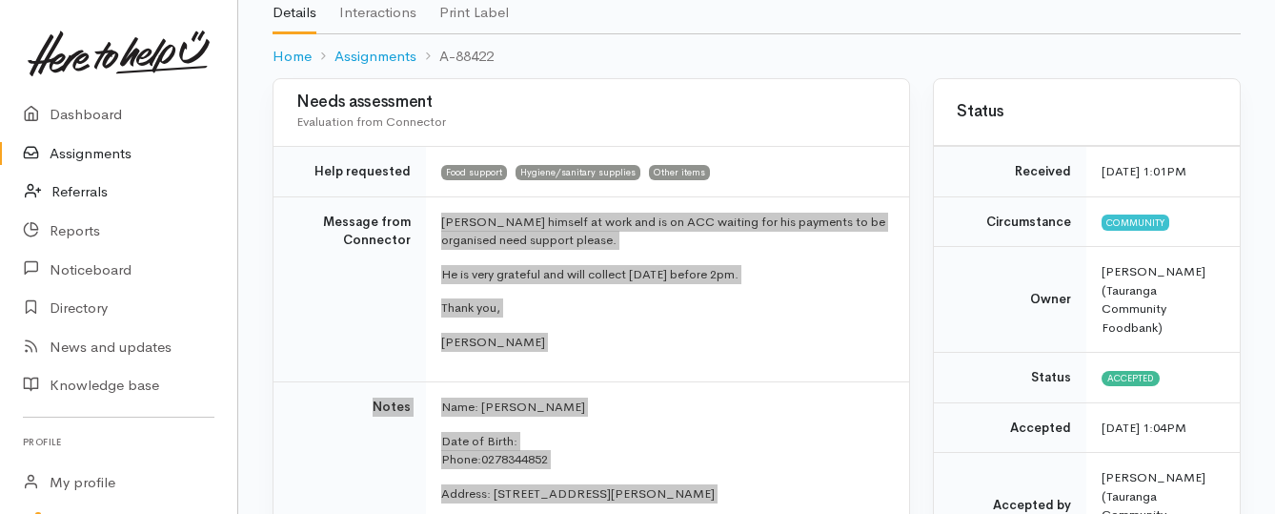
scroll to position [95, 0]
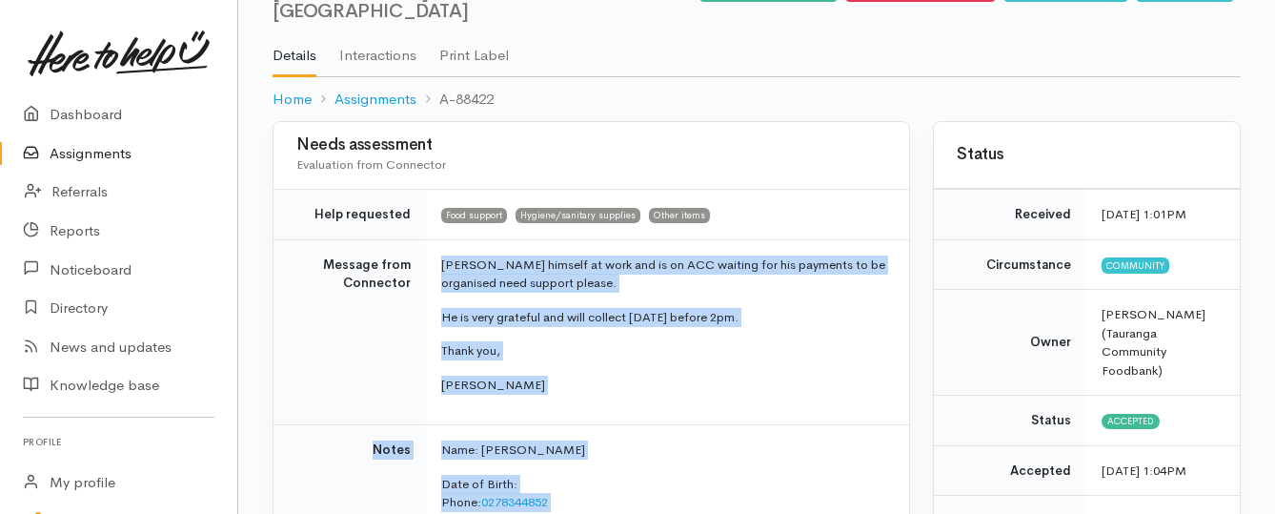
click at [122, 148] on link "Assignments" at bounding box center [118, 153] width 237 height 39
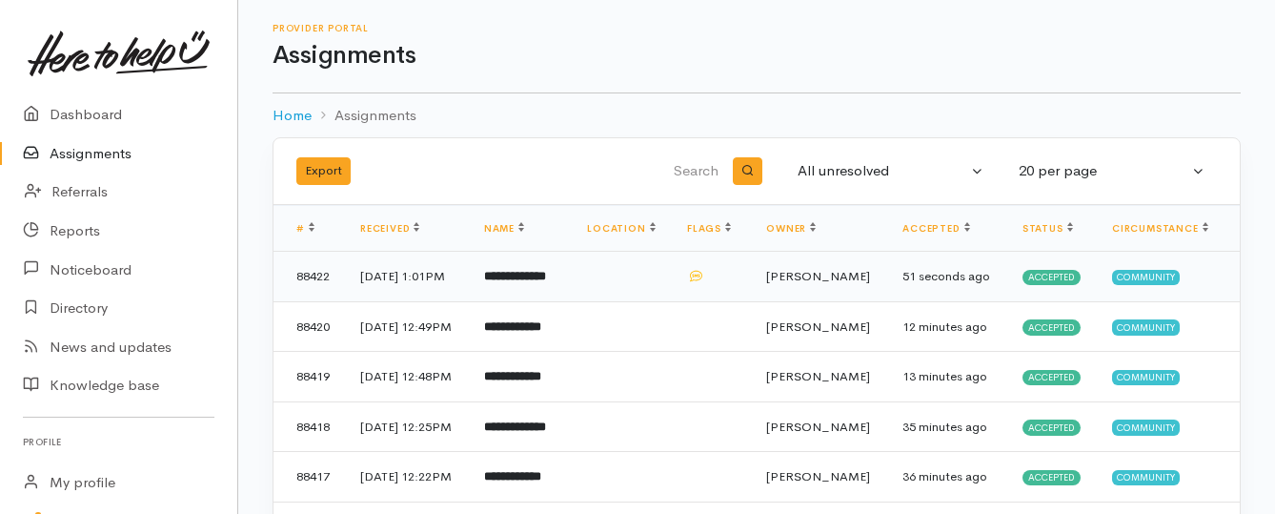
click at [544, 282] on b "**********" at bounding box center [515, 276] width 62 height 12
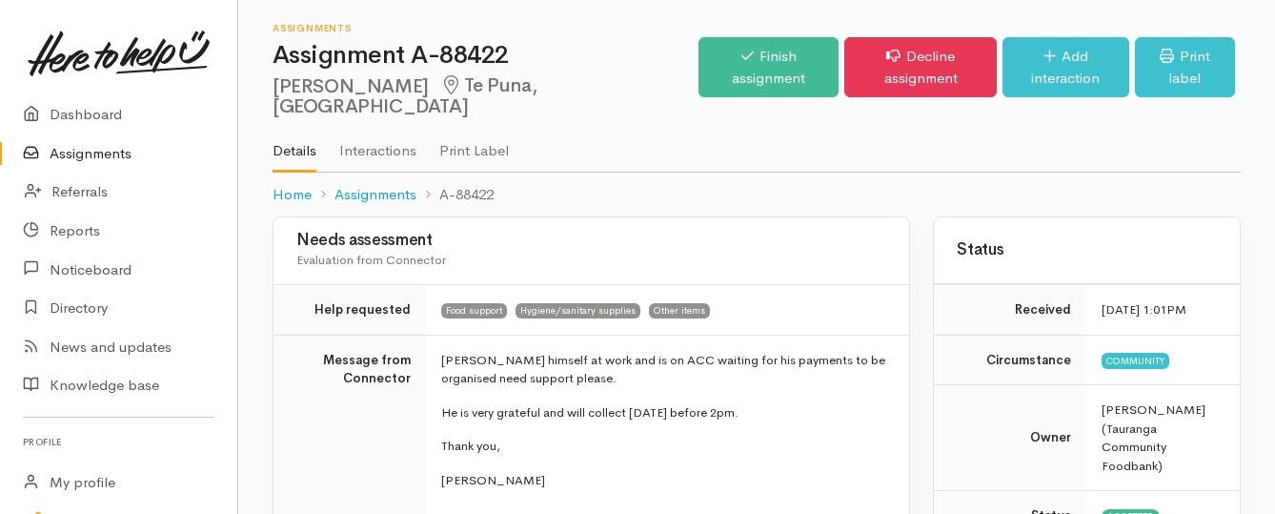
click at [96, 162] on link "Assignments" at bounding box center [118, 153] width 237 height 39
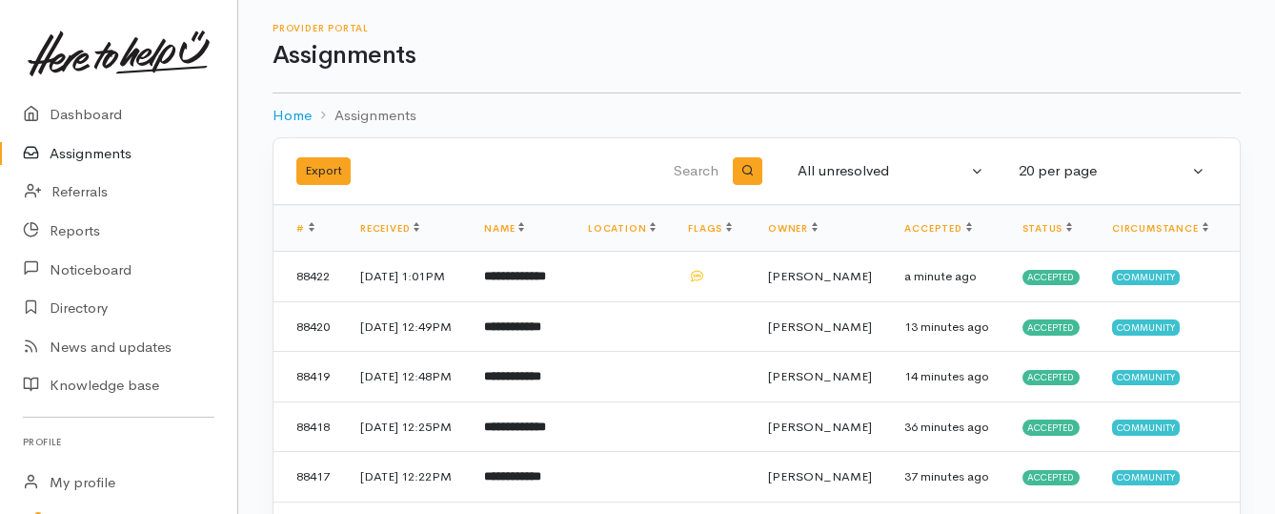
click at [68, 153] on link "Assignments" at bounding box center [118, 153] width 237 height 39
click at [62, 155] on link "Assignments" at bounding box center [118, 153] width 237 height 39
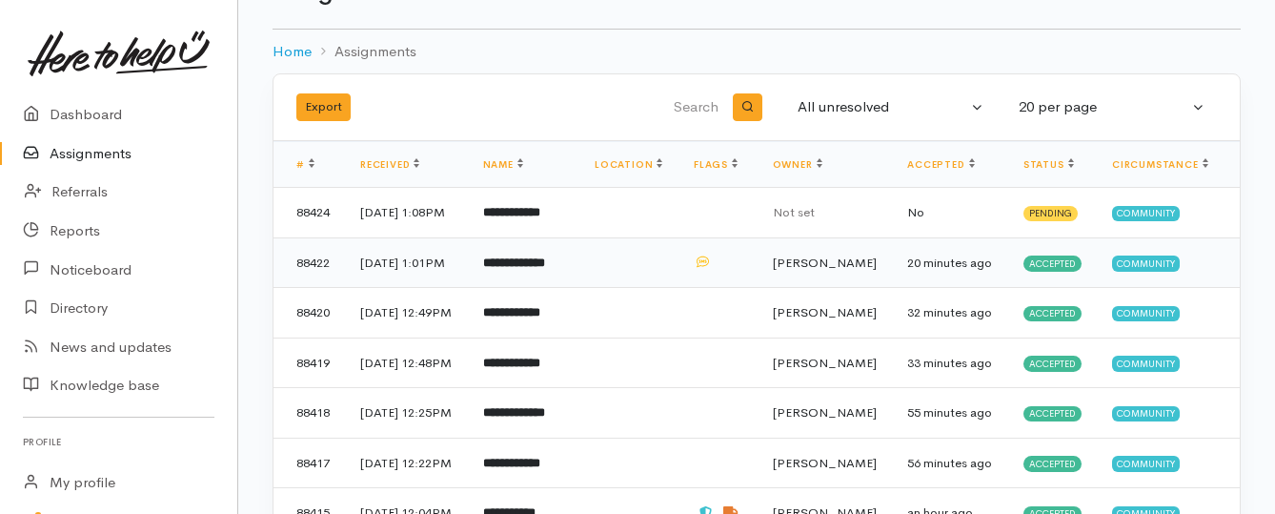
scroll to position [95, 0]
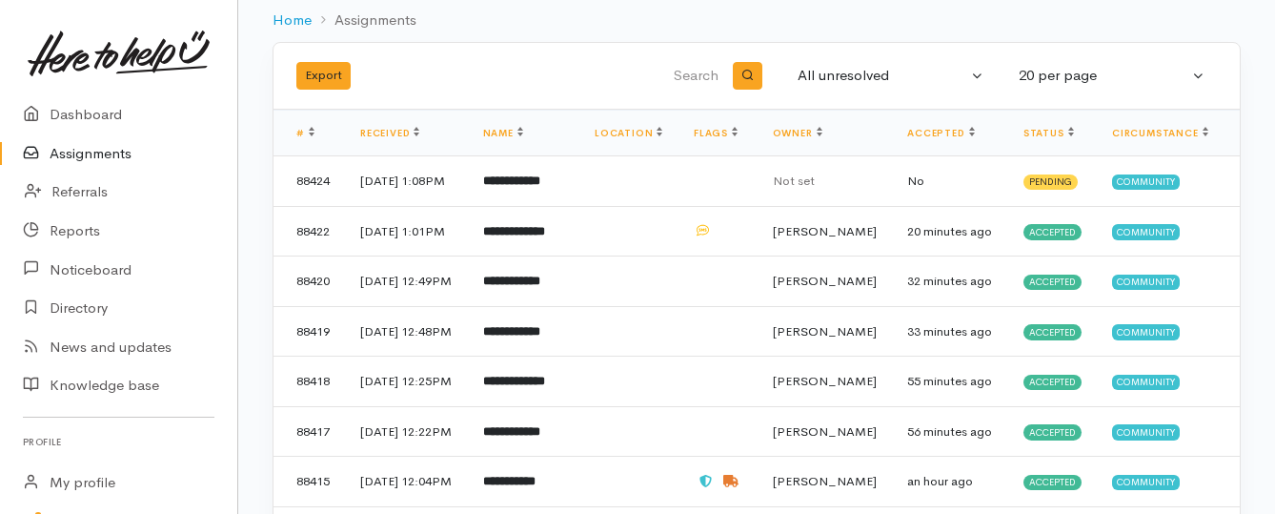
click at [119, 158] on link "Assignments" at bounding box center [118, 153] width 237 height 39
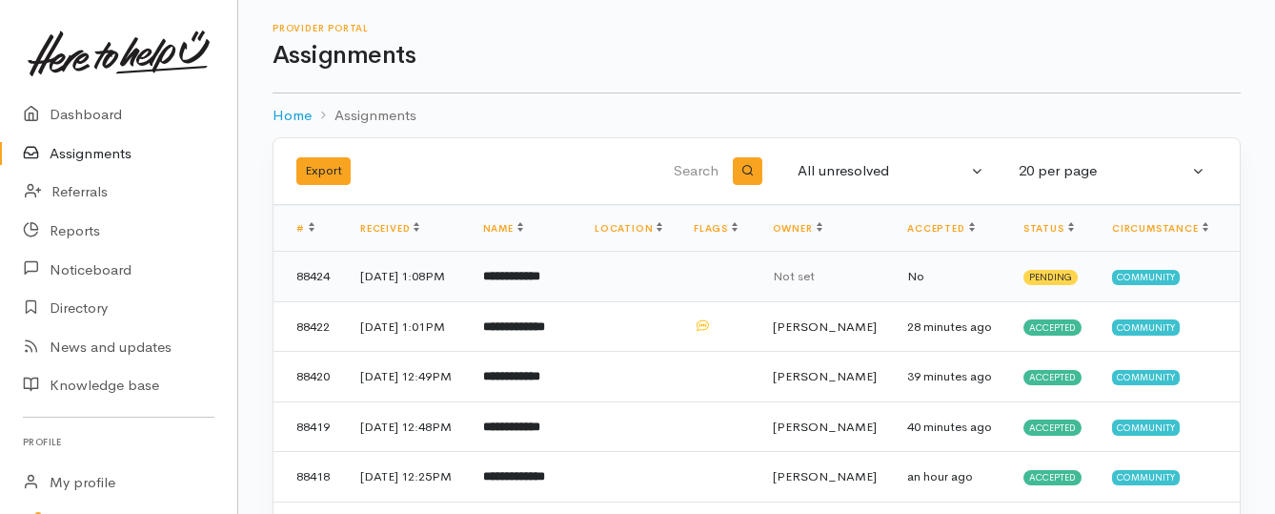
click at [514, 282] on b "**********" at bounding box center [511, 276] width 57 height 12
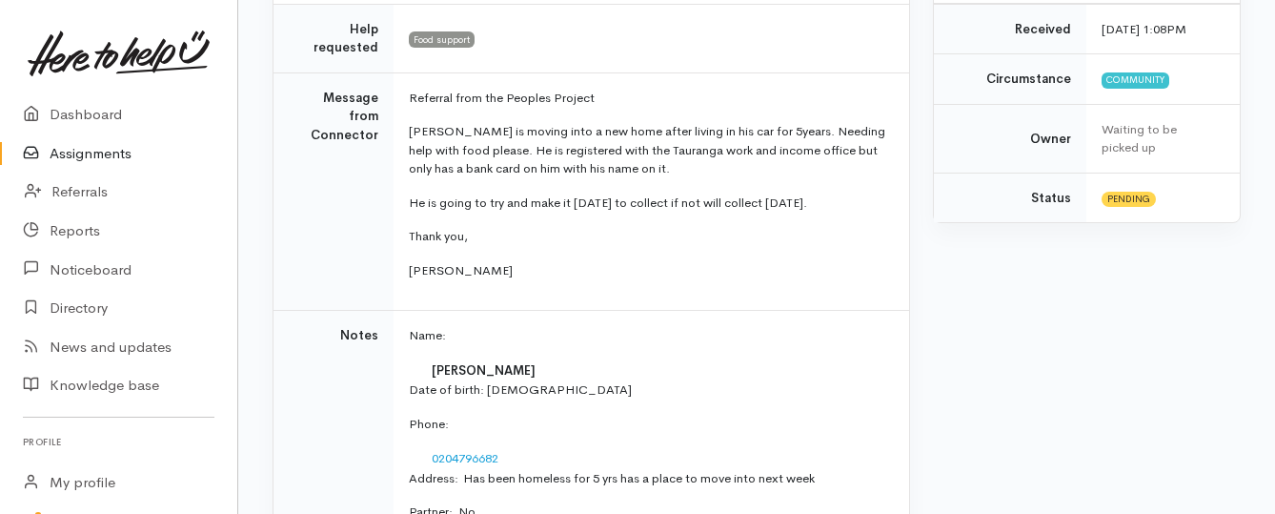
scroll to position [476, 0]
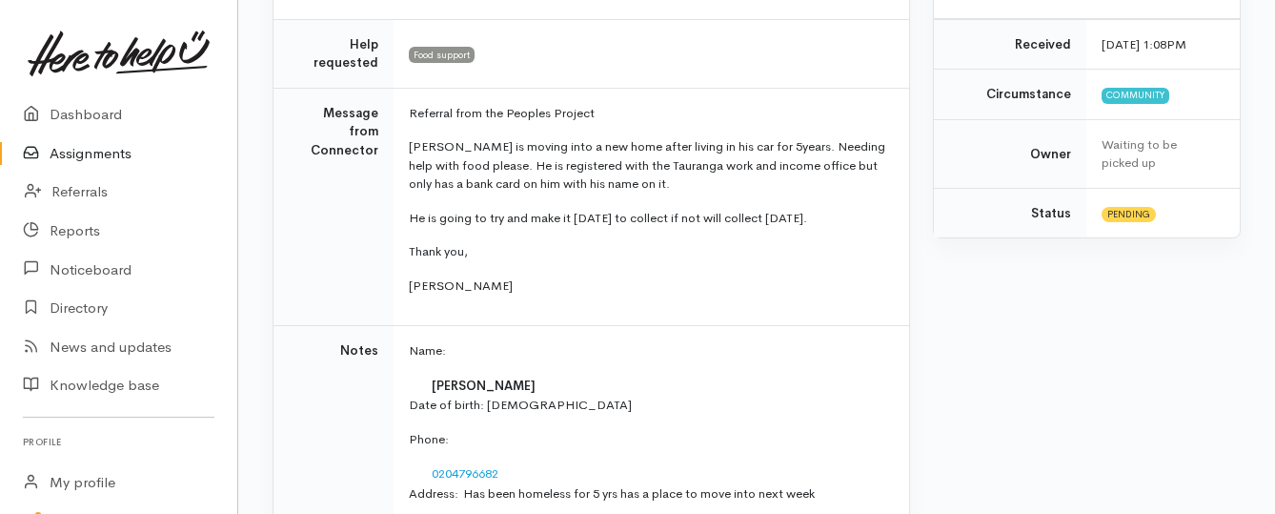
click at [90, 156] on link "Assignments" at bounding box center [118, 153] width 237 height 39
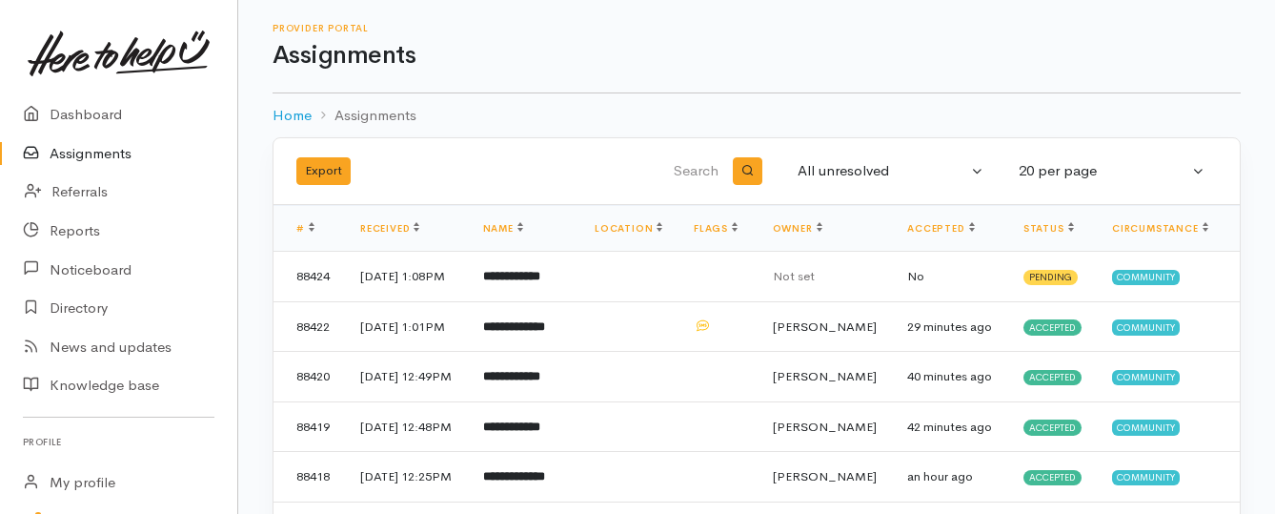
click at [110, 150] on link "Assignments" at bounding box center [118, 153] width 237 height 39
click at [107, 150] on link "Assignments" at bounding box center [118, 153] width 237 height 39
click at [120, 157] on link "Assignments" at bounding box center [118, 153] width 237 height 39
click at [535, 282] on b "**********" at bounding box center [513, 276] width 57 height 12
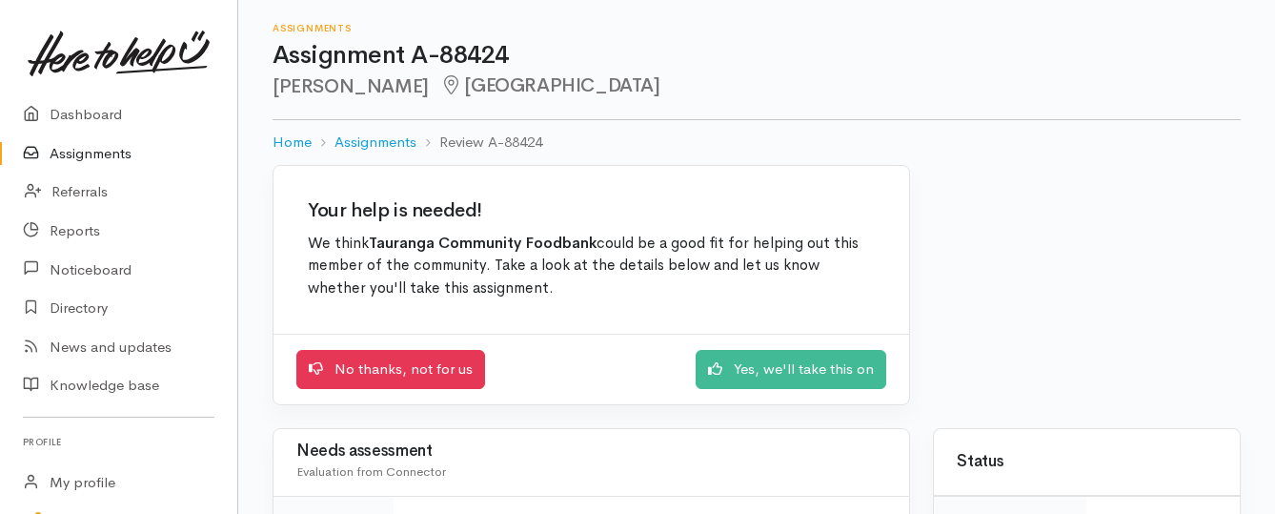
click at [105, 152] on link "Assignments" at bounding box center [118, 153] width 237 height 39
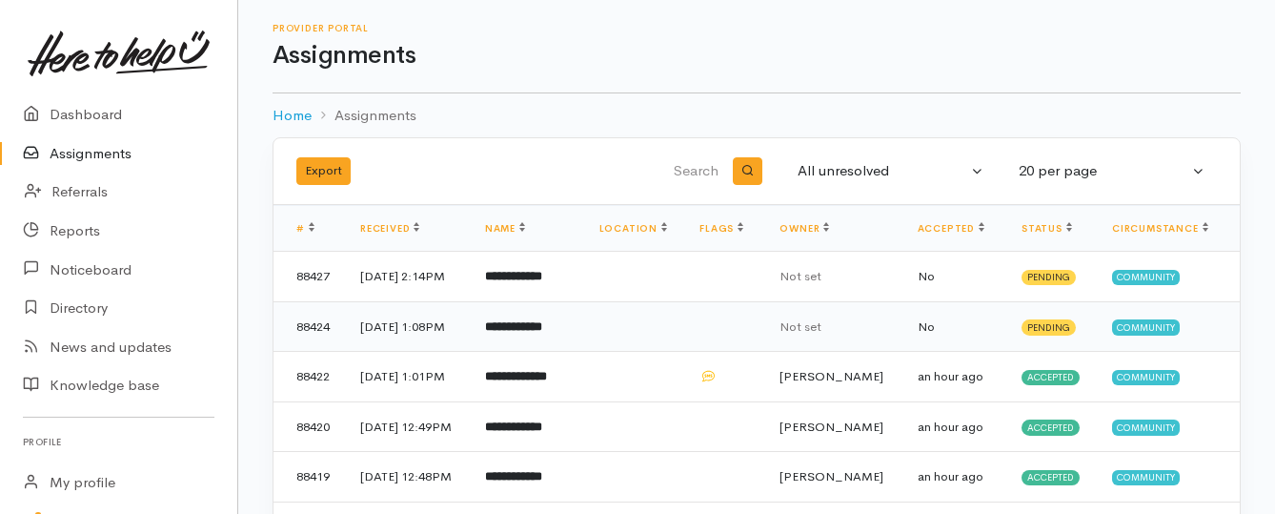
click at [542, 333] on b "**********" at bounding box center [513, 326] width 57 height 12
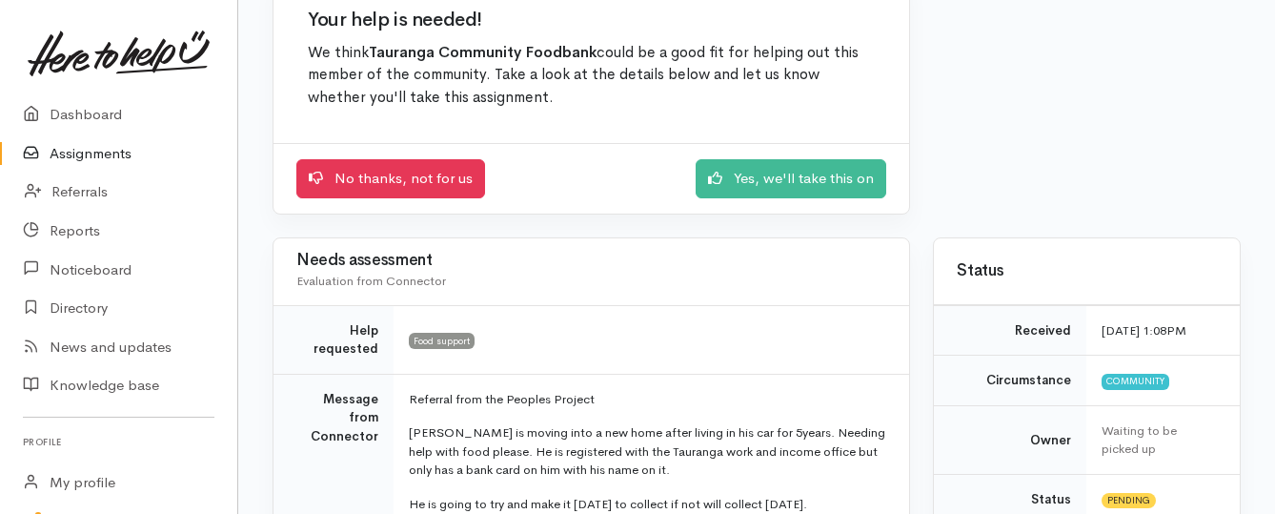
scroll to position [286, 0]
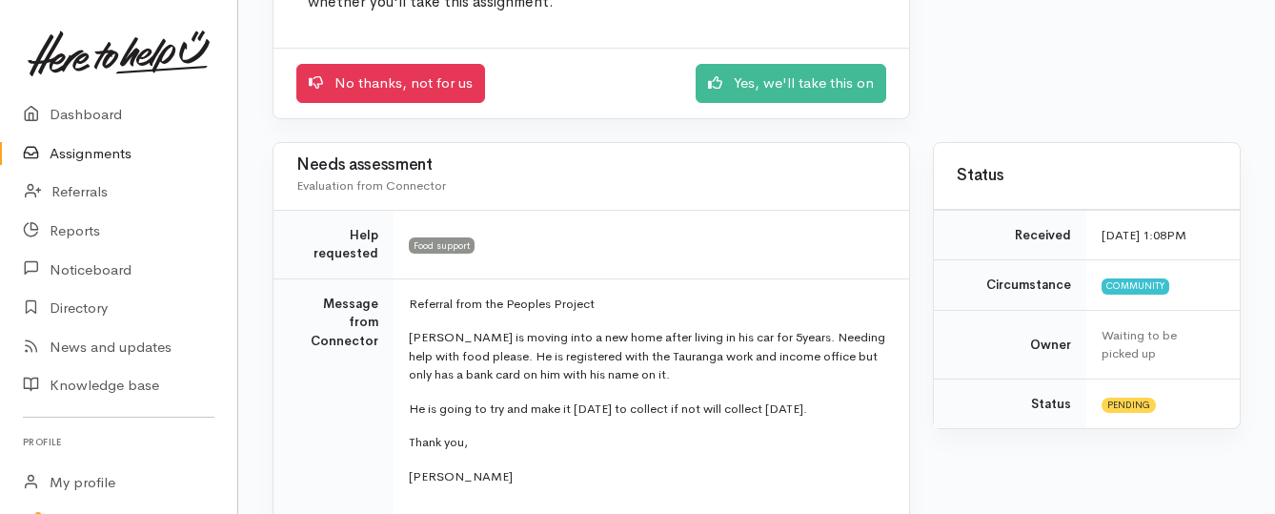
click at [113, 151] on link "Assignments" at bounding box center [118, 153] width 237 height 39
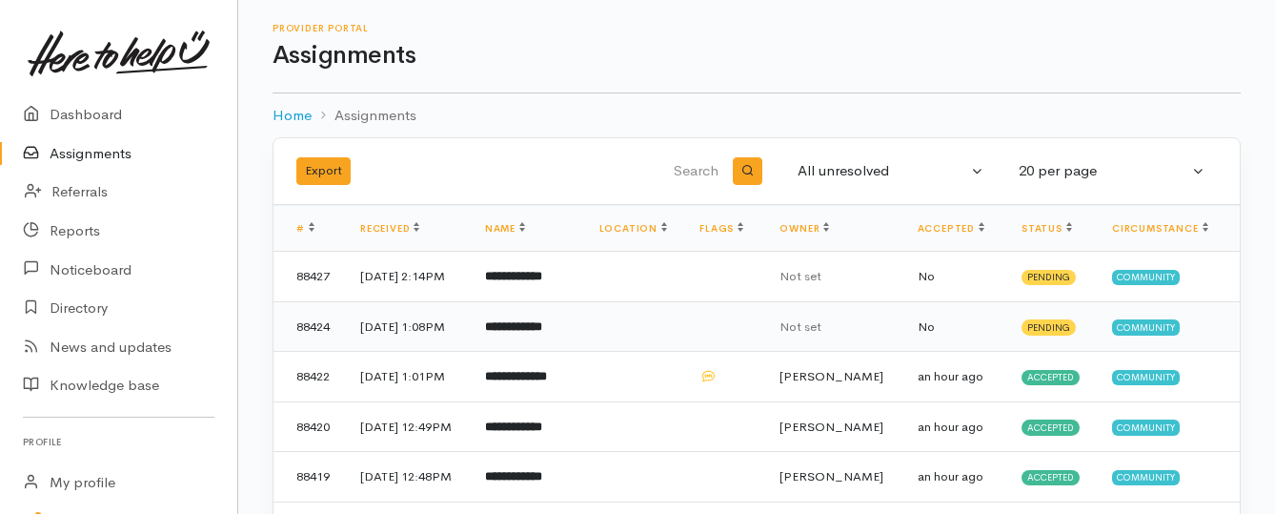
click at [542, 333] on b "**********" at bounding box center [513, 326] width 57 height 12
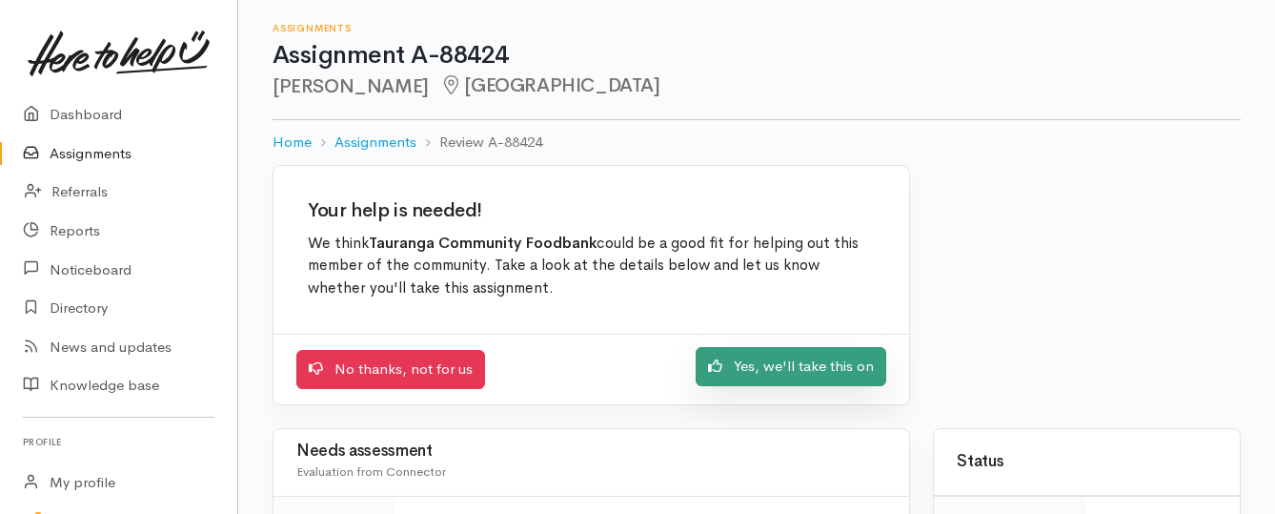
click at [748, 367] on link "Yes, we'll take this on" at bounding box center [791, 366] width 191 height 39
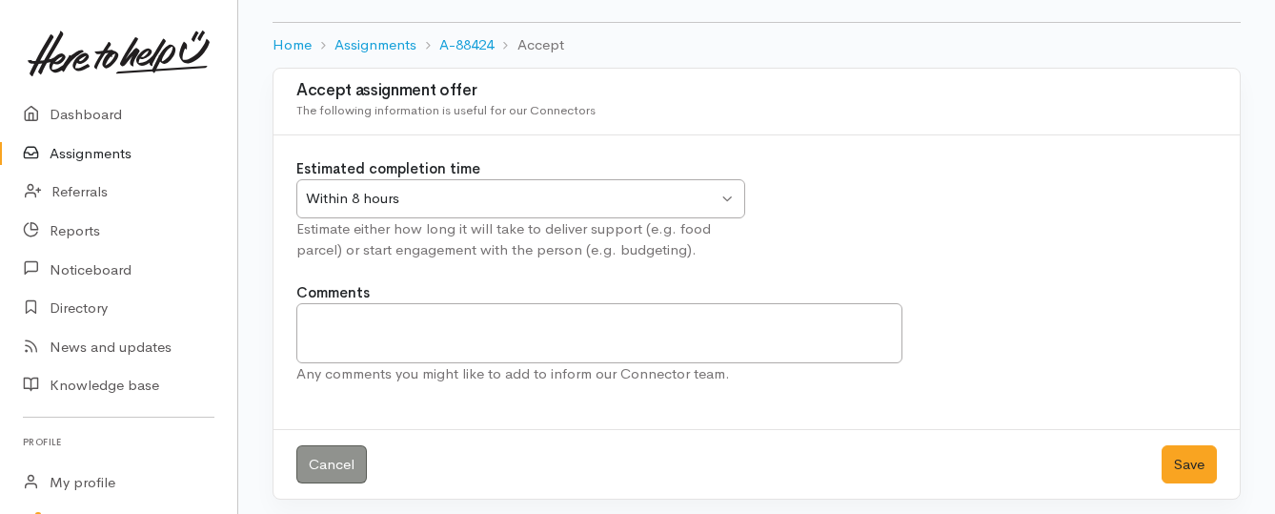
scroll to position [106, 0]
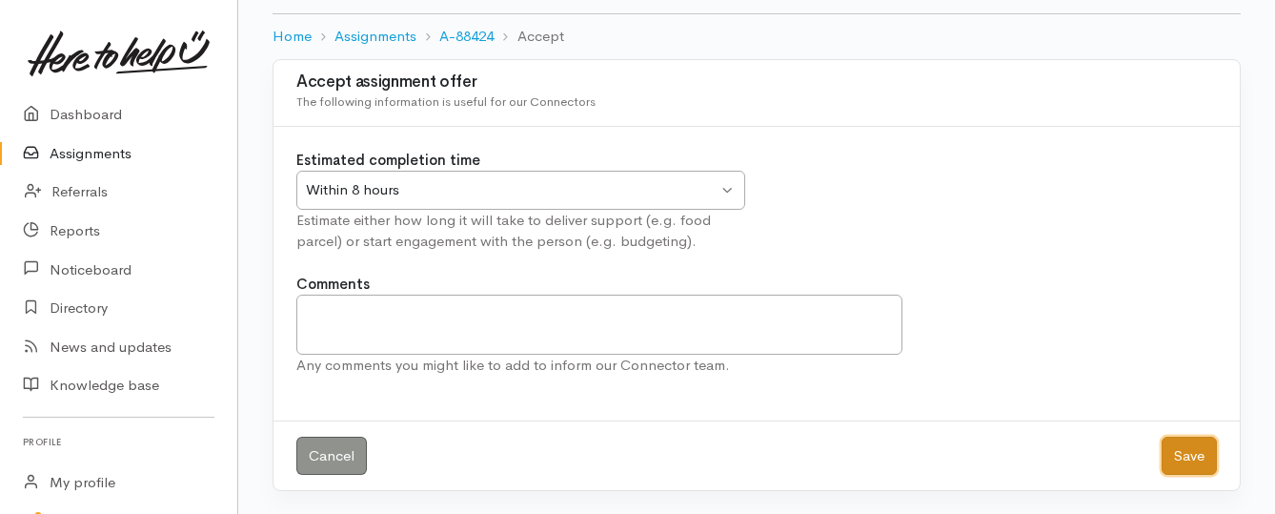
click at [1171, 454] on button "Save" at bounding box center [1188, 455] width 55 height 39
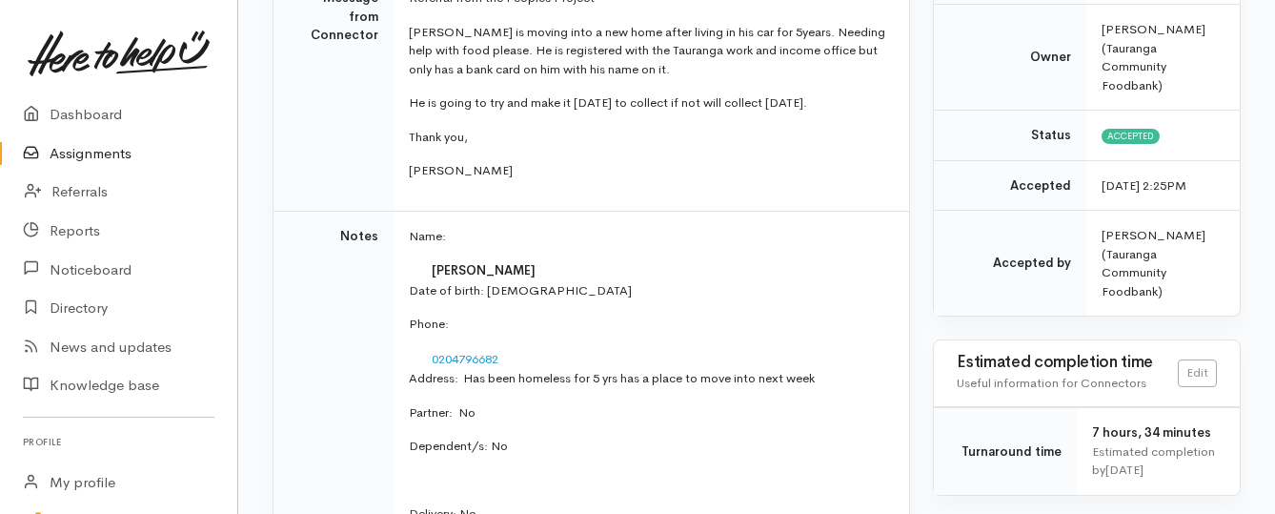
scroll to position [381, 0]
drag, startPoint x: 425, startPoint y: 336, endPoint x: 510, endPoint y: 333, distance: 84.9
click at [510, 348] on td "0204796682" at bounding box center [647, 358] width 477 height 21
copy link "0204796682"
drag, startPoint x: 407, startPoint y: 166, endPoint x: 572, endPoint y: 283, distance: 202.2
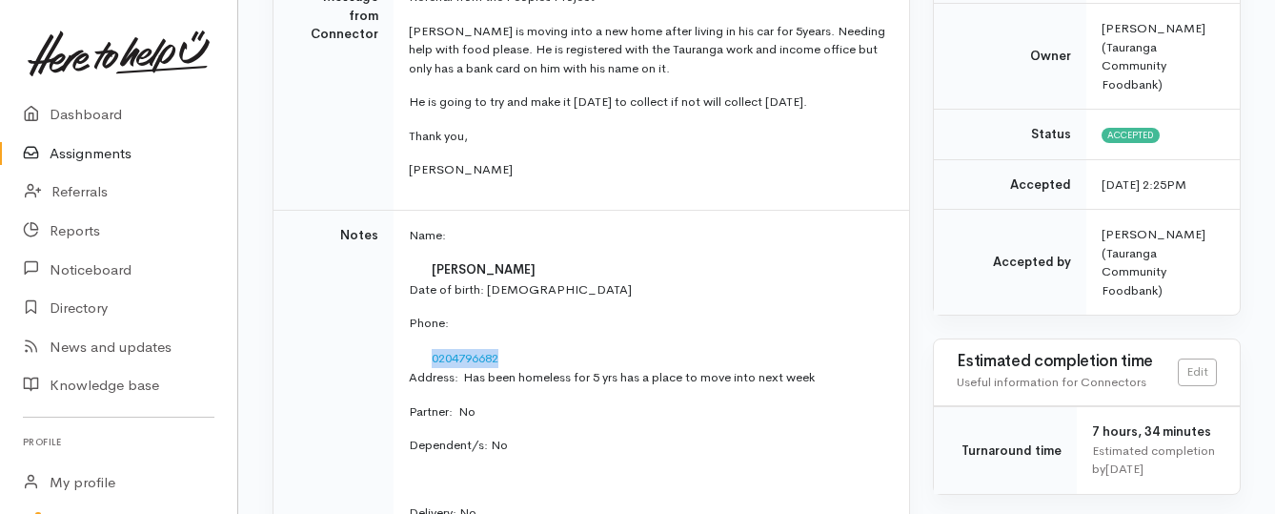
click at [572, 283] on tbody "Help requested Food support Message from Connector Referral from the Peoples Pr…" at bounding box center [590, 322] width 635 height 837
click at [607, 280] on p "Date of birth: 1/12/66" at bounding box center [647, 289] width 477 height 19
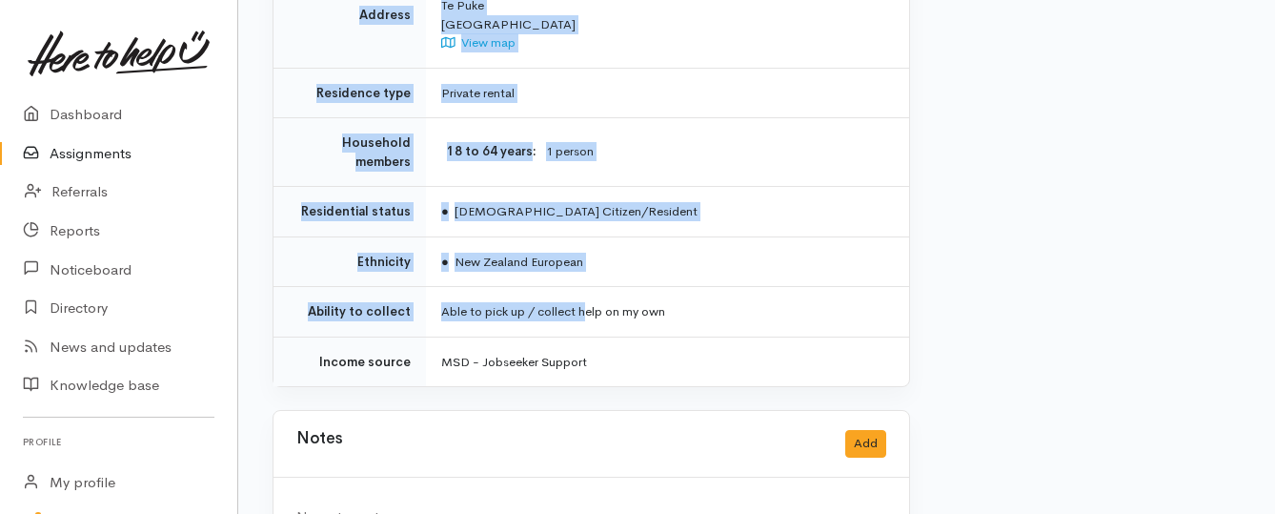
scroll to position [1620, 0]
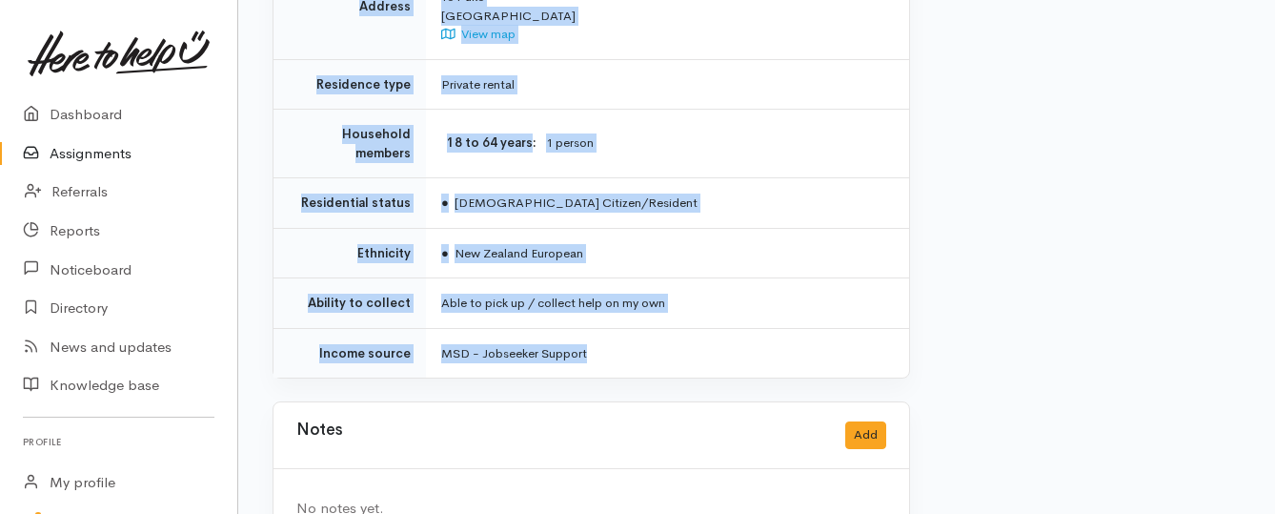
drag, startPoint x: 405, startPoint y: 70, endPoint x: 623, endPoint y: 302, distance: 318.8
copy div "**********"
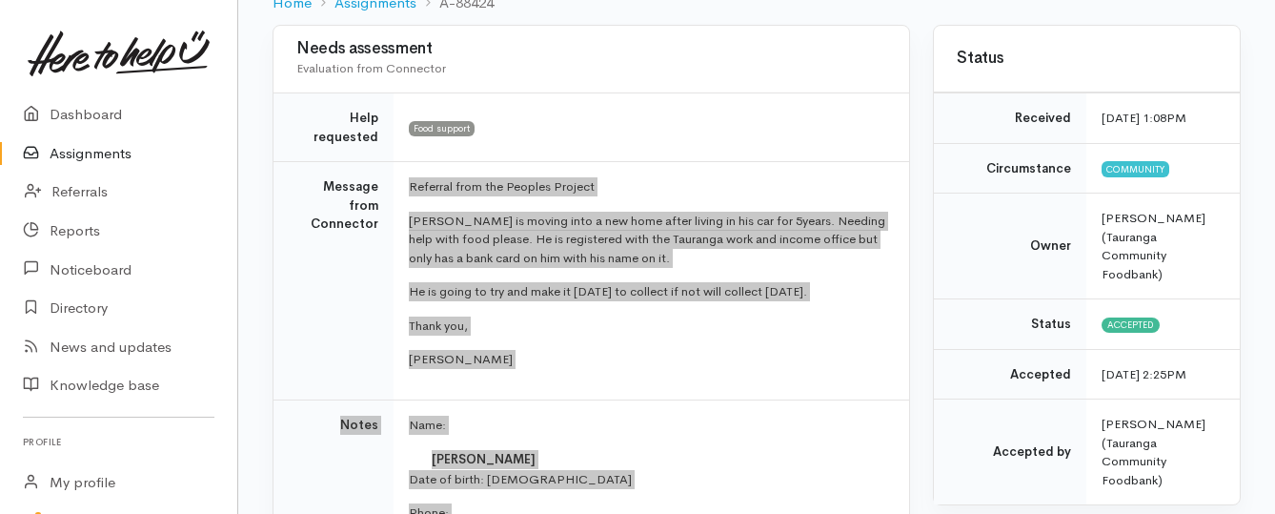
scroll to position [191, 0]
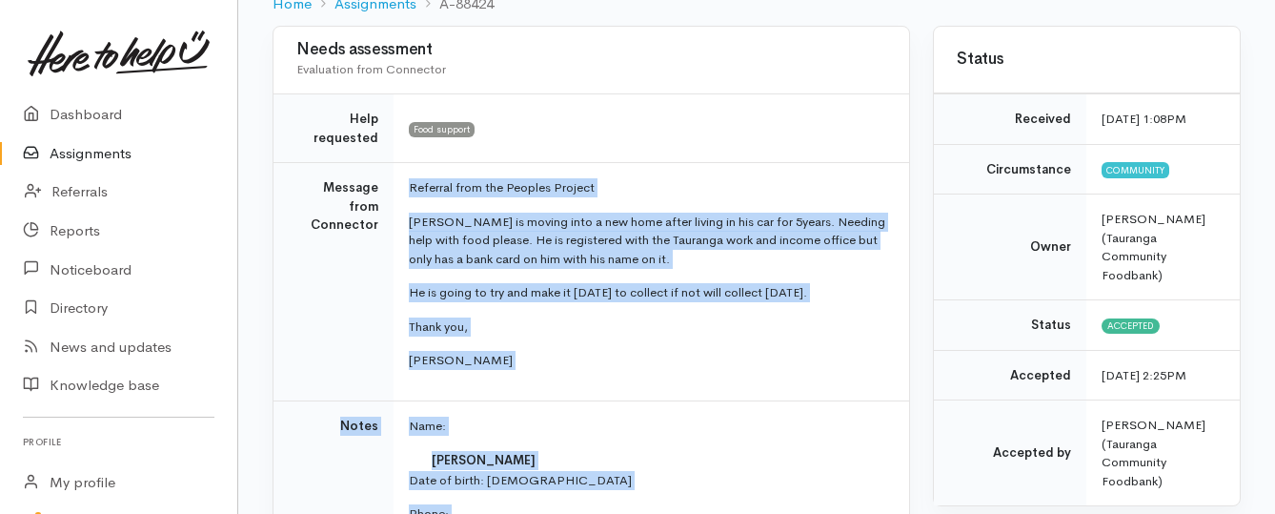
click at [112, 154] on link "Assignments" at bounding box center [118, 153] width 237 height 39
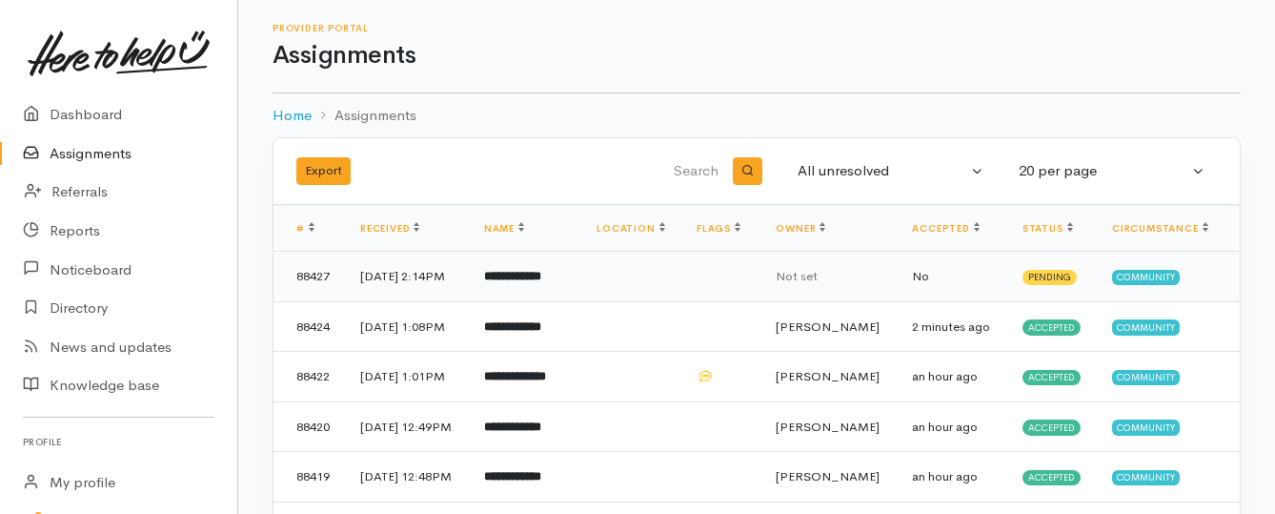
click at [537, 282] on b "**********" at bounding box center [512, 276] width 57 height 12
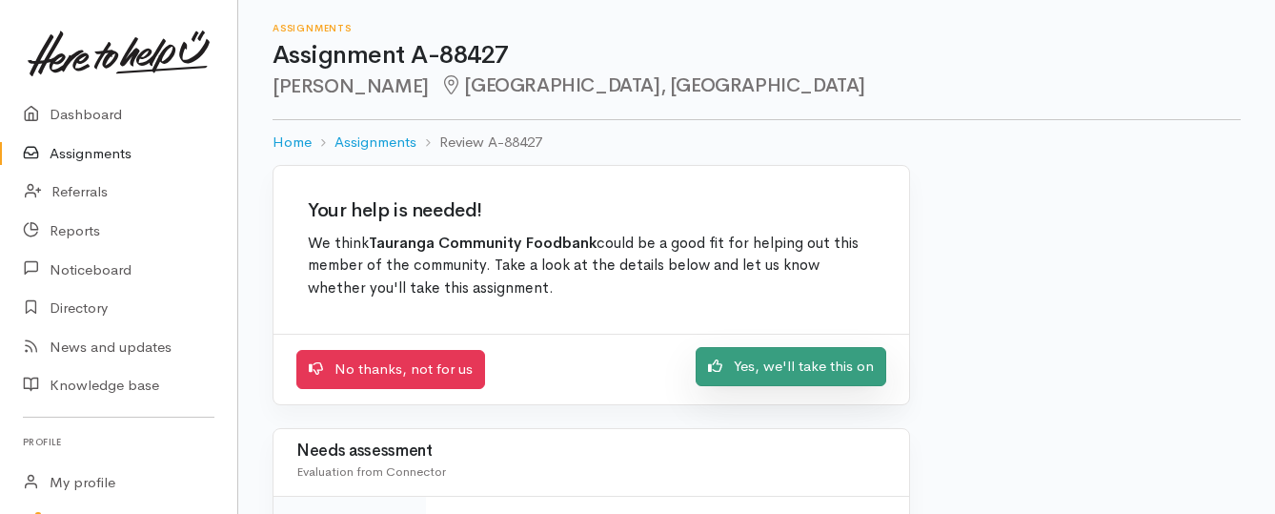
click at [743, 374] on link "Yes, we'll take this on" at bounding box center [791, 366] width 191 height 39
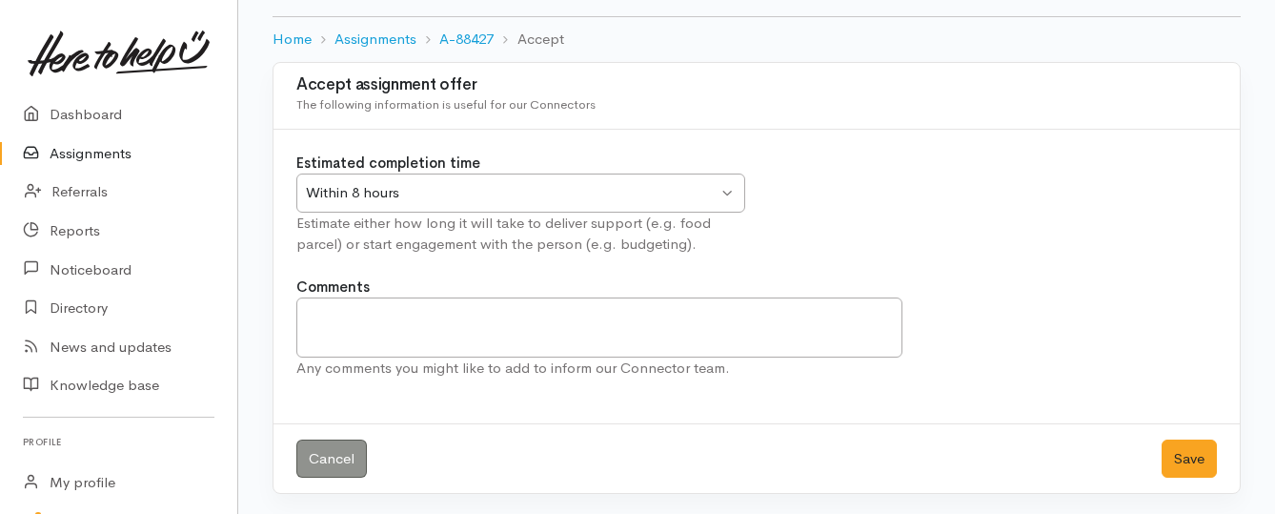
scroll to position [106, 0]
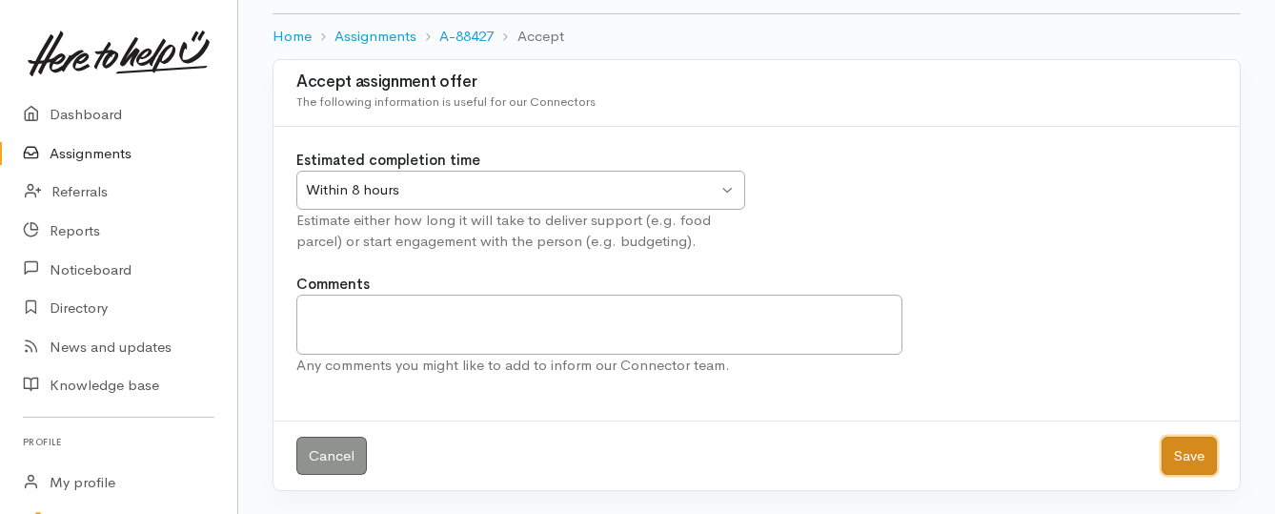
click at [1193, 460] on button "Save" at bounding box center [1188, 455] width 55 height 39
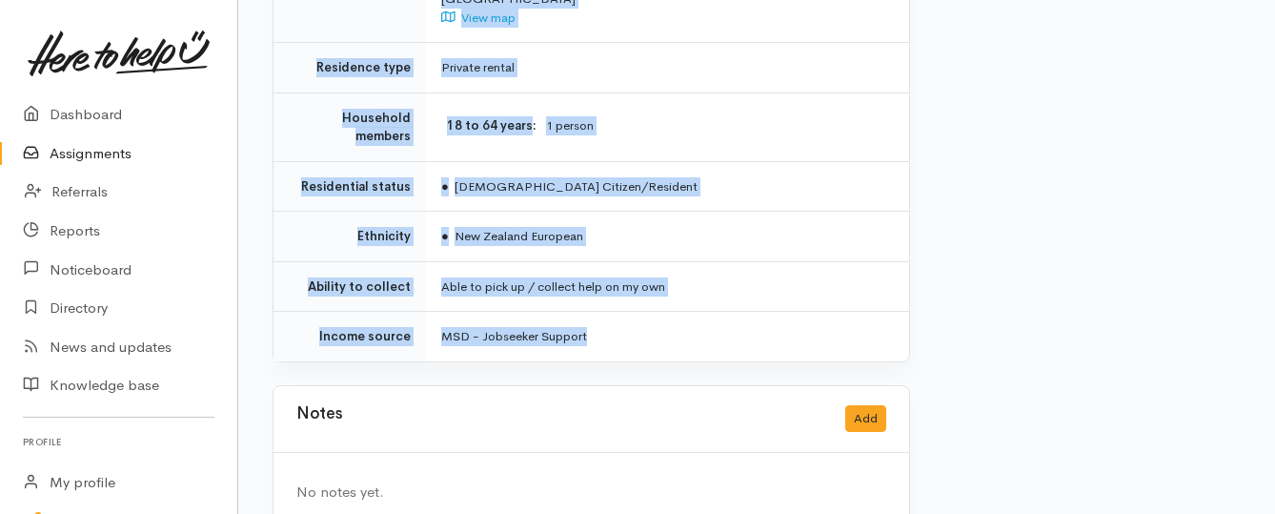
scroll to position [1527, 0]
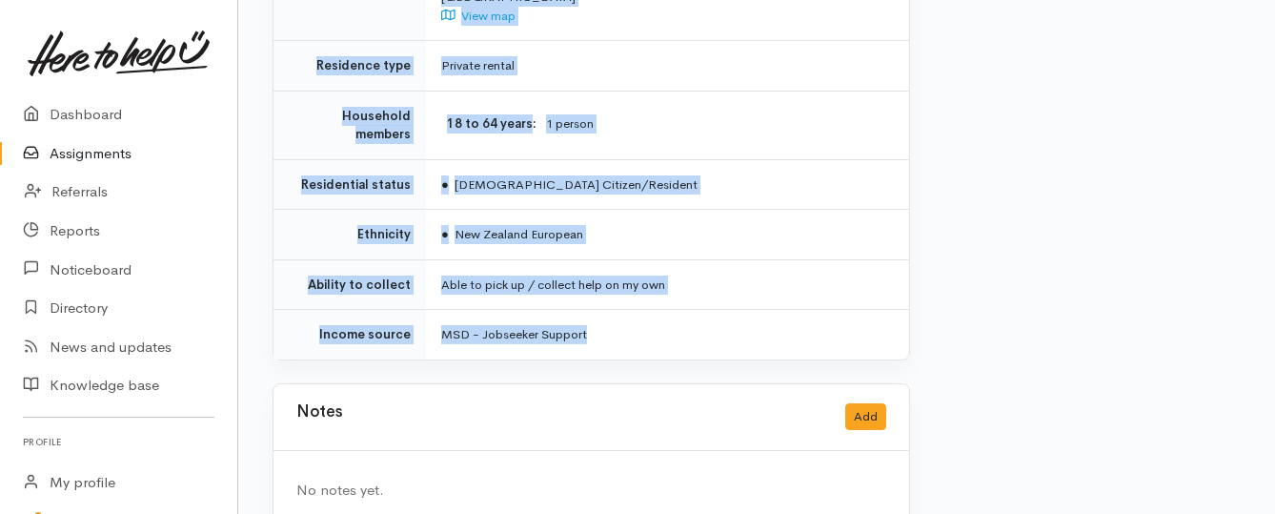
drag, startPoint x: 438, startPoint y: 149, endPoint x: 658, endPoint y: 290, distance: 261.4
copy div "**********"
click at [109, 153] on link "Assignments" at bounding box center [118, 153] width 237 height 39
